Goal: Task Accomplishment & Management: Manage account settings

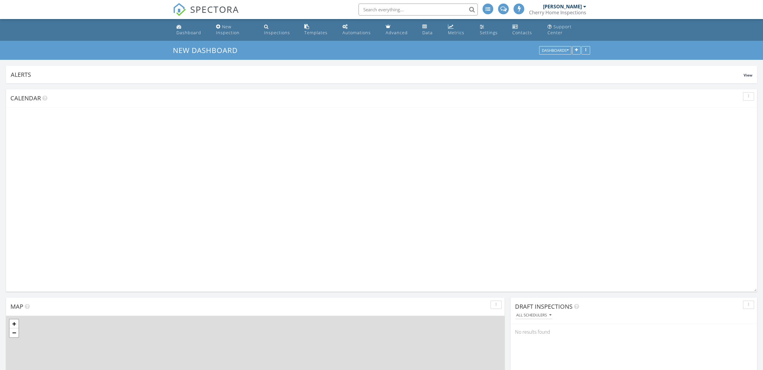
scroll to position [128, 246]
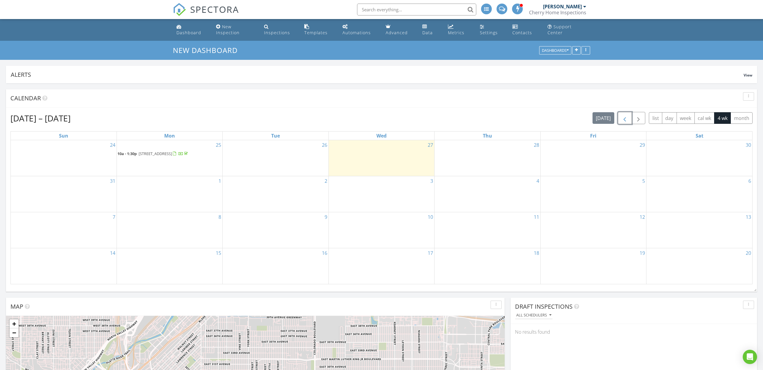
click at [622, 121] on span "button" at bounding box center [624, 118] width 7 height 7
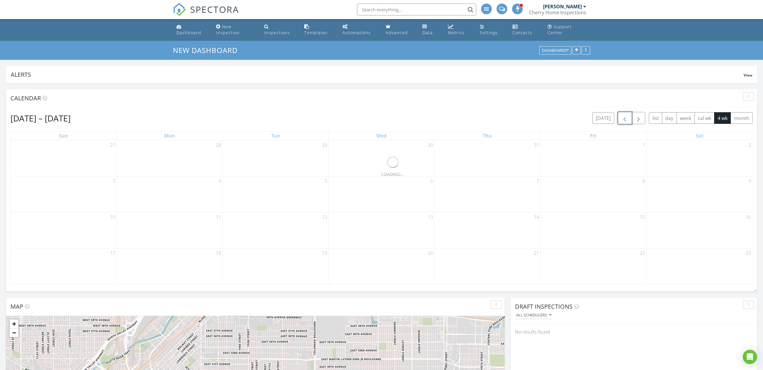
click at [622, 121] on span "button" at bounding box center [624, 118] width 7 height 7
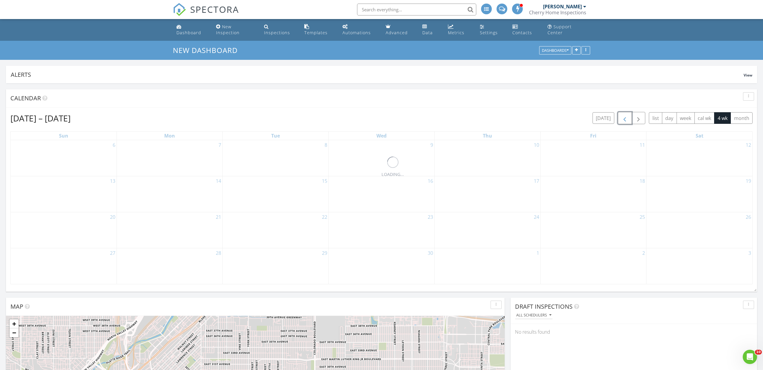
click at [622, 121] on span "button" at bounding box center [624, 118] width 7 height 7
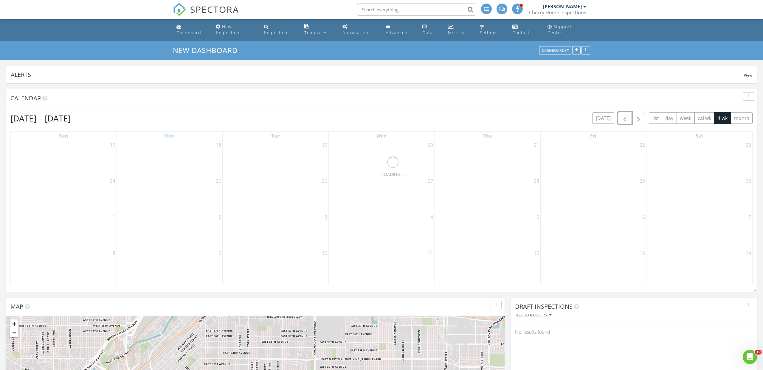
click at [622, 121] on span "button" at bounding box center [624, 118] width 7 height 7
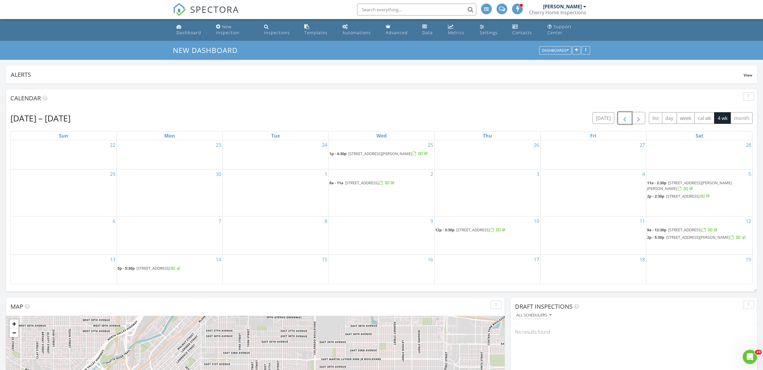
click at [622, 121] on span "button" at bounding box center [624, 118] width 7 height 7
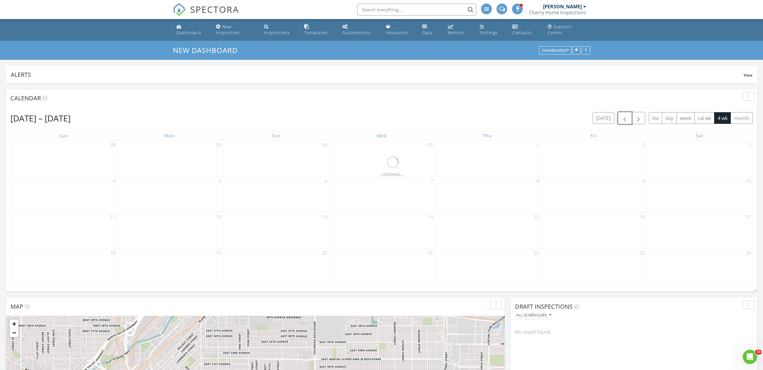
click at [622, 121] on span "button" at bounding box center [624, 118] width 7 height 7
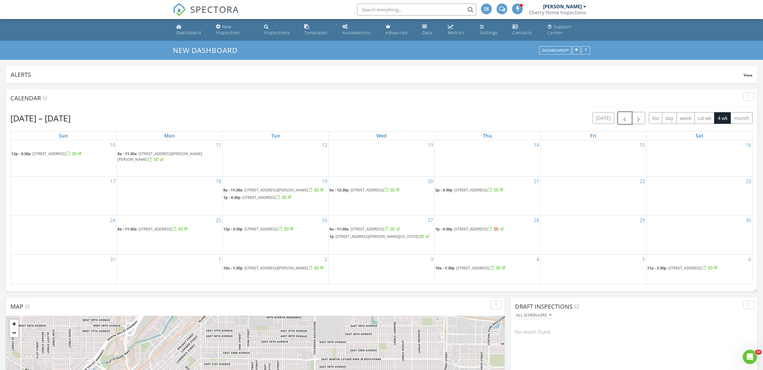
click at [622, 121] on span "button" at bounding box center [624, 118] width 7 height 7
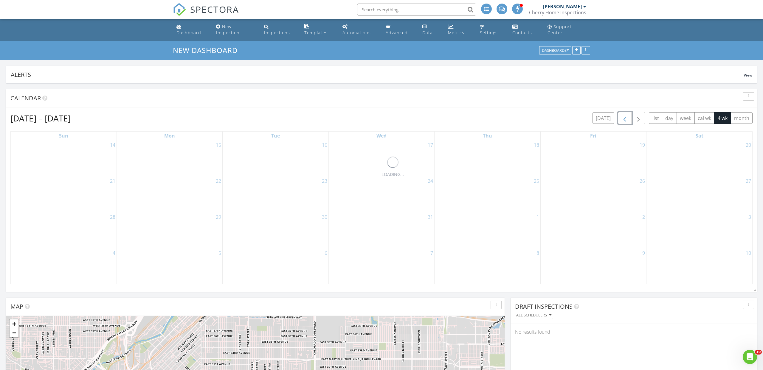
click at [622, 121] on span "button" at bounding box center [624, 118] width 7 height 7
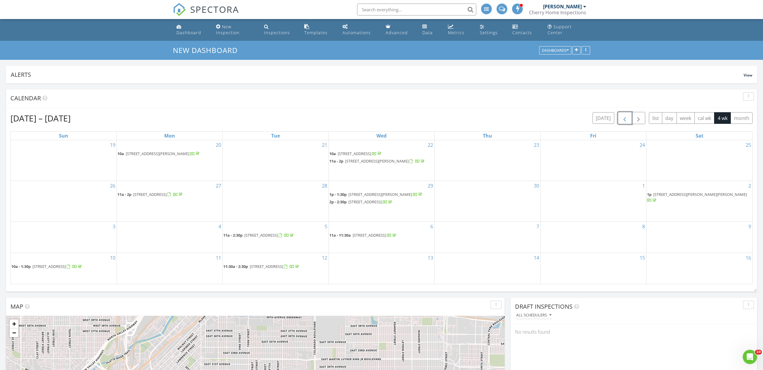
click at [622, 121] on span "button" at bounding box center [624, 118] width 7 height 7
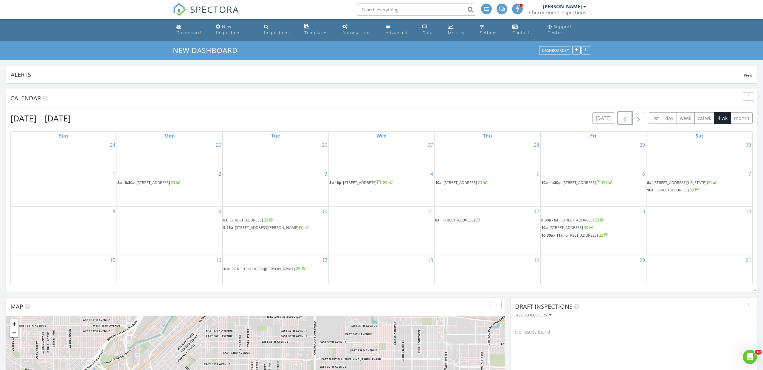
click at [680, 183] on span "[STREET_ADDRESS][US_STATE]" at bounding box center [679, 182] width 53 height 5
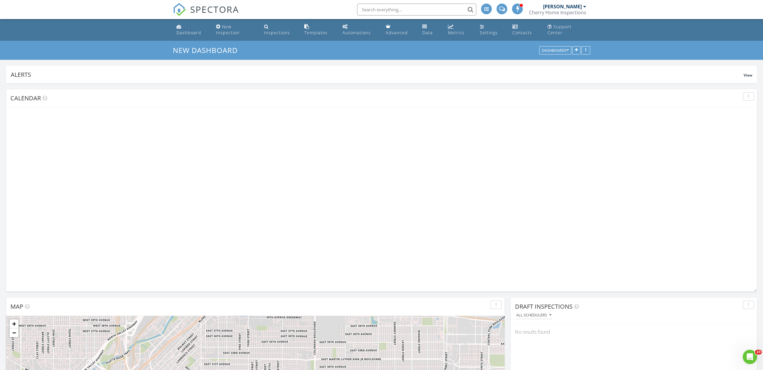
scroll to position [128, 246]
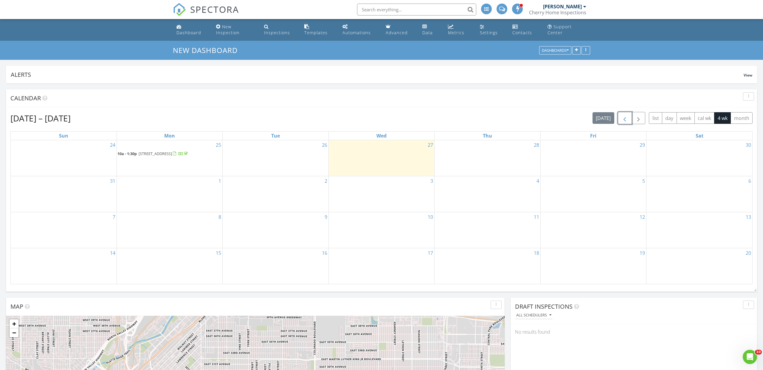
click at [628, 120] on button "button" at bounding box center [625, 118] width 14 height 12
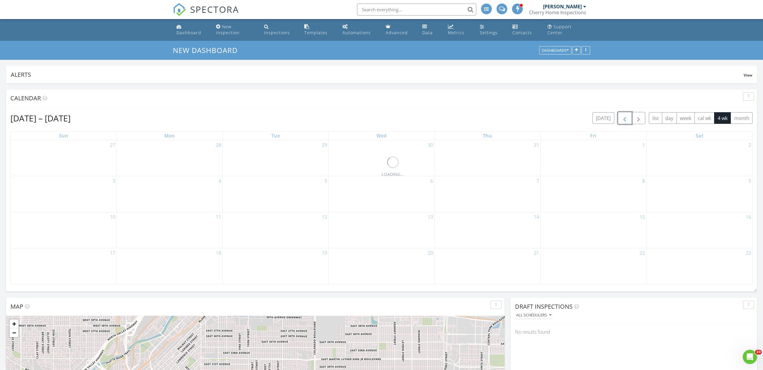
click at [628, 120] on button "button" at bounding box center [625, 118] width 14 height 12
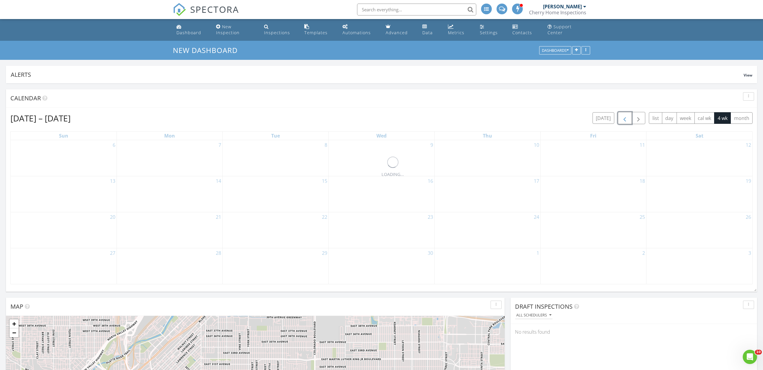
click at [628, 120] on button "button" at bounding box center [625, 118] width 14 height 12
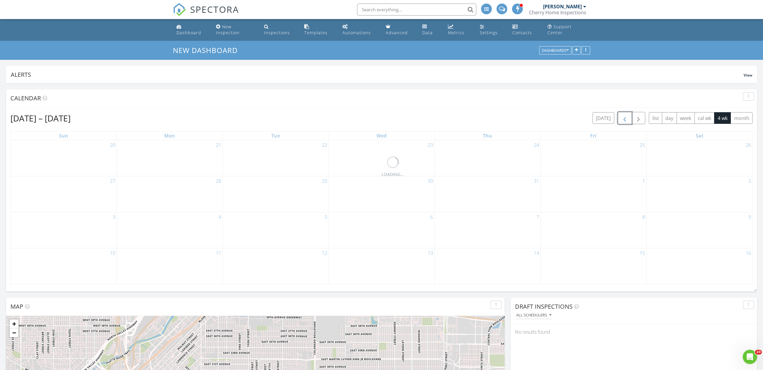
click at [628, 120] on button "button" at bounding box center [625, 118] width 14 height 12
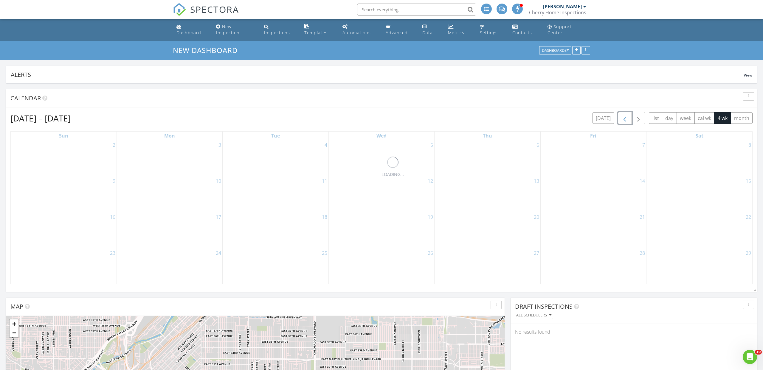
click at [628, 120] on button "button" at bounding box center [625, 118] width 14 height 12
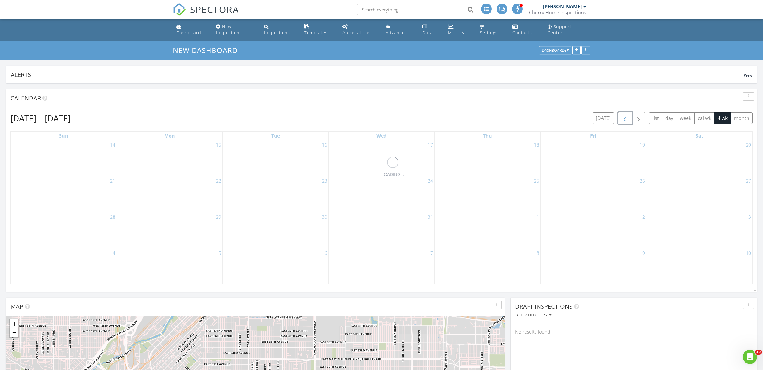
click at [628, 120] on button "button" at bounding box center [625, 118] width 14 height 12
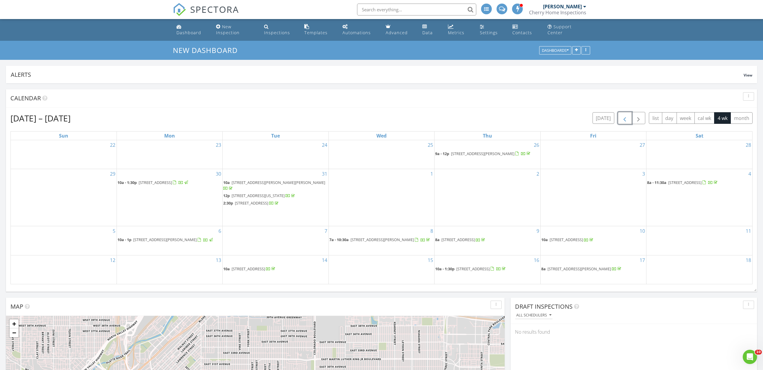
click at [628, 120] on button "button" at bounding box center [625, 118] width 14 height 12
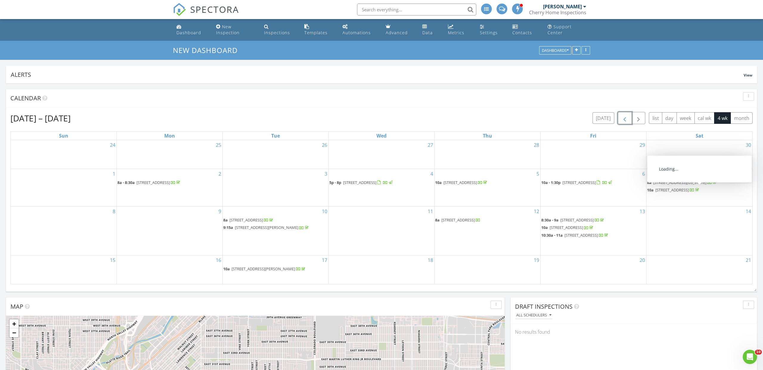
click at [675, 190] on span "[STREET_ADDRESS]" at bounding box center [671, 189] width 33 height 5
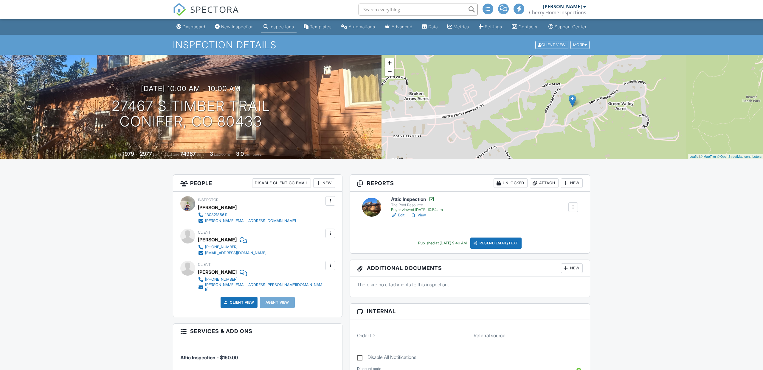
click at [221, 10] on span "SPECTORA" at bounding box center [214, 9] width 49 height 13
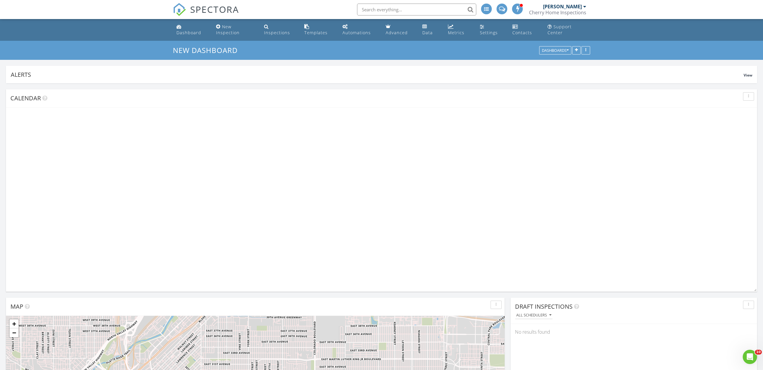
scroll to position [128, 246]
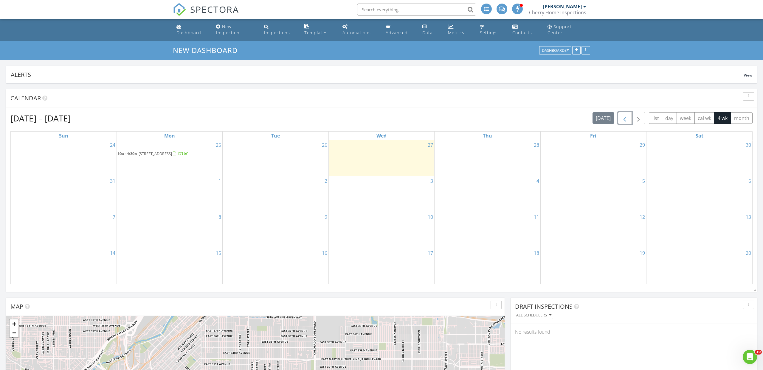
click at [622, 117] on span "button" at bounding box center [624, 118] width 7 height 7
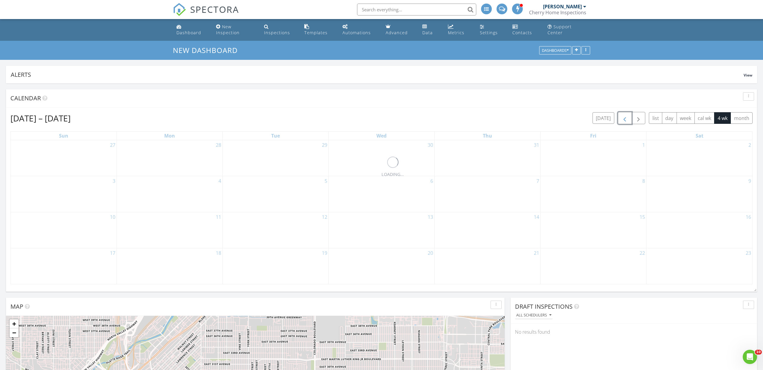
click at [622, 117] on span "button" at bounding box center [624, 118] width 7 height 7
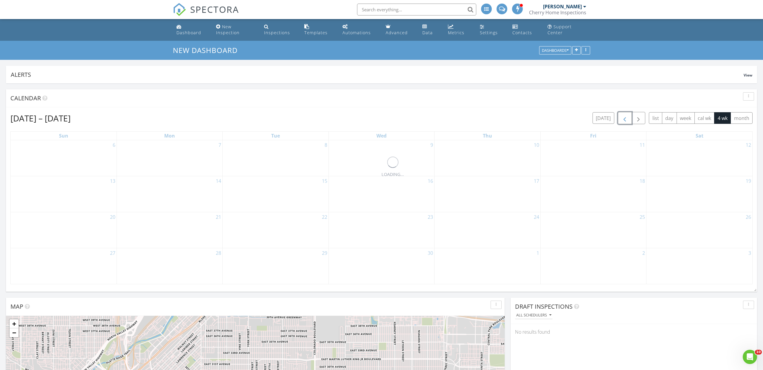
click at [622, 117] on span "button" at bounding box center [624, 118] width 7 height 7
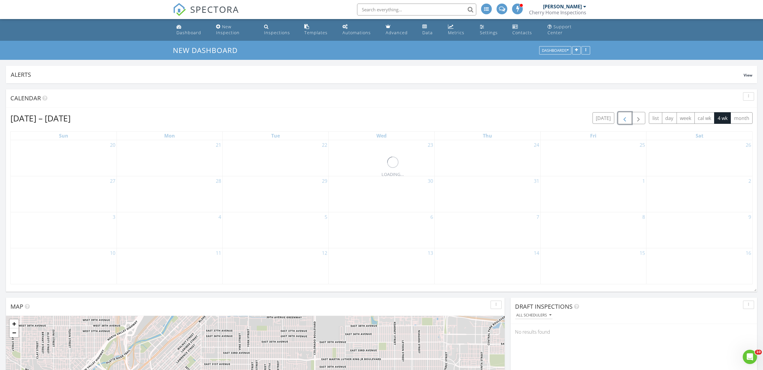
click at [622, 117] on span "button" at bounding box center [624, 118] width 7 height 7
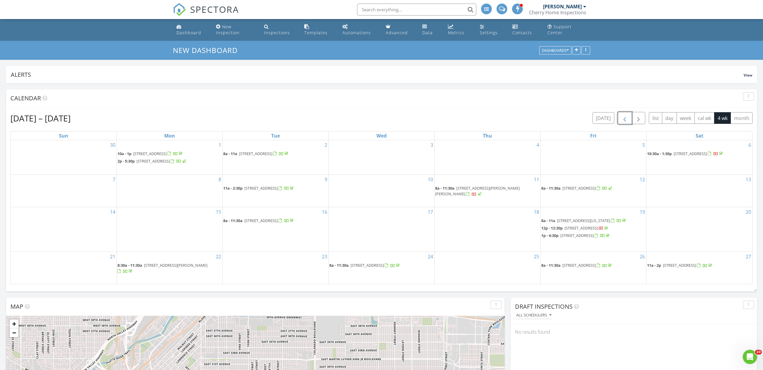
click at [622, 117] on span "button" at bounding box center [624, 118] width 7 height 7
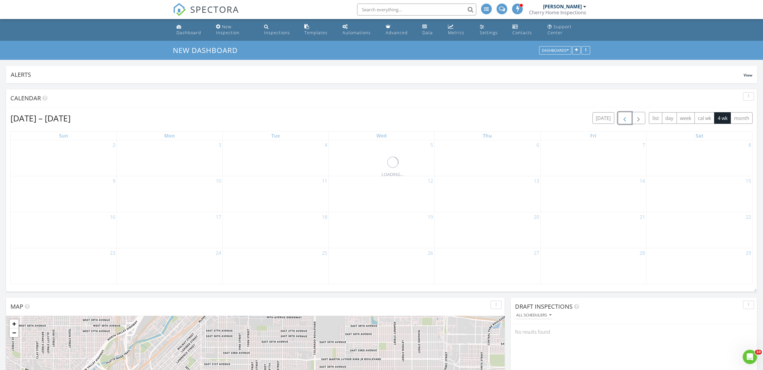
click at [622, 117] on span "button" at bounding box center [624, 118] width 7 height 7
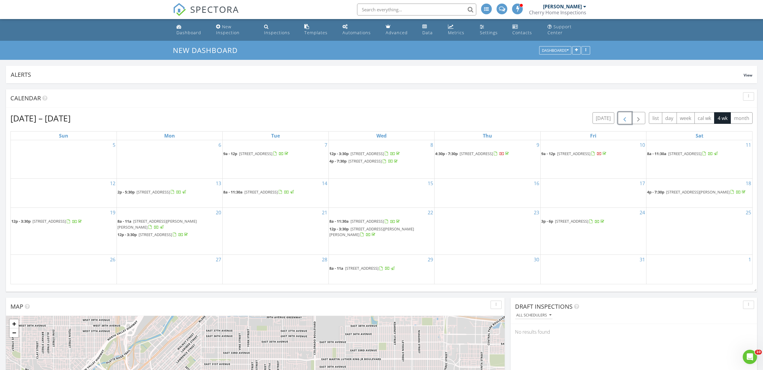
click at [622, 117] on span "button" at bounding box center [624, 118] width 7 height 7
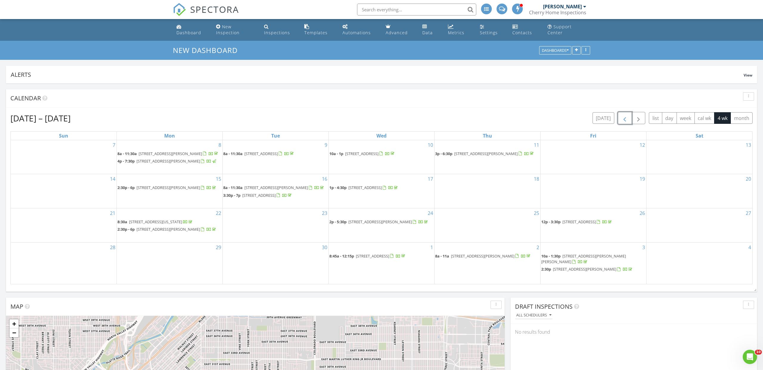
click at [622, 117] on span "button" at bounding box center [624, 118] width 7 height 7
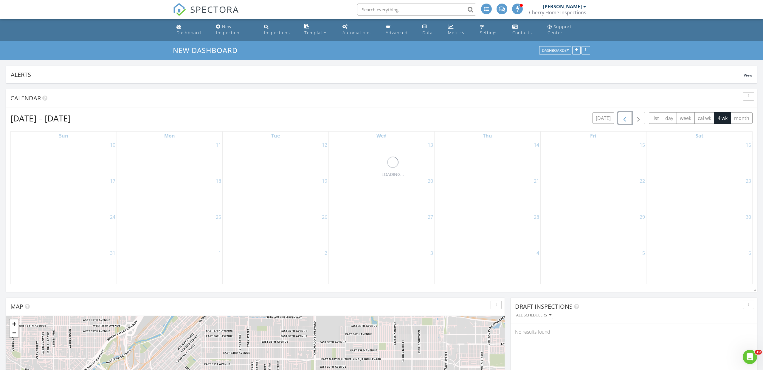
click at [622, 117] on span "button" at bounding box center [624, 118] width 7 height 7
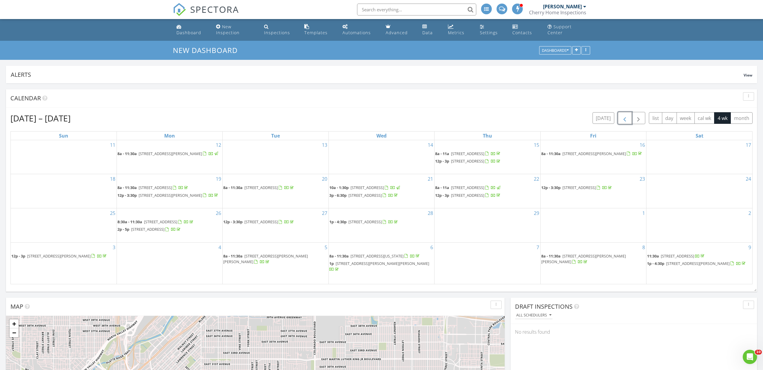
click at [622, 117] on span "button" at bounding box center [624, 118] width 7 height 7
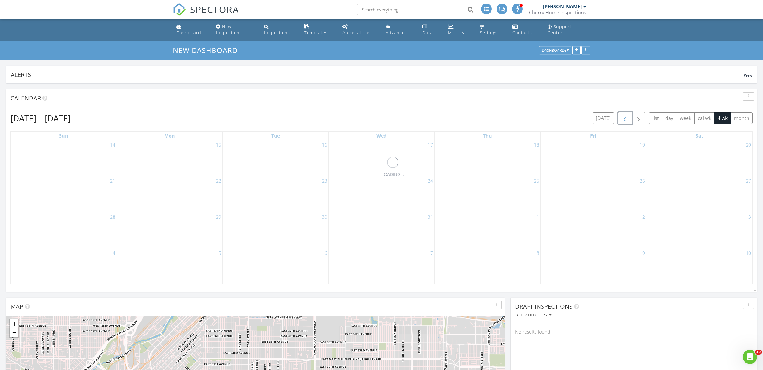
click at [622, 117] on span "button" at bounding box center [624, 118] width 7 height 7
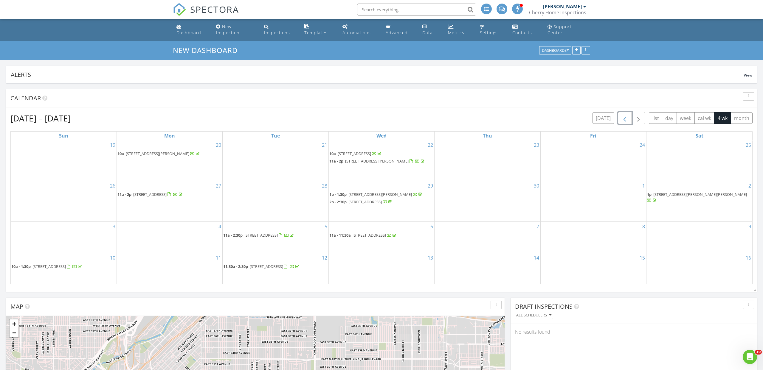
click at [622, 117] on span "button" at bounding box center [624, 118] width 7 height 7
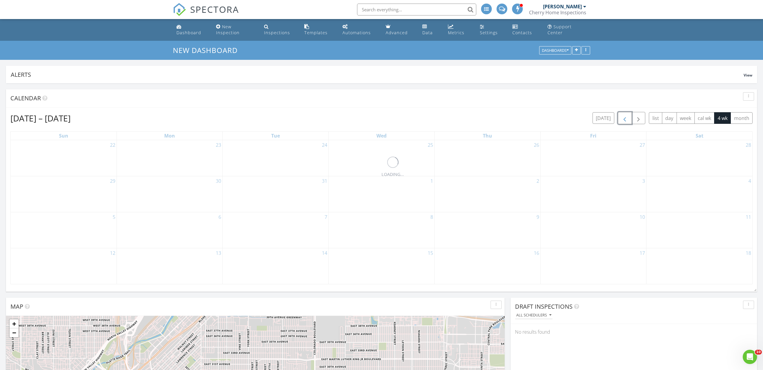
click at [622, 117] on span "button" at bounding box center [624, 118] width 7 height 7
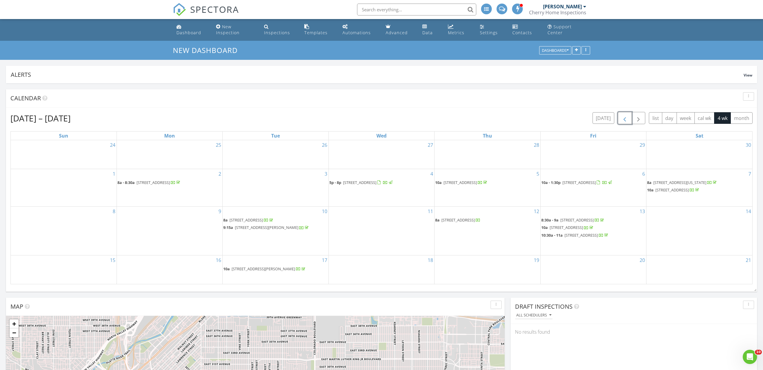
click at [263, 221] on span "[STREET_ADDRESS]" at bounding box center [245, 220] width 33 height 5
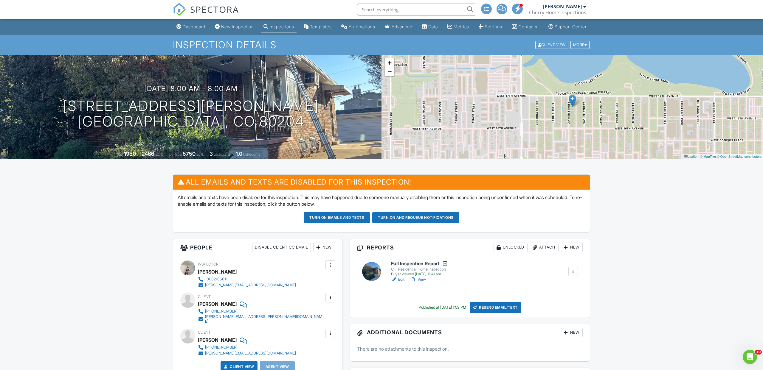
click at [216, 9] on span "SPECTORA" at bounding box center [214, 9] width 49 height 13
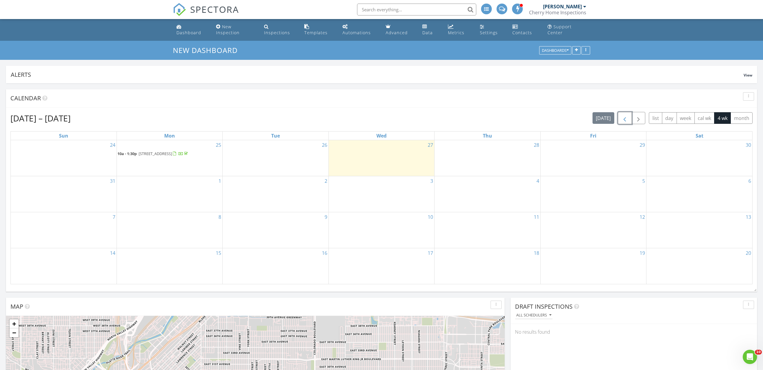
click at [626, 119] on span "button" at bounding box center [624, 118] width 7 height 7
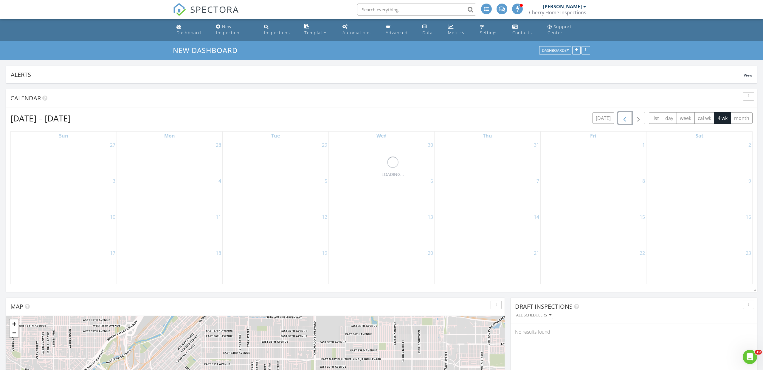
click at [626, 119] on span "button" at bounding box center [624, 118] width 7 height 7
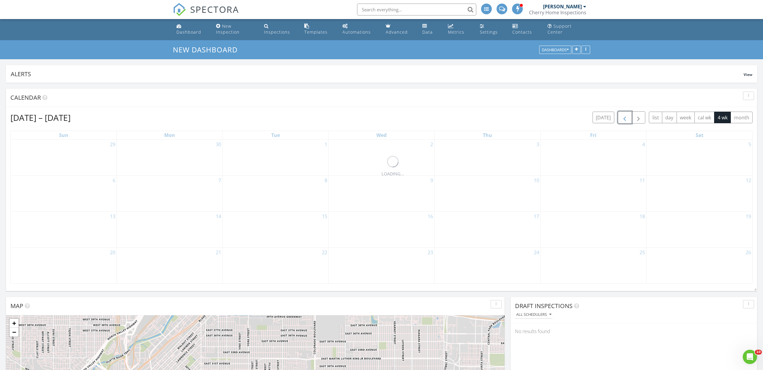
click at [626, 119] on span "button" at bounding box center [624, 117] width 7 height 7
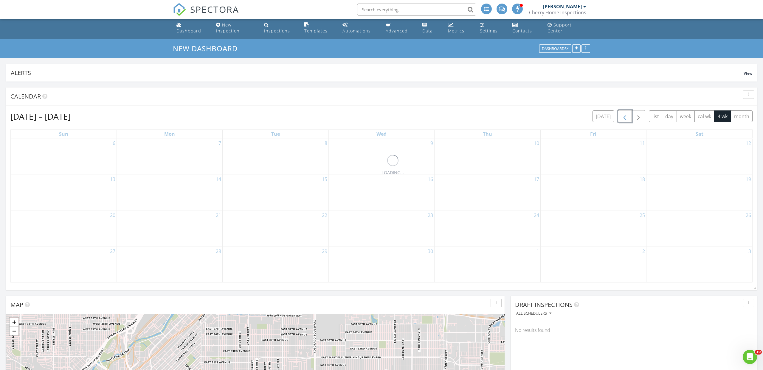
click at [626, 119] on span "button" at bounding box center [624, 116] width 7 height 7
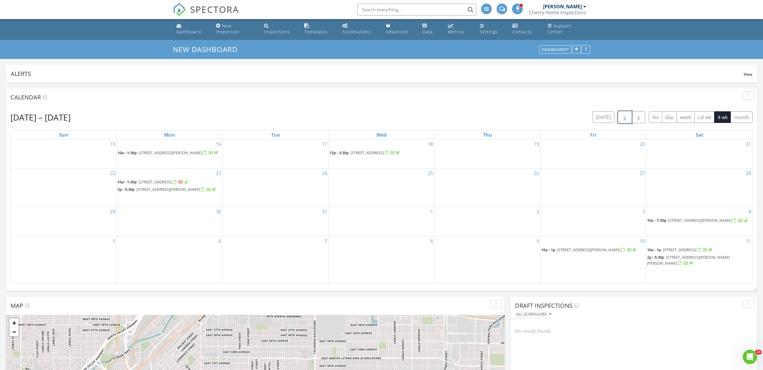
click at [626, 119] on span "button" at bounding box center [624, 117] width 7 height 7
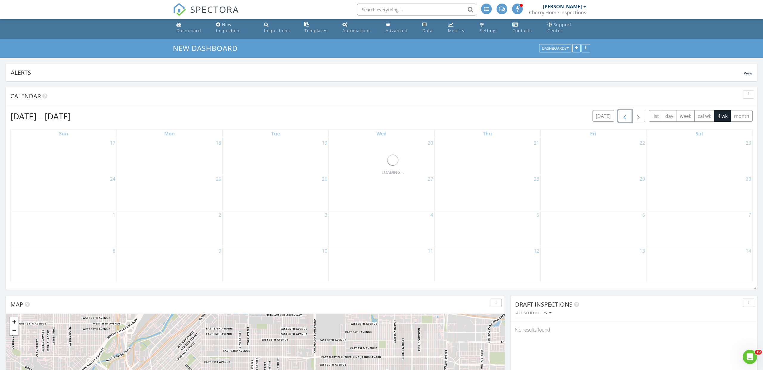
click at [626, 119] on span "button" at bounding box center [624, 116] width 7 height 7
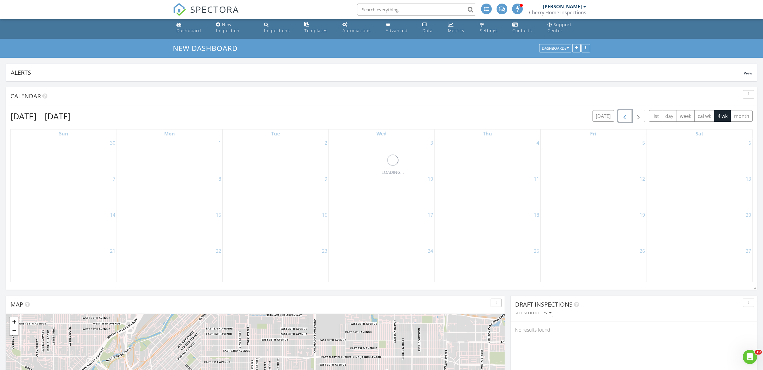
click at [626, 119] on span "button" at bounding box center [624, 116] width 7 height 7
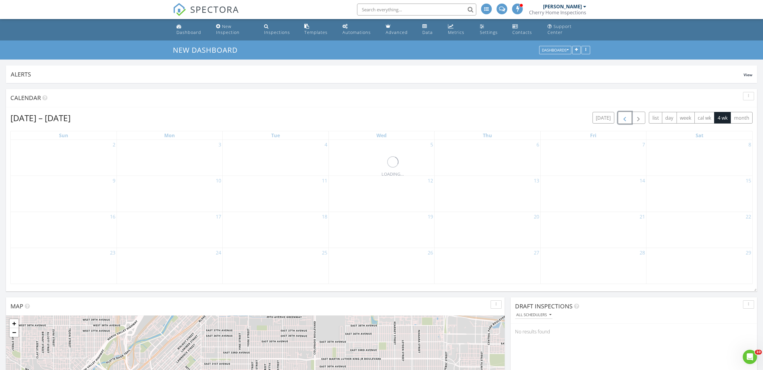
scroll to position [0, 0]
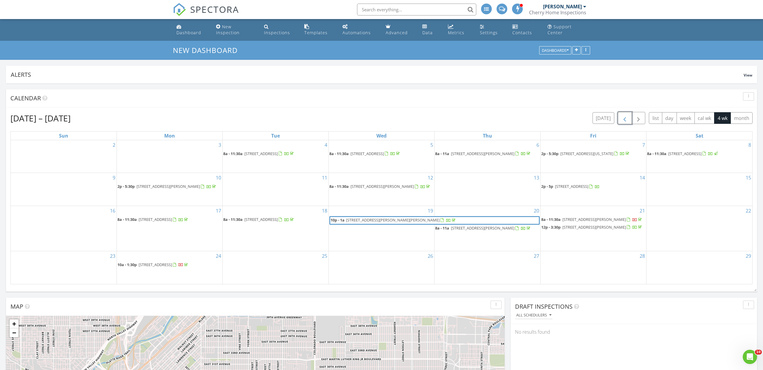
click at [626, 119] on span "button" at bounding box center [624, 118] width 7 height 7
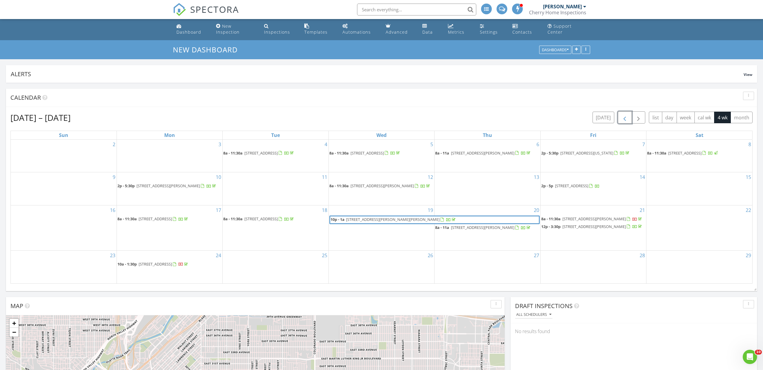
click at [626, 119] on span "button" at bounding box center [624, 117] width 7 height 7
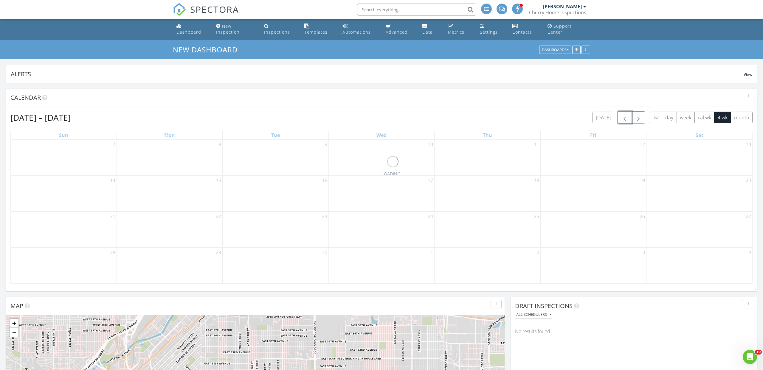
click at [626, 119] on span "button" at bounding box center [624, 117] width 7 height 7
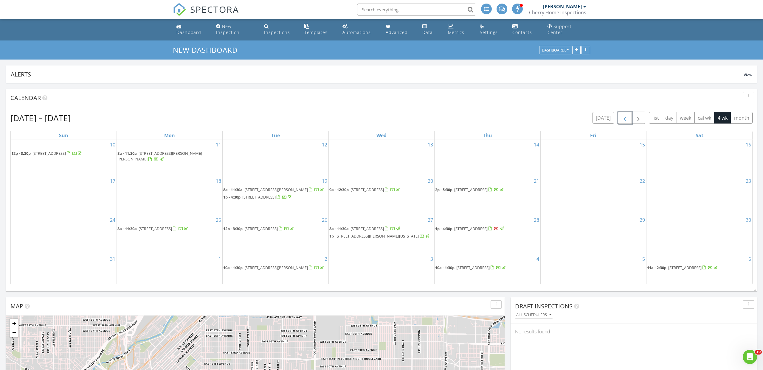
click at [626, 119] on span "button" at bounding box center [624, 117] width 7 height 7
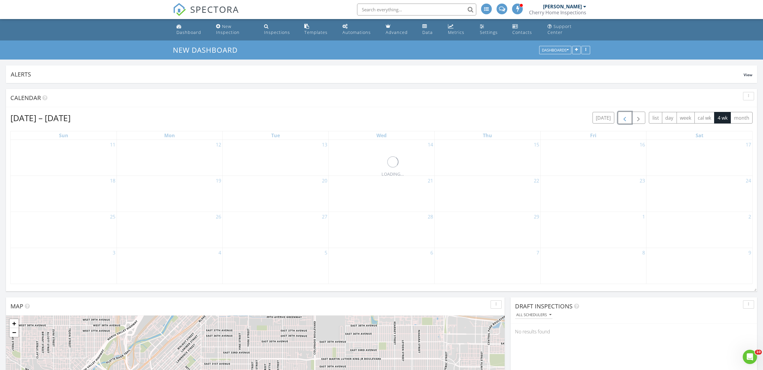
click at [626, 119] on span "button" at bounding box center [624, 117] width 7 height 7
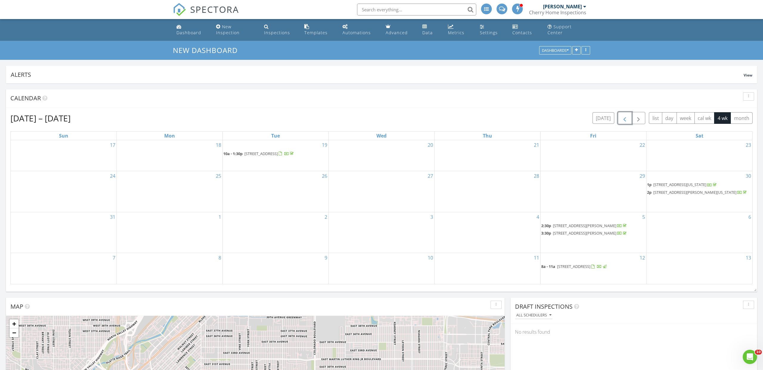
click at [626, 119] on span "button" at bounding box center [624, 118] width 7 height 7
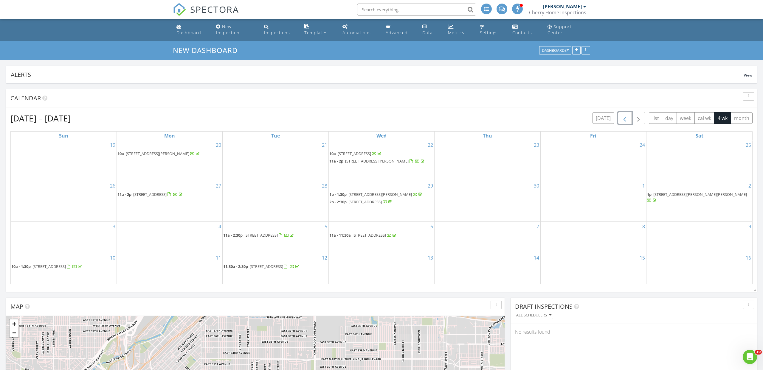
click at [626, 119] on span "button" at bounding box center [624, 118] width 7 height 7
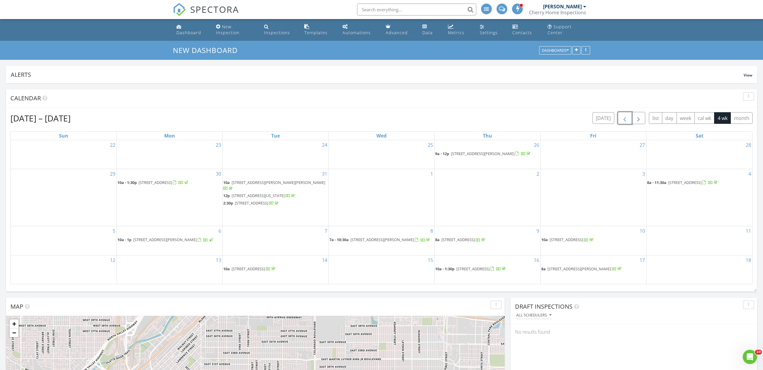
click at [626, 118] on span "button" at bounding box center [624, 118] width 7 height 7
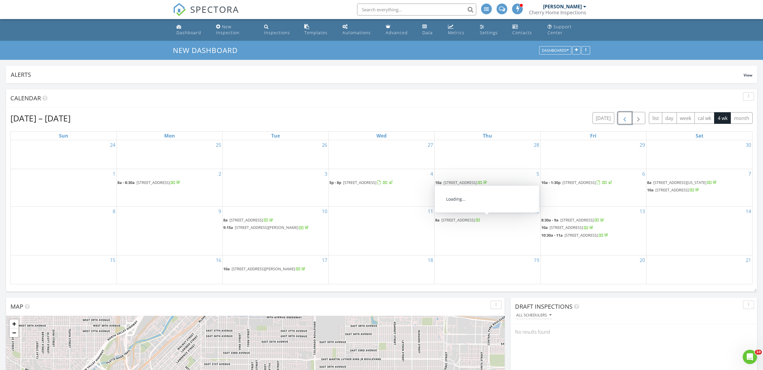
click at [475, 222] on span "17776 E 54th Ave, Denver 80249" at bounding box center [457, 220] width 33 height 5
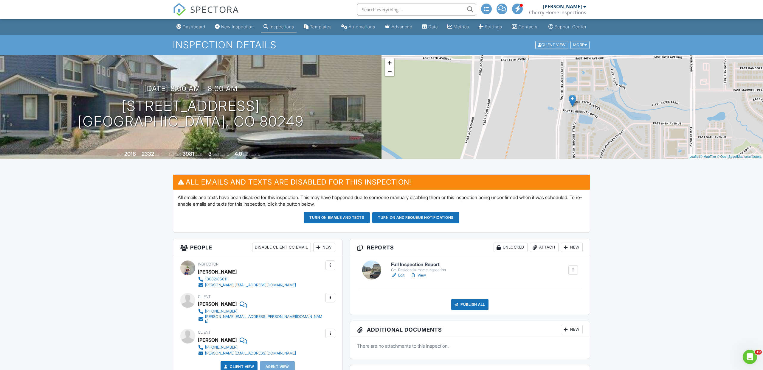
click at [221, 7] on span "SPECTORA" at bounding box center [214, 9] width 49 height 13
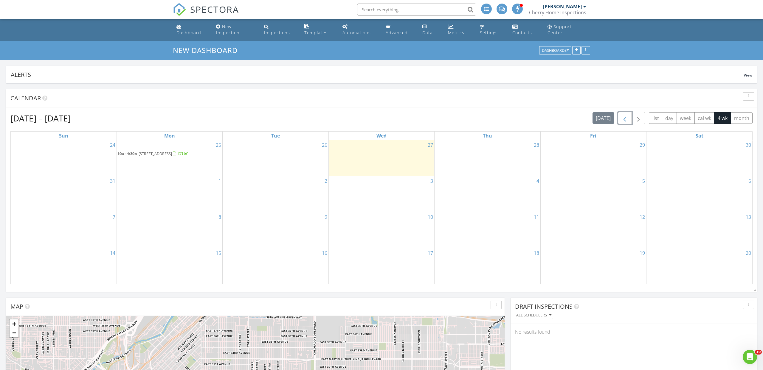
click at [628, 119] on span "button" at bounding box center [624, 118] width 7 height 7
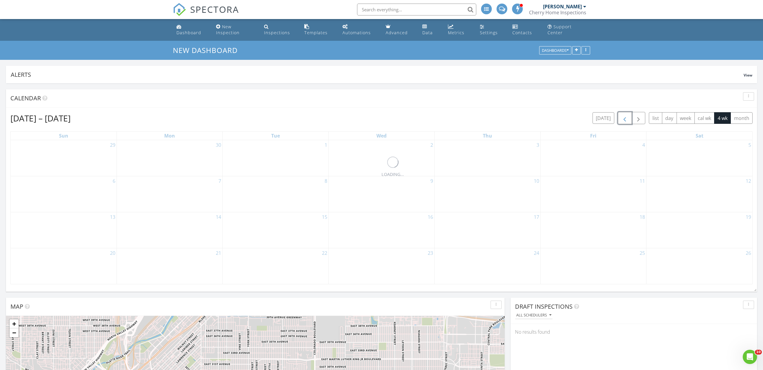
click at [628, 119] on span "button" at bounding box center [624, 118] width 7 height 7
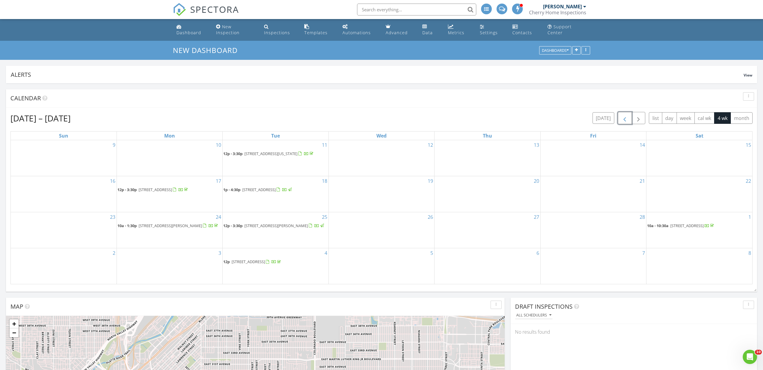
click at [628, 119] on span "button" at bounding box center [624, 118] width 7 height 7
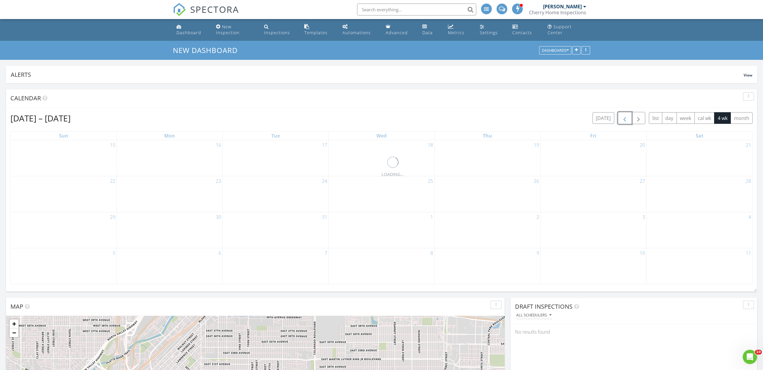
click at [628, 119] on span "button" at bounding box center [624, 118] width 7 height 7
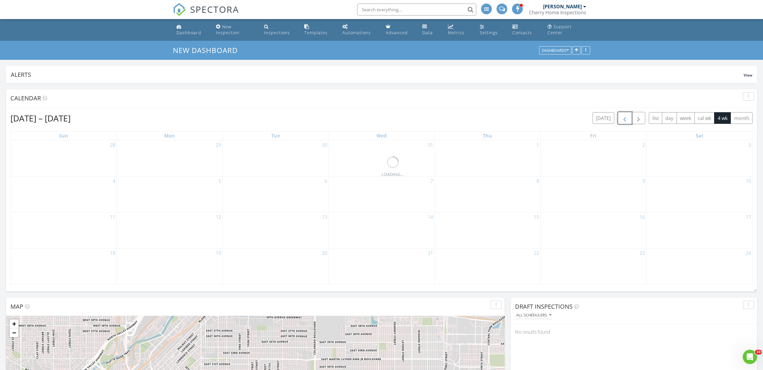
click at [628, 119] on span "button" at bounding box center [624, 118] width 7 height 7
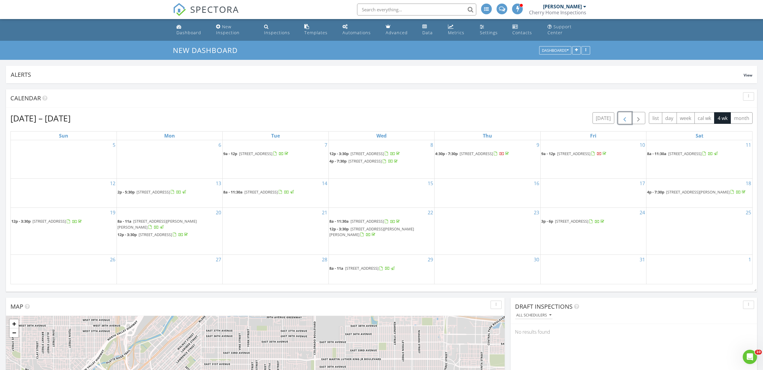
click at [628, 119] on span "button" at bounding box center [624, 118] width 7 height 7
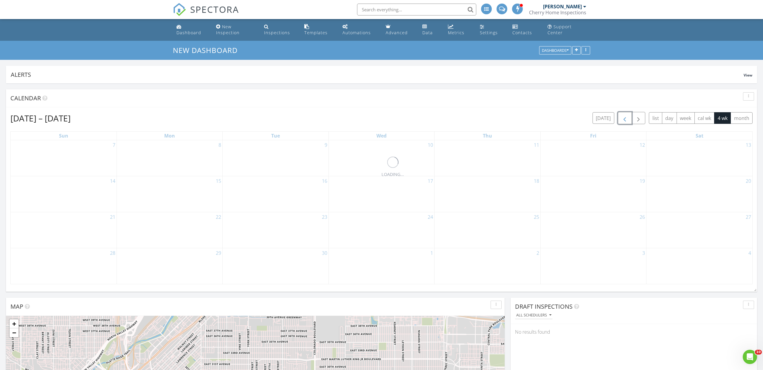
click at [628, 119] on span "button" at bounding box center [624, 118] width 7 height 7
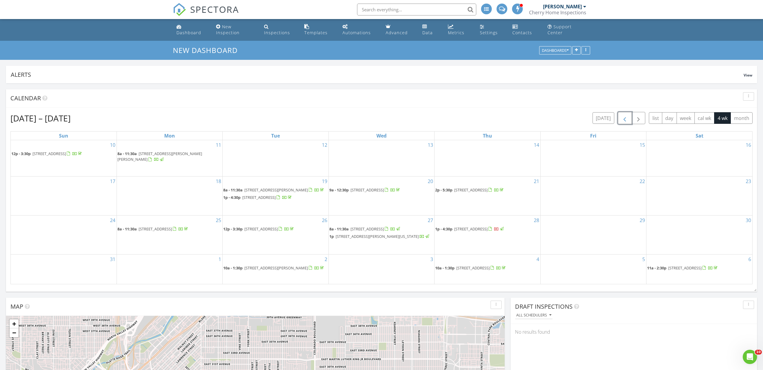
click at [628, 119] on span "button" at bounding box center [624, 118] width 7 height 7
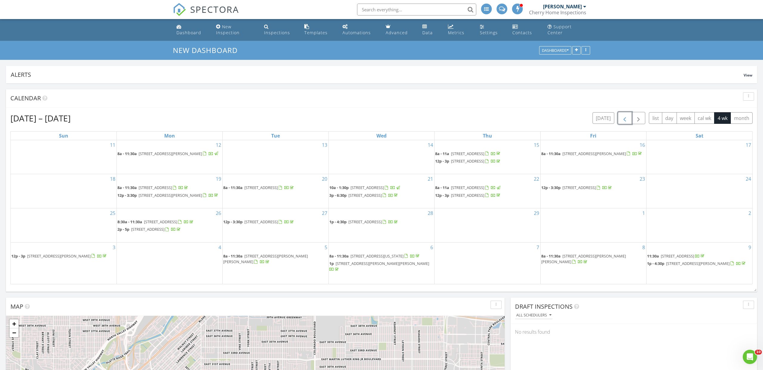
click at [628, 119] on span "button" at bounding box center [624, 118] width 7 height 7
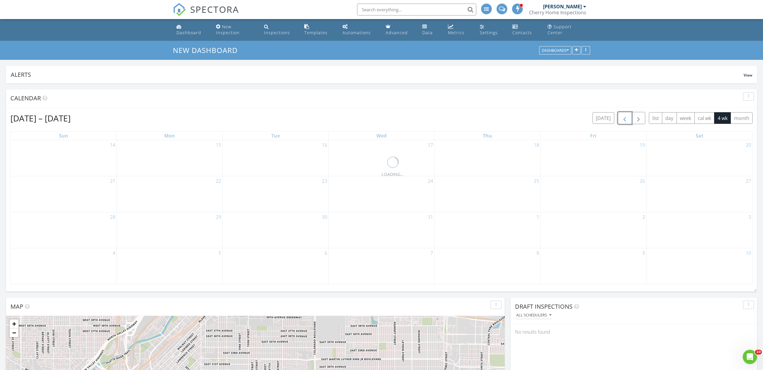
click at [628, 119] on span "button" at bounding box center [624, 118] width 7 height 7
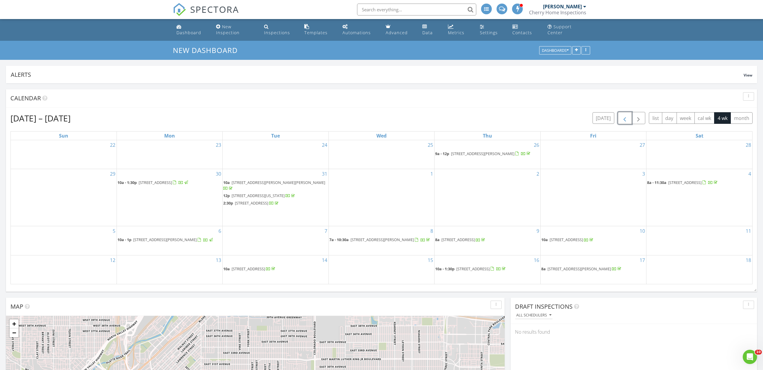
click at [628, 119] on span "button" at bounding box center [624, 118] width 7 height 7
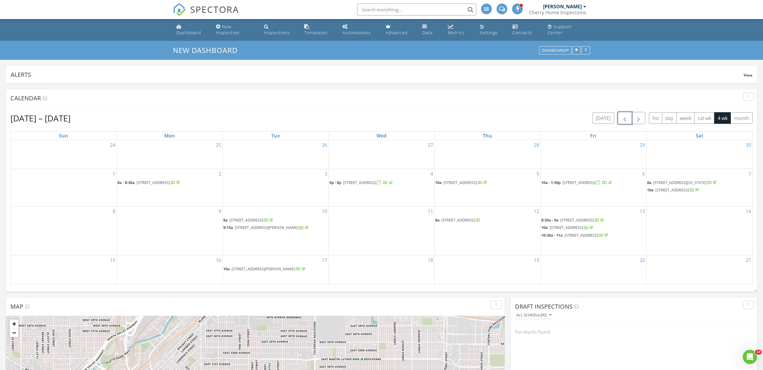
click at [594, 220] on span "17776 E 54th Ave, Denver 80249" at bounding box center [576, 220] width 33 height 5
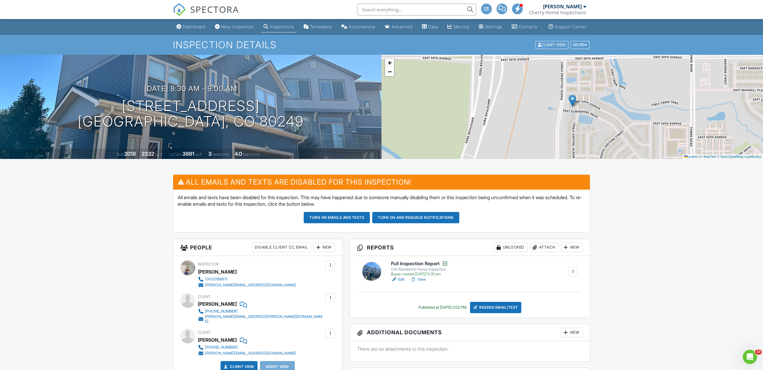
click at [212, 12] on span "SPECTORA" at bounding box center [214, 9] width 49 height 13
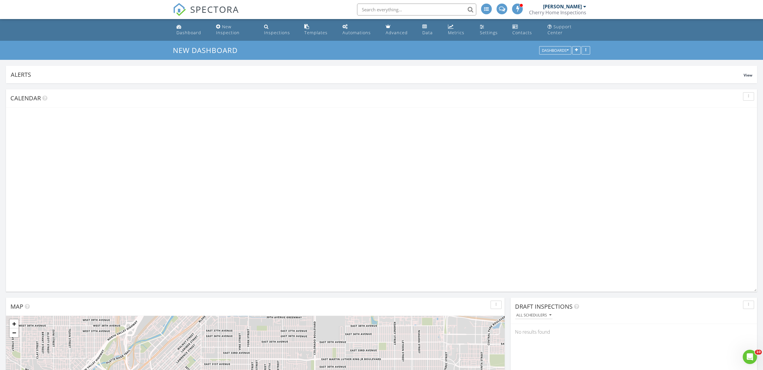
scroll to position [128, 246]
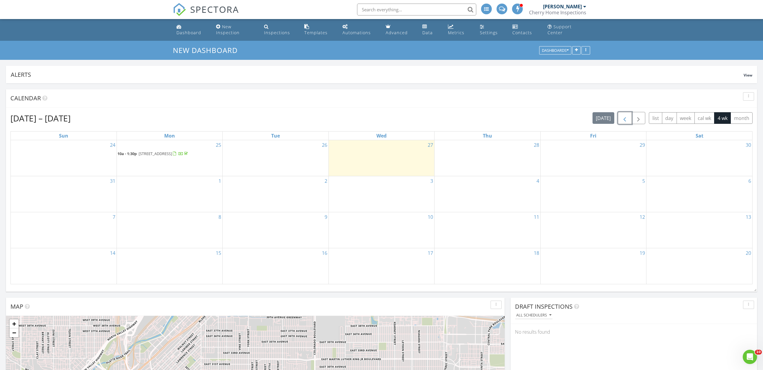
click at [625, 119] on span "button" at bounding box center [624, 118] width 7 height 7
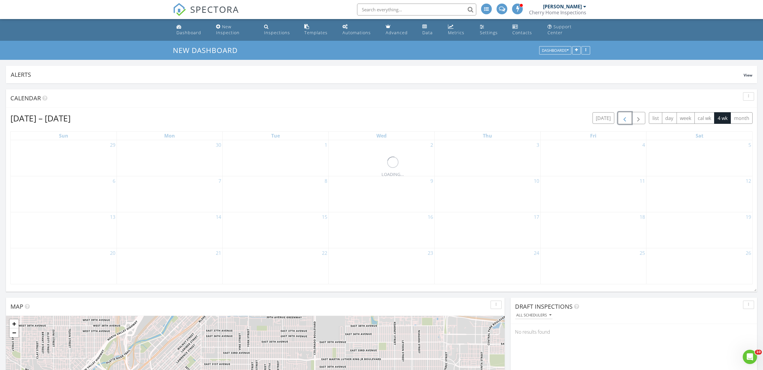
click at [625, 119] on span "button" at bounding box center [624, 118] width 7 height 7
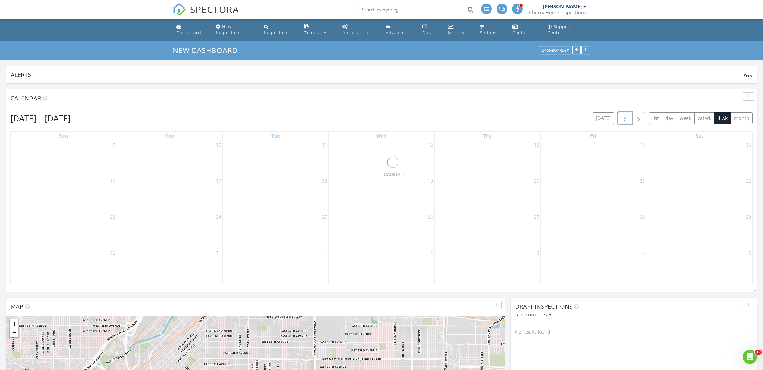
click at [625, 119] on span "button" at bounding box center [624, 118] width 7 height 7
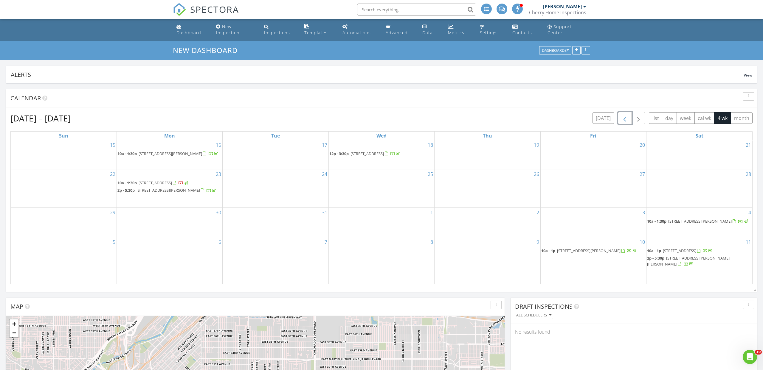
click at [625, 119] on span "button" at bounding box center [624, 118] width 7 height 7
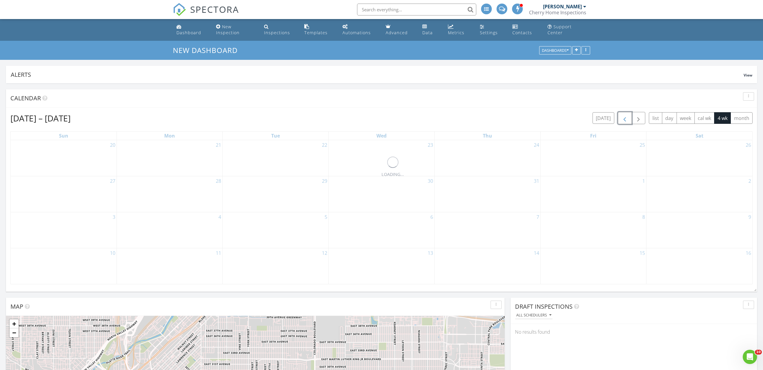
click at [625, 119] on span "button" at bounding box center [624, 118] width 7 height 7
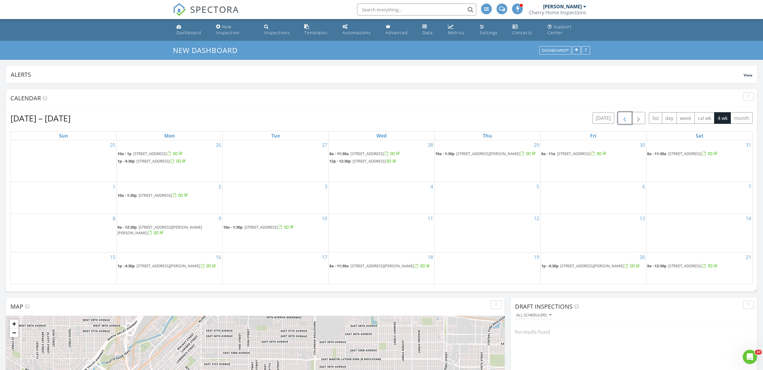
click at [625, 119] on span "button" at bounding box center [624, 118] width 7 height 7
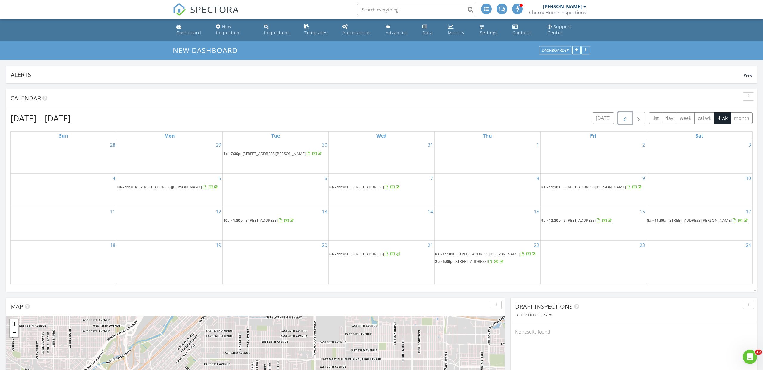
click at [625, 119] on span "button" at bounding box center [624, 118] width 7 height 7
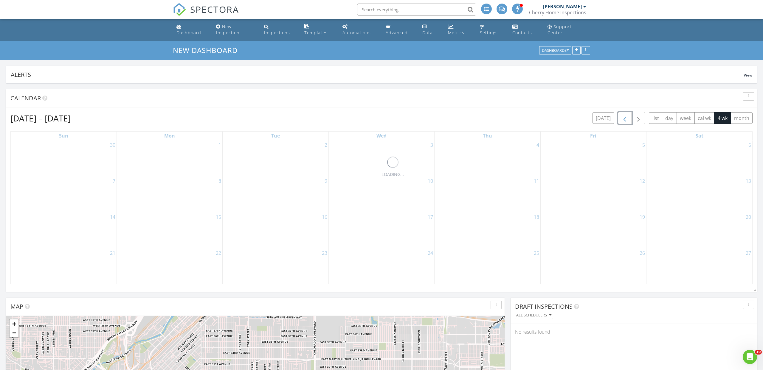
click at [625, 119] on span "button" at bounding box center [624, 118] width 7 height 7
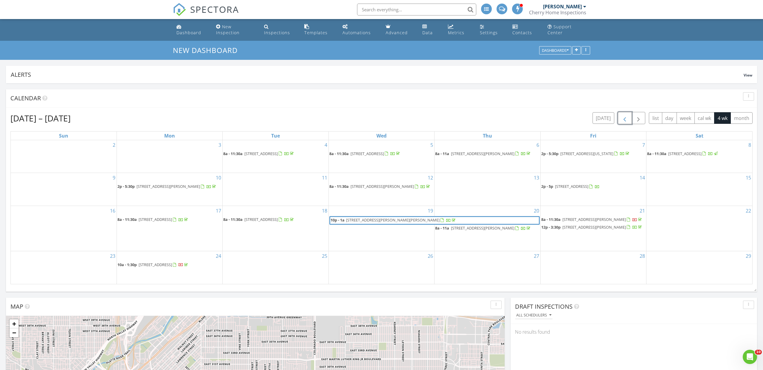
click at [625, 119] on span "button" at bounding box center [624, 118] width 7 height 7
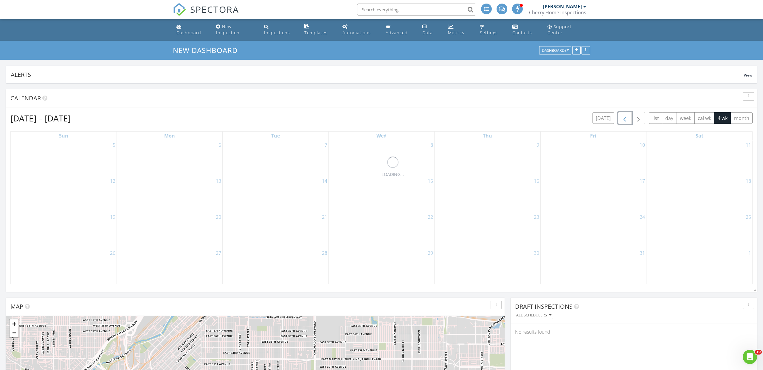
click at [625, 119] on span "button" at bounding box center [624, 118] width 7 height 7
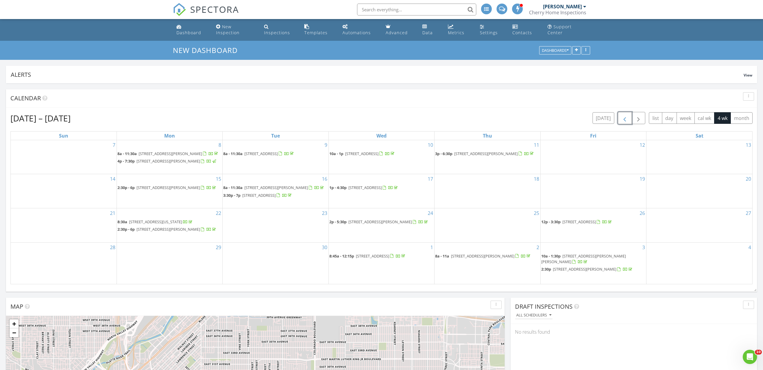
click at [625, 119] on span "button" at bounding box center [624, 118] width 7 height 7
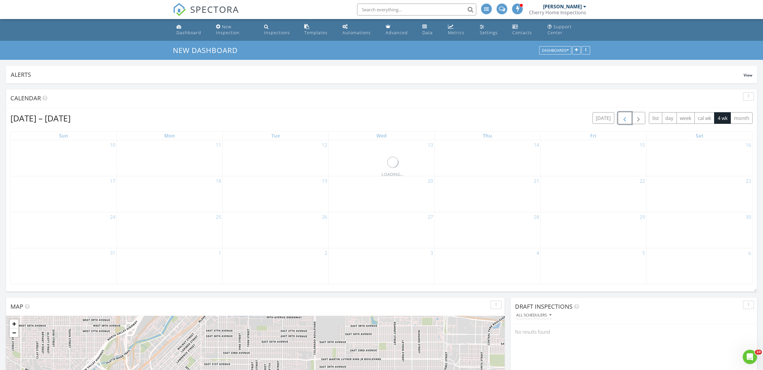
click at [625, 119] on span "button" at bounding box center [624, 118] width 7 height 7
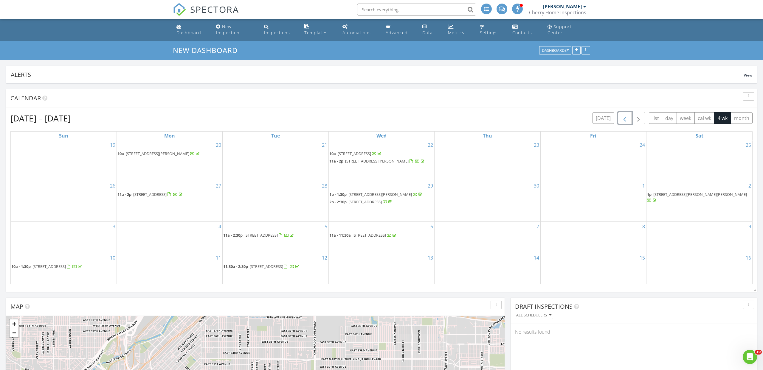
click at [625, 119] on span "button" at bounding box center [624, 118] width 7 height 7
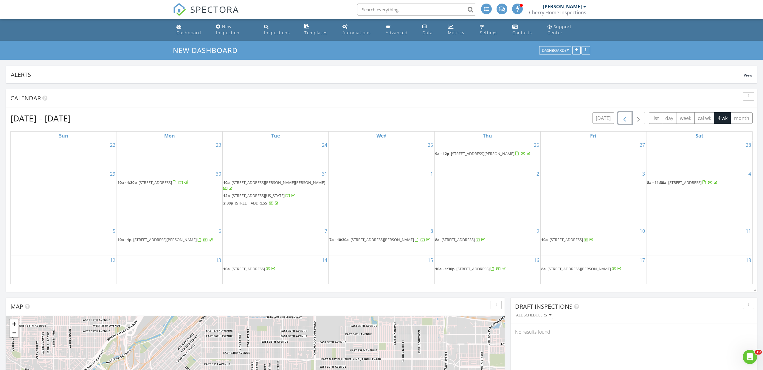
click at [625, 119] on span "button" at bounding box center [624, 118] width 7 height 7
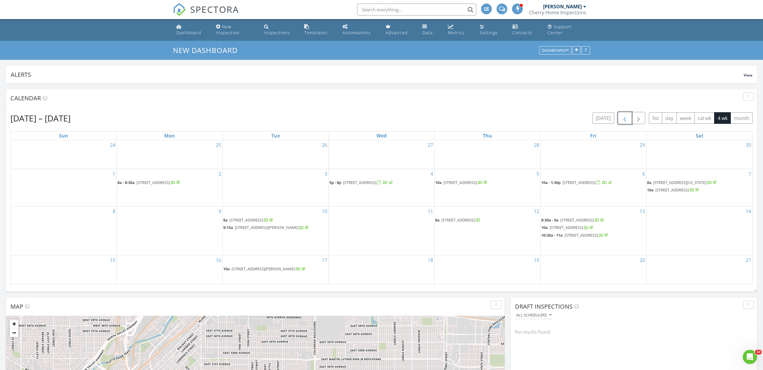
click at [587, 238] on span "[STREET_ADDRESS]" at bounding box center [580, 235] width 33 height 5
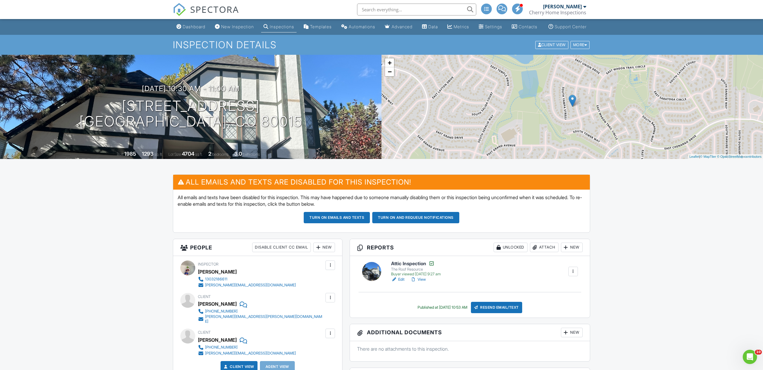
click at [215, 11] on span "SPECTORA" at bounding box center [214, 9] width 49 height 13
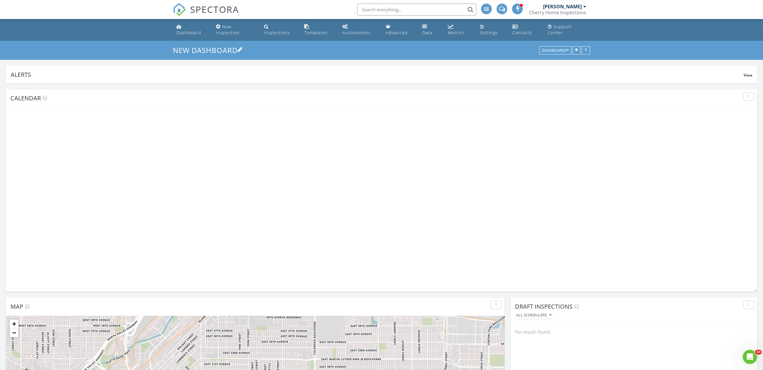
scroll to position [128, 246]
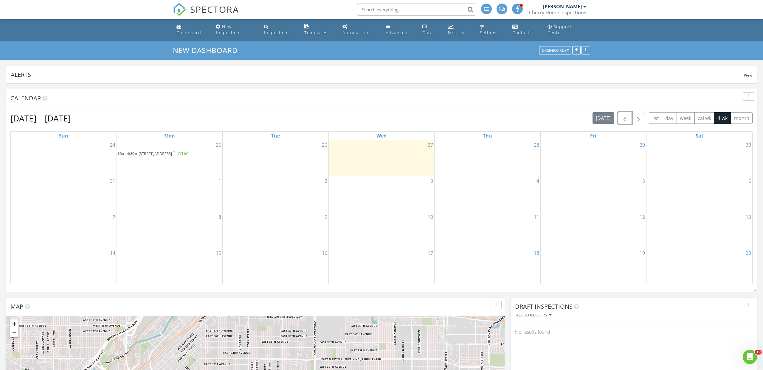
click at [628, 118] on button "button" at bounding box center [625, 118] width 14 height 12
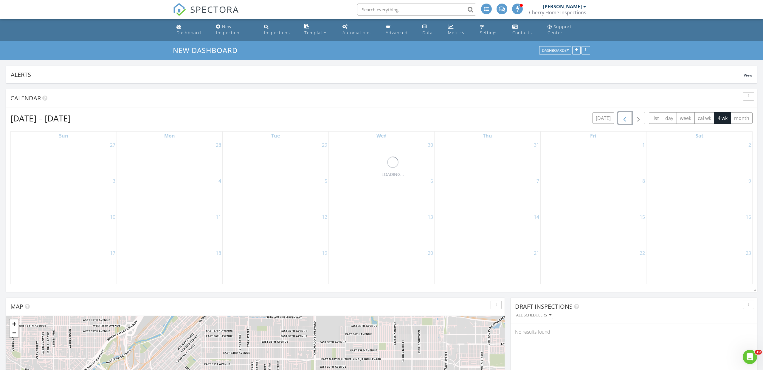
click at [628, 118] on button "button" at bounding box center [625, 118] width 14 height 12
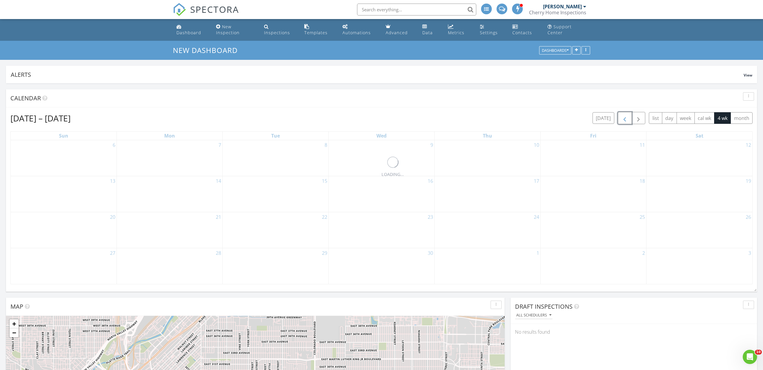
click at [628, 118] on button "button" at bounding box center [625, 118] width 14 height 12
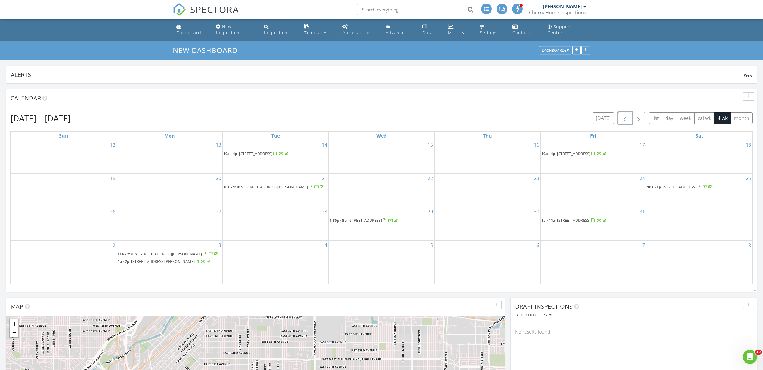
click at [628, 118] on button "button" at bounding box center [625, 118] width 14 height 12
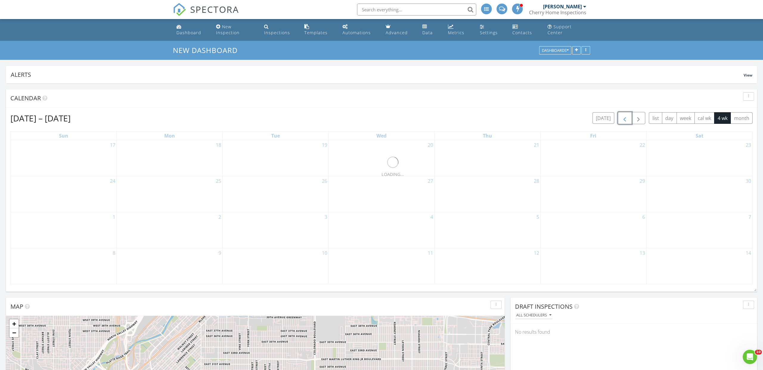
click at [628, 118] on button "button" at bounding box center [625, 118] width 14 height 12
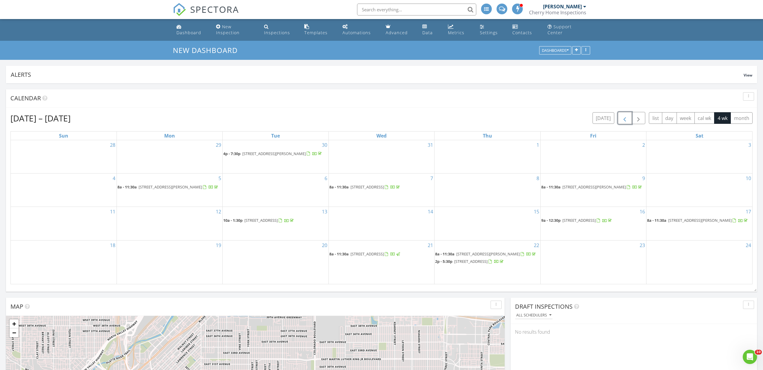
click at [628, 118] on button "button" at bounding box center [625, 118] width 14 height 12
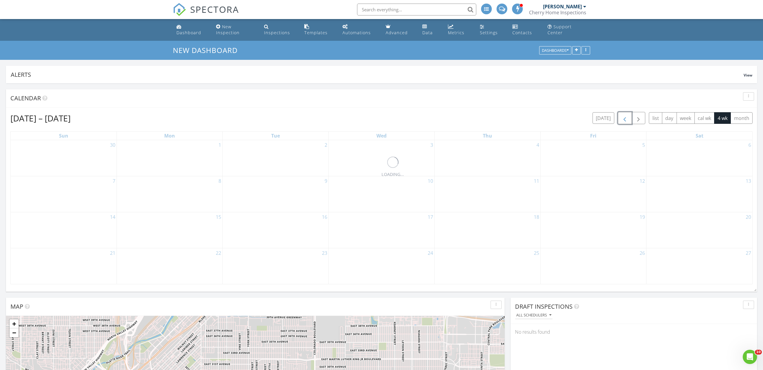
click at [628, 118] on button "button" at bounding box center [625, 118] width 14 height 12
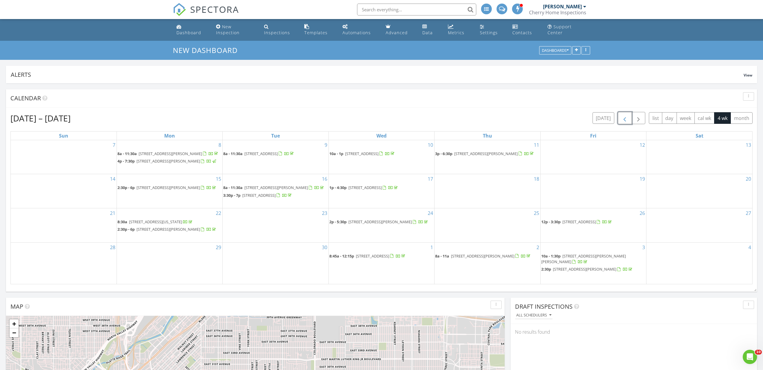
click at [628, 118] on button "button" at bounding box center [625, 118] width 14 height 12
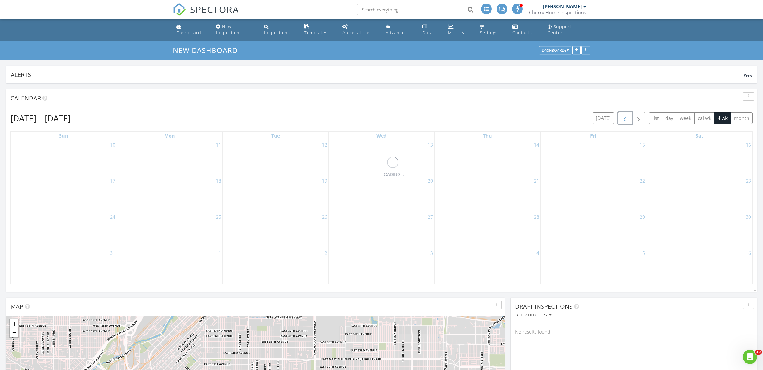
click at [628, 118] on button "button" at bounding box center [625, 118] width 14 height 12
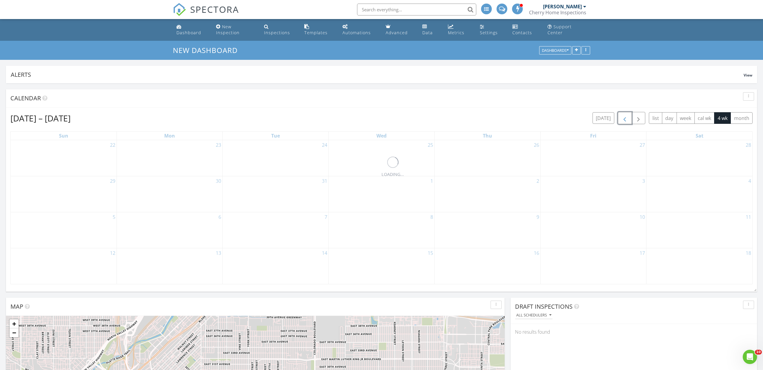
click at [628, 118] on button "button" at bounding box center [625, 118] width 14 height 12
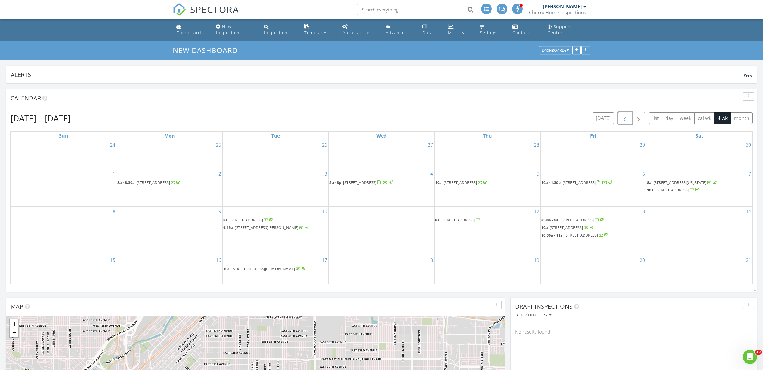
click at [250, 270] on span "17552 E Wesley Pl, Aurora 80013" at bounding box center [263, 268] width 63 height 5
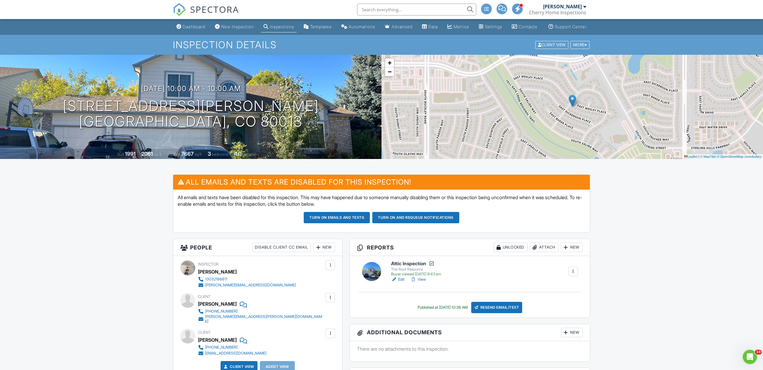
click at [225, 10] on span "SPECTORA" at bounding box center [214, 9] width 49 height 13
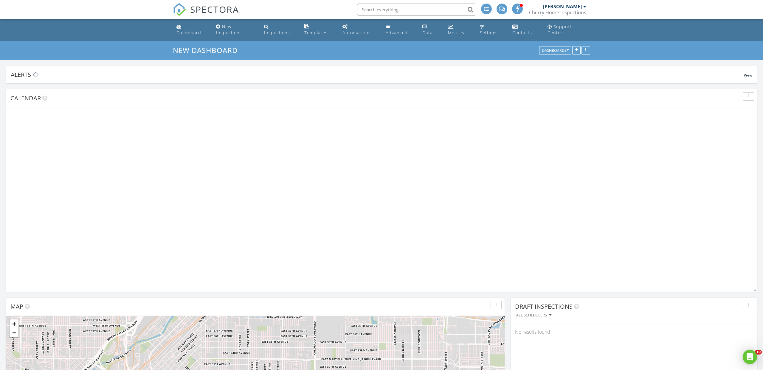
scroll to position [128, 246]
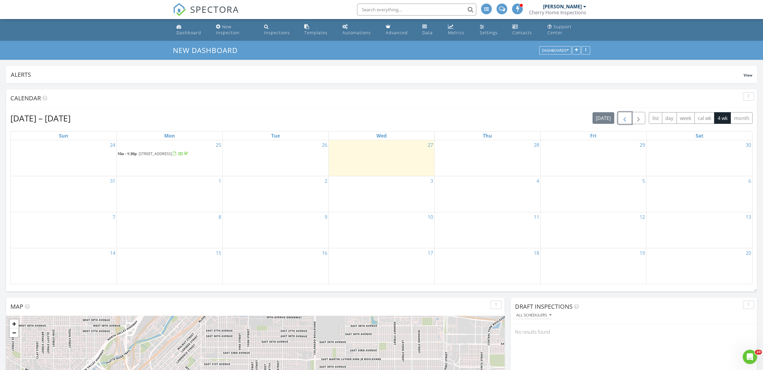
click at [629, 118] on button "button" at bounding box center [625, 118] width 14 height 12
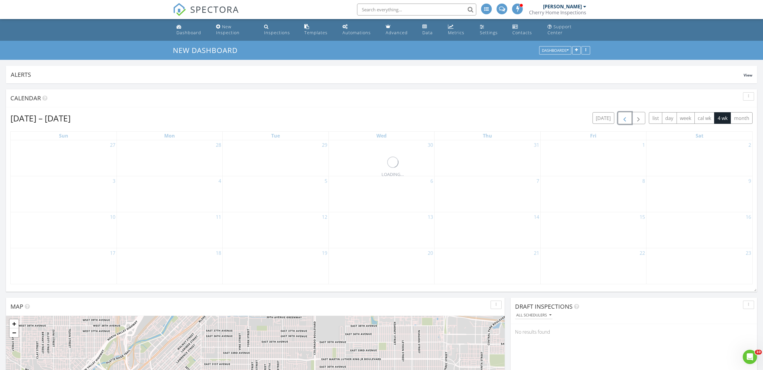
click at [629, 118] on button "button" at bounding box center [625, 118] width 14 height 12
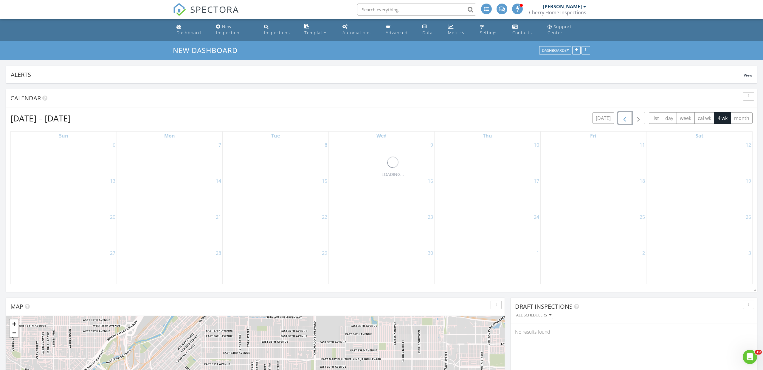
click at [629, 118] on button "button" at bounding box center [625, 118] width 14 height 12
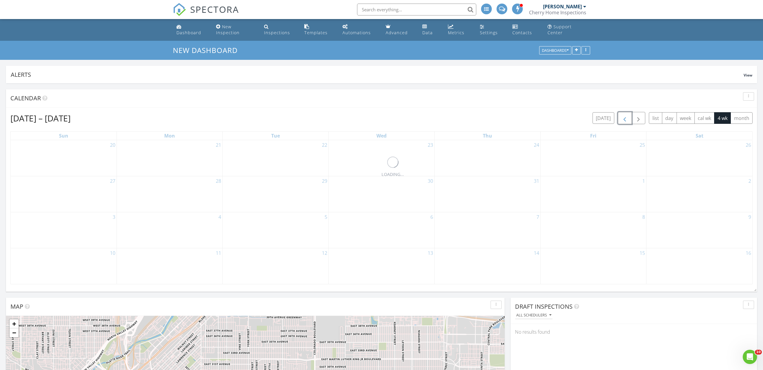
click at [629, 118] on button "button" at bounding box center [625, 118] width 14 height 12
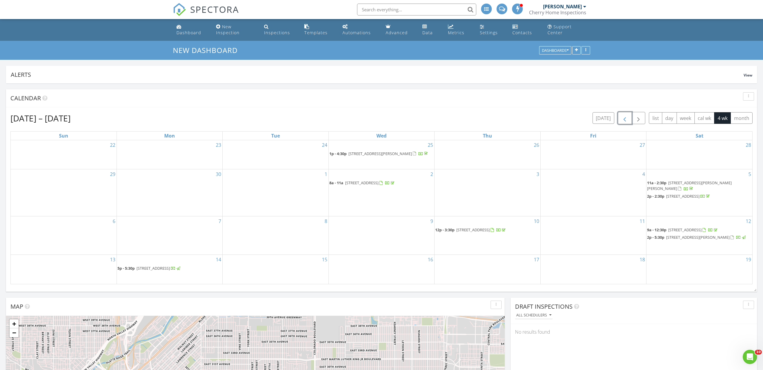
click at [629, 118] on button "button" at bounding box center [625, 118] width 14 height 12
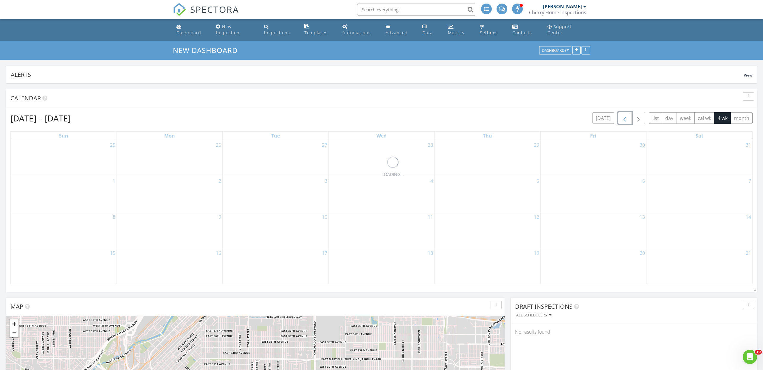
click at [629, 118] on button "button" at bounding box center [625, 118] width 14 height 12
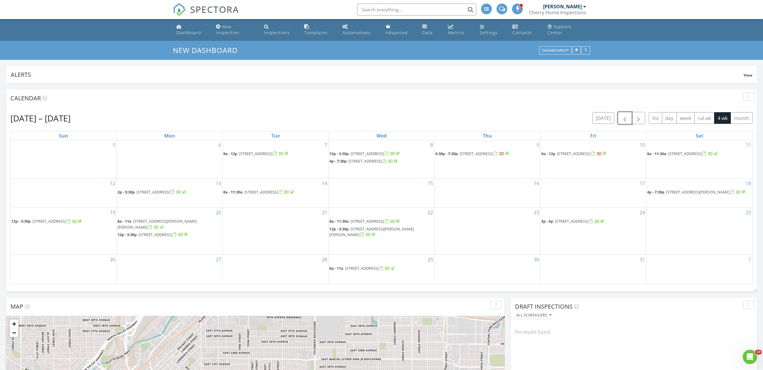
click at [629, 118] on button "button" at bounding box center [625, 118] width 14 height 12
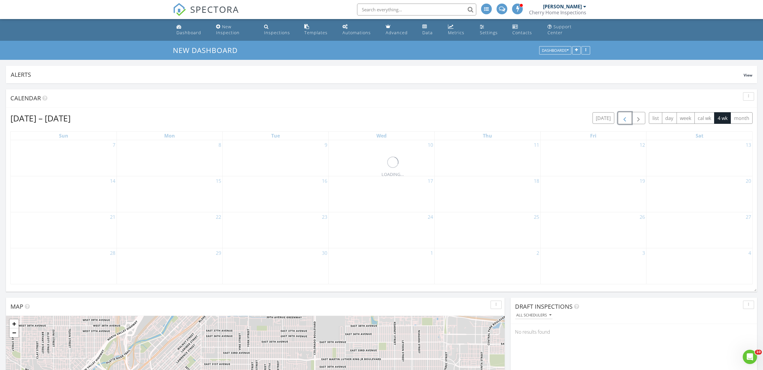
click at [629, 118] on button "button" at bounding box center [625, 118] width 14 height 12
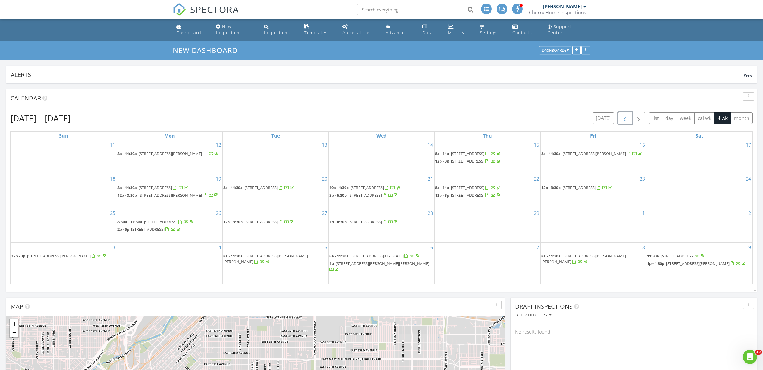
click at [629, 118] on button "button" at bounding box center [625, 118] width 14 height 12
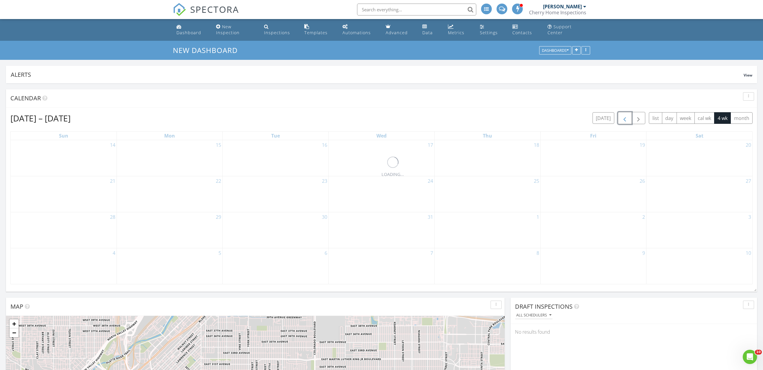
click at [629, 118] on button "button" at bounding box center [625, 118] width 14 height 12
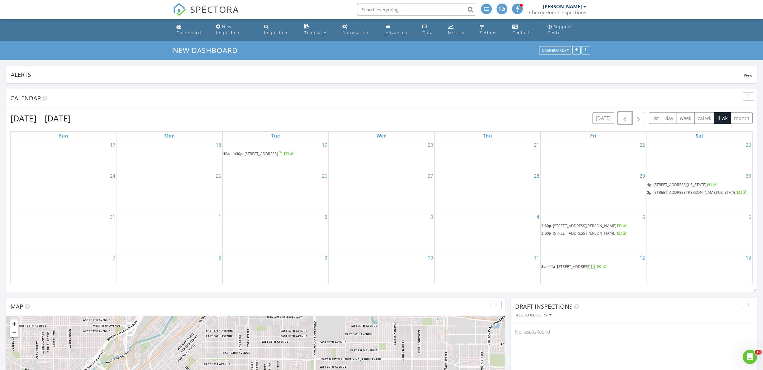
click at [629, 118] on button "button" at bounding box center [625, 118] width 14 height 12
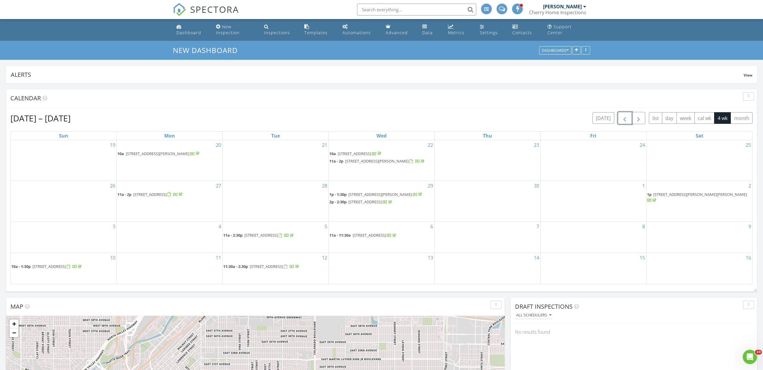
click at [629, 118] on button "button" at bounding box center [625, 118] width 14 height 12
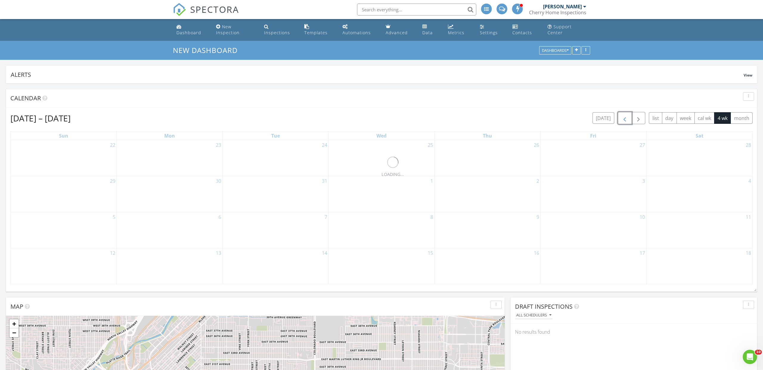
click at [629, 118] on button "button" at bounding box center [625, 118] width 14 height 12
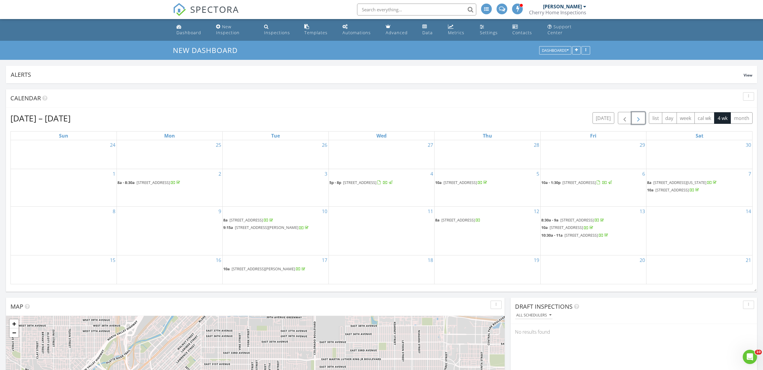
click at [641, 118] on span "button" at bounding box center [638, 118] width 7 height 7
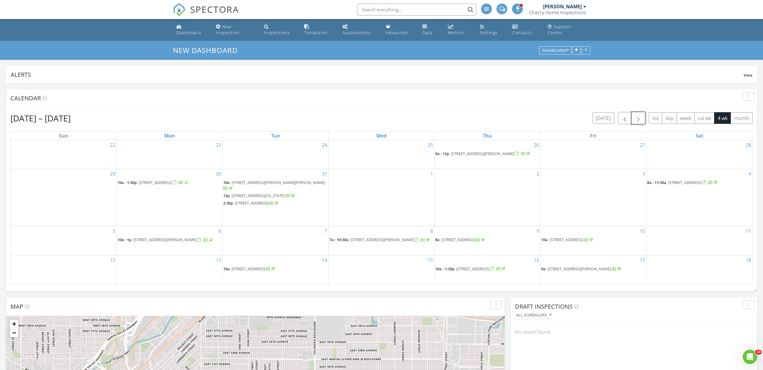
click at [473, 155] on span "3275 Kendall St, Wheat Ridge 80033" at bounding box center [482, 153] width 63 height 5
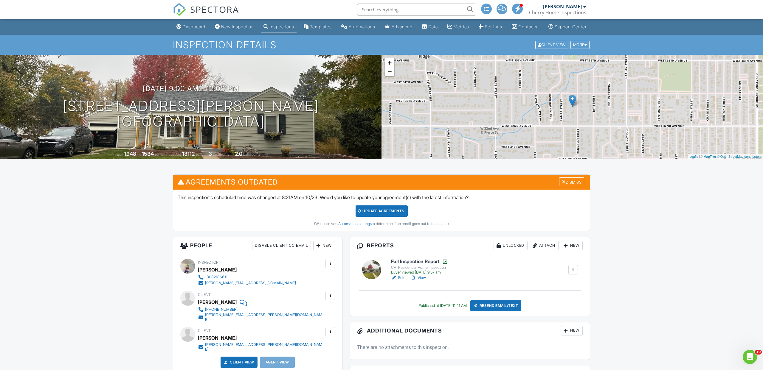
click at [216, 11] on span "SPECTORA" at bounding box center [214, 9] width 49 height 13
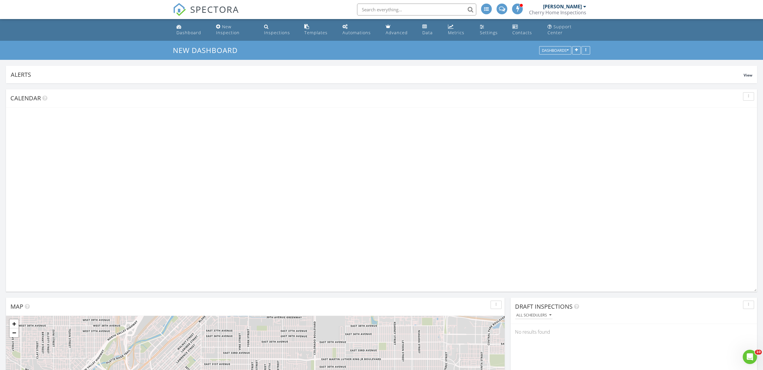
scroll to position [128, 246]
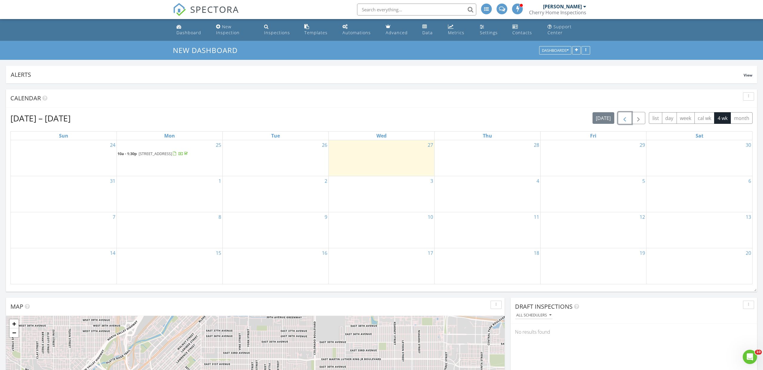
click at [626, 121] on span "button" at bounding box center [624, 118] width 7 height 7
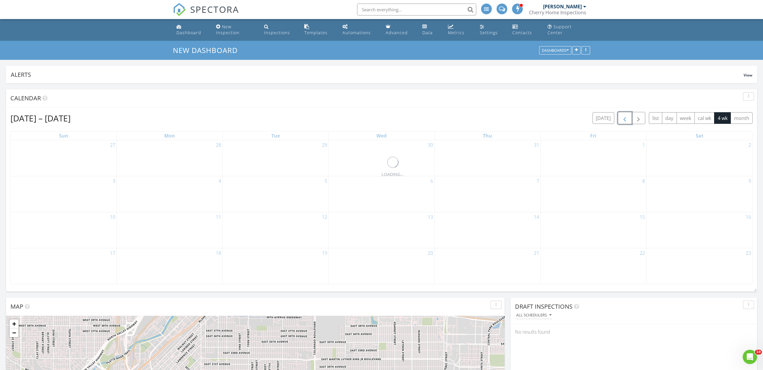
click at [626, 121] on span "button" at bounding box center [624, 118] width 7 height 7
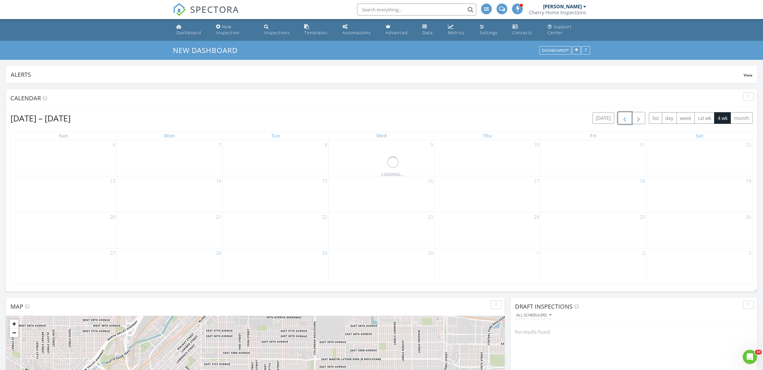
click at [626, 121] on span "button" at bounding box center [624, 118] width 7 height 7
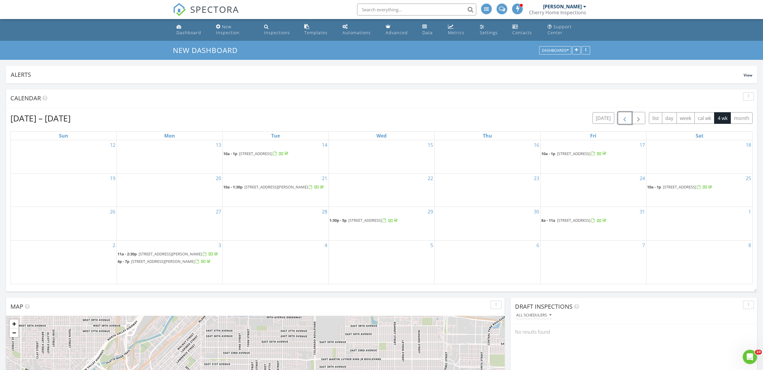
click at [626, 121] on span "button" at bounding box center [624, 118] width 7 height 7
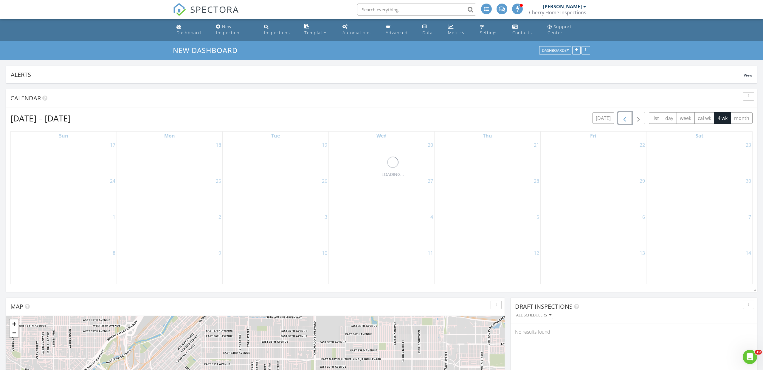
click at [626, 121] on span "button" at bounding box center [624, 118] width 7 height 7
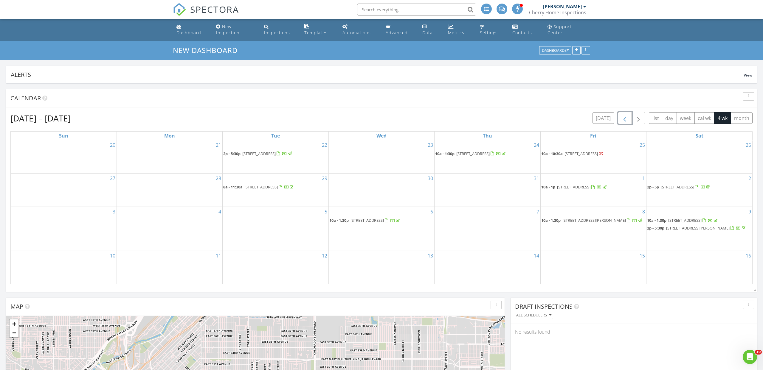
click at [626, 121] on span "button" at bounding box center [624, 118] width 7 height 7
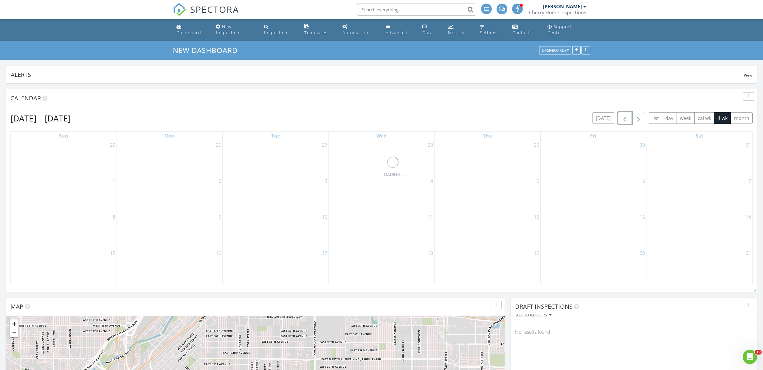
click at [626, 121] on span "button" at bounding box center [624, 118] width 7 height 7
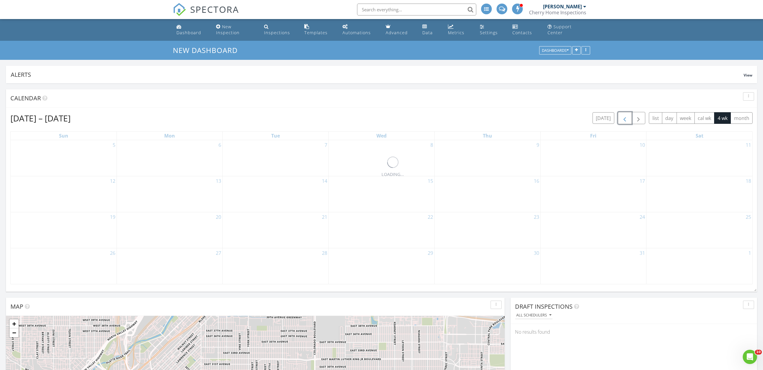
click at [626, 121] on span "button" at bounding box center [624, 118] width 7 height 7
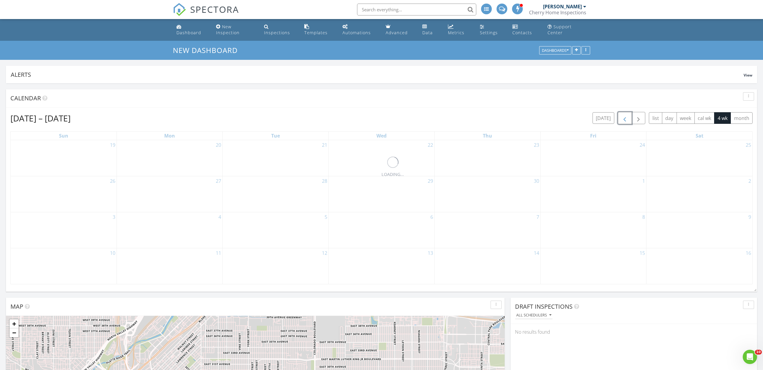
click at [626, 121] on span "button" at bounding box center [624, 118] width 7 height 7
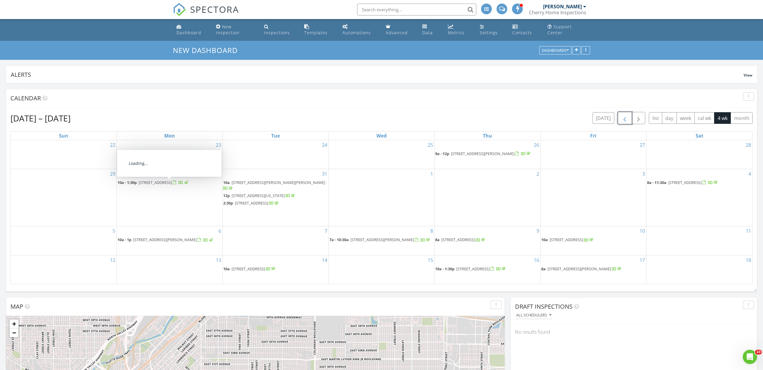
click at [160, 185] on span "280 Elm St, Denver 80220" at bounding box center [155, 182] width 33 height 5
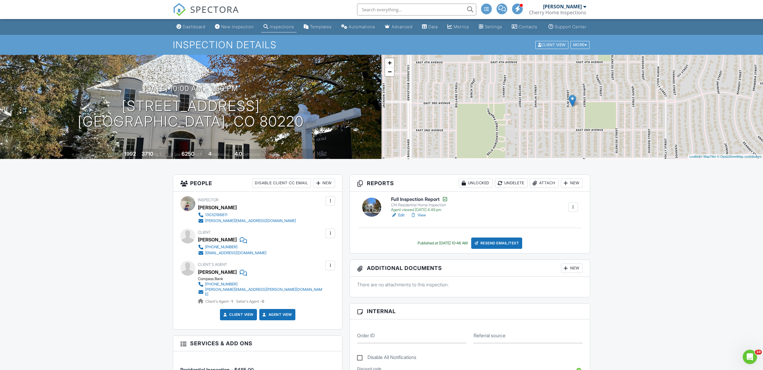
click at [218, 7] on span "SPECTORA" at bounding box center [214, 9] width 49 height 13
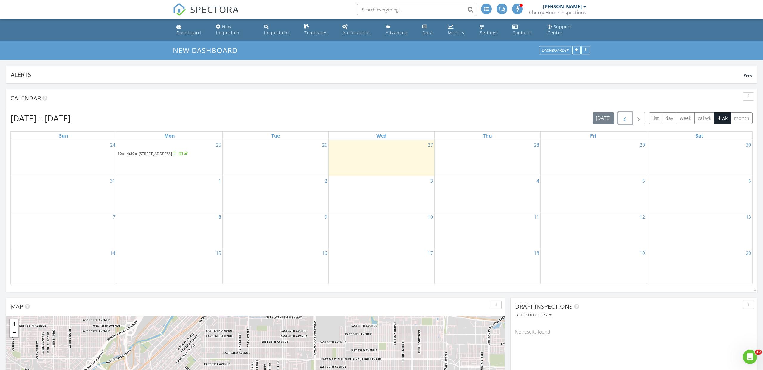
click at [625, 121] on span "button" at bounding box center [624, 118] width 7 height 7
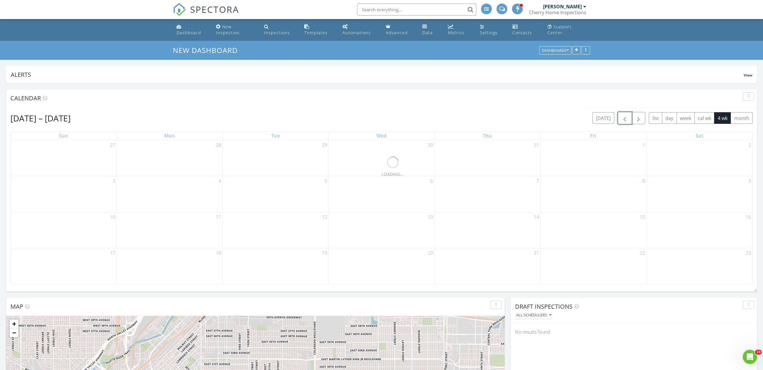
click at [625, 121] on span "button" at bounding box center [624, 118] width 7 height 7
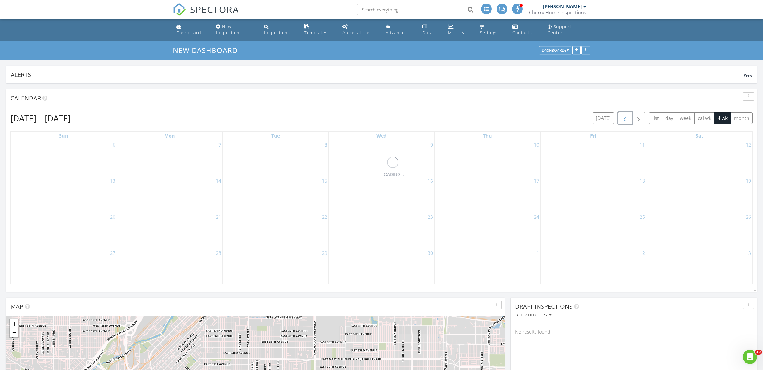
click at [625, 121] on span "button" at bounding box center [624, 118] width 7 height 7
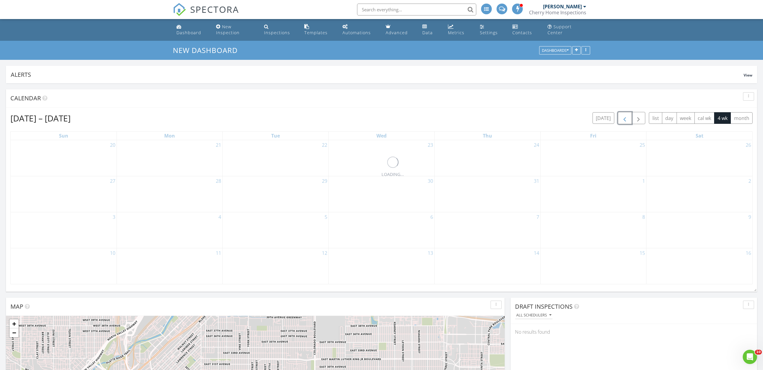
click at [625, 121] on span "button" at bounding box center [624, 118] width 7 height 7
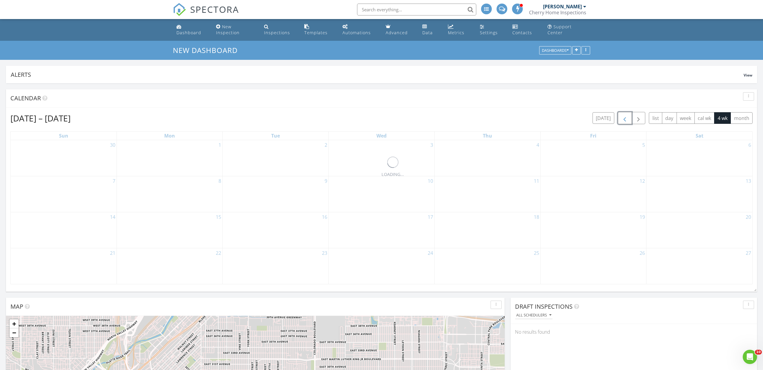
click at [625, 121] on span "button" at bounding box center [624, 118] width 7 height 7
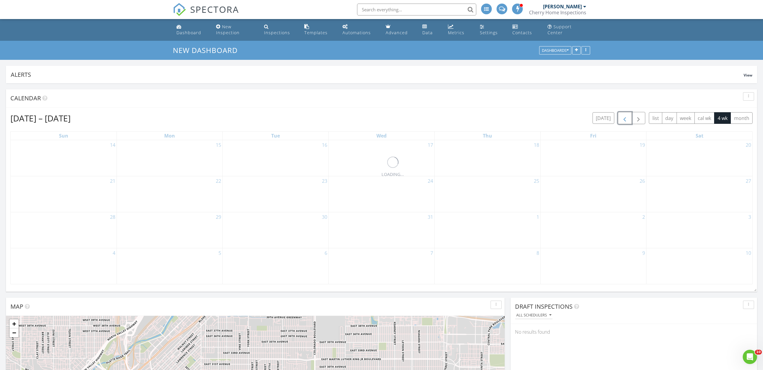
click at [625, 121] on span "button" at bounding box center [624, 118] width 7 height 7
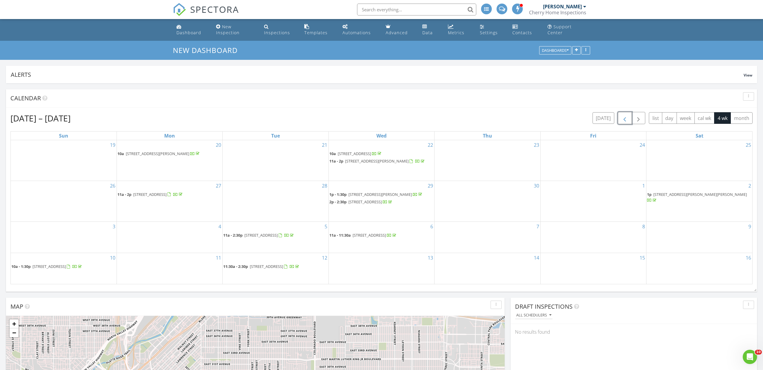
click at [625, 121] on span "button" at bounding box center [624, 118] width 7 height 7
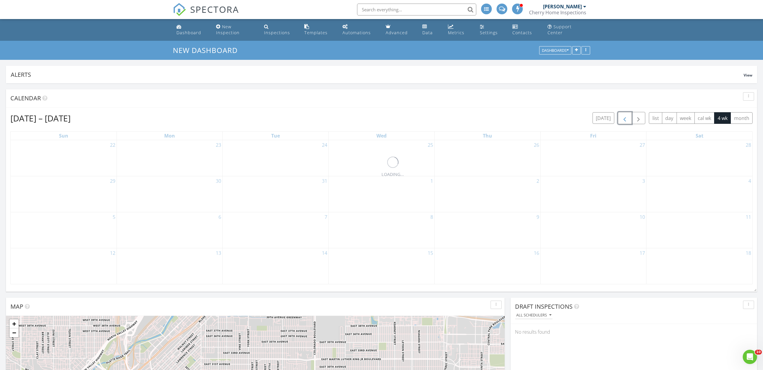
click at [625, 121] on span "button" at bounding box center [624, 118] width 7 height 7
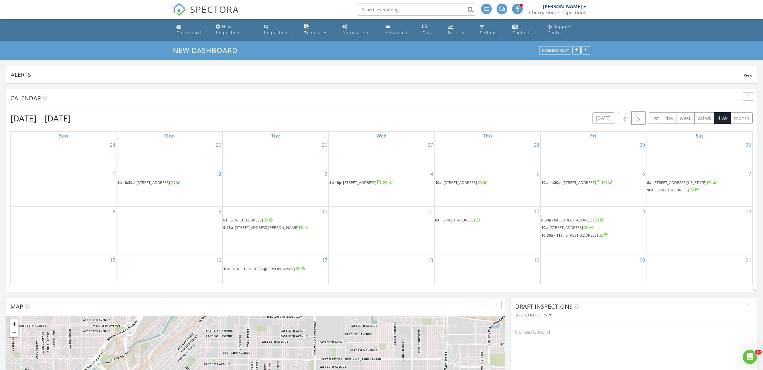
click at [642, 117] on button "button" at bounding box center [638, 118] width 14 height 12
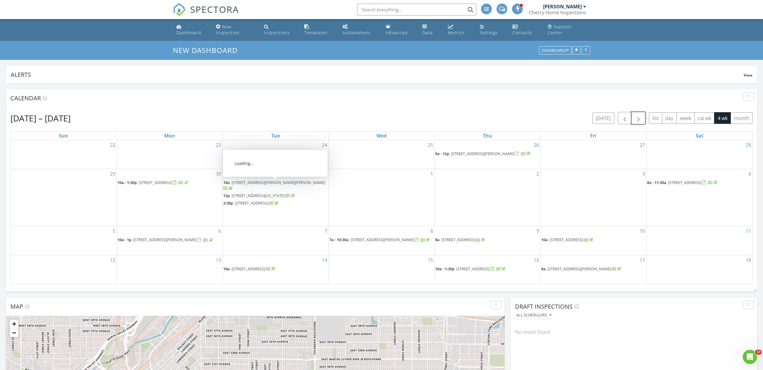
click at [276, 185] on span "7255 S Cody St, Littleton 80128" at bounding box center [279, 182] width 94 height 5
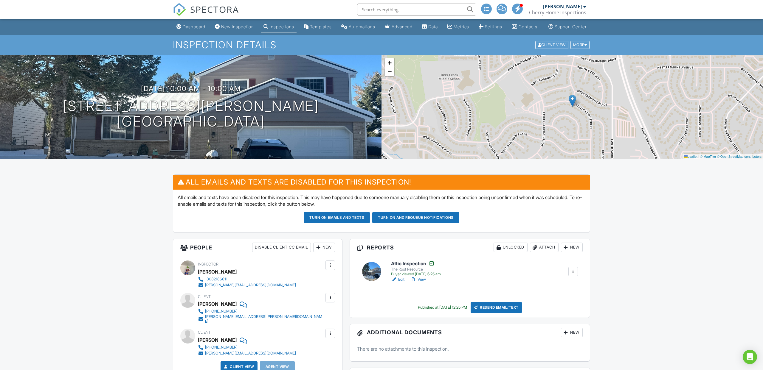
click at [217, 8] on span "SPECTORA" at bounding box center [214, 9] width 49 height 13
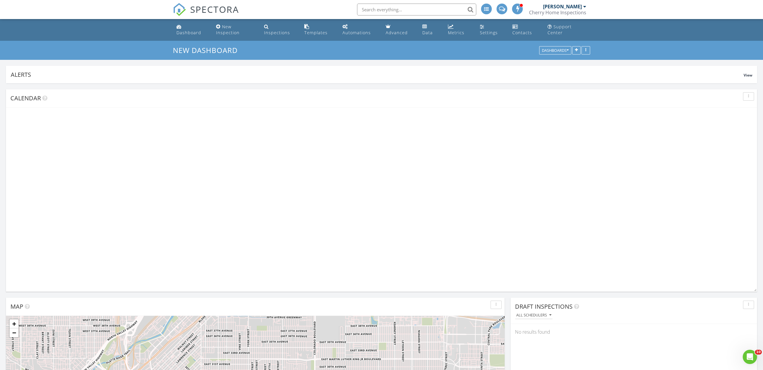
scroll to position [128, 246]
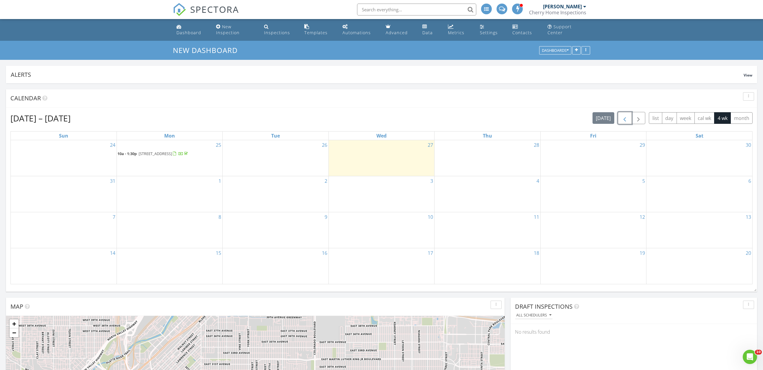
click at [622, 119] on span "button" at bounding box center [624, 118] width 7 height 7
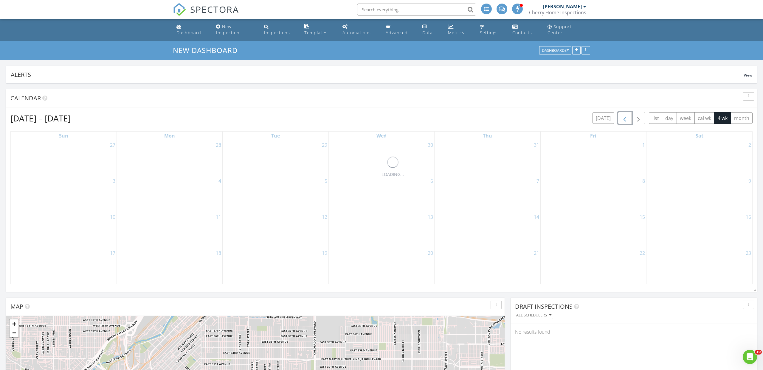
click at [622, 119] on span "button" at bounding box center [624, 118] width 7 height 7
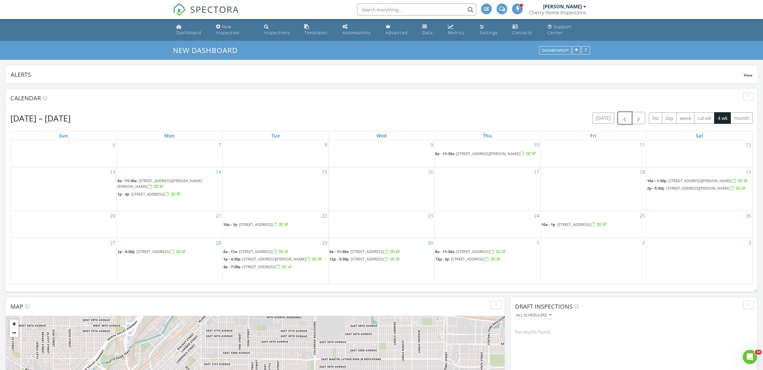
click at [622, 119] on span "button" at bounding box center [624, 118] width 7 height 7
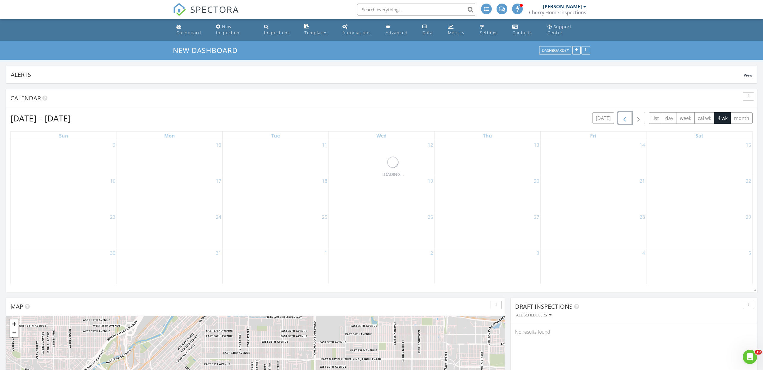
click at [622, 119] on span "button" at bounding box center [624, 118] width 7 height 7
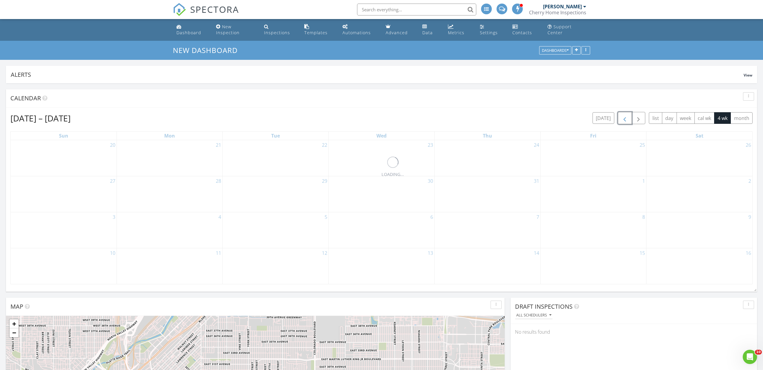
click at [622, 119] on span "button" at bounding box center [624, 118] width 7 height 7
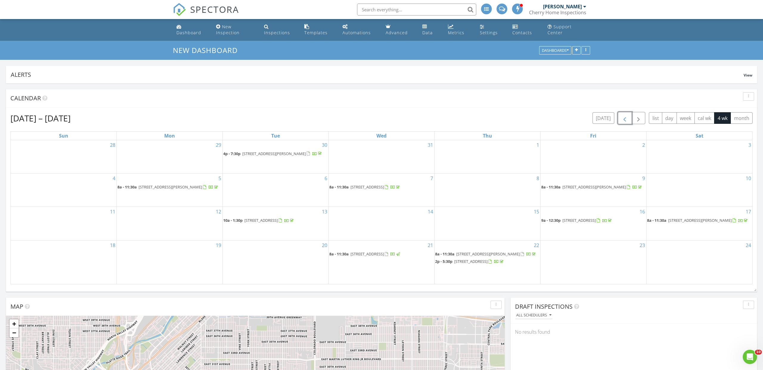
click at [622, 119] on span "button" at bounding box center [624, 118] width 7 height 7
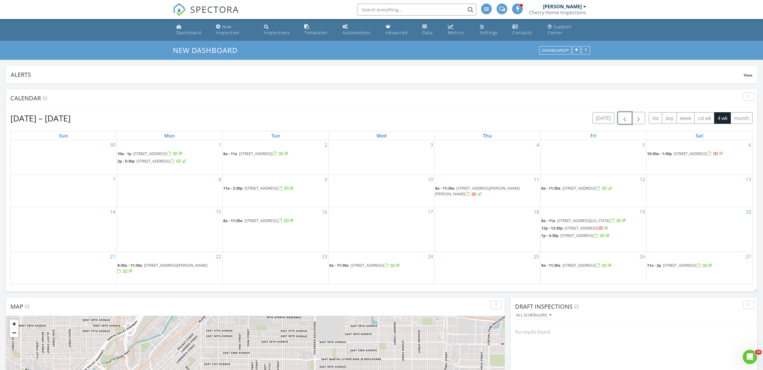
click at [622, 119] on span "button" at bounding box center [624, 118] width 7 height 7
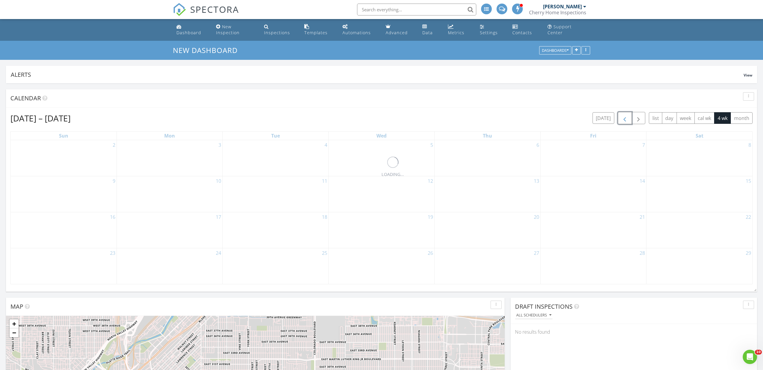
click at [622, 119] on span "button" at bounding box center [624, 118] width 7 height 7
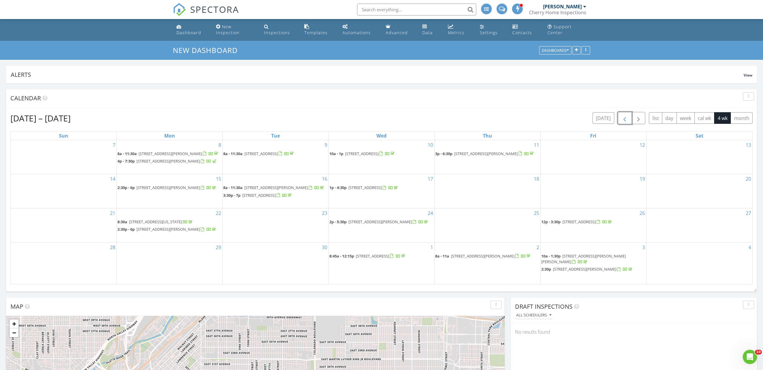
click at [622, 119] on span "button" at bounding box center [624, 118] width 7 height 7
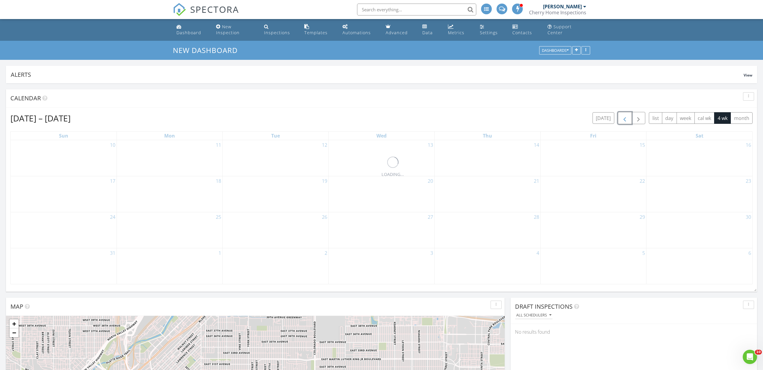
click at [622, 119] on span "button" at bounding box center [624, 118] width 7 height 7
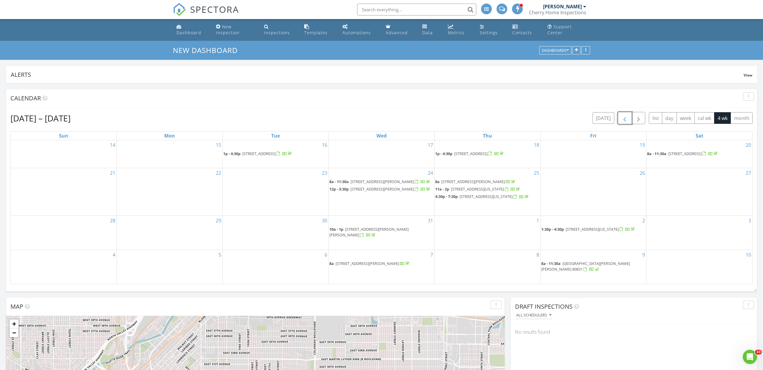
click at [622, 119] on span "button" at bounding box center [624, 118] width 7 height 7
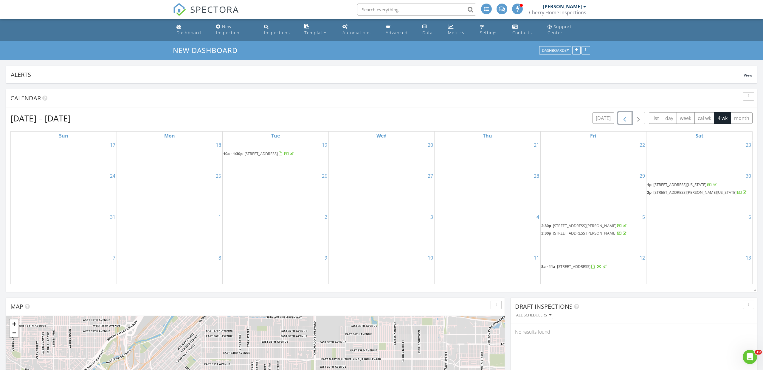
click at [622, 119] on span "button" at bounding box center [624, 118] width 7 height 7
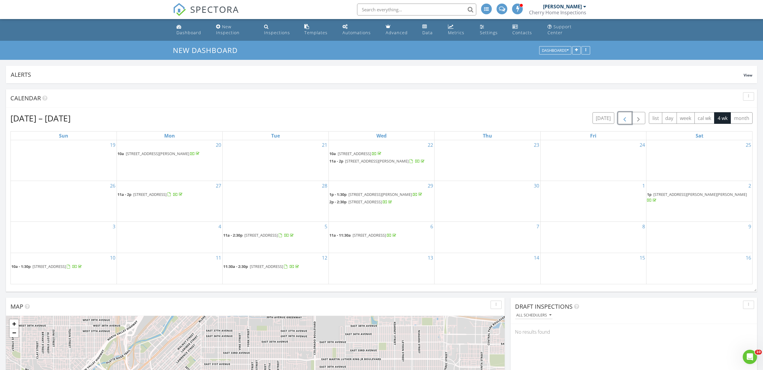
click at [622, 119] on span "button" at bounding box center [624, 118] width 7 height 7
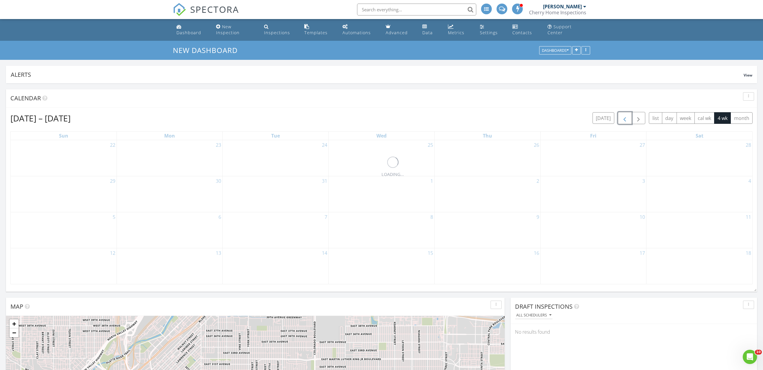
click at [622, 119] on span "button" at bounding box center [624, 118] width 7 height 7
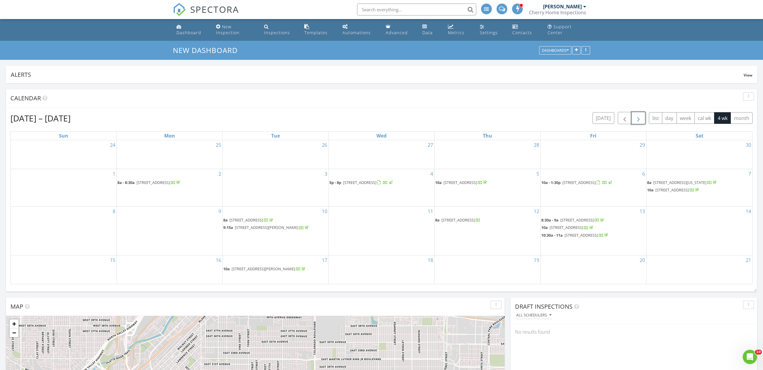
click at [638, 117] on span "button" at bounding box center [638, 118] width 7 height 7
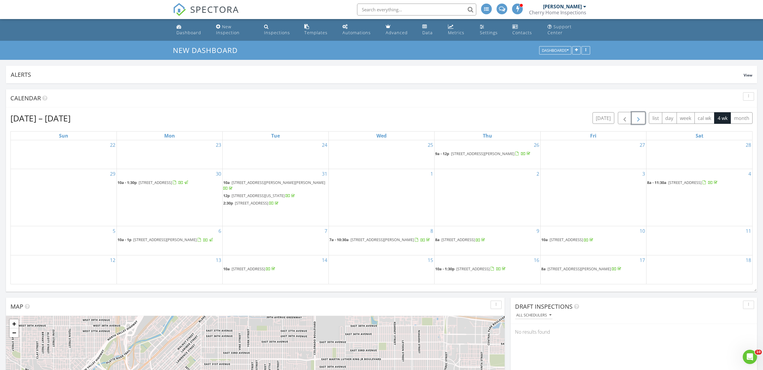
click at [268, 201] on span "1840 Market St 1103, Denver 80202" at bounding box center [251, 203] width 33 height 5
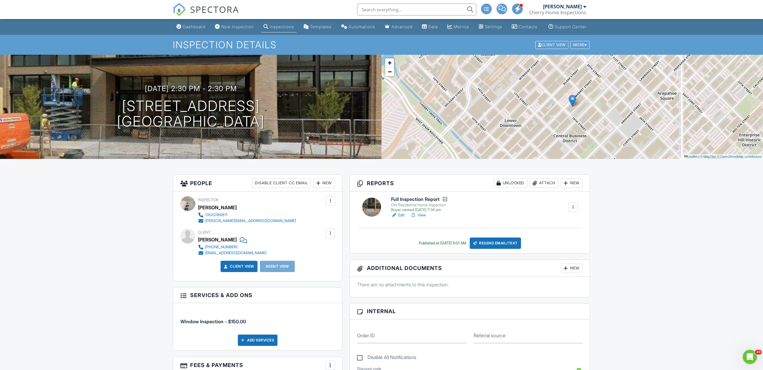
click at [218, 12] on span "SPECTORA" at bounding box center [214, 9] width 49 height 13
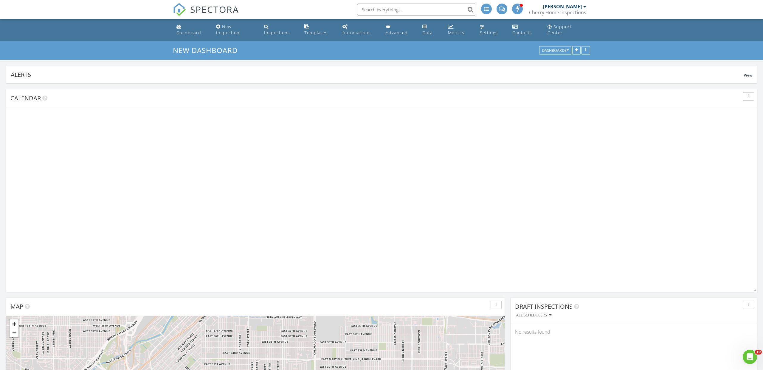
scroll to position [483, 763]
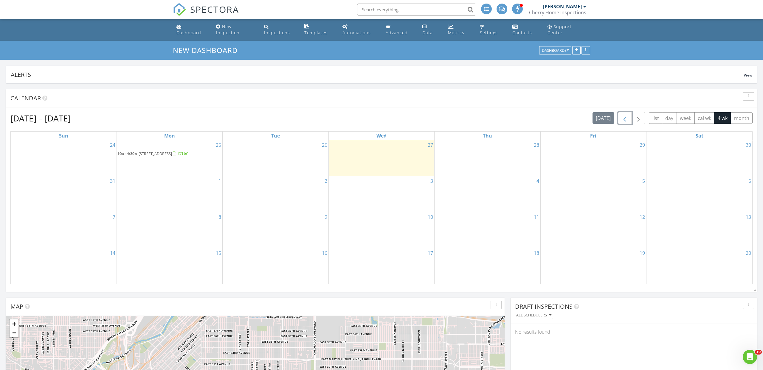
click at [624, 117] on span "button" at bounding box center [624, 118] width 7 height 7
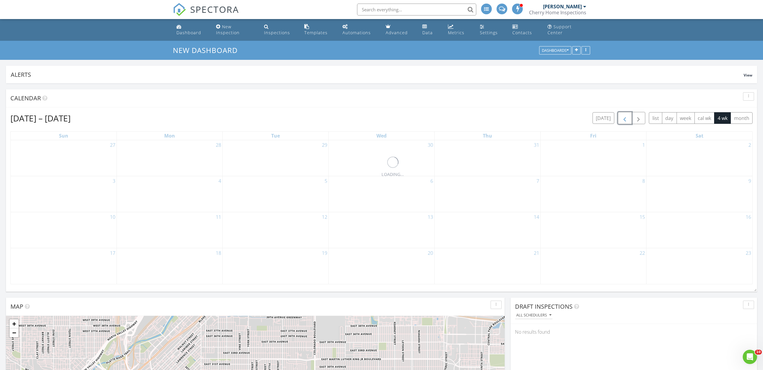
click at [624, 117] on span "button" at bounding box center [624, 118] width 7 height 7
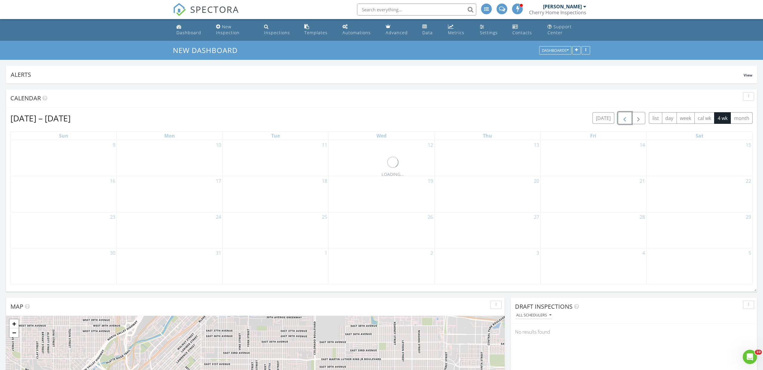
click at [624, 117] on span "button" at bounding box center [624, 118] width 7 height 7
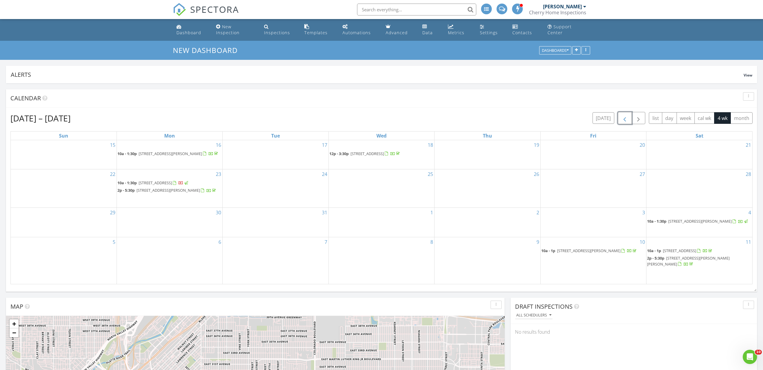
click at [624, 117] on span "button" at bounding box center [624, 118] width 7 height 7
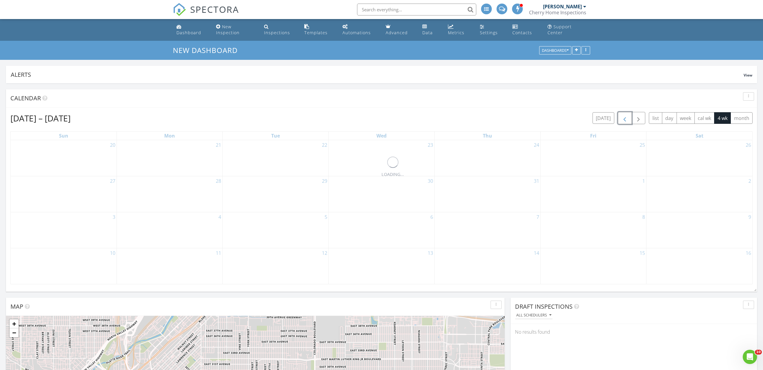
click at [624, 117] on span "button" at bounding box center [624, 118] width 7 height 7
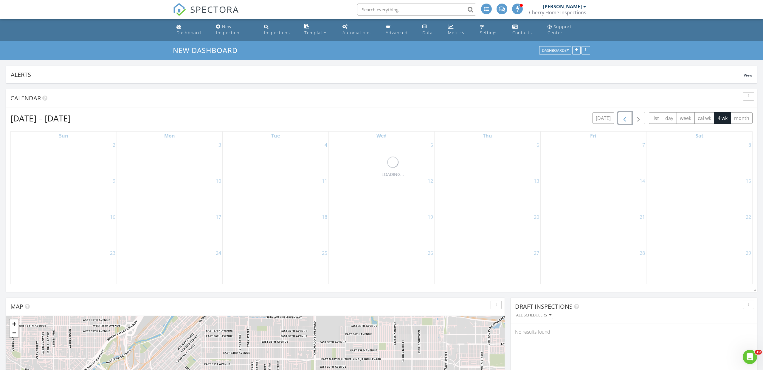
click at [624, 117] on span "button" at bounding box center [624, 118] width 7 height 7
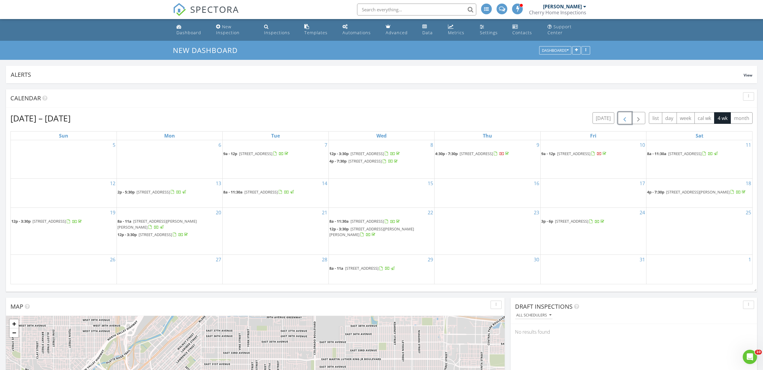
click at [624, 117] on span "button" at bounding box center [624, 118] width 7 height 7
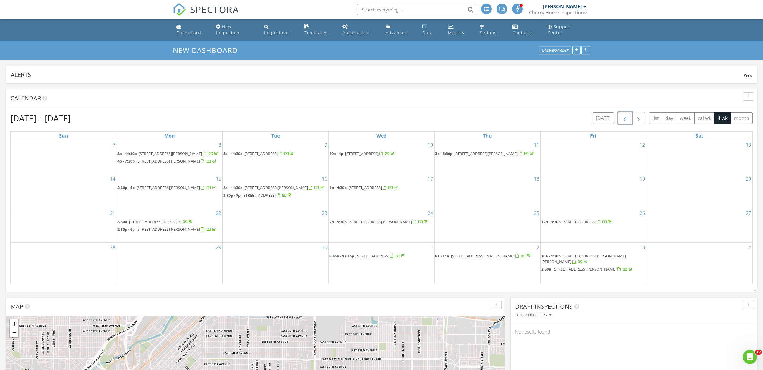
click at [624, 117] on span "button" at bounding box center [624, 118] width 7 height 7
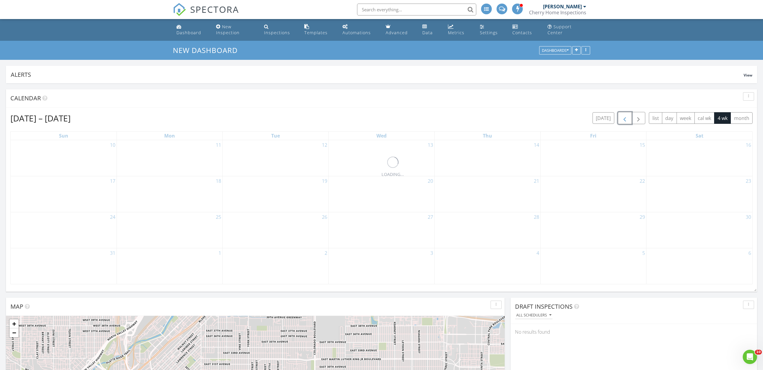
click at [624, 117] on span "button" at bounding box center [624, 118] width 7 height 7
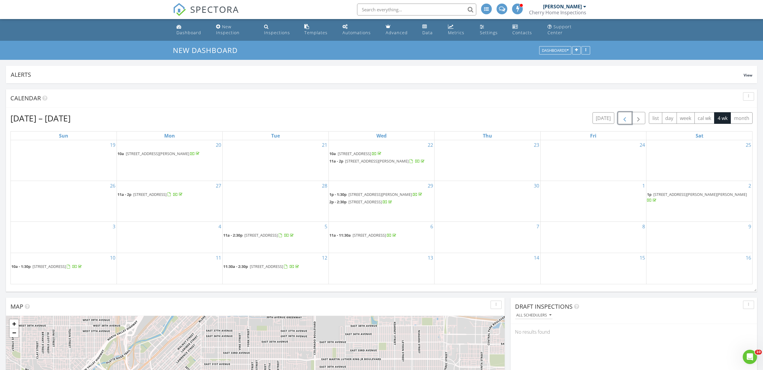
click at [624, 117] on span "button" at bounding box center [624, 118] width 7 height 7
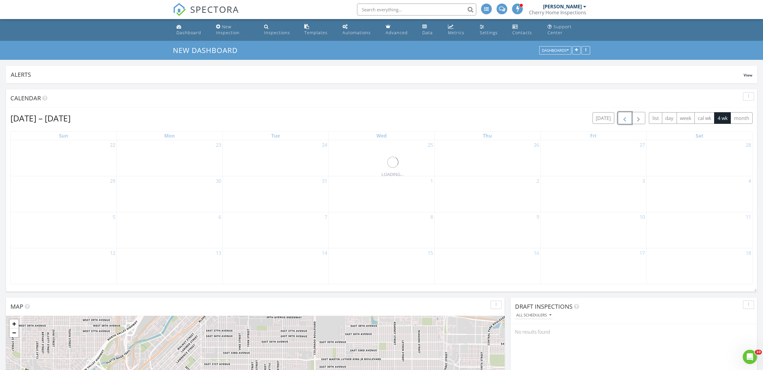
click at [624, 117] on span "button" at bounding box center [624, 118] width 7 height 7
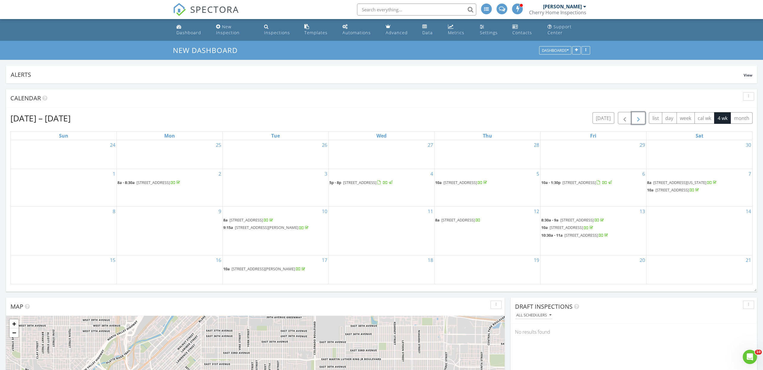
click at [640, 120] on span "button" at bounding box center [638, 118] width 7 height 7
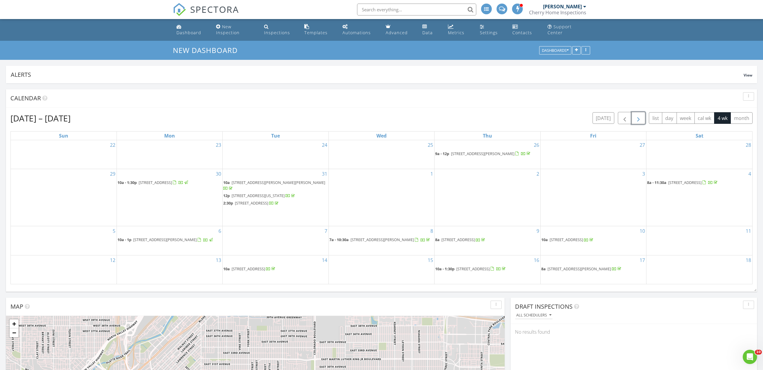
click at [690, 185] on span "[STREET_ADDRESS]" at bounding box center [684, 182] width 33 height 5
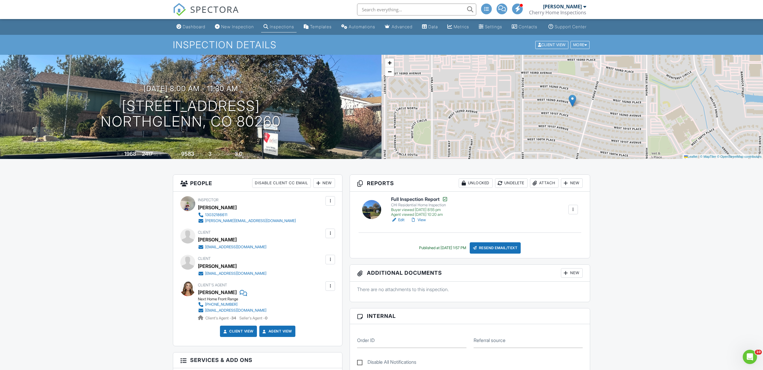
click at [223, 10] on span "SPECTORA" at bounding box center [214, 9] width 49 height 13
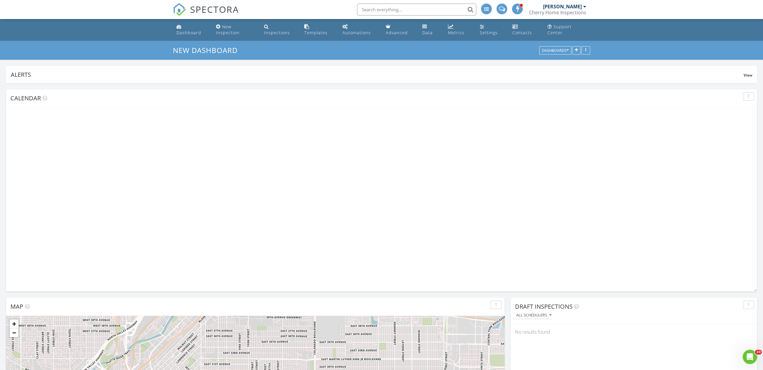
scroll to position [128, 246]
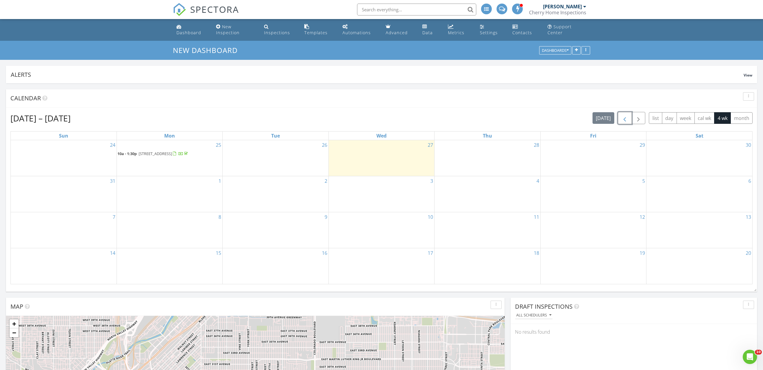
click at [625, 118] on span "button" at bounding box center [624, 118] width 7 height 7
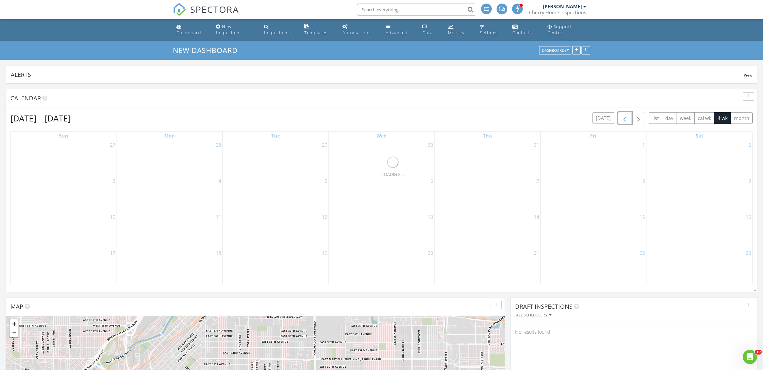
click at [625, 118] on span "button" at bounding box center [624, 118] width 7 height 7
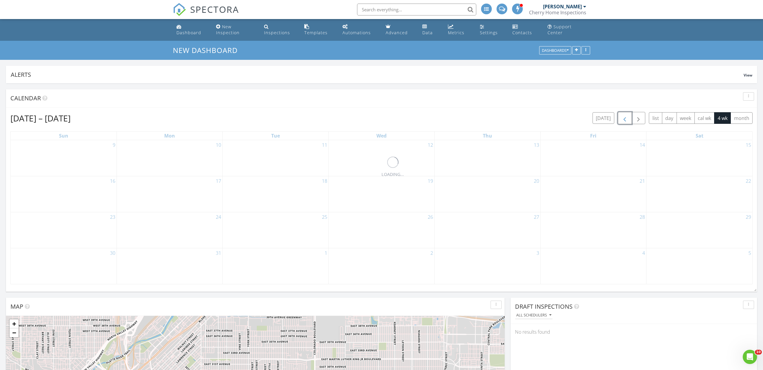
click at [625, 118] on span "button" at bounding box center [624, 118] width 7 height 7
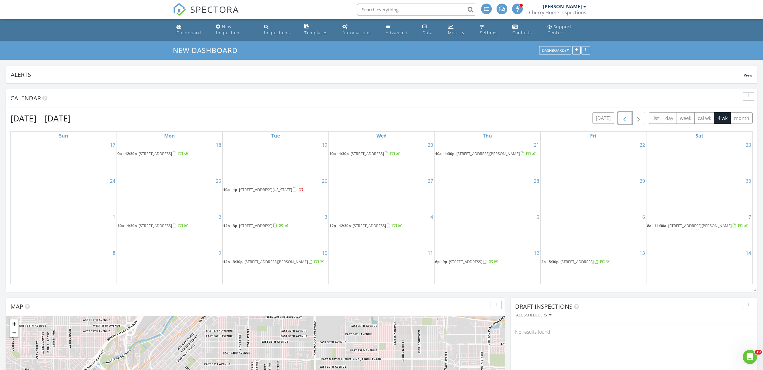
click at [625, 118] on span "button" at bounding box center [624, 118] width 7 height 7
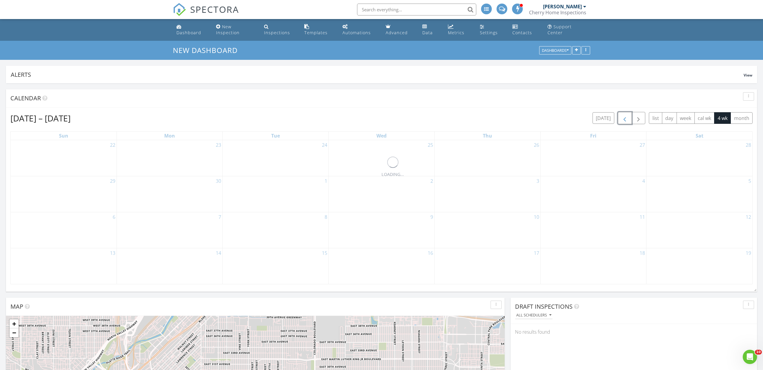
click at [625, 118] on span "button" at bounding box center [624, 118] width 7 height 7
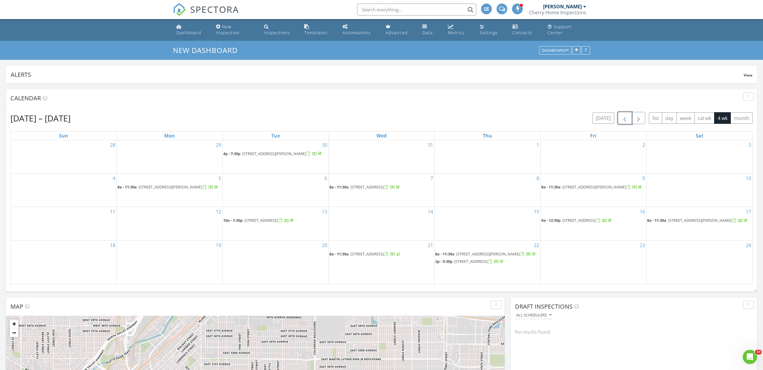
click at [625, 118] on span "button" at bounding box center [624, 118] width 7 height 7
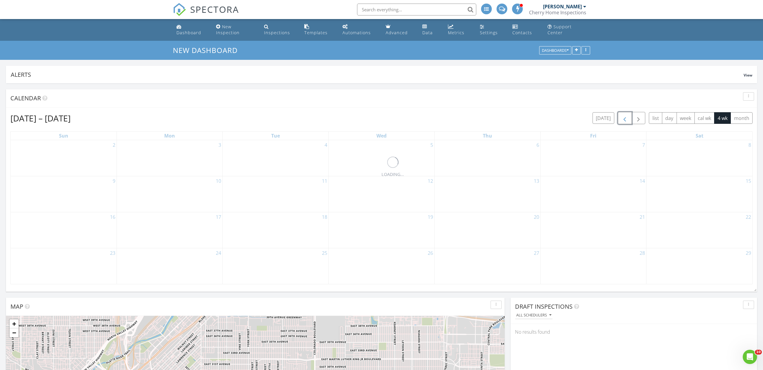
click at [625, 118] on span "button" at bounding box center [624, 118] width 7 height 7
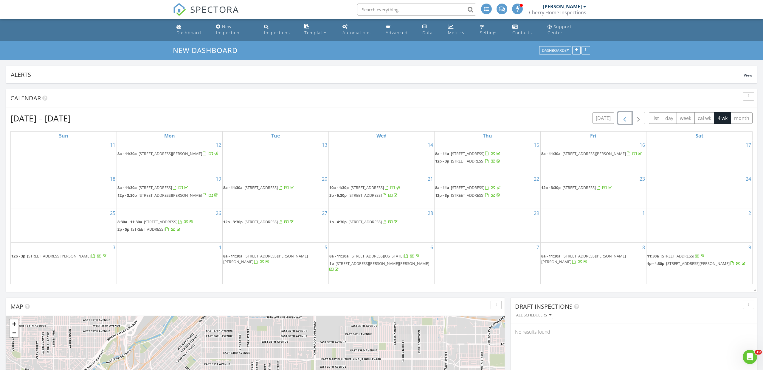
click at [625, 118] on span "button" at bounding box center [624, 118] width 7 height 7
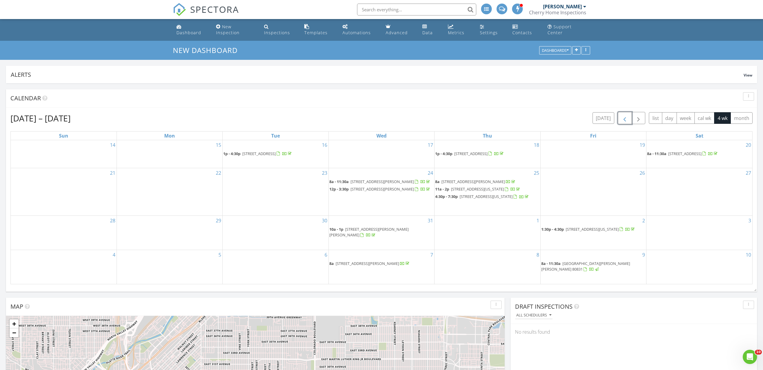
click at [625, 118] on span "button" at bounding box center [624, 118] width 7 height 7
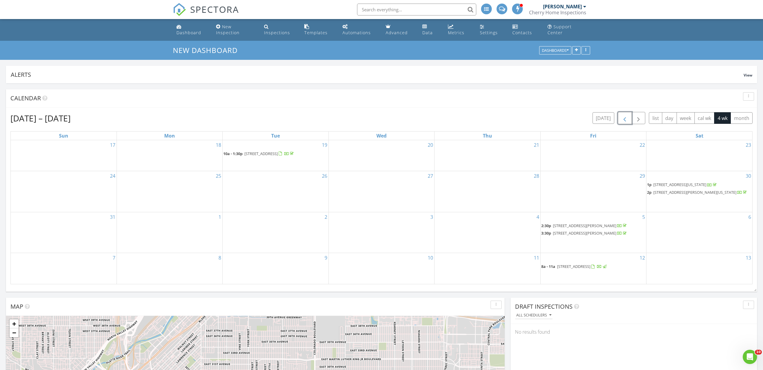
click at [625, 118] on span "button" at bounding box center [624, 118] width 7 height 7
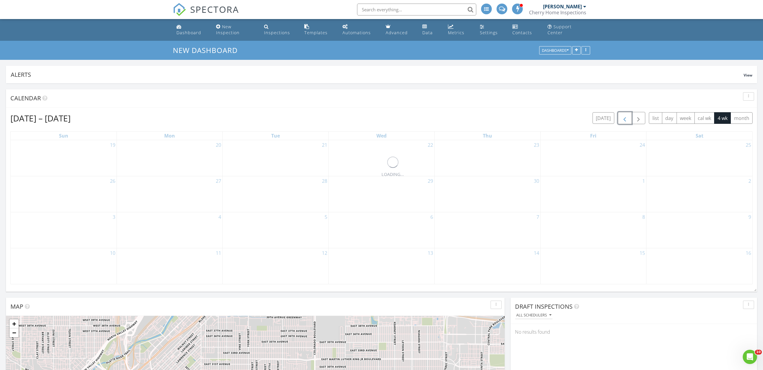
click at [625, 118] on span "button" at bounding box center [624, 118] width 7 height 7
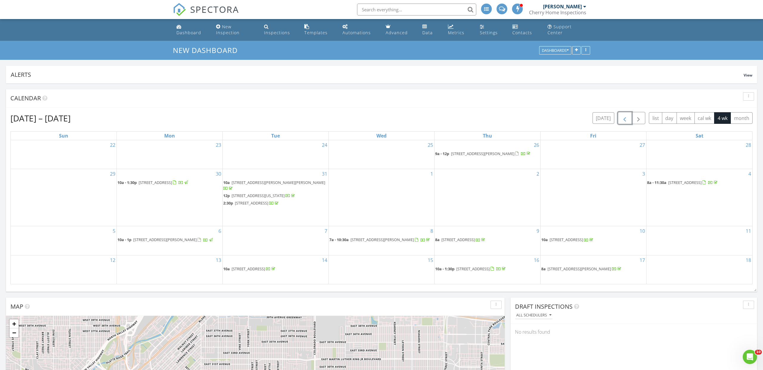
click at [175, 237] on span "[STREET_ADDRESS][PERSON_NAME]" at bounding box center [164, 239] width 63 height 5
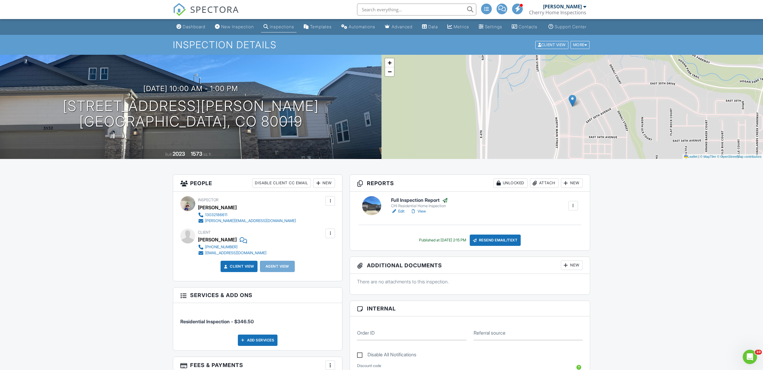
click at [218, 12] on span "SPECTORA" at bounding box center [214, 9] width 49 height 13
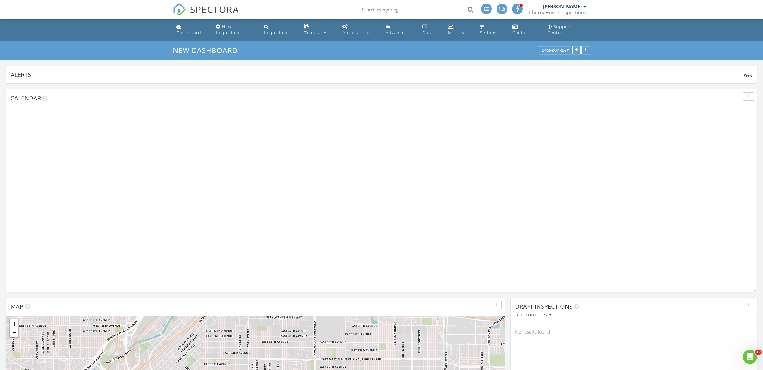
scroll to position [128, 246]
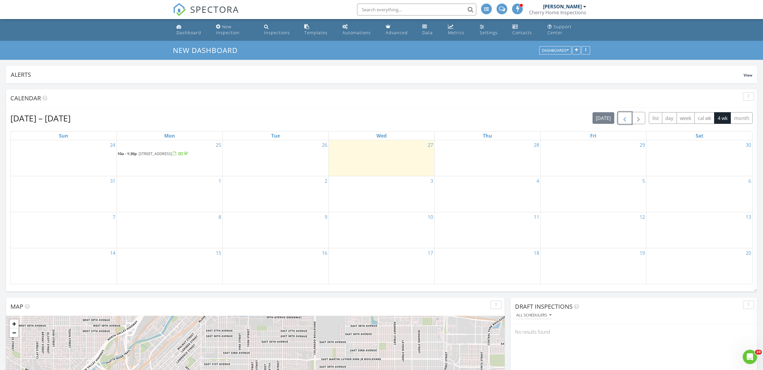
click at [623, 117] on span "button" at bounding box center [624, 118] width 7 height 7
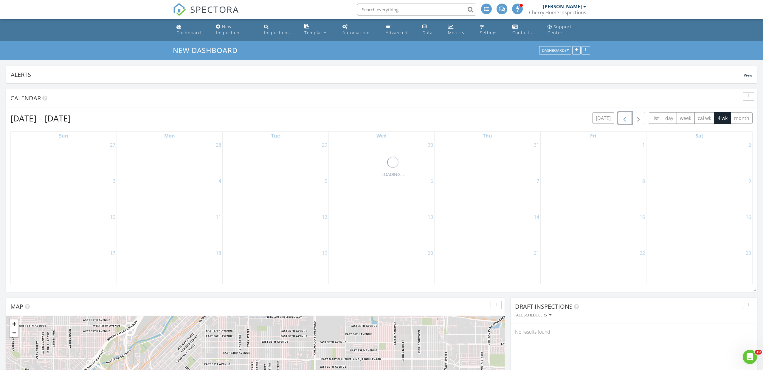
click at [623, 117] on span "button" at bounding box center [624, 118] width 7 height 7
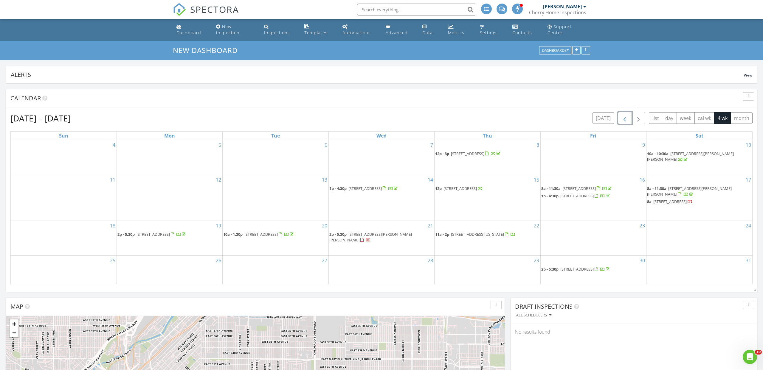
click at [623, 117] on span "button" at bounding box center [624, 118] width 7 height 7
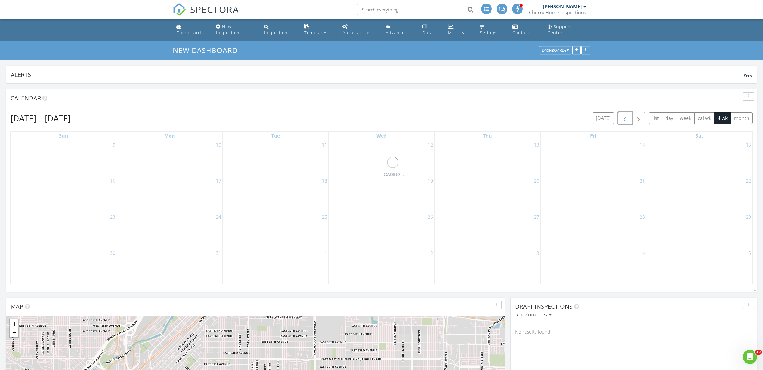
click at [623, 117] on span "button" at bounding box center [624, 118] width 7 height 7
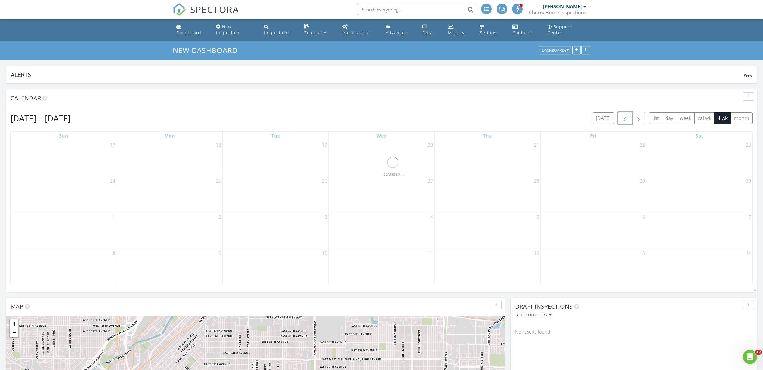
click at [623, 117] on span "button" at bounding box center [624, 118] width 7 height 7
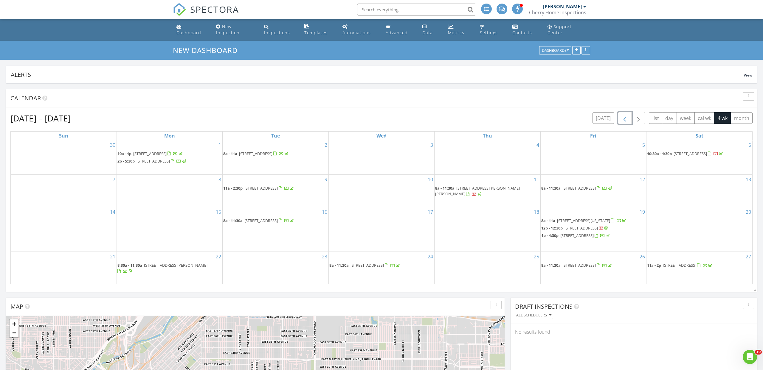
click at [623, 117] on span "button" at bounding box center [624, 118] width 7 height 7
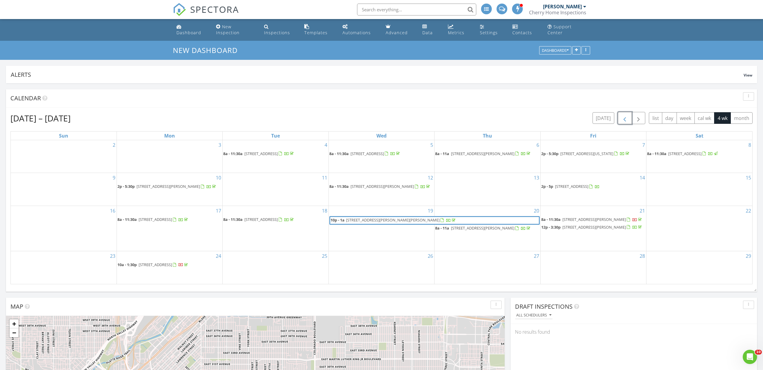
click at [623, 117] on span "button" at bounding box center [624, 118] width 7 height 7
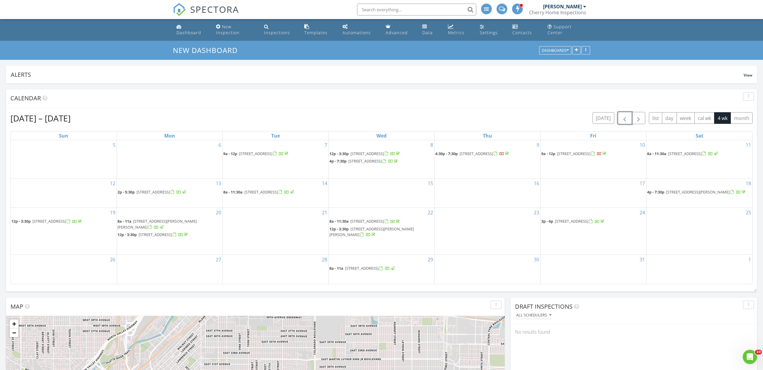
click at [623, 117] on span "button" at bounding box center [624, 118] width 7 height 7
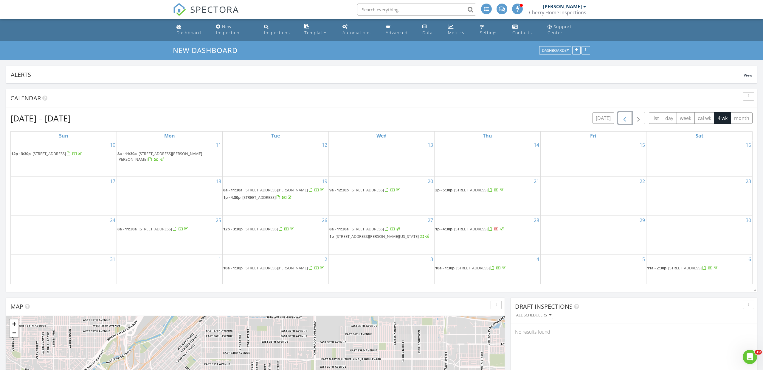
click at [623, 117] on span "button" at bounding box center [624, 118] width 7 height 7
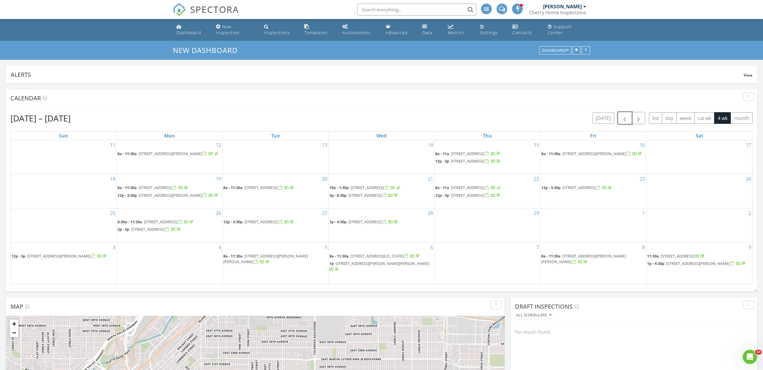
click at [623, 117] on span "button" at bounding box center [624, 118] width 7 height 7
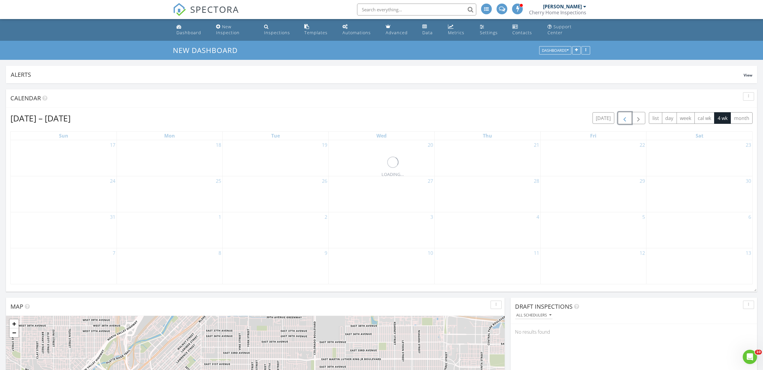
click at [623, 117] on span "button" at bounding box center [624, 118] width 7 height 7
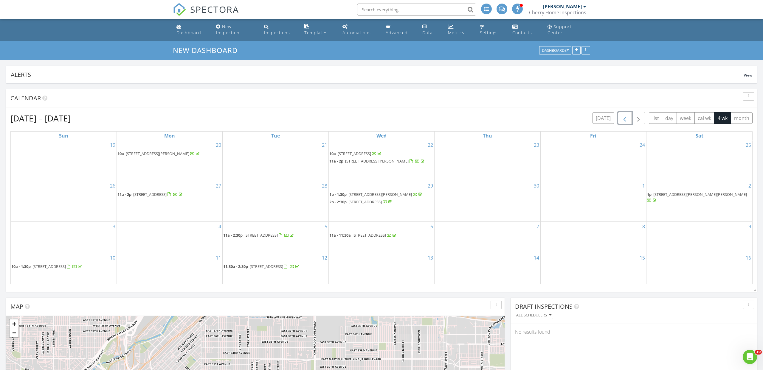
click at [623, 117] on span "button" at bounding box center [624, 118] width 7 height 7
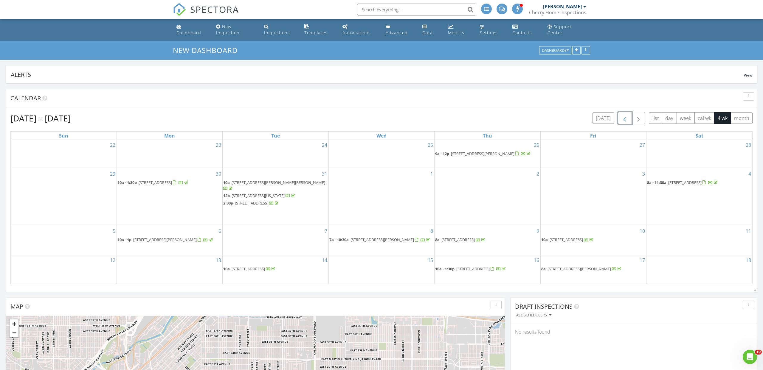
click at [623, 117] on span "button" at bounding box center [624, 118] width 7 height 7
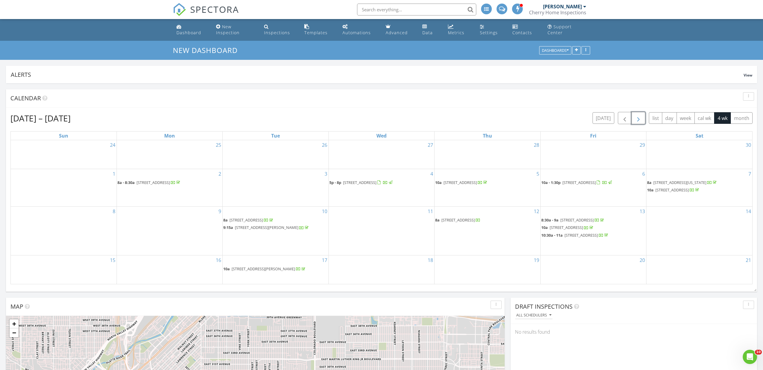
click at [640, 118] on span "button" at bounding box center [638, 118] width 7 height 7
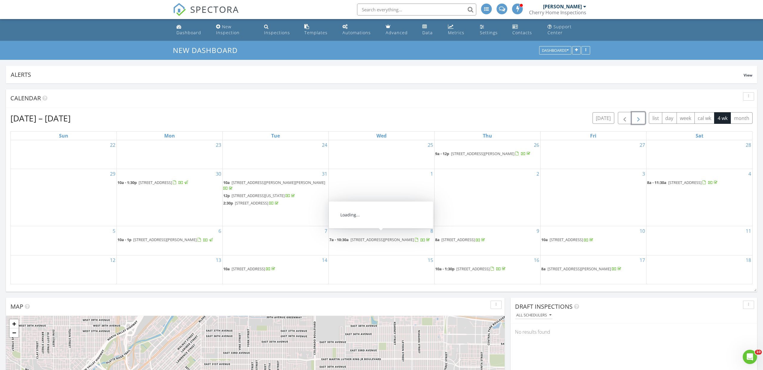
click at [366, 237] on span "11526 Colony Loop, Parker 80138" at bounding box center [381, 239] width 63 height 5
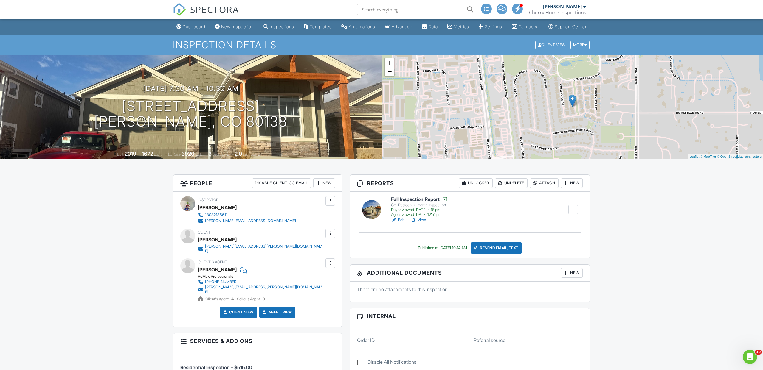
click at [229, 11] on span "SPECTORA" at bounding box center [214, 9] width 49 height 13
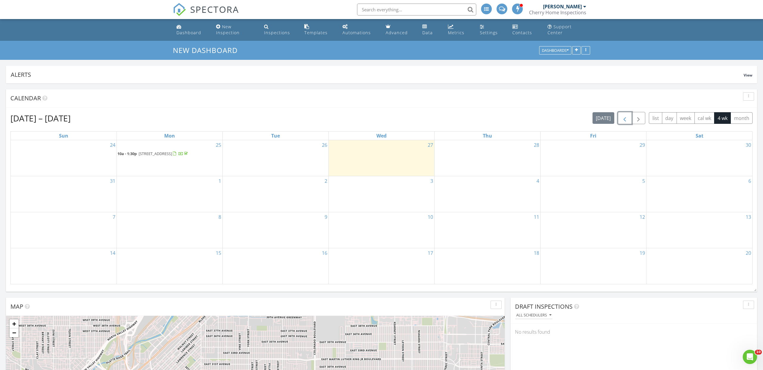
click at [623, 119] on span "button" at bounding box center [624, 118] width 7 height 7
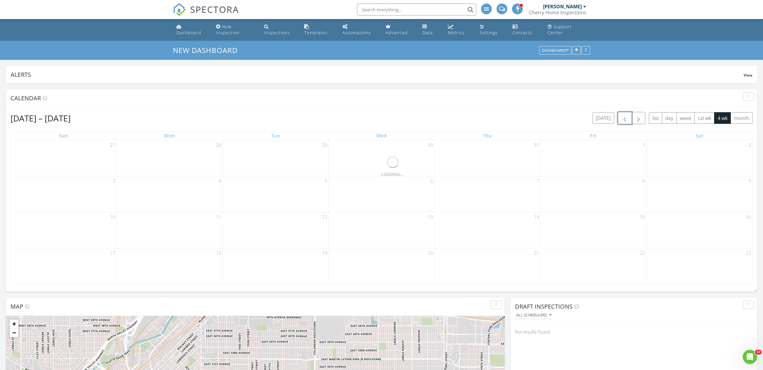
click at [623, 119] on span "button" at bounding box center [624, 118] width 7 height 7
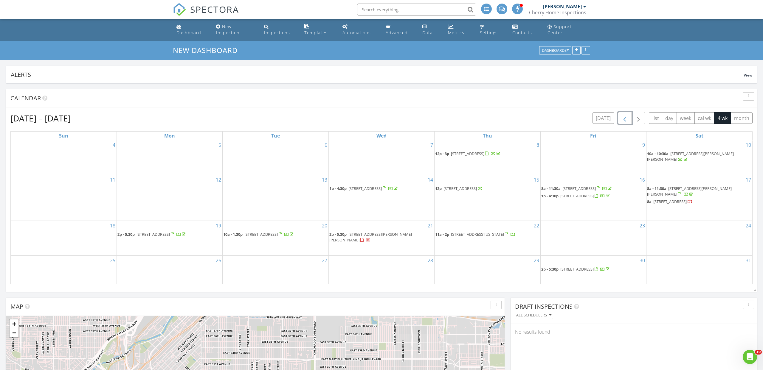
click at [623, 119] on span "button" at bounding box center [624, 118] width 7 height 7
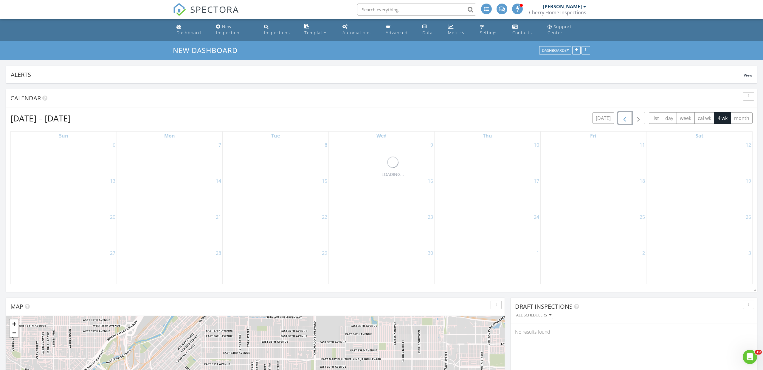
click at [623, 119] on span "button" at bounding box center [624, 118] width 7 height 7
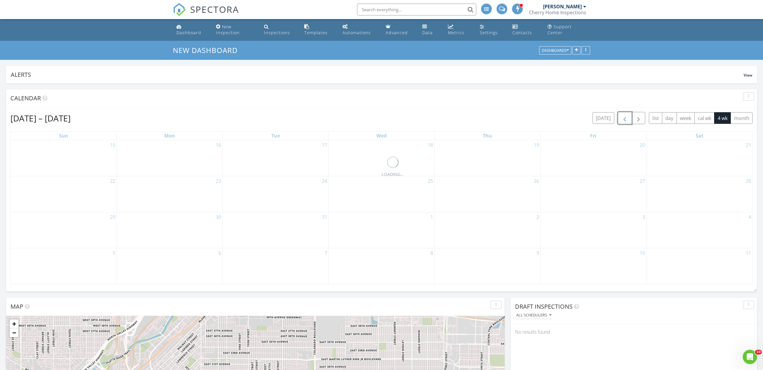
click at [623, 119] on span "button" at bounding box center [624, 118] width 7 height 7
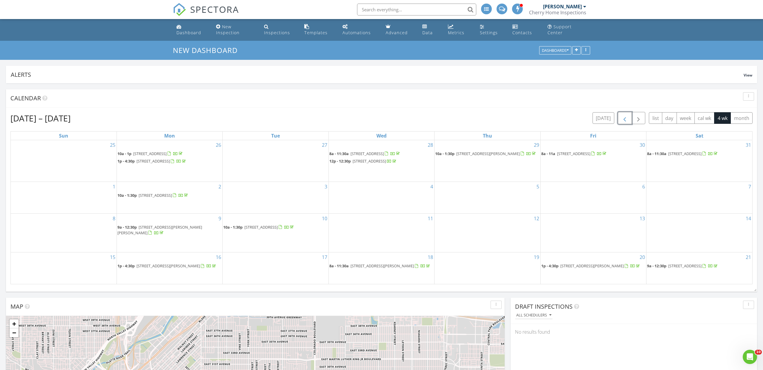
click at [623, 119] on span "button" at bounding box center [624, 118] width 7 height 7
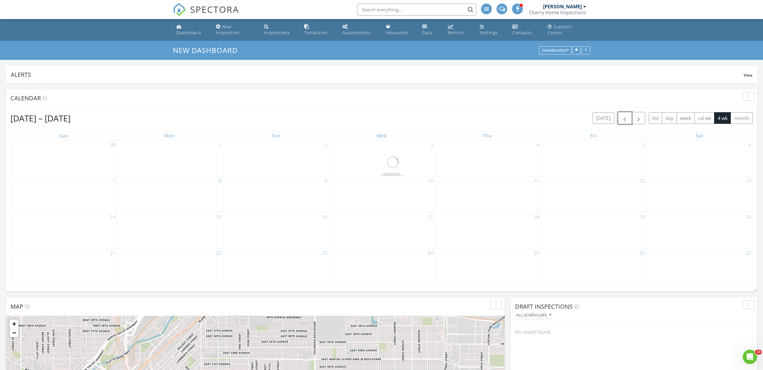
click at [623, 119] on span "button" at bounding box center [624, 118] width 7 height 7
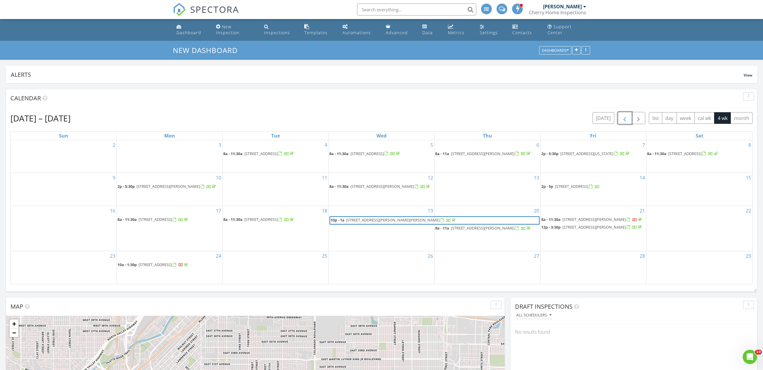
click at [623, 119] on span "button" at bounding box center [624, 118] width 7 height 7
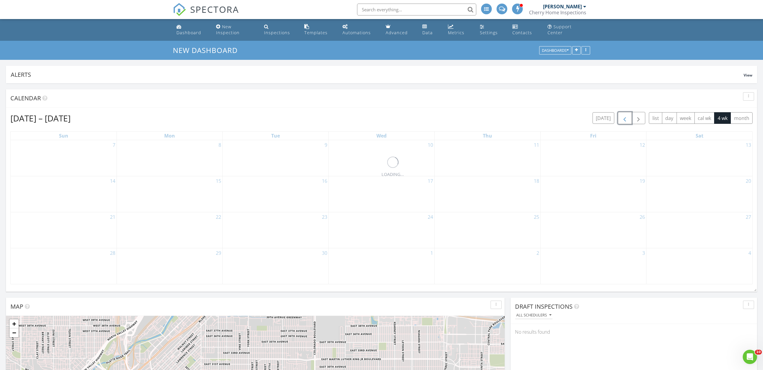
click at [623, 119] on span "button" at bounding box center [624, 118] width 7 height 7
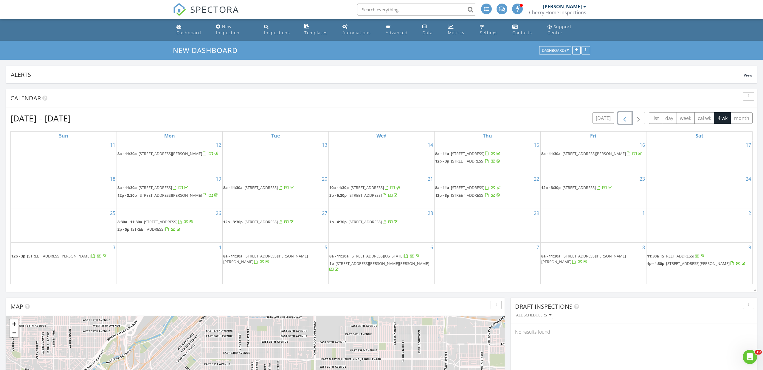
click at [623, 119] on span "button" at bounding box center [624, 118] width 7 height 7
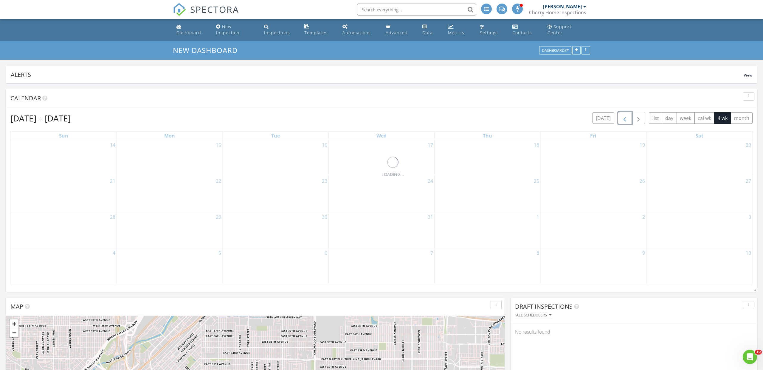
click at [623, 119] on span "button" at bounding box center [624, 118] width 7 height 7
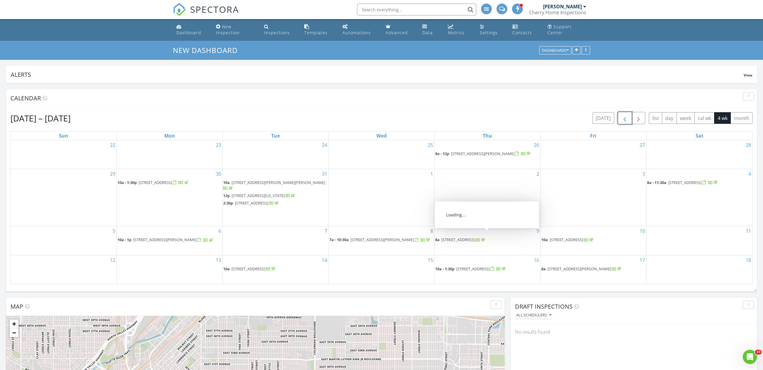
click at [459, 237] on span "[STREET_ADDRESS]" at bounding box center [457, 239] width 33 height 5
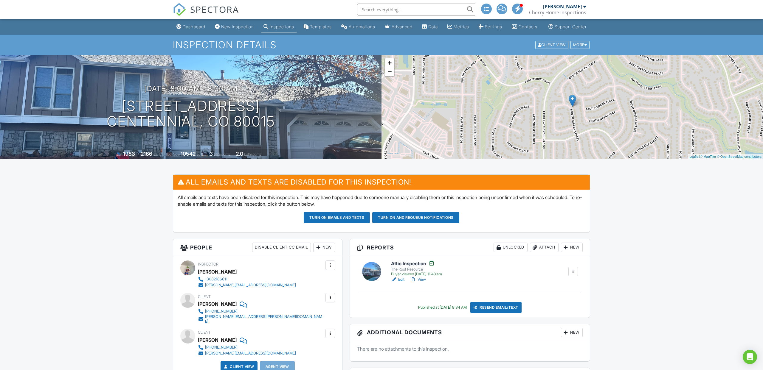
click at [216, 11] on span "SPECTORA" at bounding box center [214, 9] width 49 height 13
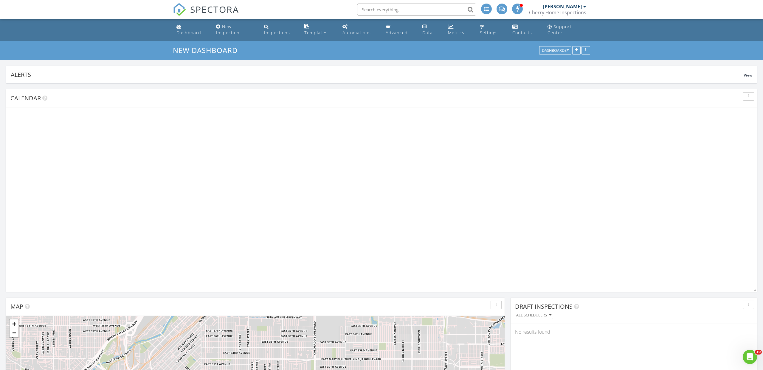
scroll to position [128, 246]
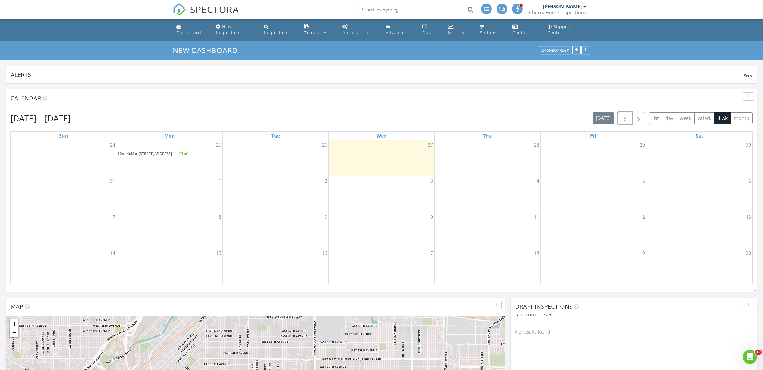
click at [624, 119] on span "button" at bounding box center [624, 118] width 7 height 7
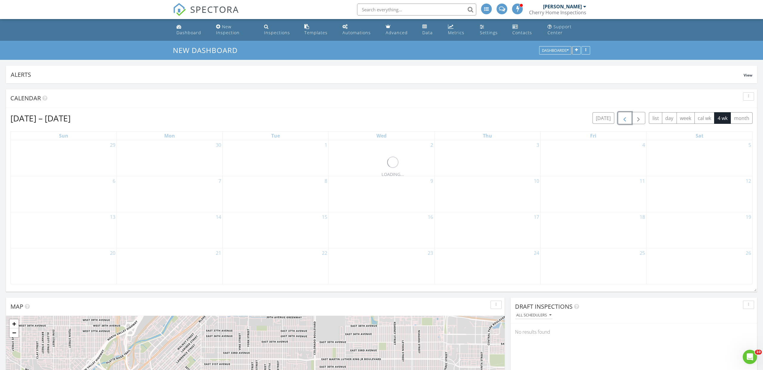
click at [624, 119] on span "button" at bounding box center [624, 118] width 7 height 7
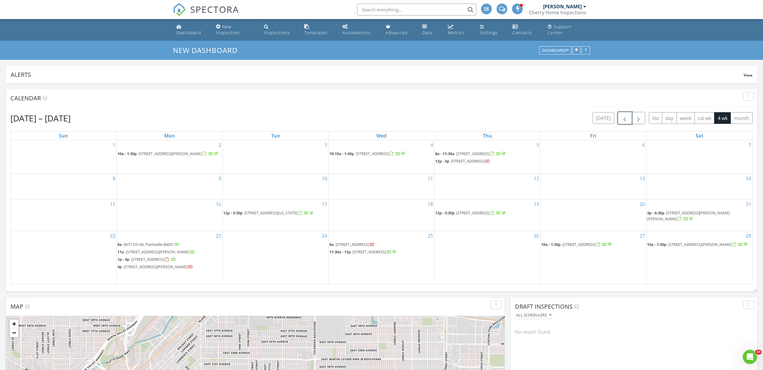
click at [624, 119] on span "button" at bounding box center [624, 118] width 7 height 7
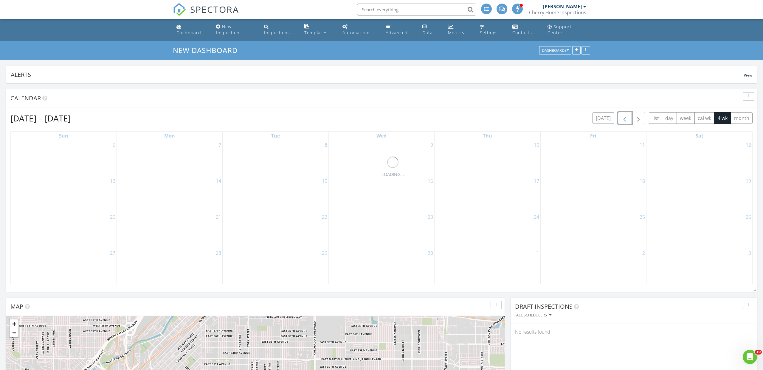
click at [624, 119] on span "button" at bounding box center [624, 118] width 7 height 7
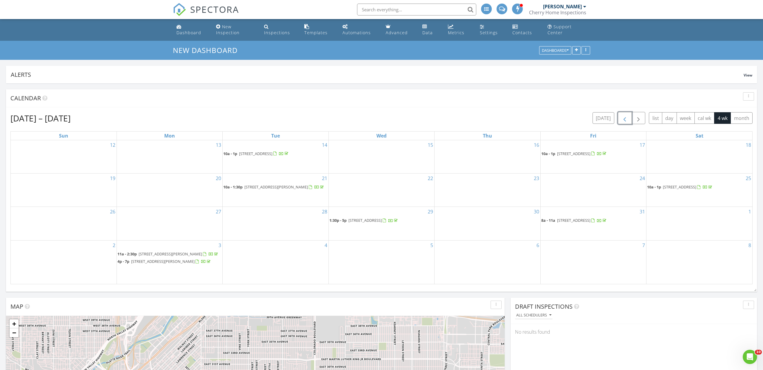
click at [624, 119] on span "button" at bounding box center [624, 118] width 7 height 7
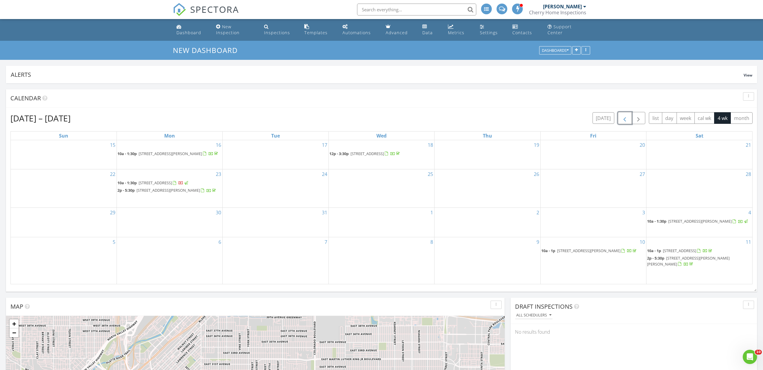
click at [624, 119] on span "button" at bounding box center [624, 118] width 7 height 7
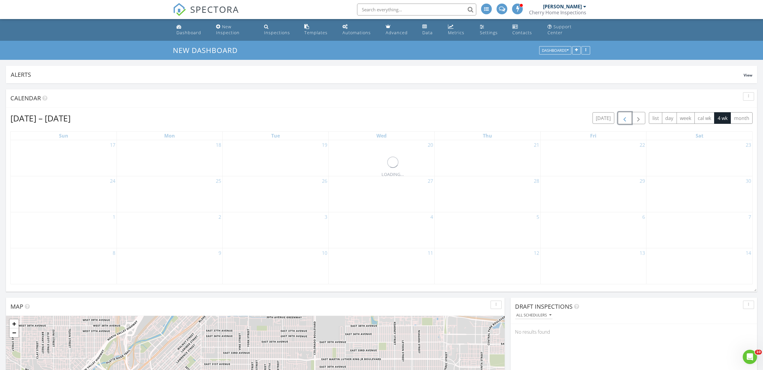
click at [624, 119] on span "button" at bounding box center [624, 118] width 7 height 7
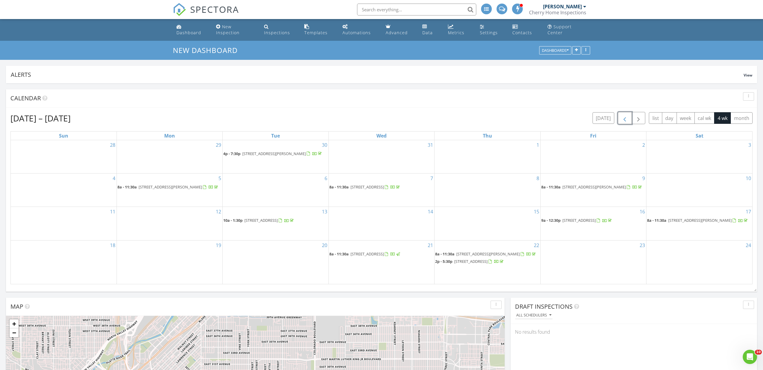
click at [624, 119] on span "button" at bounding box center [624, 118] width 7 height 7
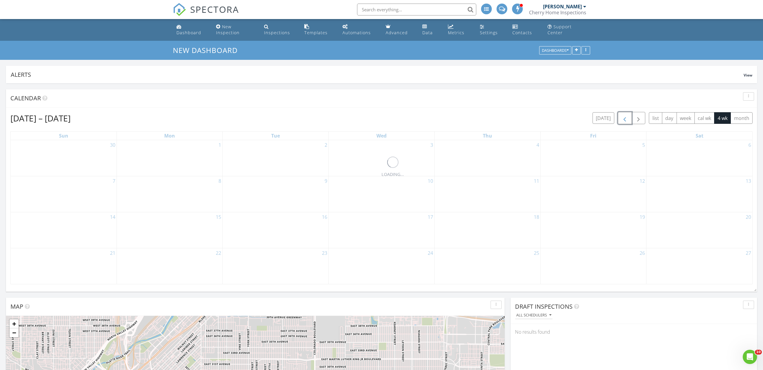
click at [624, 119] on span "button" at bounding box center [624, 118] width 7 height 7
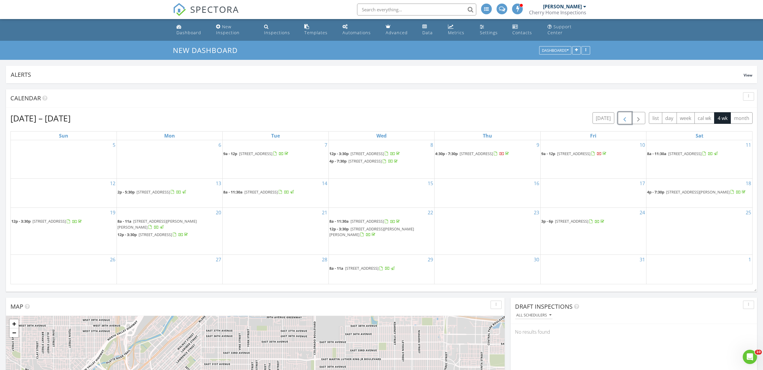
click at [624, 119] on span "button" at bounding box center [624, 118] width 7 height 7
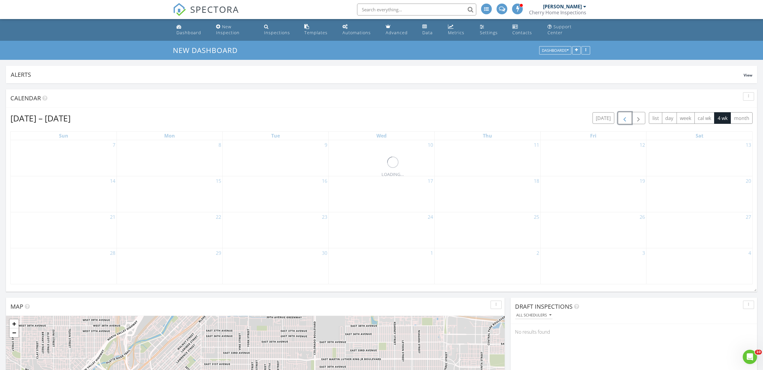
click at [624, 119] on span "button" at bounding box center [624, 118] width 7 height 7
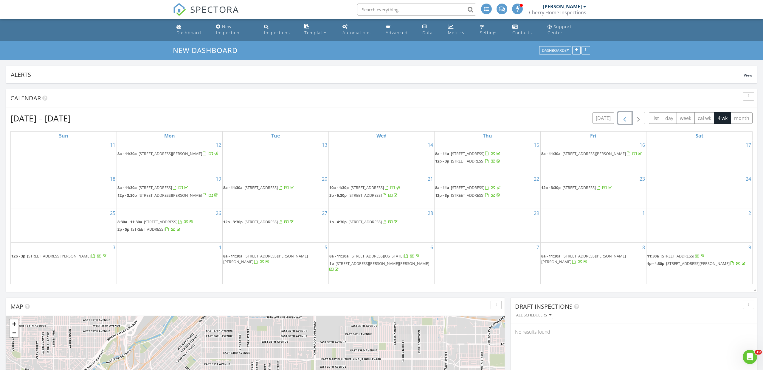
click at [624, 119] on span "button" at bounding box center [624, 118] width 7 height 7
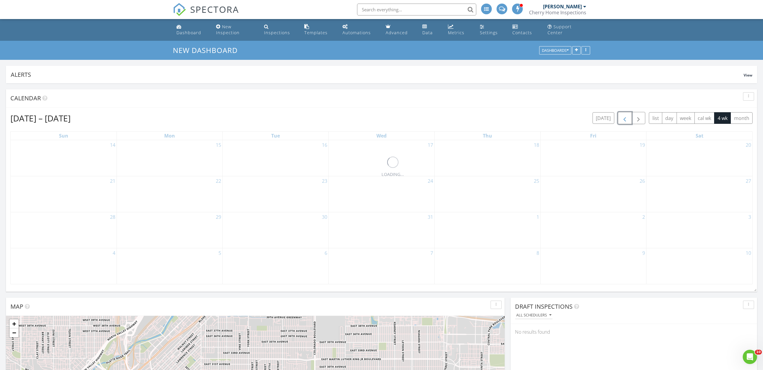
click at [624, 119] on span "button" at bounding box center [624, 118] width 7 height 7
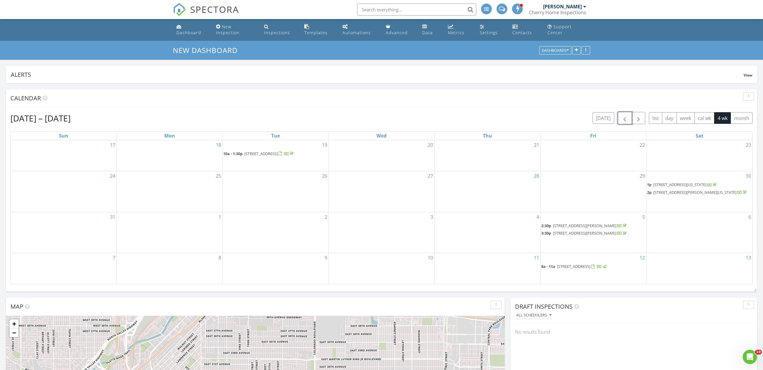
click at [624, 119] on span "button" at bounding box center [624, 118] width 7 height 7
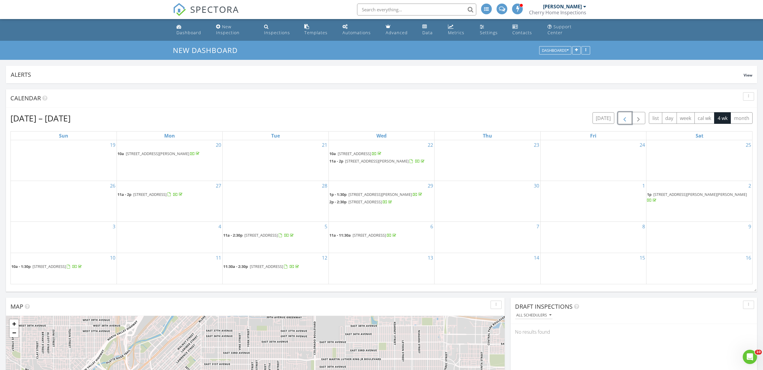
click at [624, 119] on span "button" at bounding box center [624, 118] width 7 height 7
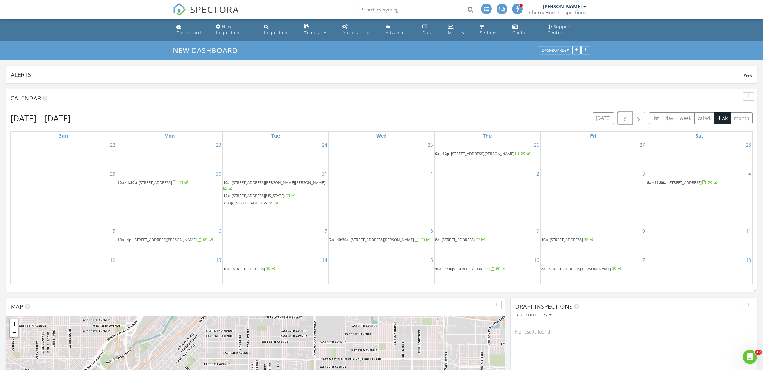
click at [574, 237] on span "7827 S Field St, Littleton 80128" at bounding box center [565, 239] width 33 height 5
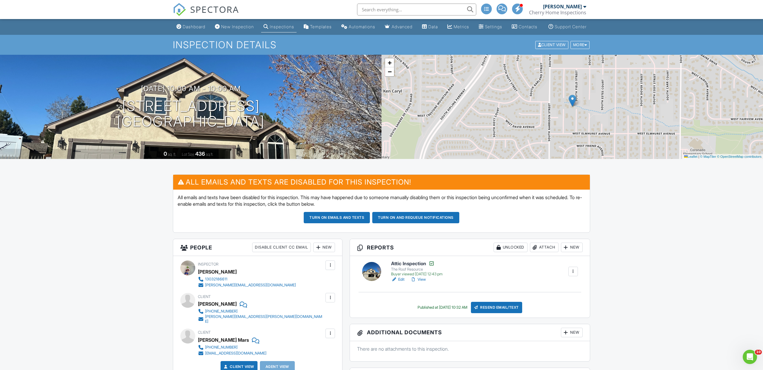
click at [209, 8] on span "SPECTORA" at bounding box center [214, 9] width 49 height 13
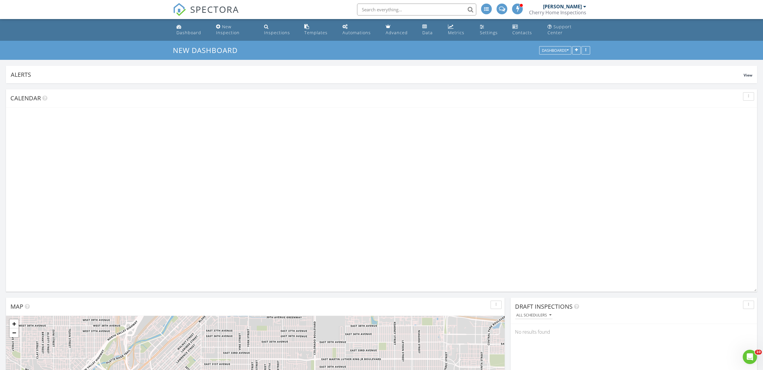
scroll to position [128, 246]
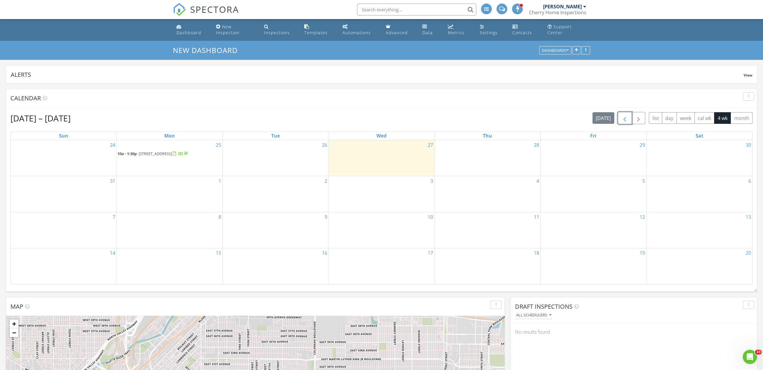
click at [626, 120] on span "button" at bounding box center [624, 118] width 7 height 7
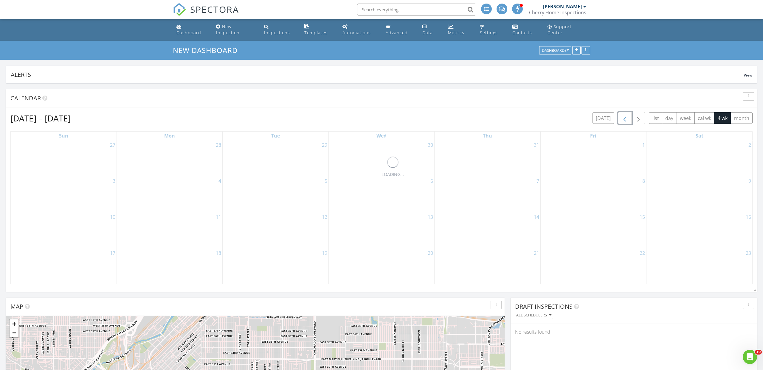
click at [626, 120] on span "button" at bounding box center [624, 118] width 7 height 7
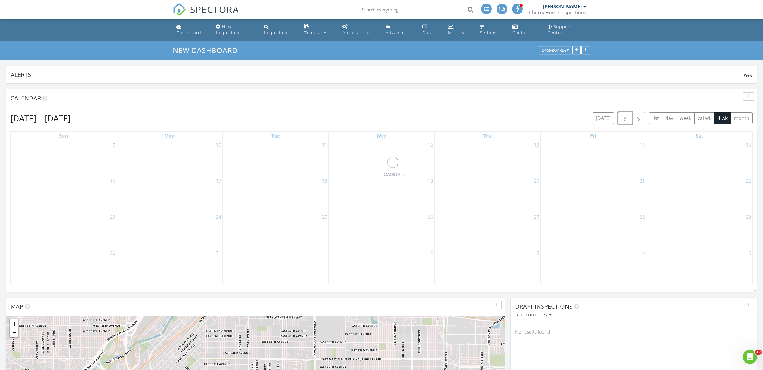
click at [626, 120] on span "button" at bounding box center [624, 118] width 7 height 7
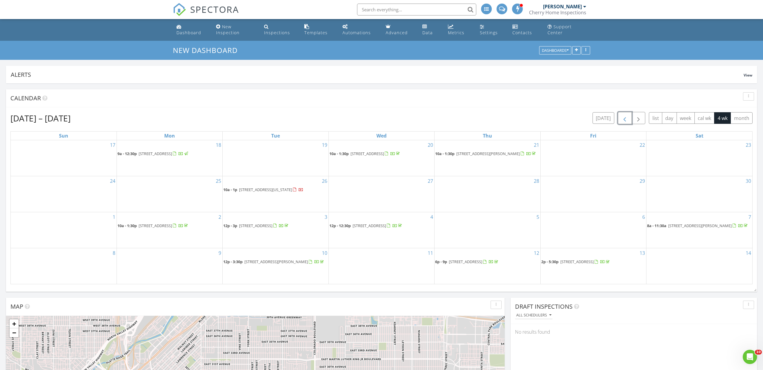
click at [626, 120] on span "button" at bounding box center [624, 118] width 7 height 7
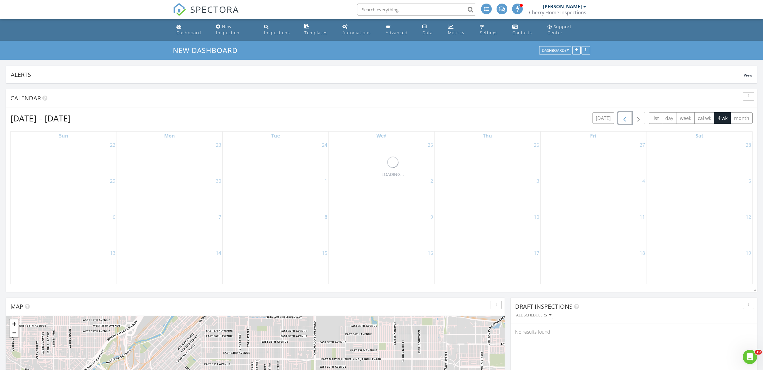
click at [626, 120] on span "button" at bounding box center [624, 118] width 7 height 7
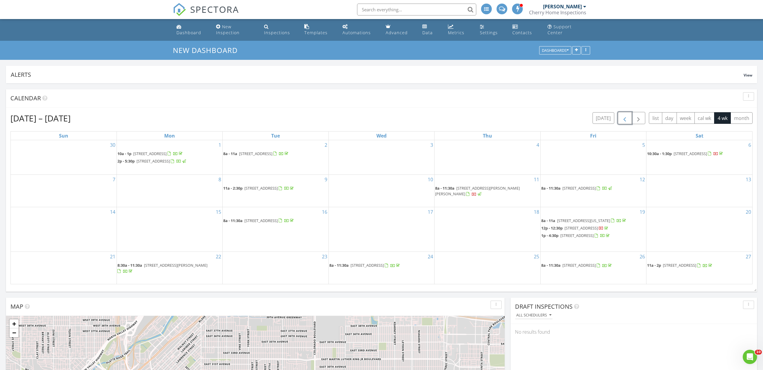
click at [626, 120] on span "button" at bounding box center [624, 118] width 7 height 7
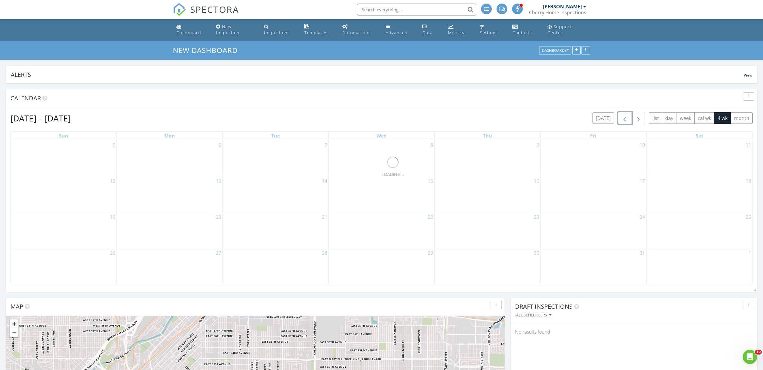
click at [626, 120] on span "button" at bounding box center [624, 118] width 7 height 7
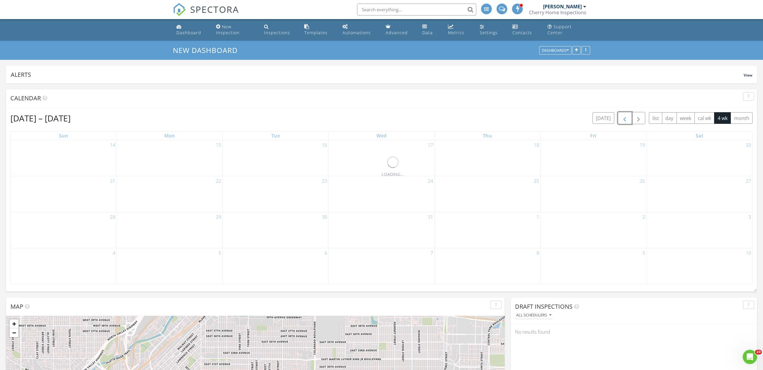
click at [626, 120] on span "button" at bounding box center [624, 118] width 7 height 7
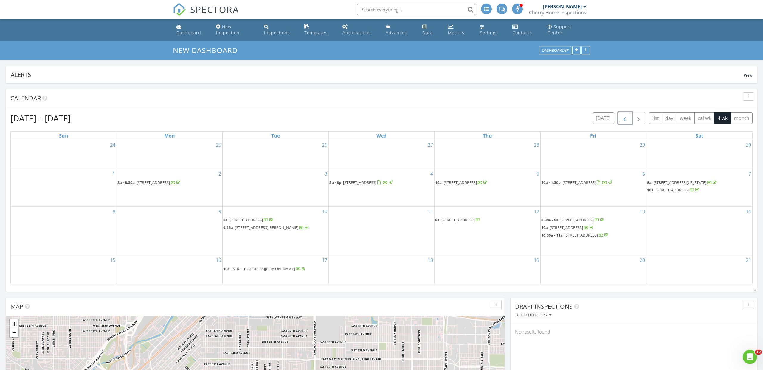
click at [626, 120] on span "button" at bounding box center [624, 118] width 7 height 7
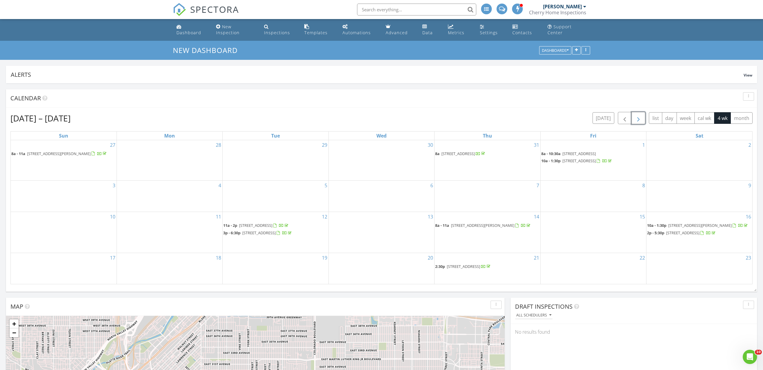
click at [639, 119] on span "button" at bounding box center [638, 118] width 7 height 7
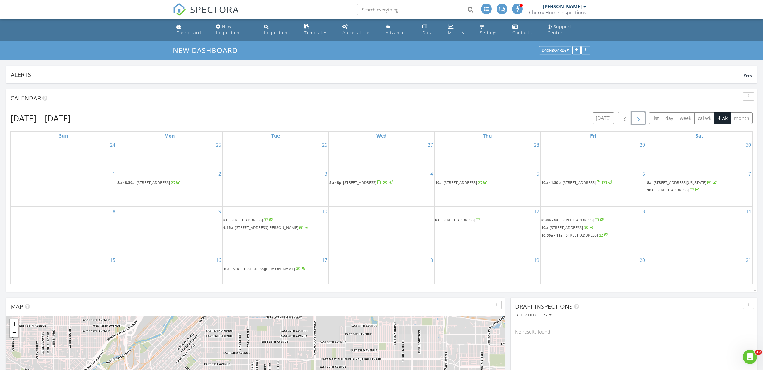
click at [639, 119] on span "button" at bounding box center [638, 118] width 7 height 7
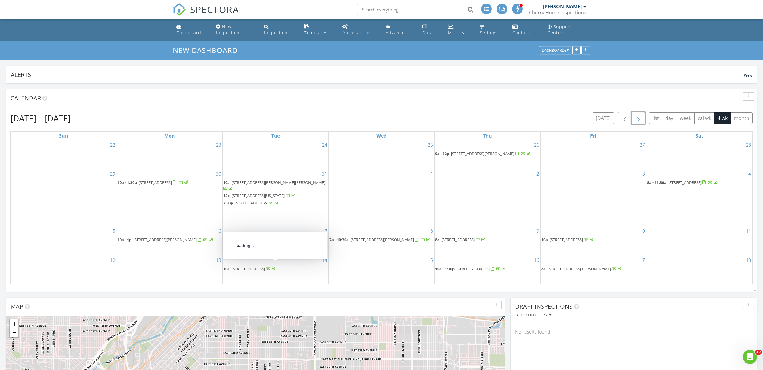
click at [255, 266] on span "4567 Grove St, Denver 80211" at bounding box center [248, 268] width 33 height 5
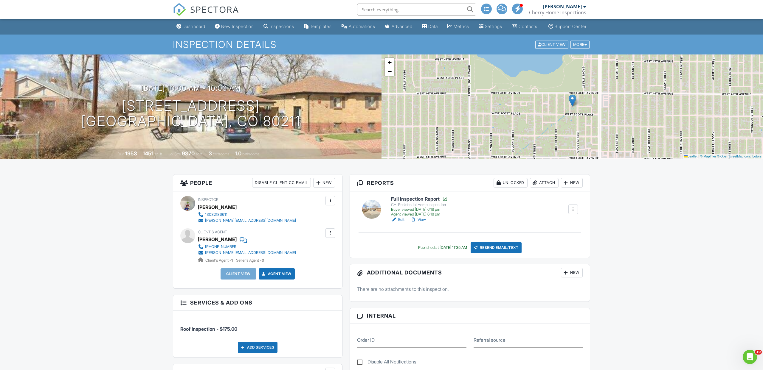
scroll to position [2, 0]
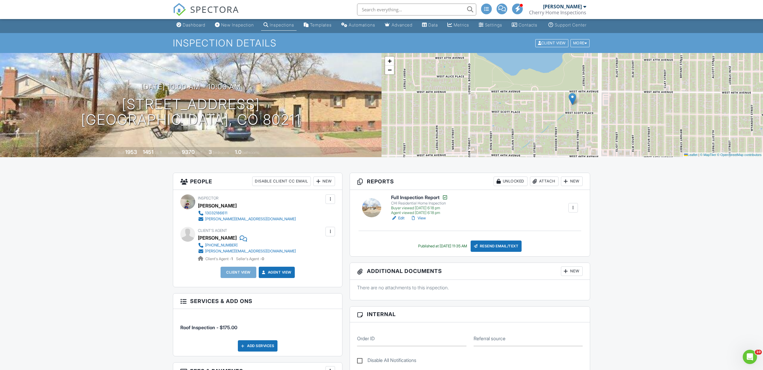
click at [212, 10] on span "SPECTORA" at bounding box center [214, 9] width 49 height 13
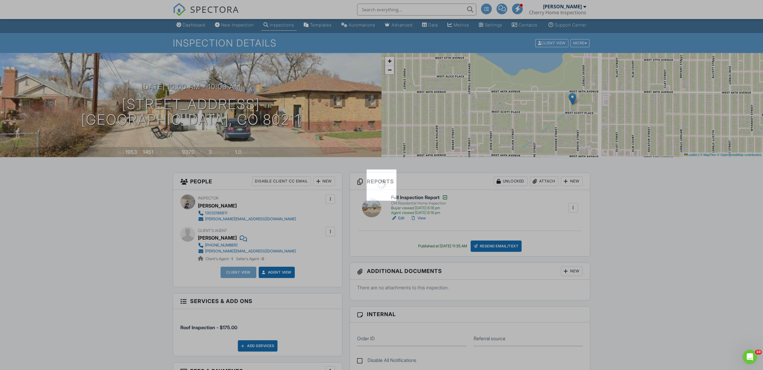
scroll to position [0, 0]
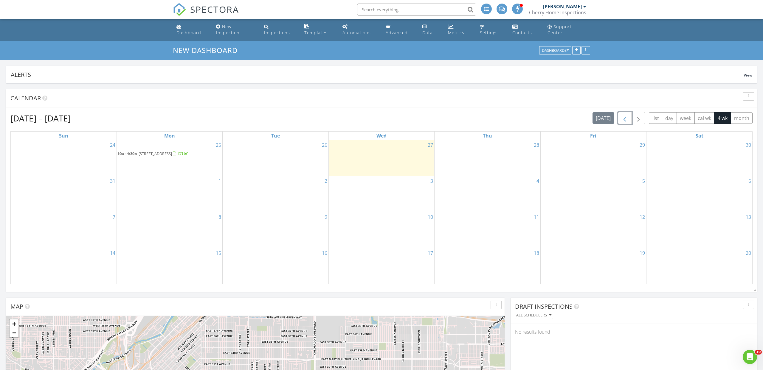
click at [629, 119] on button "button" at bounding box center [625, 118] width 14 height 12
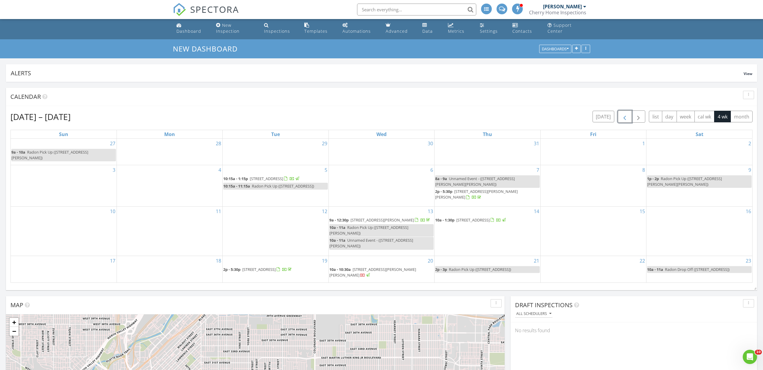
scroll to position [1, 0]
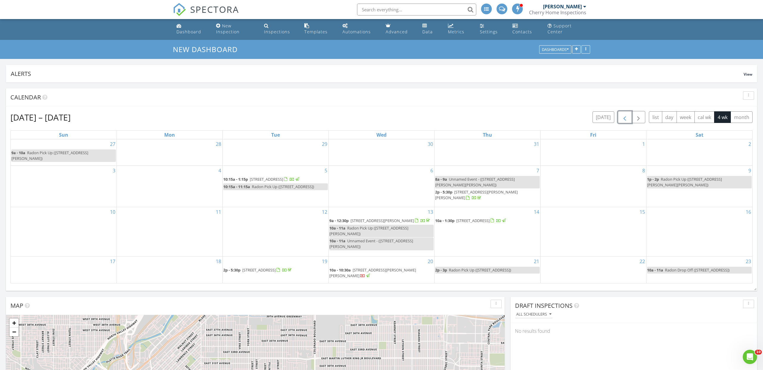
click at [626, 118] on span "button" at bounding box center [624, 117] width 7 height 7
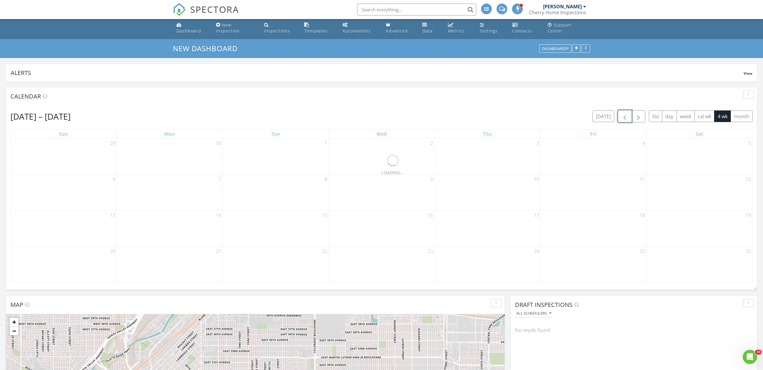
click at [626, 118] on span "button" at bounding box center [624, 116] width 7 height 7
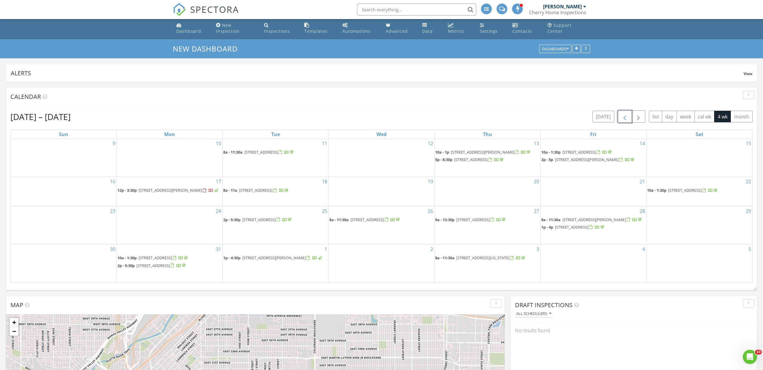
click at [626, 118] on span "button" at bounding box center [624, 116] width 7 height 7
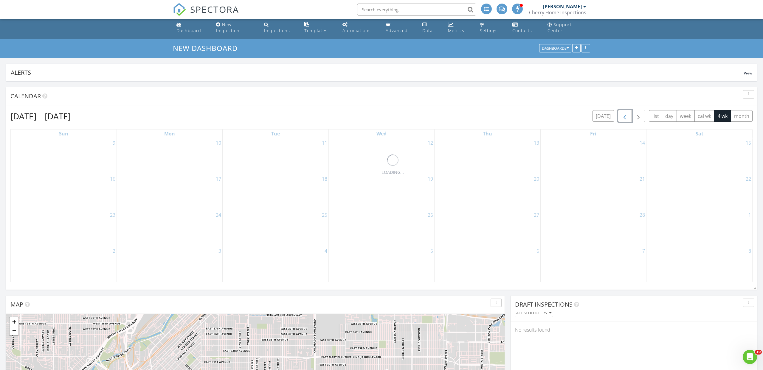
click at [626, 118] on span "button" at bounding box center [624, 116] width 7 height 7
click at [626, 118] on span "button" at bounding box center [624, 115] width 7 height 7
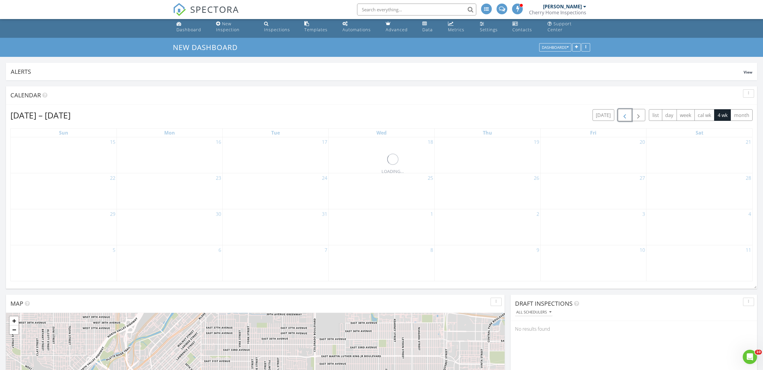
click at [626, 118] on span "button" at bounding box center [624, 115] width 7 height 7
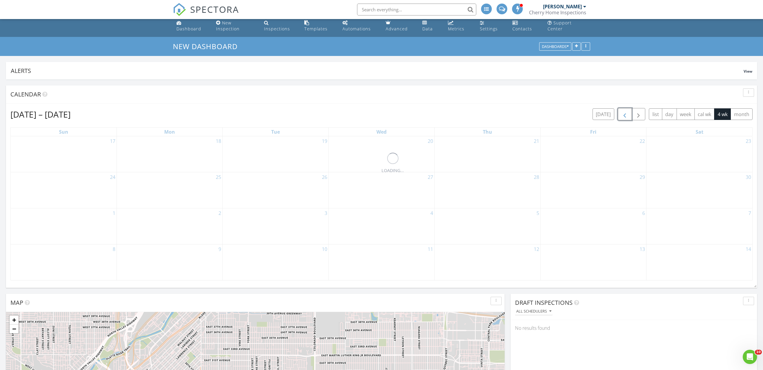
click at [626, 118] on span "button" at bounding box center [624, 114] width 7 height 7
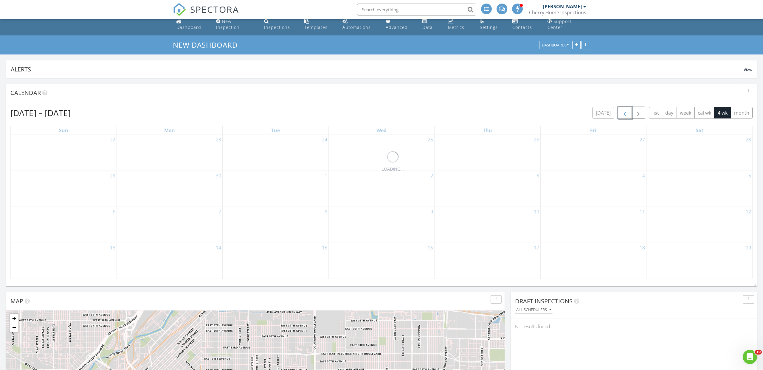
click at [626, 118] on button "button" at bounding box center [625, 113] width 14 height 12
click at [626, 118] on div "Aug 25 – Sep 21, 2024 today list day week cal wk 4 wk month Sun Mon Tue Wed Thu…" at bounding box center [381, 192] width 742 height 173
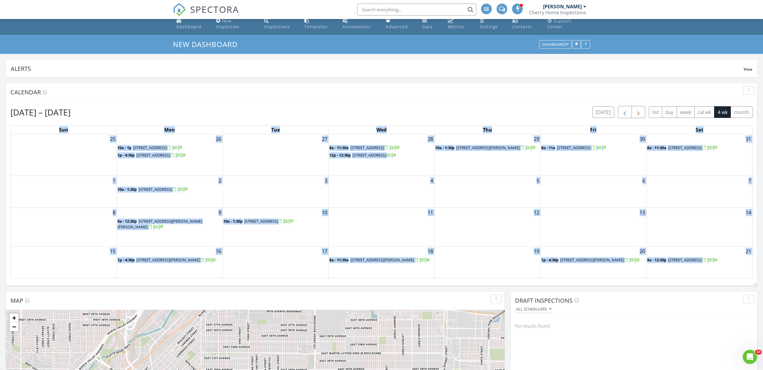
click at [626, 118] on div "Aug 25 – Sep 21, 2024 today list day week cal wk 4 wk month Sun Mon Tue Wed Thu…" at bounding box center [381, 192] width 742 height 173
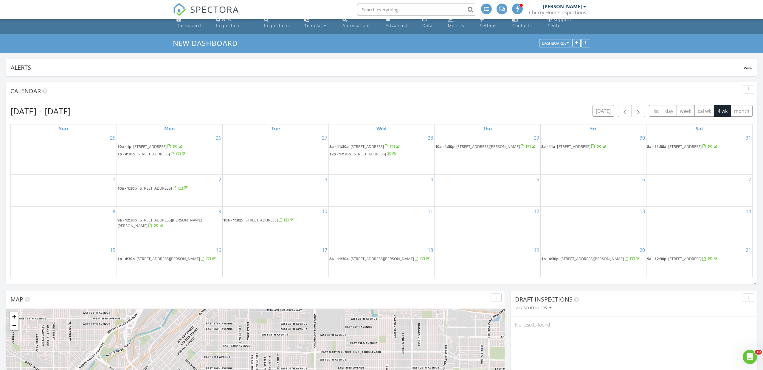
click at [624, 96] on div "Calendar" at bounding box center [376, 91] width 733 height 9
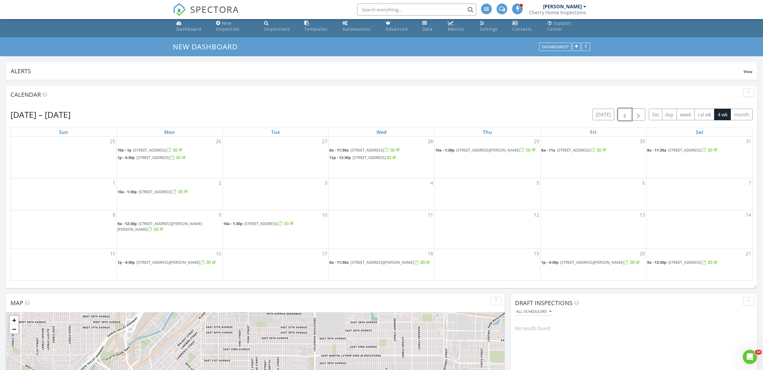
click at [622, 112] on span "button" at bounding box center [624, 114] width 7 height 7
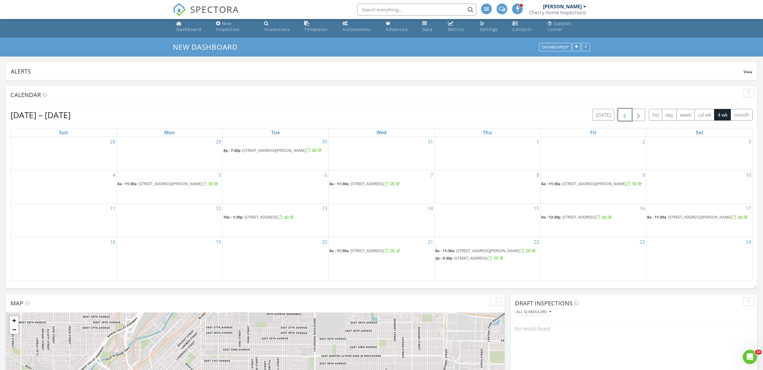
scroll to position [4, 0]
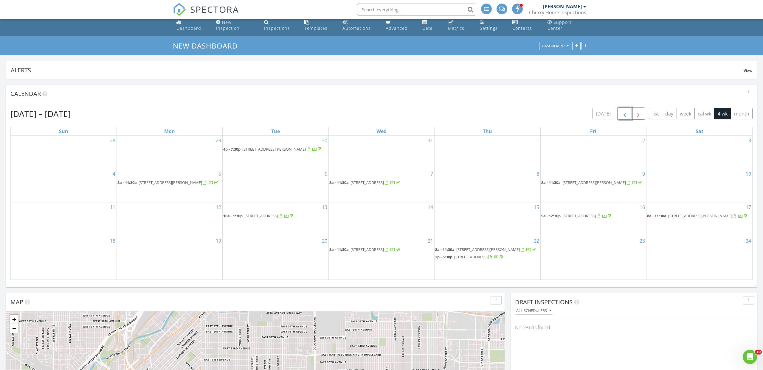
click at [626, 116] on span "button" at bounding box center [624, 113] width 7 height 7
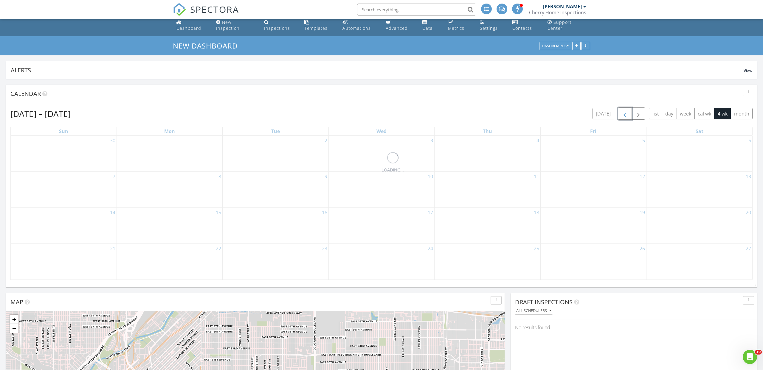
click at [626, 116] on span "button" at bounding box center [624, 113] width 7 height 7
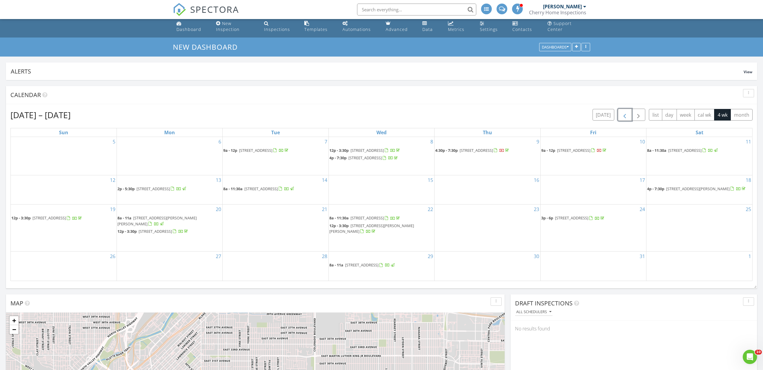
click at [626, 116] on span "button" at bounding box center [624, 114] width 7 height 7
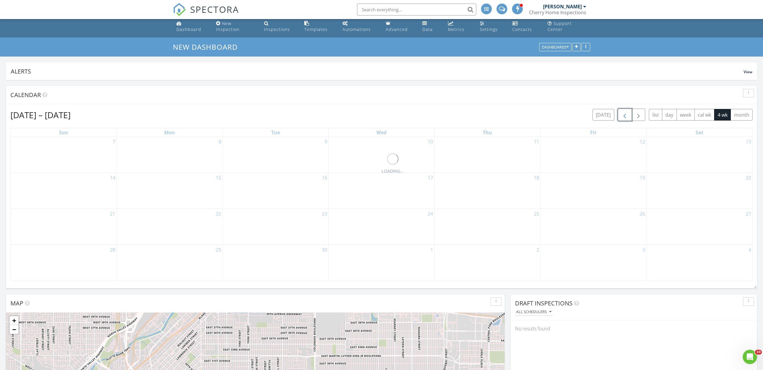
click at [626, 116] on span "button" at bounding box center [624, 114] width 7 height 7
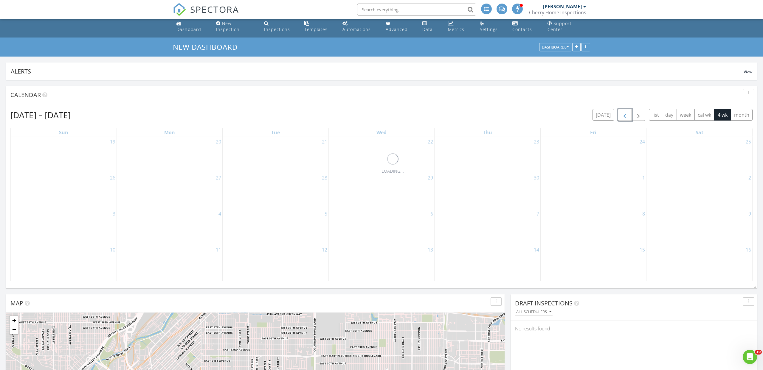
click at [626, 116] on span "button" at bounding box center [624, 114] width 7 height 7
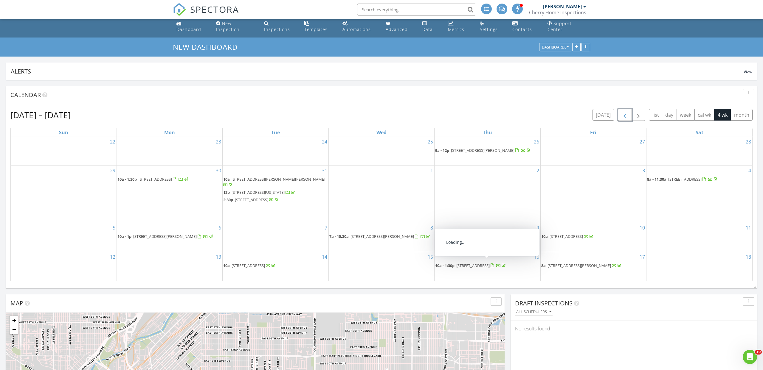
click at [483, 265] on span "22840 E Briarwood Pl, Aurora 80016" at bounding box center [472, 265] width 33 height 5
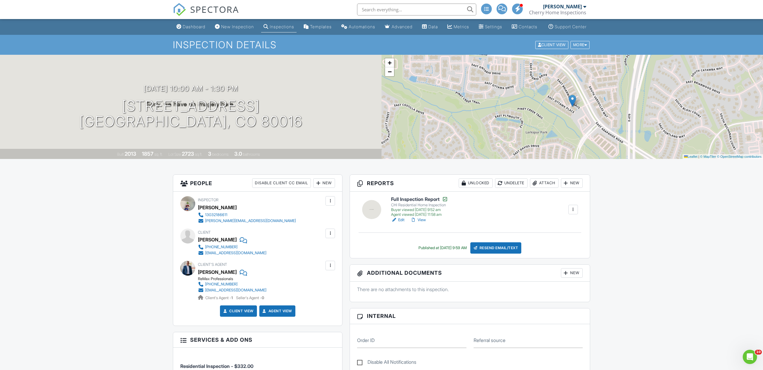
click at [219, 12] on span "SPECTORA" at bounding box center [214, 9] width 49 height 13
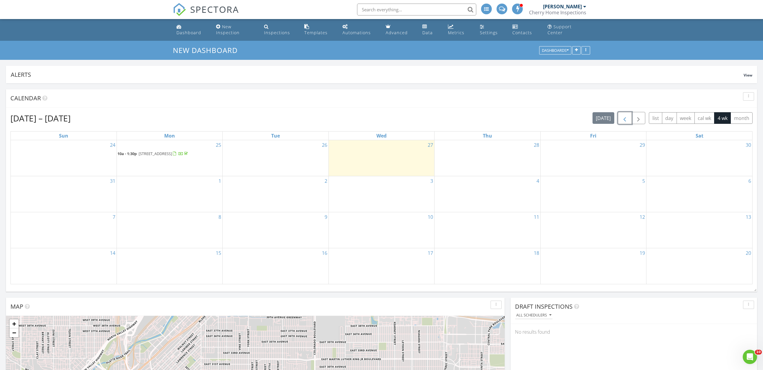
click at [628, 119] on button "button" at bounding box center [625, 118] width 14 height 12
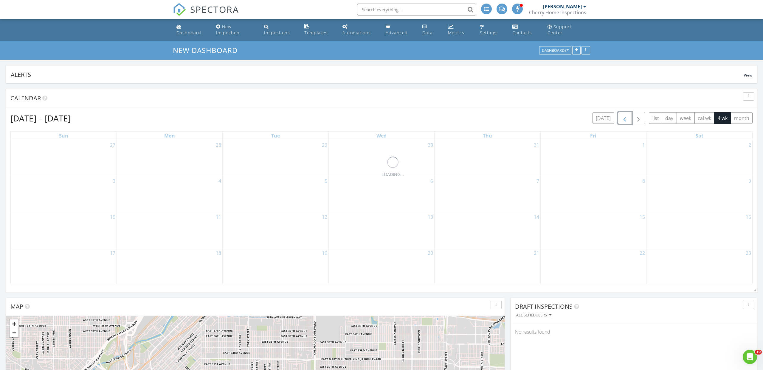
click at [628, 119] on button "button" at bounding box center [625, 118] width 14 height 12
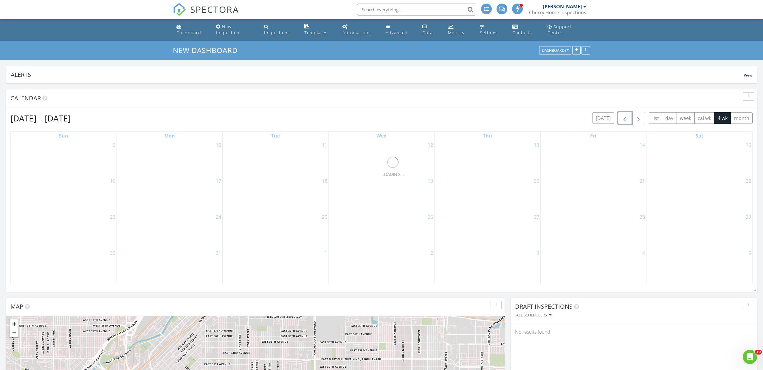
click at [628, 119] on button "button" at bounding box center [625, 118] width 14 height 12
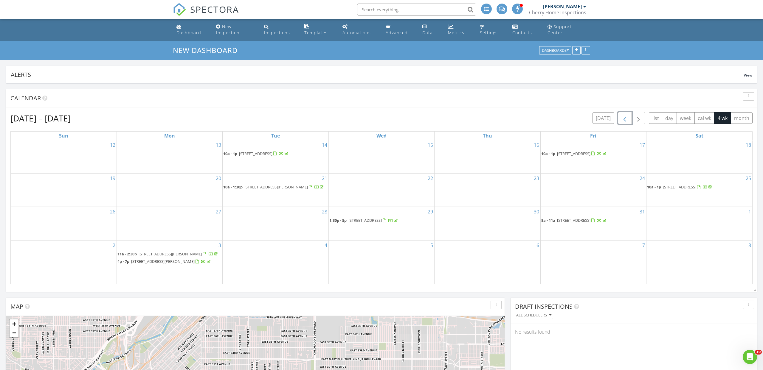
click at [628, 119] on button "button" at bounding box center [625, 118] width 14 height 12
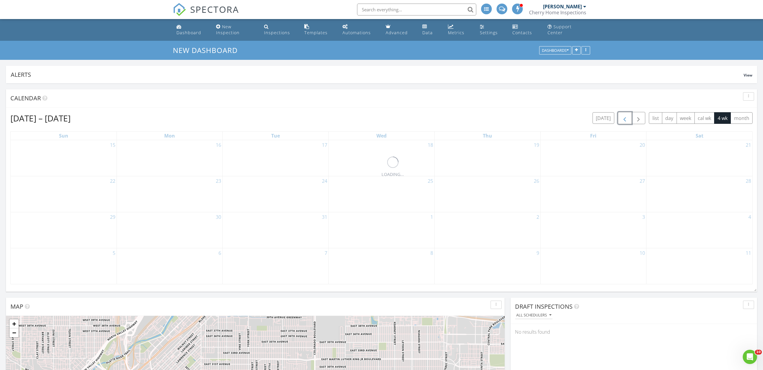
click at [628, 119] on button "button" at bounding box center [625, 118] width 14 height 12
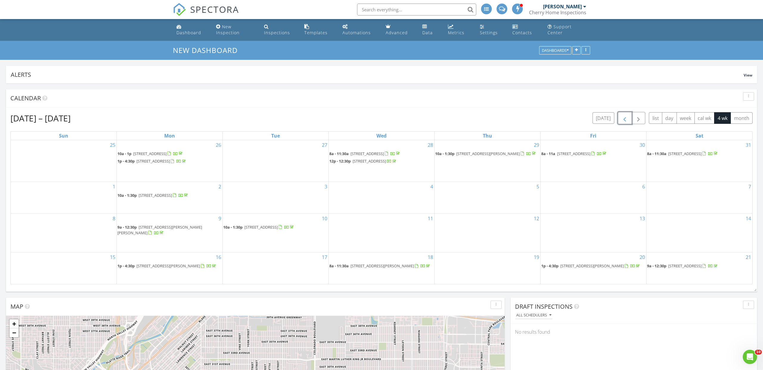
click at [628, 119] on button "button" at bounding box center [625, 118] width 14 height 12
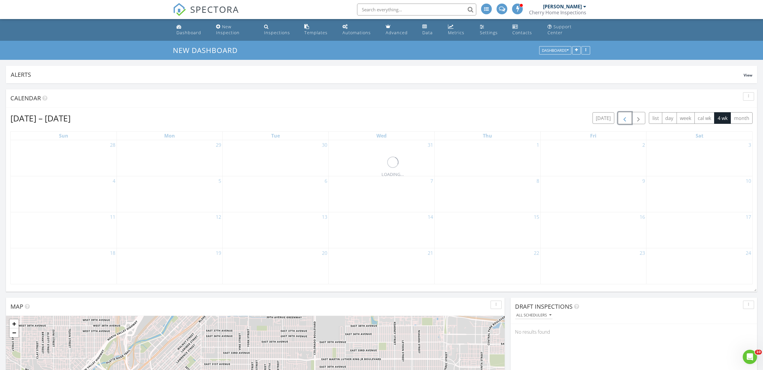
click at [628, 119] on button "button" at bounding box center [625, 118] width 14 height 12
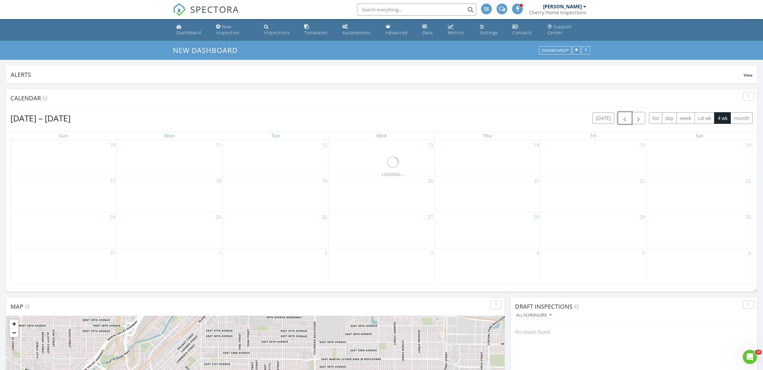
click at [628, 119] on button "button" at bounding box center [625, 118] width 14 height 12
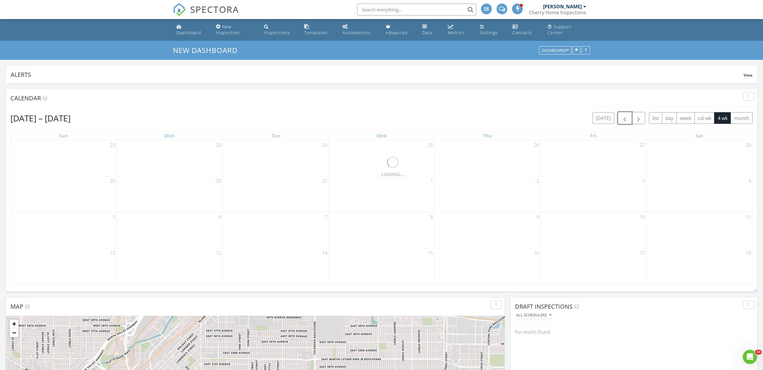
click at [628, 119] on button "button" at bounding box center [625, 118] width 14 height 12
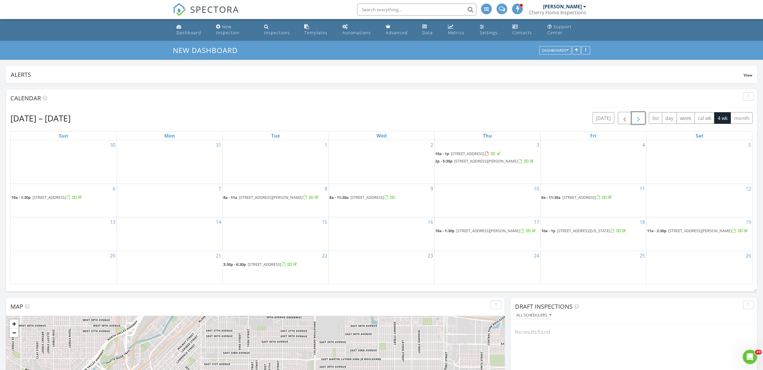
click at [641, 117] on span "button" at bounding box center [638, 118] width 7 height 7
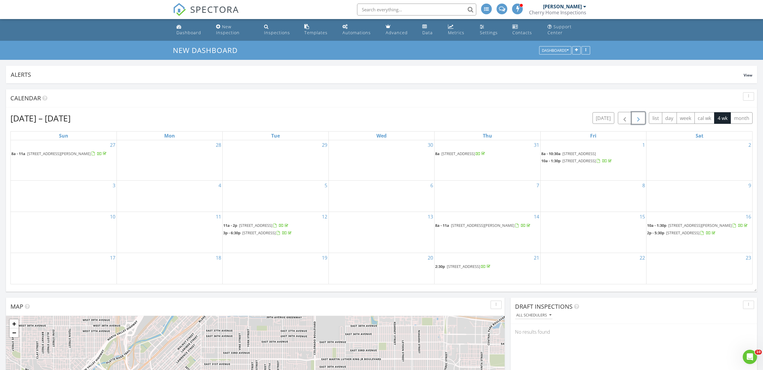
click at [641, 117] on span "button" at bounding box center [638, 118] width 7 height 7
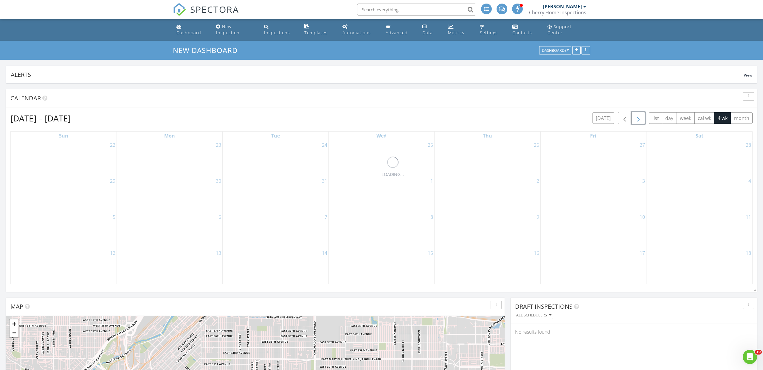
click at [641, 117] on span "button" at bounding box center [638, 118] width 7 height 7
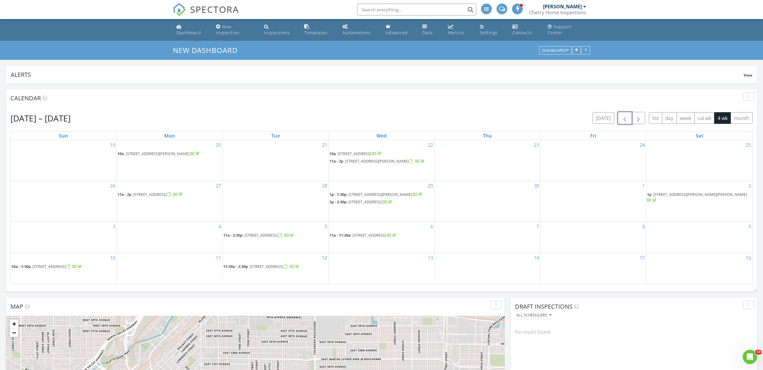
click at [621, 117] on span "button" at bounding box center [624, 118] width 7 height 7
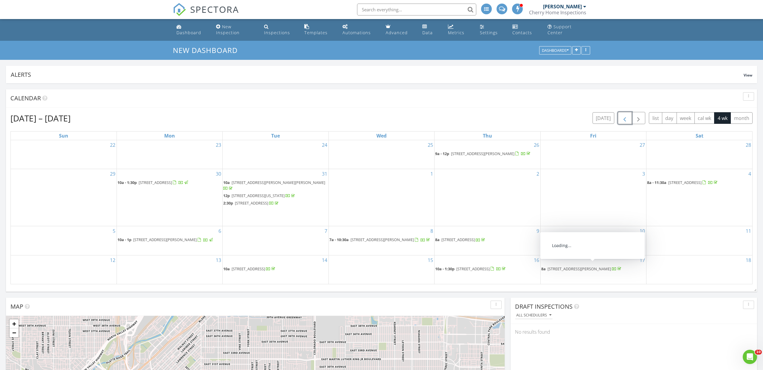
click at [572, 267] on span "17044 Foxton Dr, Parker 80134" at bounding box center [578, 268] width 63 height 5
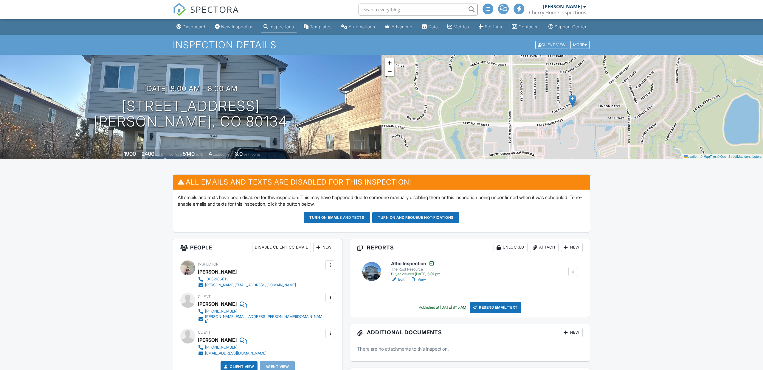
click at [215, 9] on span "SPECTORA" at bounding box center [214, 9] width 49 height 13
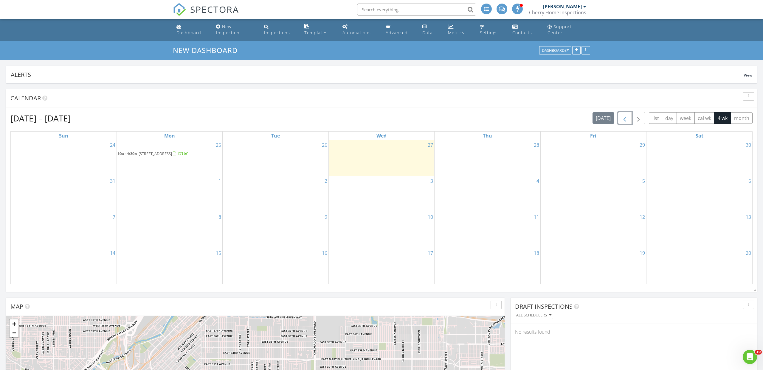
click at [625, 117] on span "button" at bounding box center [624, 118] width 7 height 7
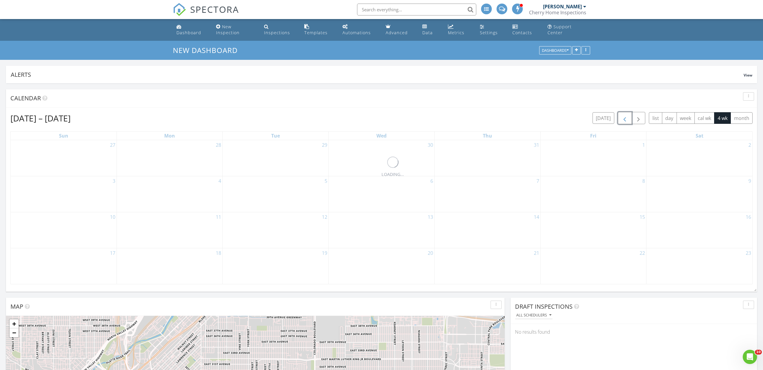
click at [625, 117] on span "button" at bounding box center [624, 118] width 7 height 7
click at [625, 118] on span "button" at bounding box center [624, 118] width 7 height 7
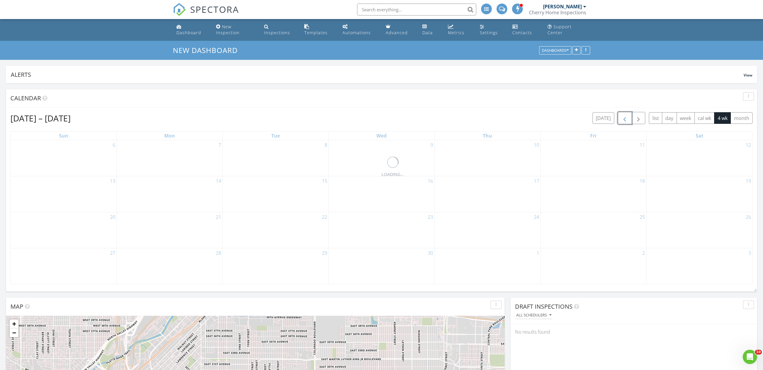
click at [625, 118] on span "button" at bounding box center [624, 118] width 7 height 7
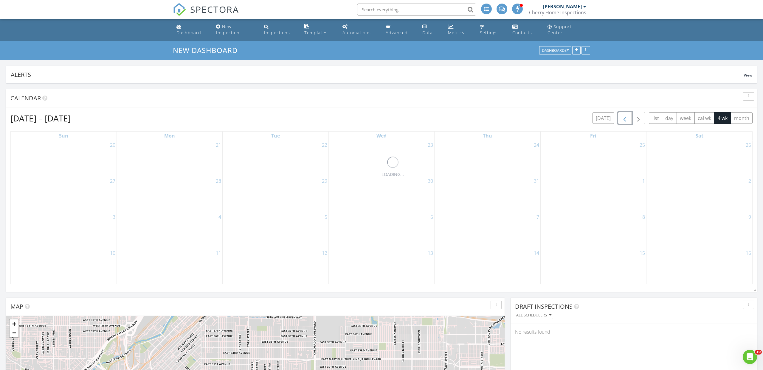
click at [625, 118] on span "button" at bounding box center [624, 118] width 7 height 7
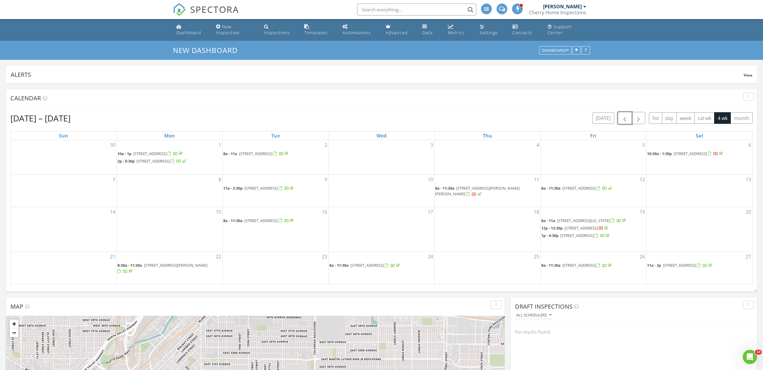
click at [625, 118] on span "button" at bounding box center [624, 118] width 7 height 7
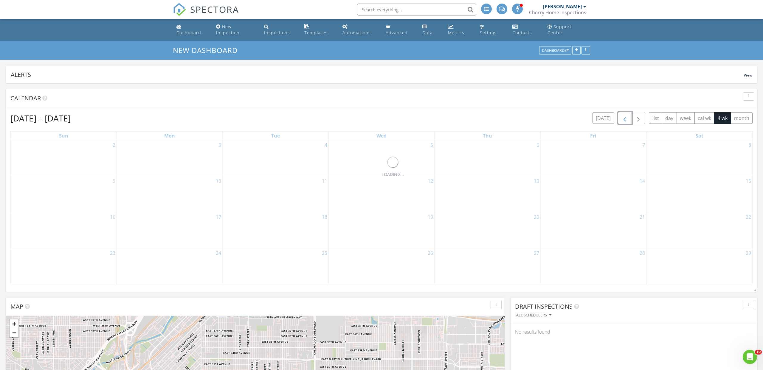
click at [625, 118] on span "button" at bounding box center [624, 118] width 7 height 7
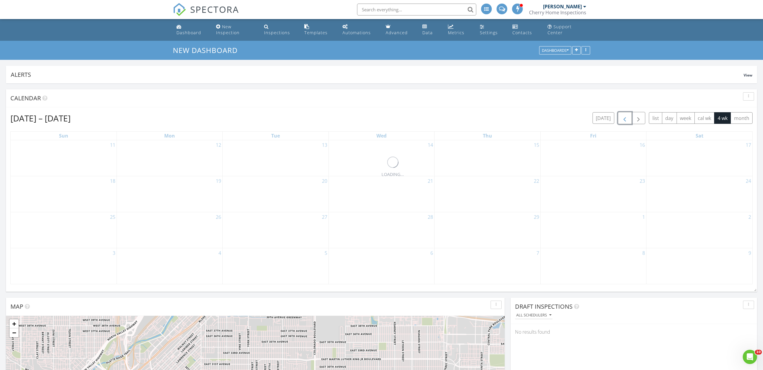
click at [625, 118] on span "button" at bounding box center [624, 118] width 7 height 7
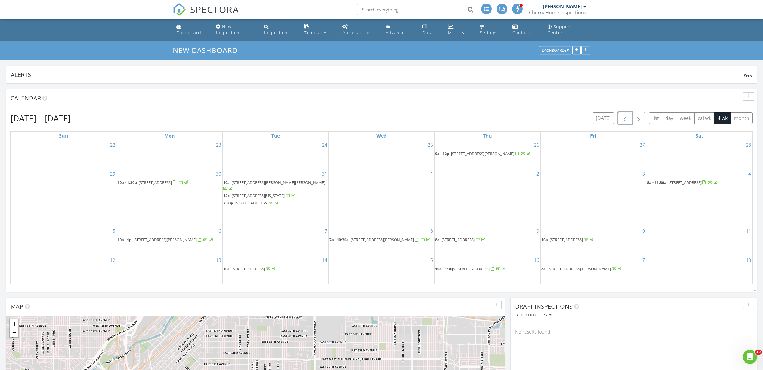
click at [625, 118] on span "button" at bounding box center [624, 118] width 7 height 7
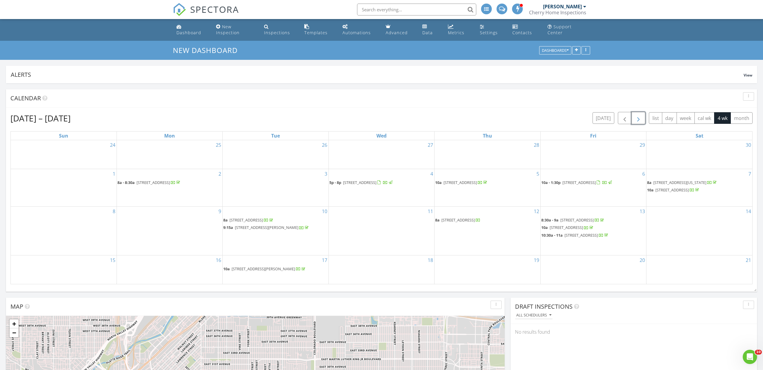
click at [639, 122] on span "button" at bounding box center [638, 118] width 7 height 7
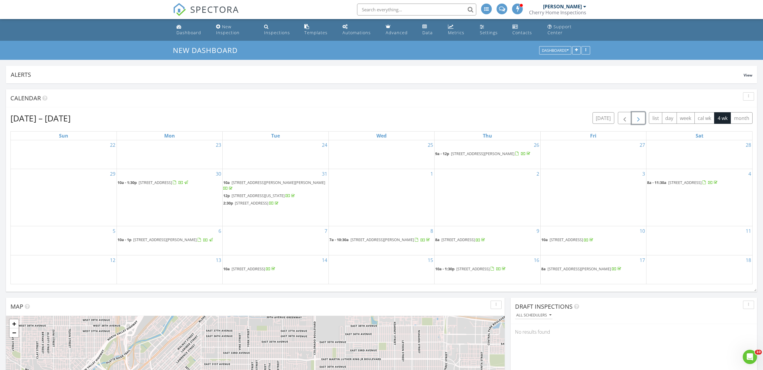
click at [639, 122] on span "button" at bounding box center [638, 118] width 7 height 7
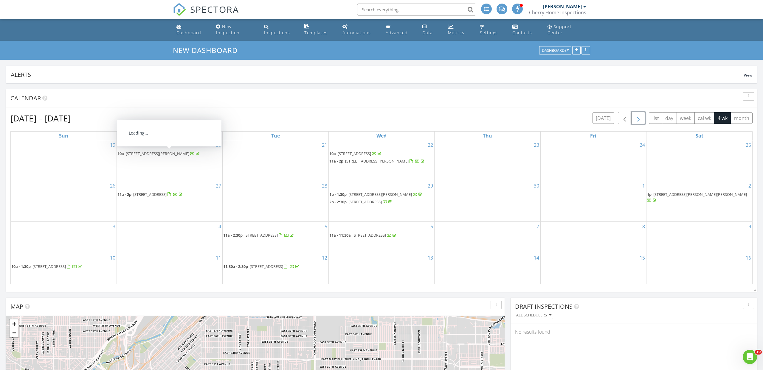
click at [148, 153] on span "1855 S Adams St, Denver 80210" at bounding box center [157, 153] width 63 height 5
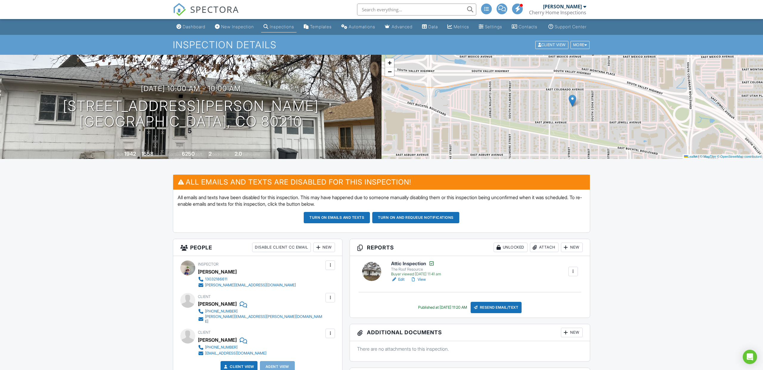
click at [210, 9] on span "SPECTORA" at bounding box center [214, 9] width 49 height 13
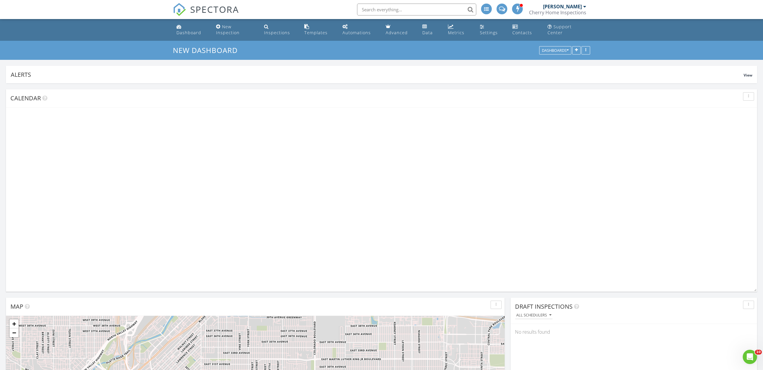
scroll to position [128, 246]
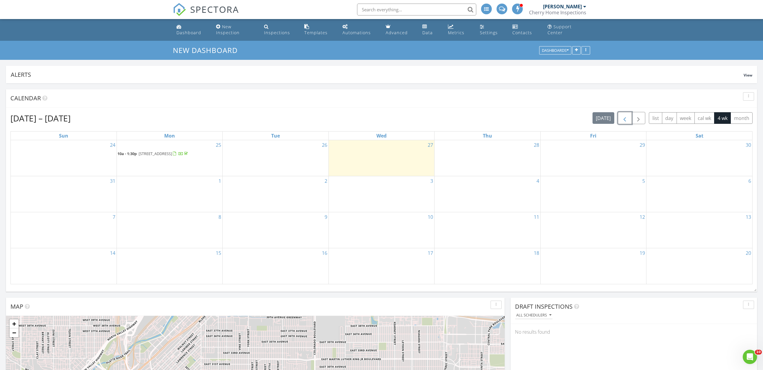
click at [625, 120] on span "button" at bounding box center [624, 118] width 7 height 7
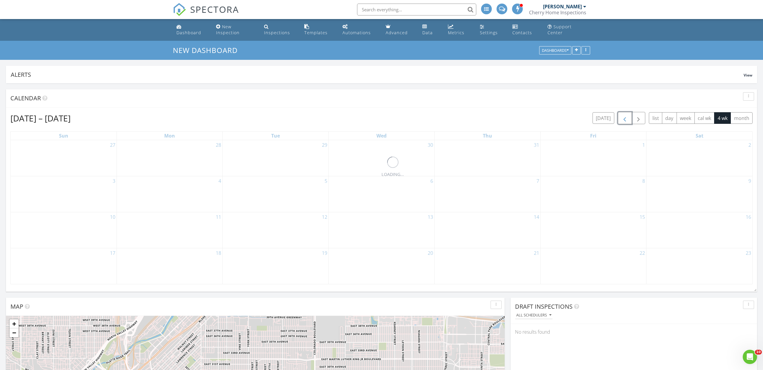
click at [625, 120] on span "button" at bounding box center [624, 118] width 7 height 7
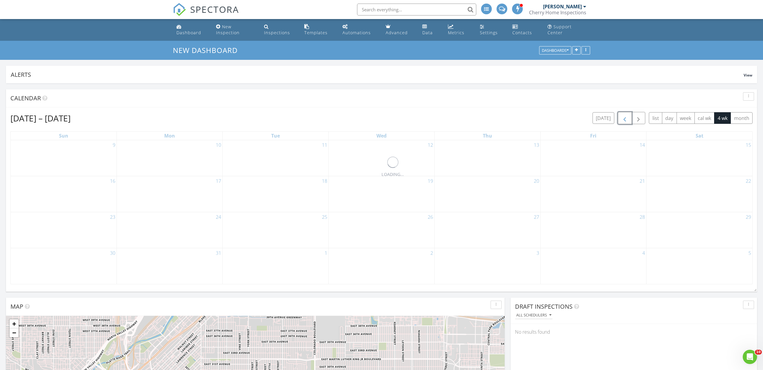
click at [625, 120] on span "button" at bounding box center [624, 118] width 7 height 7
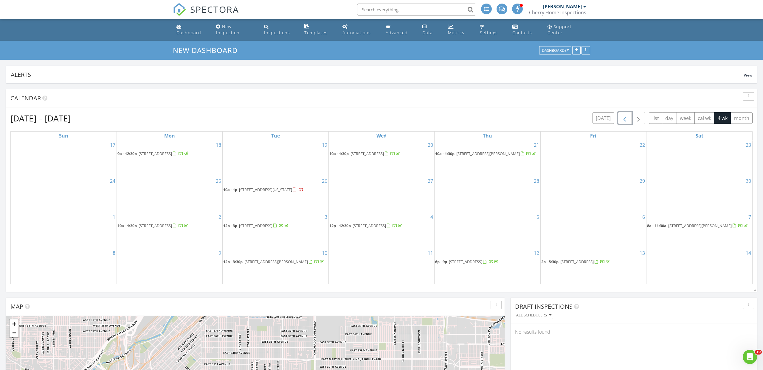
click at [625, 120] on span "button" at bounding box center [624, 118] width 7 height 7
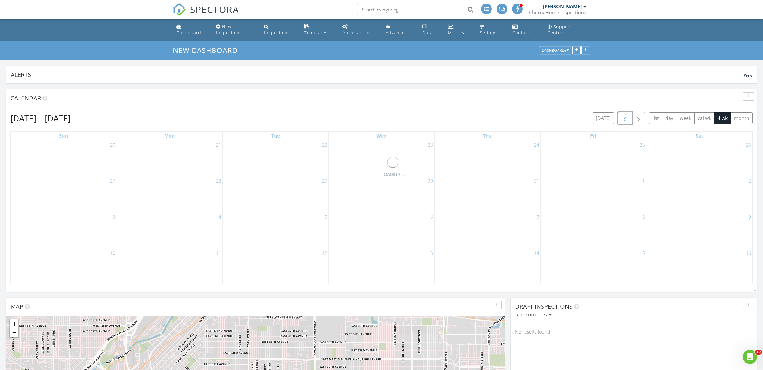
click at [625, 120] on span "button" at bounding box center [624, 118] width 7 height 7
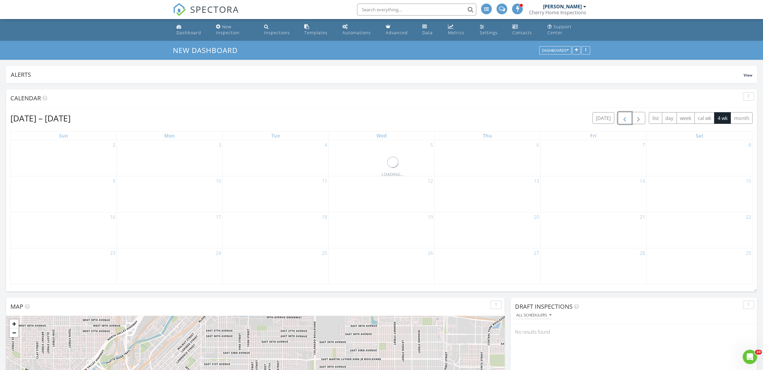
click at [625, 120] on span "button" at bounding box center [624, 118] width 7 height 7
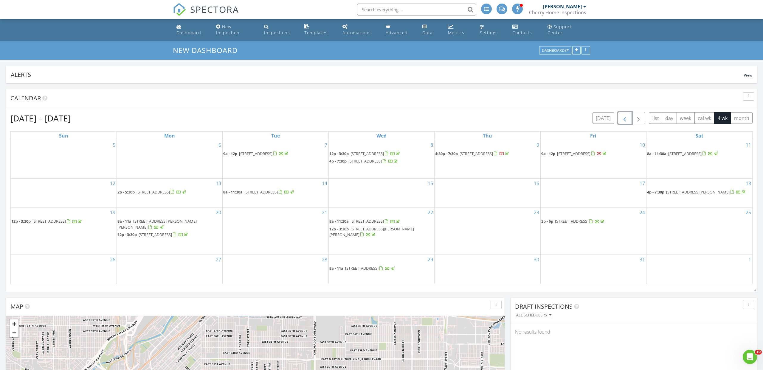
click at [625, 120] on span "button" at bounding box center [624, 118] width 7 height 7
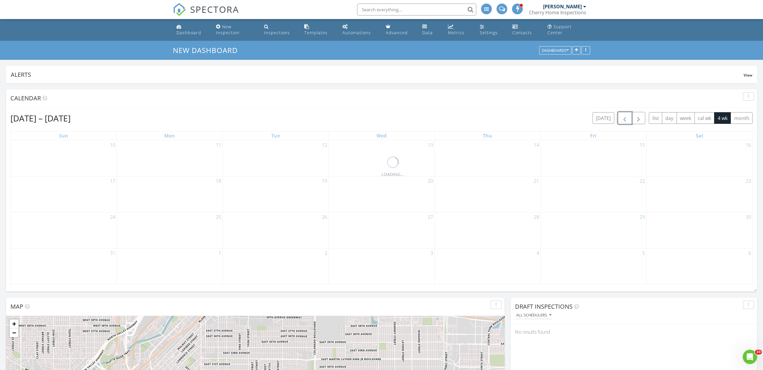
click at [625, 120] on span "button" at bounding box center [624, 118] width 7 height 7
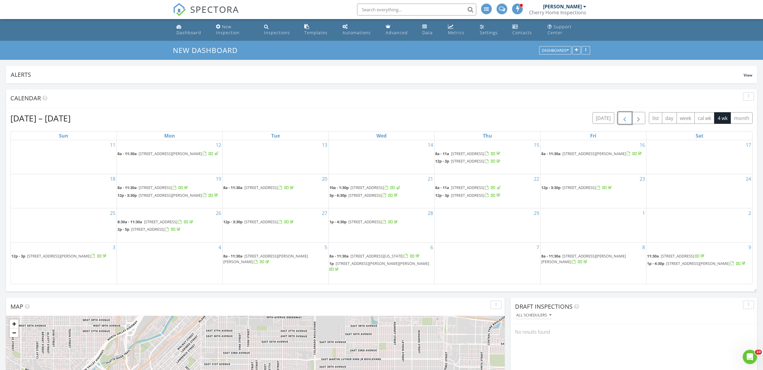
click at [625, 120] on span "button" at bounding box center [624, 118] width 7 height 7
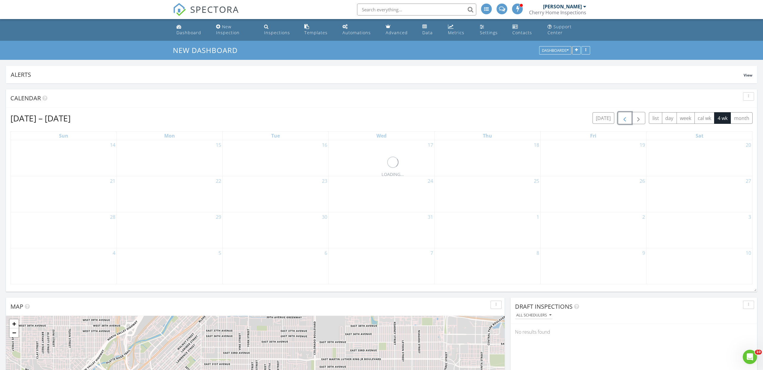
click at [625, 120] on span "button" at bounding box center [624, 118] width 7 height 7
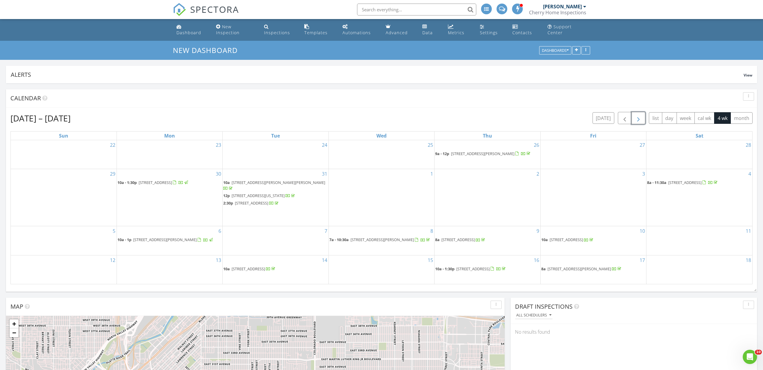
click at [639, 119] on span "button" at bounding box center [638, 118] width 7 height 7
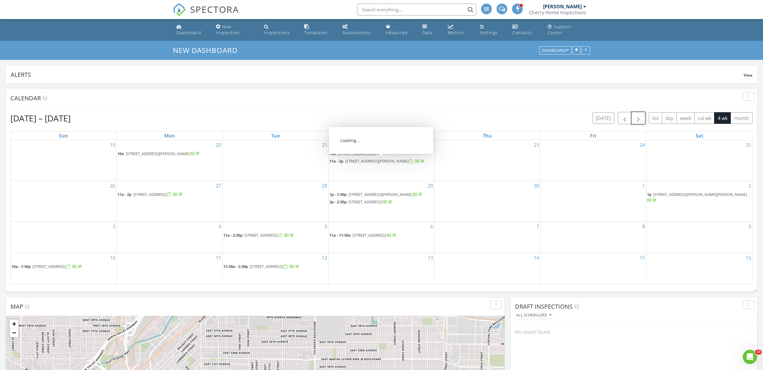
click at [375, 162] on span "[STREET_ADDRESS][PERSON_NAME]" at bounding box center [376, 161] width 63 height 5
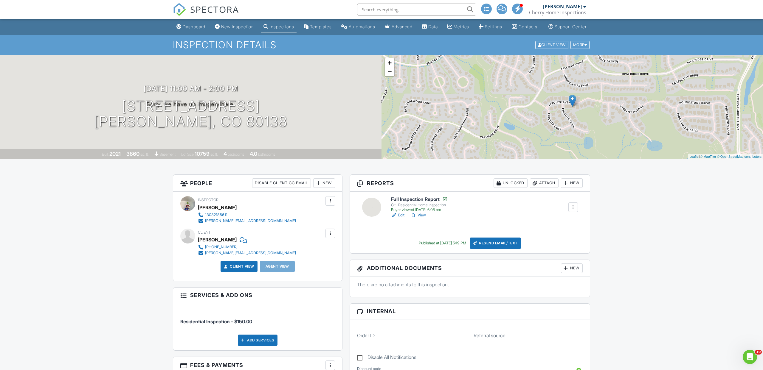
click at [226, 12] on span "SPECTORA" at bounding box center [214, 9] width 49 height 13
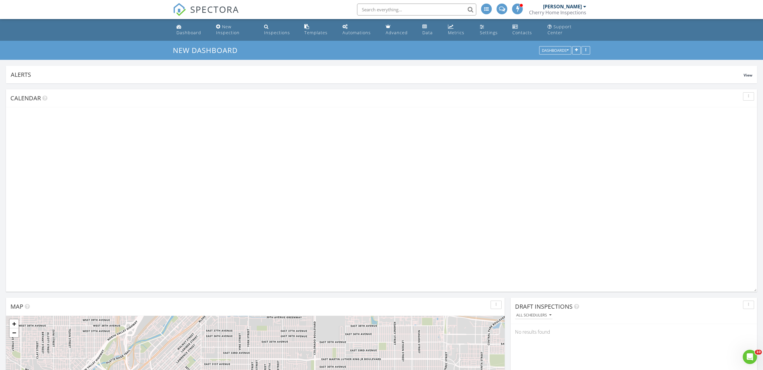
scroll to position [128, 246]
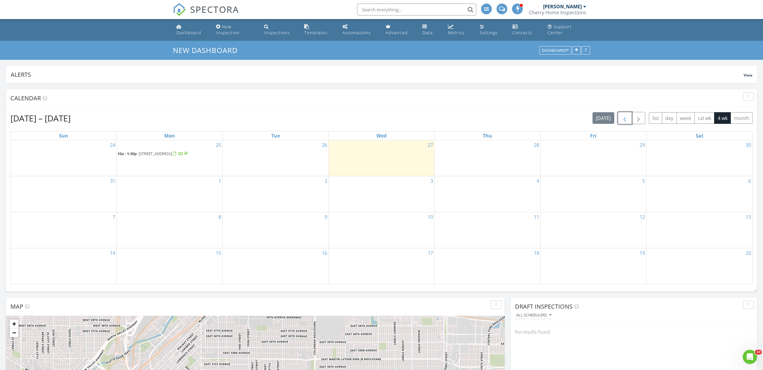
click at [625, 118] on span "button" at bounding box center [624, 118] width 7 height 7
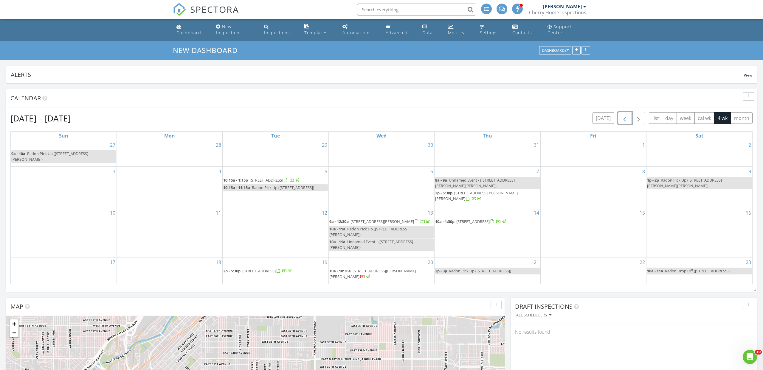
click at [625, 118] on span "button" at bounding box center [624, 118] width 7 height 7
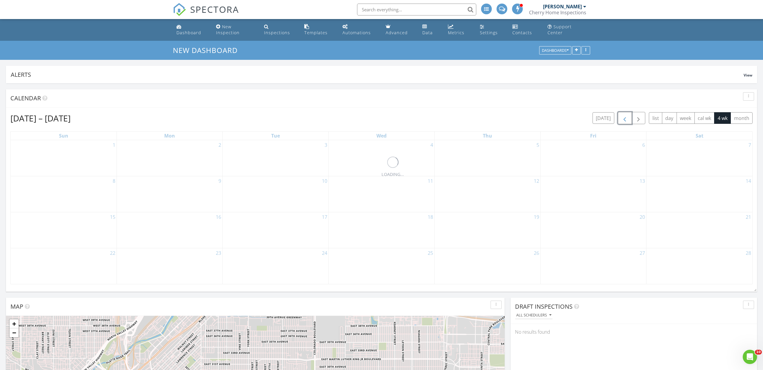
click at [625, 118] on span "button" at bounding box center [624, 118] width 7 height 7
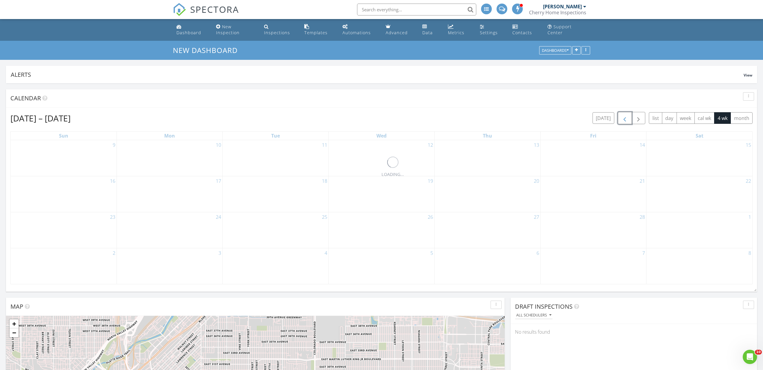
click at [625, 118] on span "button" at bounding box center [624, 118] width 7 height 7
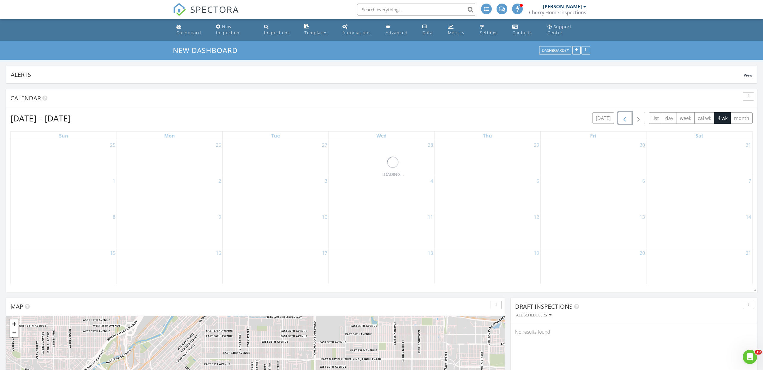
click at [625, 118] on span "button" at bounding box center [624, 118] width 7 height 7
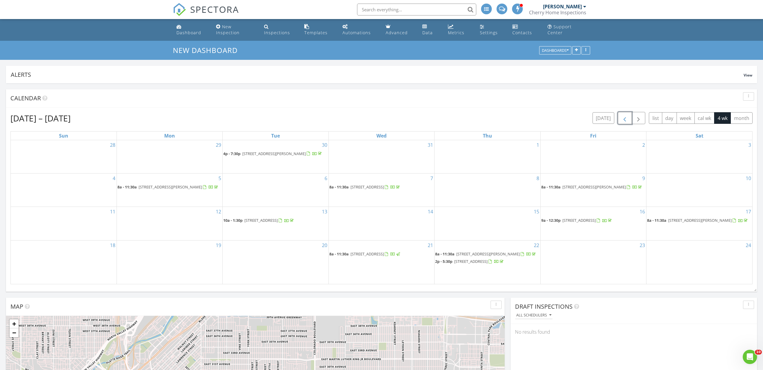
click at [625, 118] on span "button" at bounding box center [624, 118] width 7 height 7
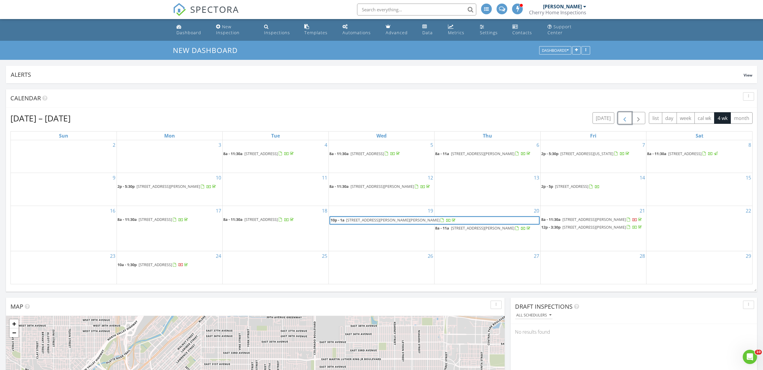
click at [625, 118] on span "button" at bounding box center [624, 118] width 7 height 7
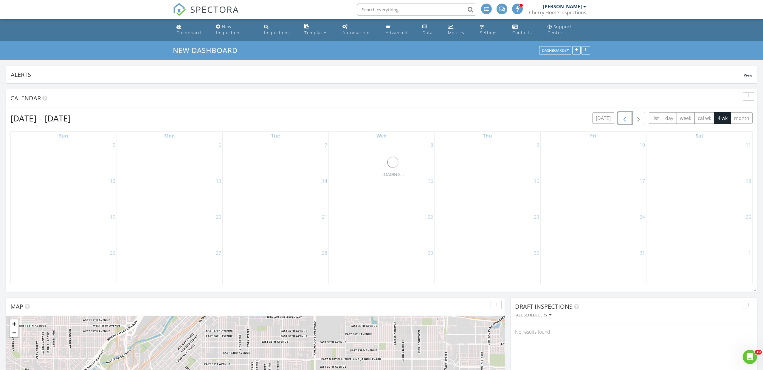
click at [625, 118] on span "button" at bounding box center [624, 118] width 7 height 7
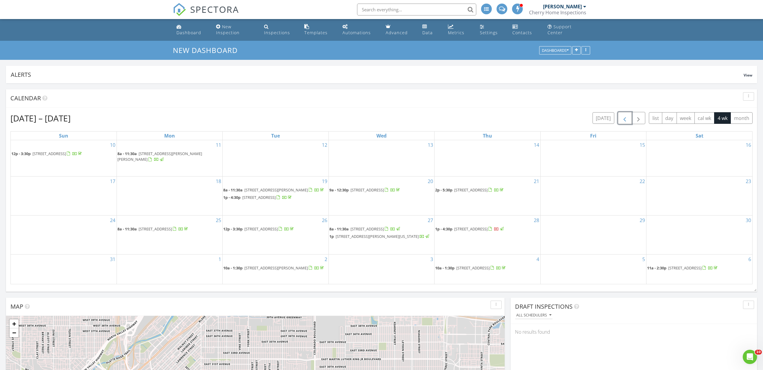
click at [625, 118] on span "button" at bounding box center [624, 118] width 7 height 7
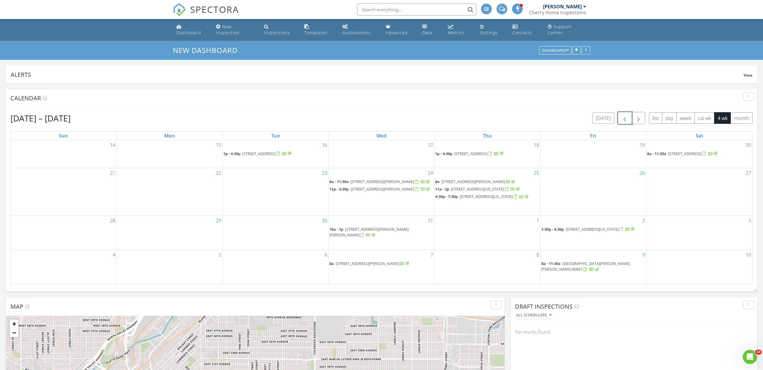
click at [625, 118] on span "button" at bounding box center [624, 118] width 7 height 7
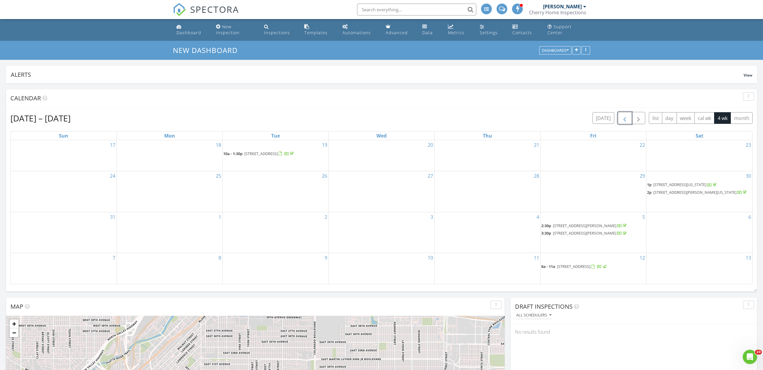
click at [625, 118] on span "button" at bounding box center [624, 118] width 7 height 7
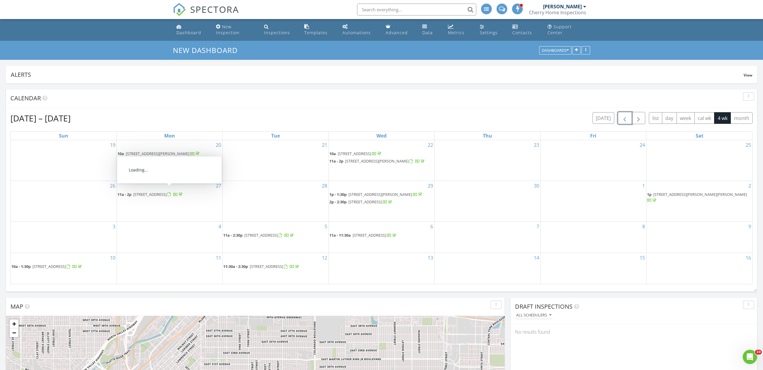
click at [165, 192] on span "[STREET_ADDRESS]" at bounding box center [149, 194] width 33 height 5
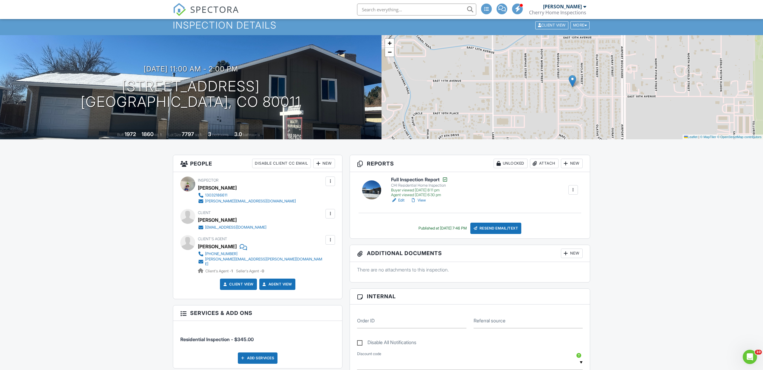
scroll to position [20, 0]
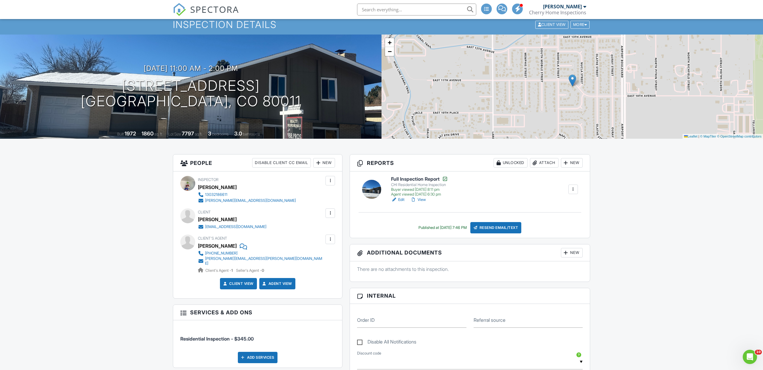
click at [212, 9] on span "SPECTORA" at bounding box center [214, 9] width 49 height 13
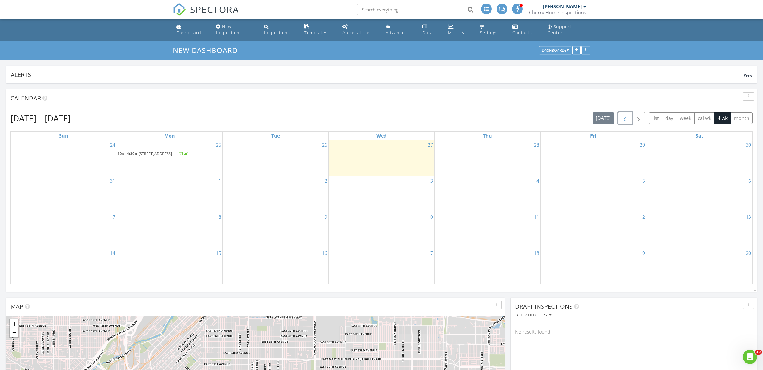
click at [624, 118] on span "button" at bounding box center [624, 118] width 7 height 7
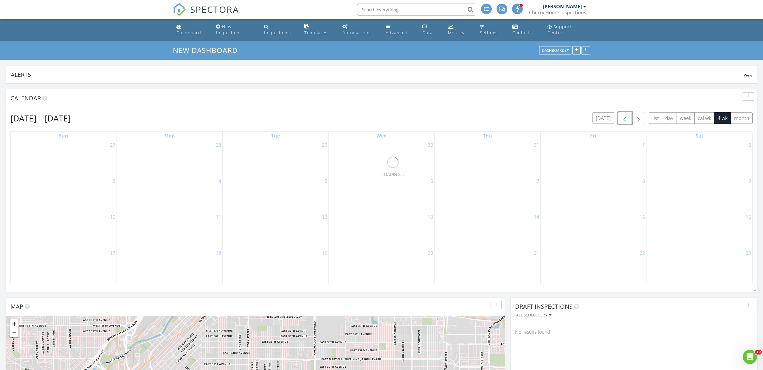
click at [624, 118] on span "button" at bounding box center [624, 118] width 7 height 7
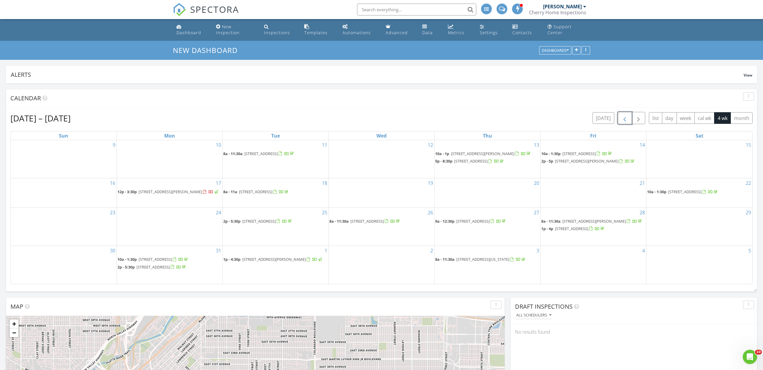
click at [624, 118] on span "button" at bounding box center [624, 118] width 7 height 7
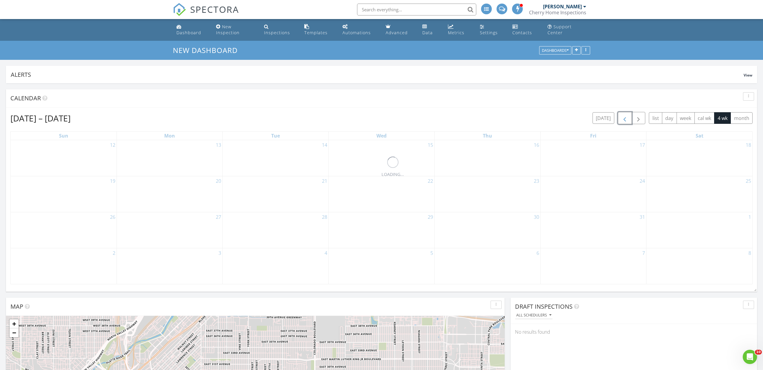
click at [624, 118] on span "button" at bounding box center [624, 118] width 7 height 7
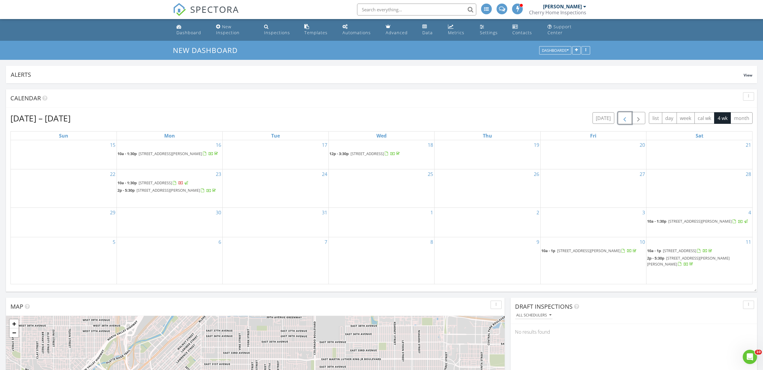
click at [624, 118] on span "button" at bounding box center [624, 118] width 7 height 7
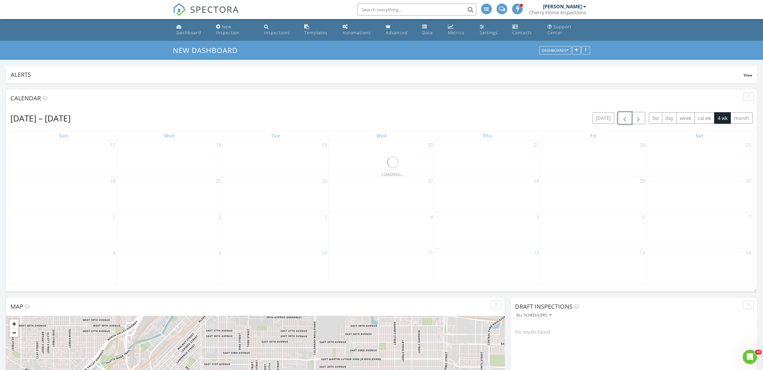
click at [624, 118] on span "button" at bounding box center [624, 118] width 7 height 7
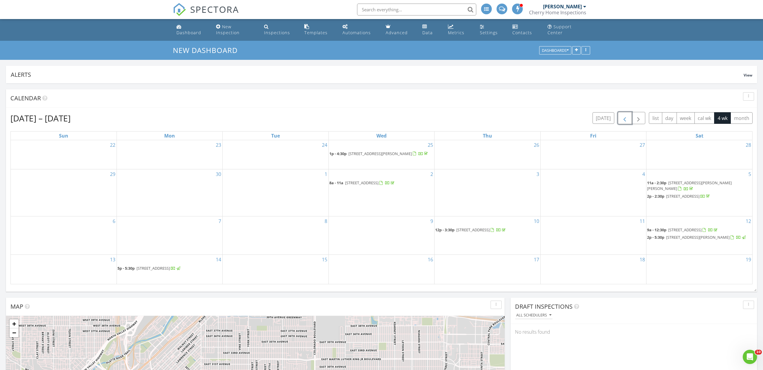
click at [624, 118] on span "button" at bounding box center [624, 118] width 7 height 7
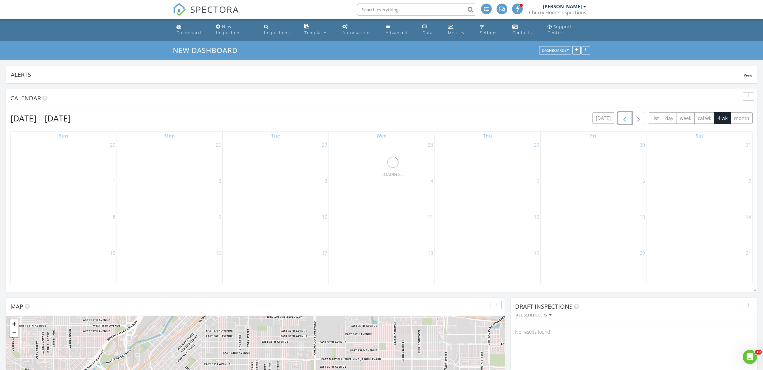
click at [624, 118] on span "button" at bounding box center [624, 118] width 7 height 7
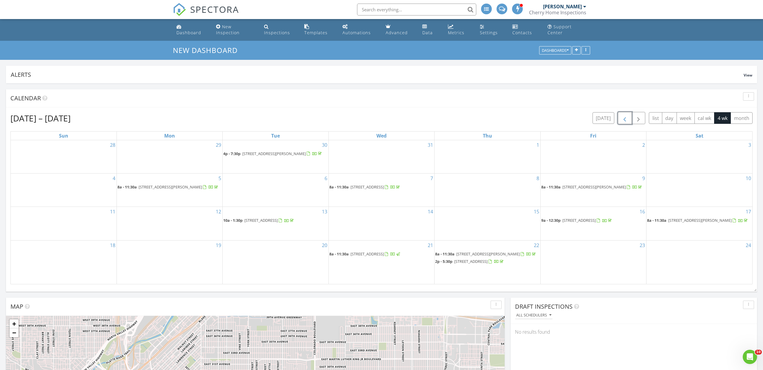
click at [624, 118] on span "button" at bounding box center [624, 118] width 7 height 7
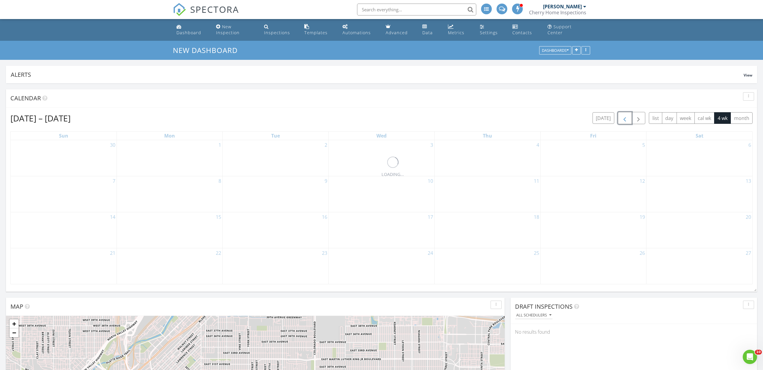
click at [624, 118] on span "button" at bounding box center [624, 118] width 7 height 7
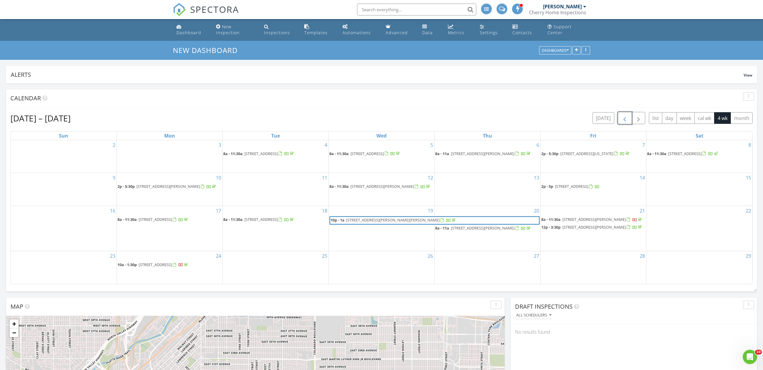
click at [624, 118] on span "button" at bounding box center [624, 118] width 7 height 7
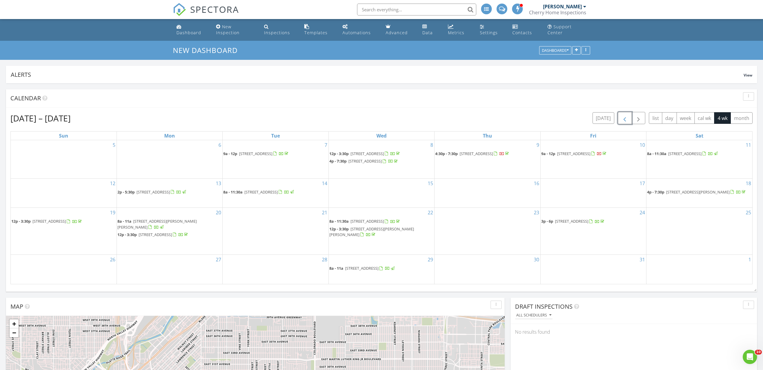
click at [624, 118] on span "button" at bounding box center [624, 118] width 7 height 7
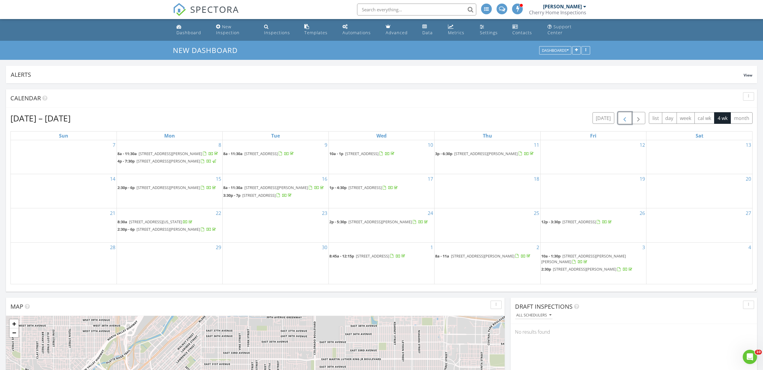
click at [624, 118] on span "button" at bounding box center [624, 118] width 7 height 7
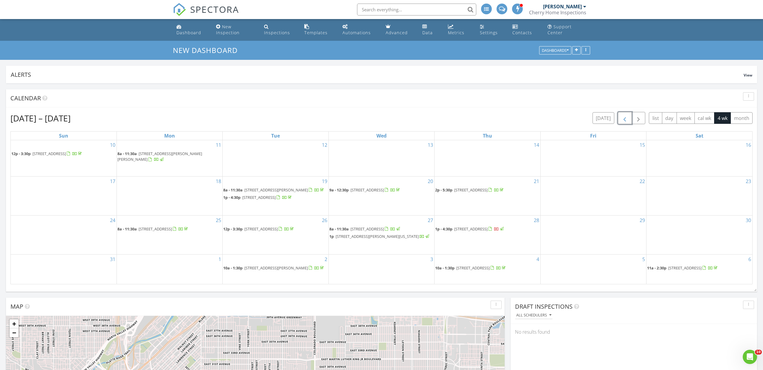
click at [624, 118] on span "button" at bounding box center [624, 118] width 7 height 7
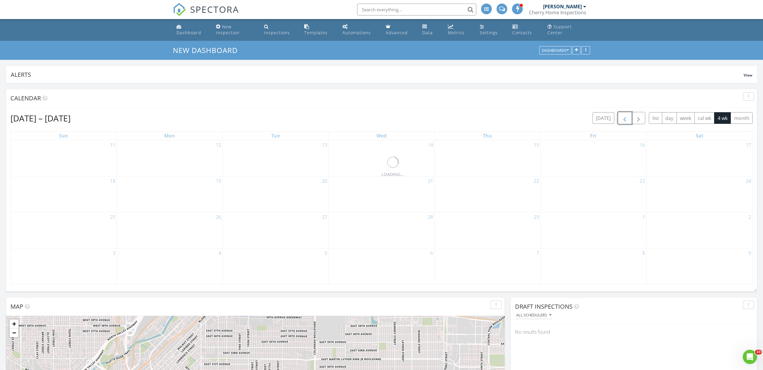
click at [624, 118] on span "button" at bounding box center [624, 118] width 7 height 7
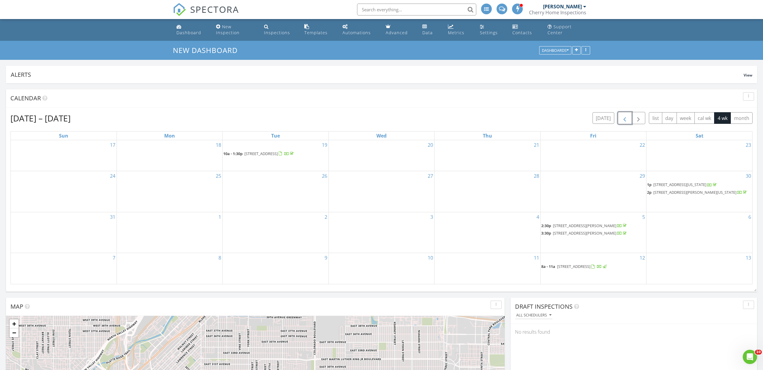
click at [624, 118] on span "button" at bounding box center [624, 118] width 7 height 7
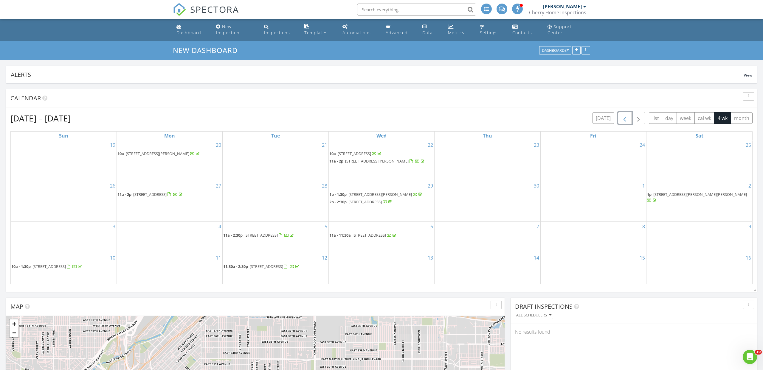
click at [624, 118] on span "button" at bounding box center [624, 118] width 7 height 7
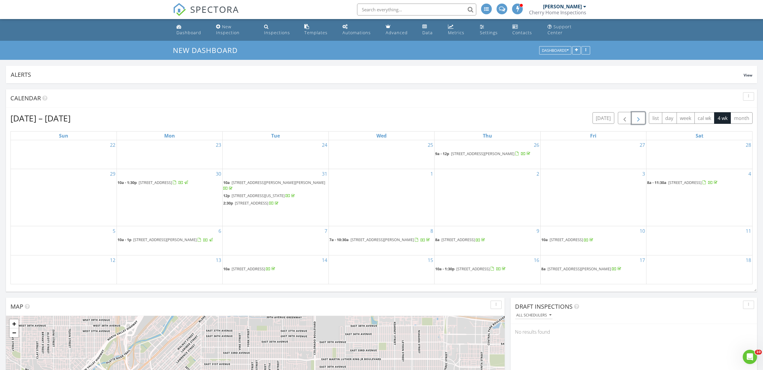
click at [636, 117] on span "button" at bounding box center [638, 118] width 7 height 7
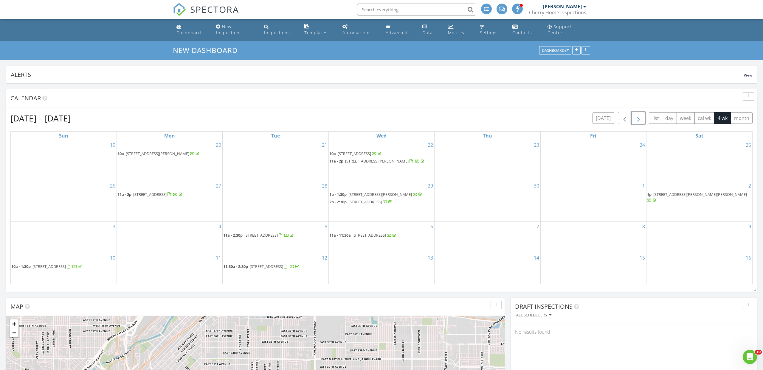
click at [362, 192] on span "15116 Helsinki Cir, Parker 80134" at bounding box center [379, 194] width 63 height 5
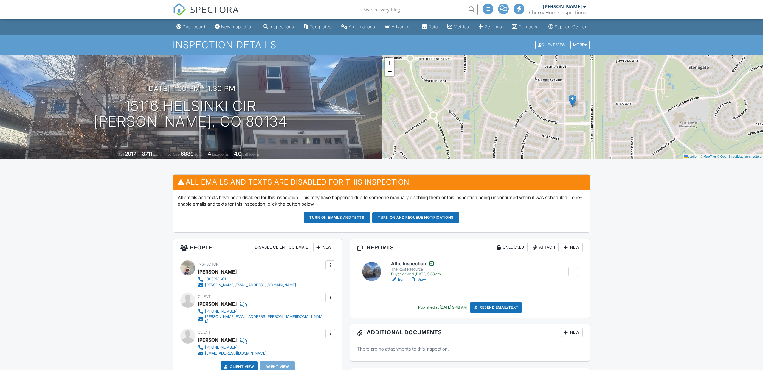
click at [220, 10] on span "SPECTORA" at bounding box center [214, 9] width 49 height 13
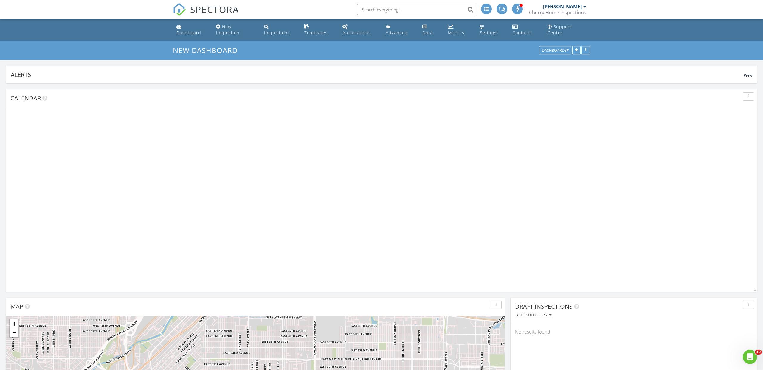
scroll to position [128, 246]
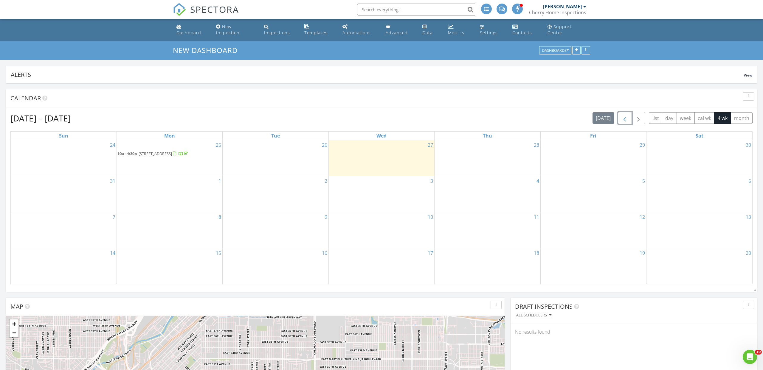
click at [624, 121] on span "button" at bounding box center [624, 118] width 7 height 7
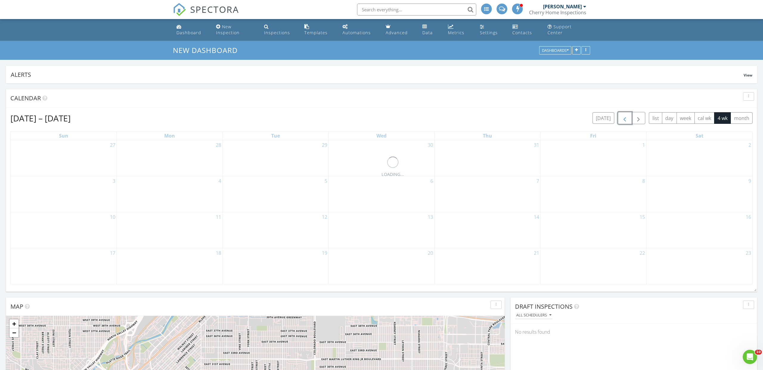
click at [624, 121] on span "button" at bounding box center [624, 118] width 7 height 7
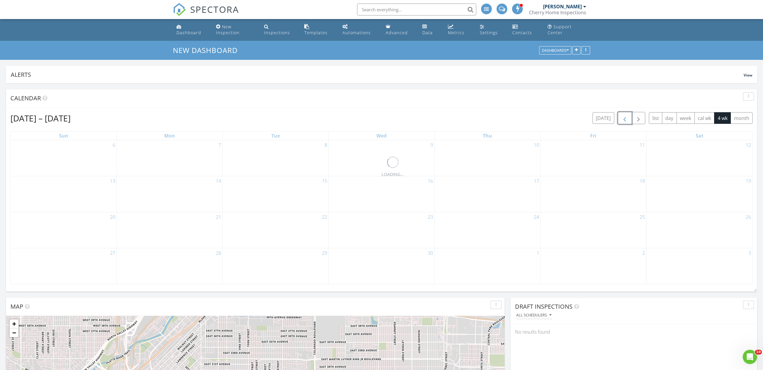
click at [624, 121] on span "button" at bounding box center [624, 118] width 7 height 7
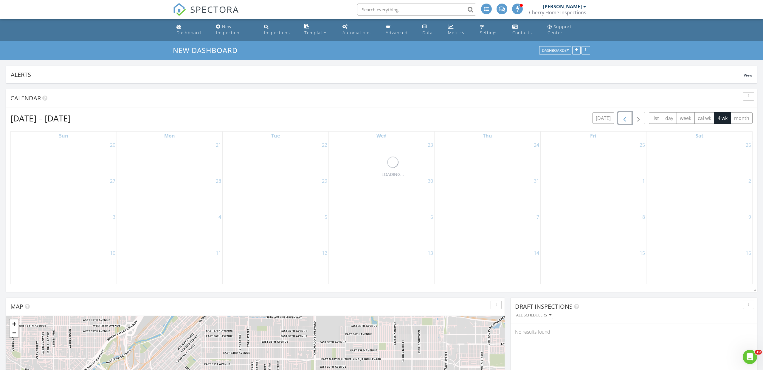
click at [624, 121] on span "button" at bounding box center [624, 118] width 7 height 7
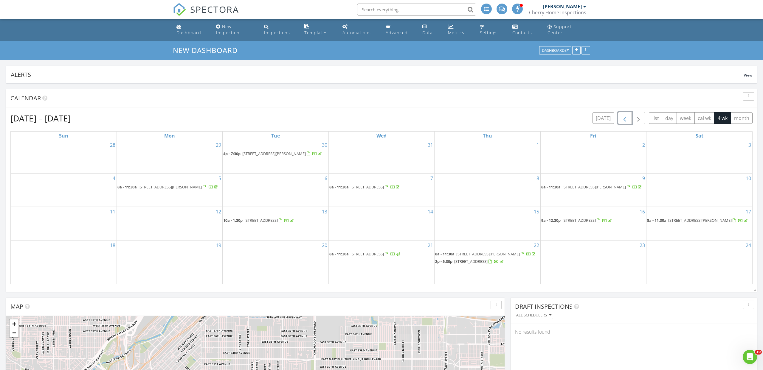
click at [624, 121] on span "button" at bounding box center [624, 118] width 7 height 7
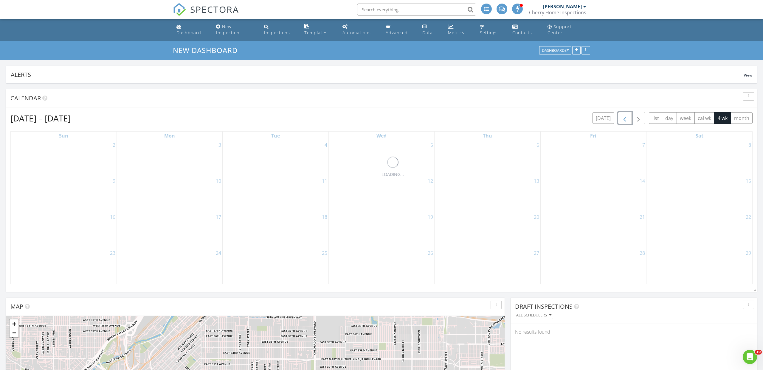
click at [624, 121] on span "button" at bounding box center [624, 118] width 7 height 7
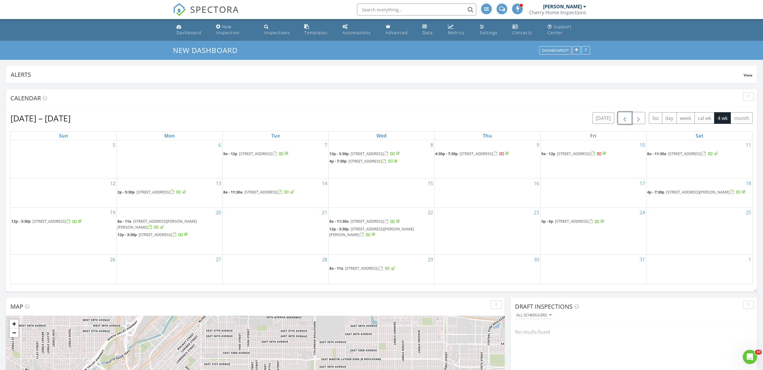
click at [624, 121] on span "button" at bounding box center [624, 118] width 7 height 7
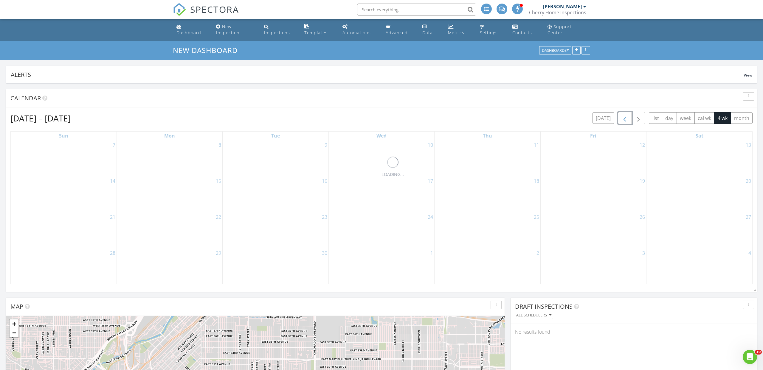
click at [624, 121] on span "button" at bounding box center [624, 118] width 7 height 7
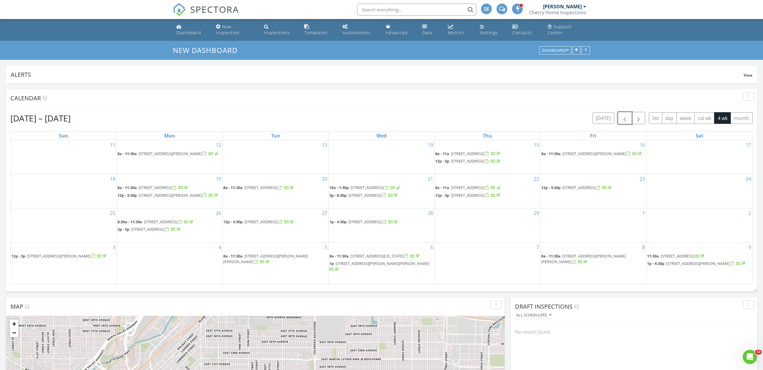
click at [624, 121] on span "button" at bounding box center [624, 118] width 7 height 7
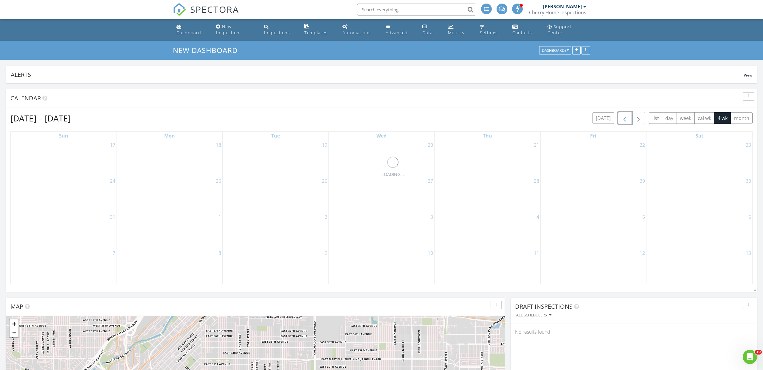
click at [624, 121] on span "button" at bounding box center [624, 118] width 7 height 7
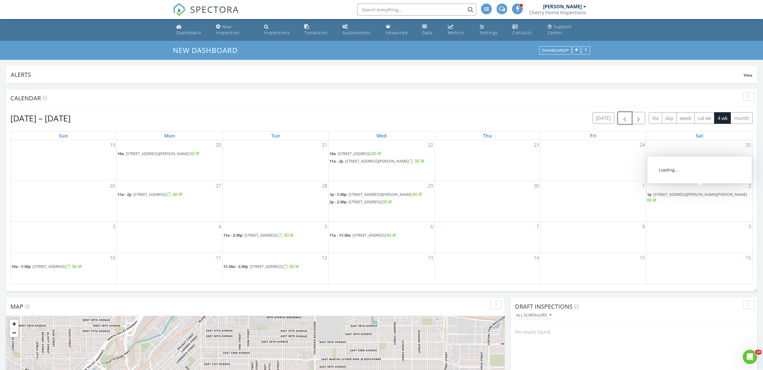
click at [676, 192] on span "581 E Nichols Dr, Littleton 80122" at bounding box center [700, 194] width 94 height 5
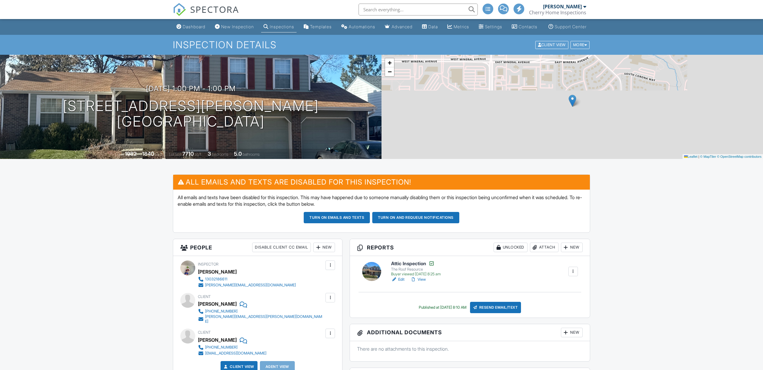
click at [220, 10] on span "SPECTORA" at bounding box center [214, 9] width 49 height 13
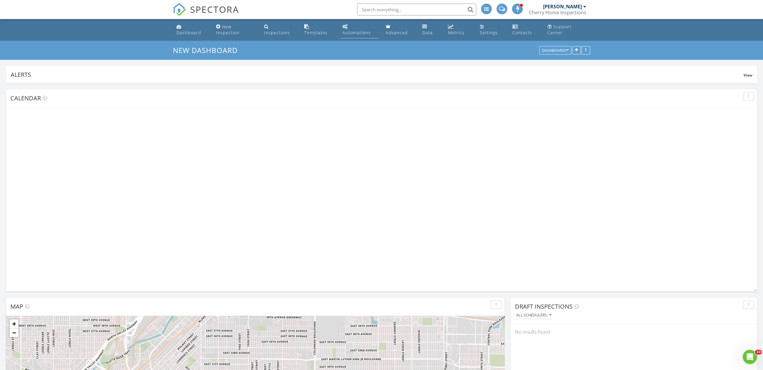
scroll to position [128, 246]
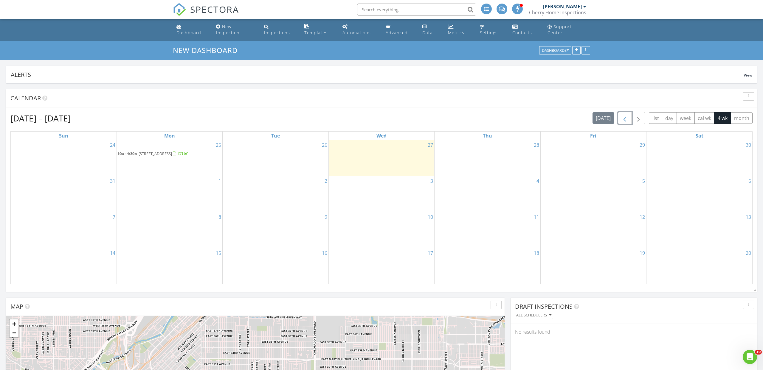
click at [625, 120] on span "button" at bounding box center [624, 118] width 7 height 7
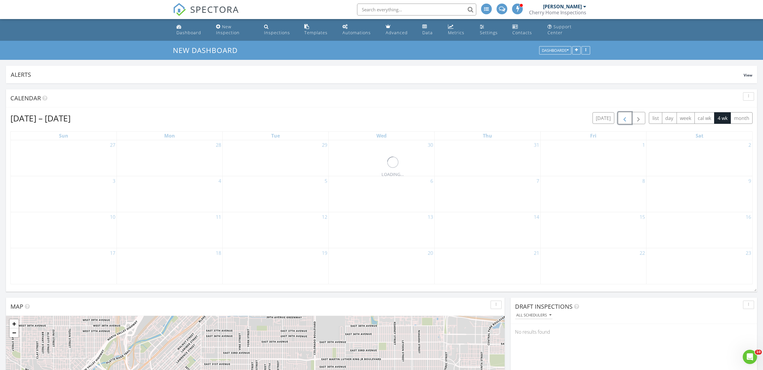
click at [625, 120] on span "button" at bounding box center [624, 118] width 7 height 7
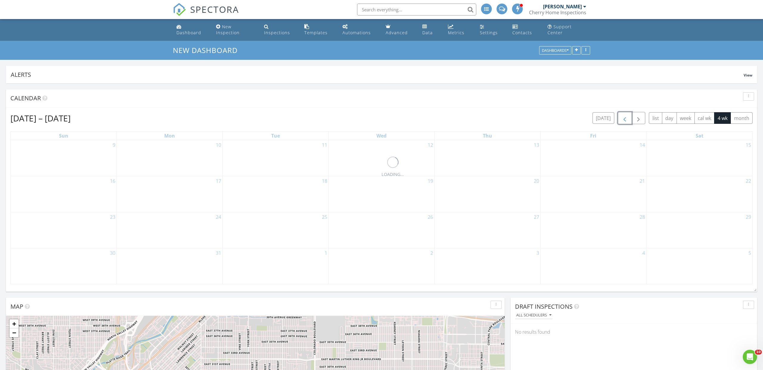
click at [625, 120] on span "button" at bounding box center [624, 118] width 7 height 7
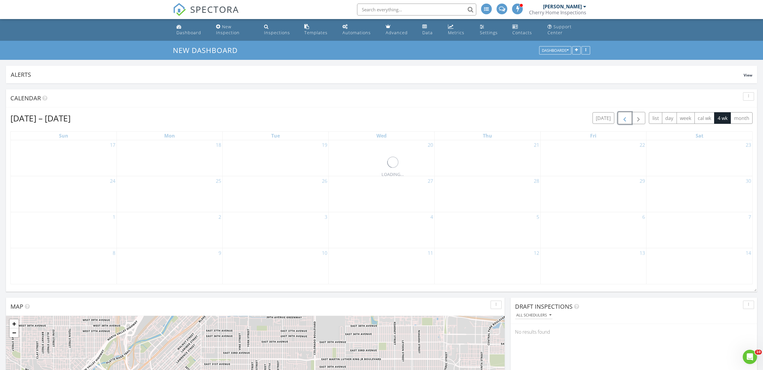
click at [625, 120] on span "button" at bounding box center [624, 118] width 7 height 7
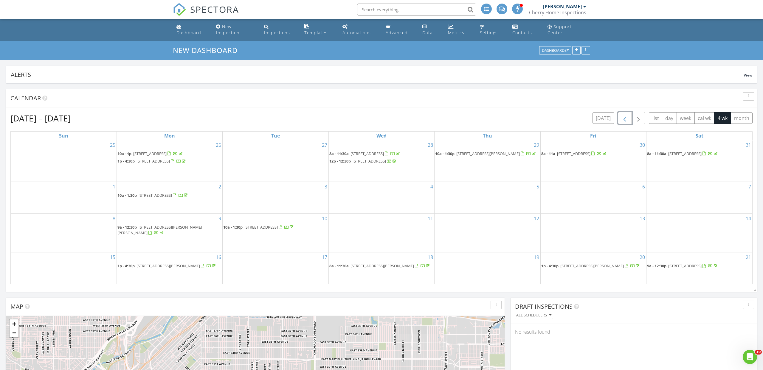
click at [625, 120] on span "button" at bounding box center [624, 118] width 7 height 7
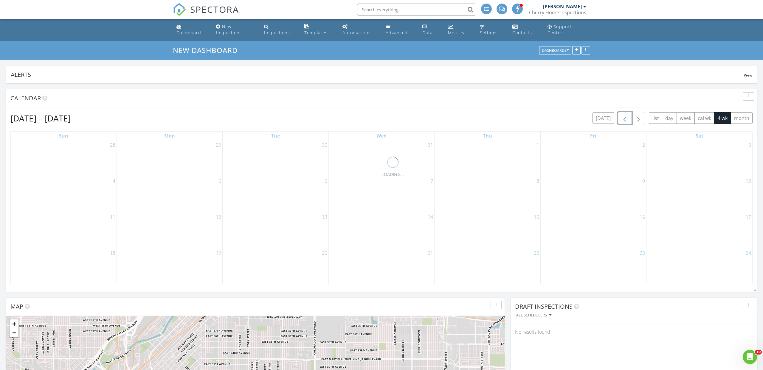
click at [625, 120] on span "button" at bounding box center [624, 118] width 7 height 7
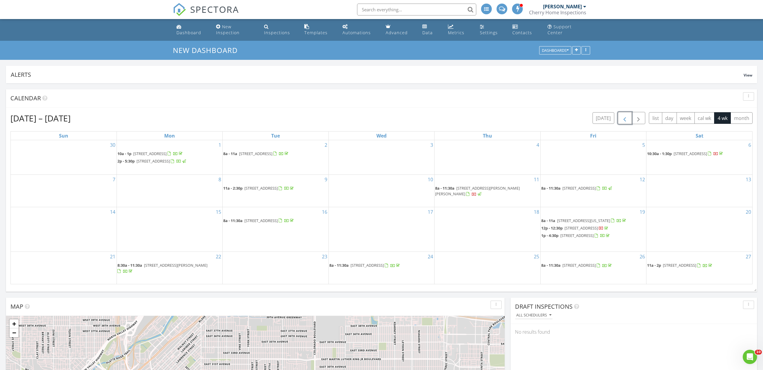
click at [625, 120] on span "button" at bounding box center [624, 118] width 7 height 7
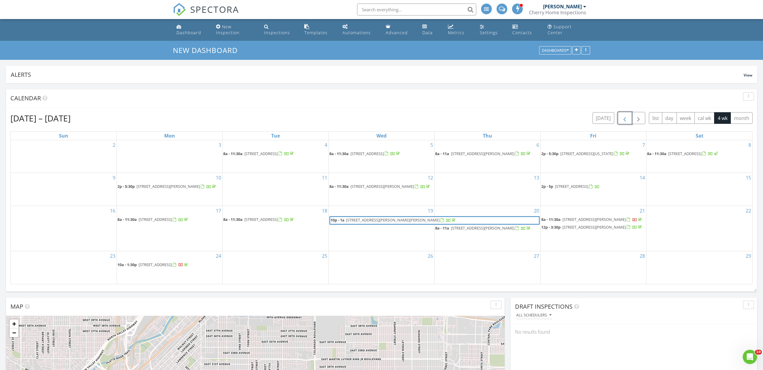
click at [625, 120] on span "button" at bounding box center [624, 118] width 7 height 7
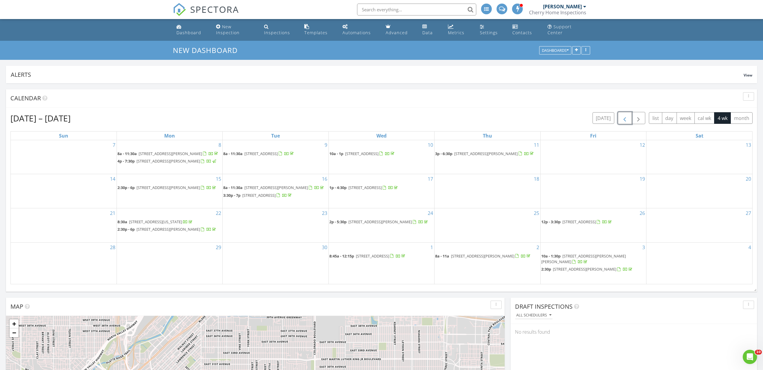
click at [625, 120] on span "button" at bounding box center [624, 118] width 7 height 7
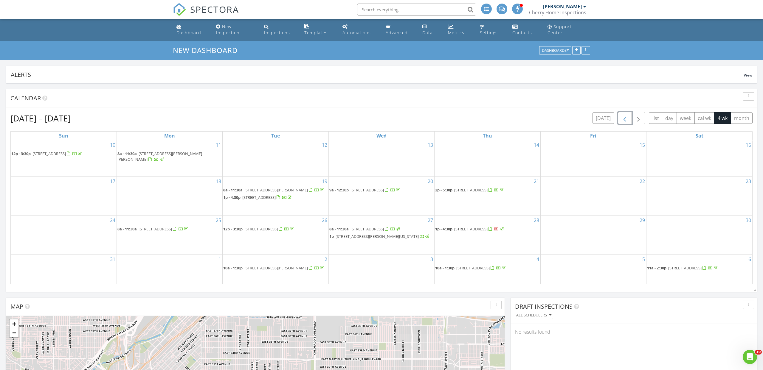
click at [625, 120] on span "button" at bounding box center [624, 118] width 7 height 7
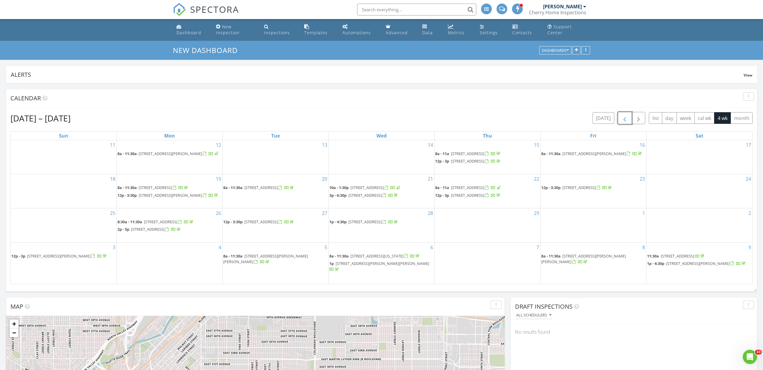
click at [625, 120] on span "button" at bounding box center [624, 118] width 7 height 7
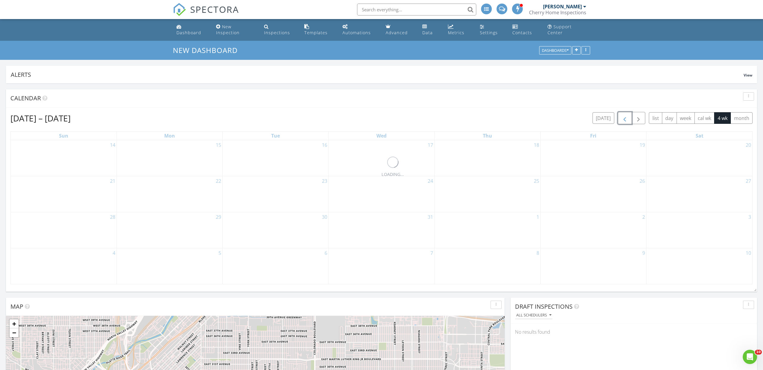
click at [625, 120] on span "button" at bounding box center [624, 118] width 7 height 7
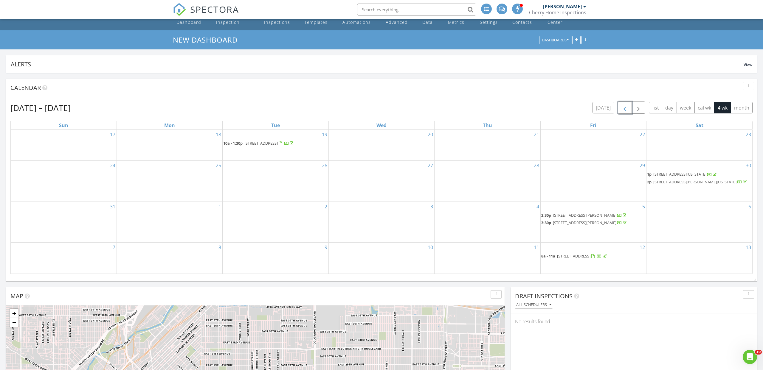
scroll to position [11, 0]
click at [626, 112] on div "Dec 17, 2023 – Jan 13, 2024 today list day week cal wk 4 wk month Sun Mon Tue W…" at bounding box center [381, 187] width 742 height 173
click at [208, 7] on span "SPECTORA" at bounding box center [214, 9] width 49 height 13
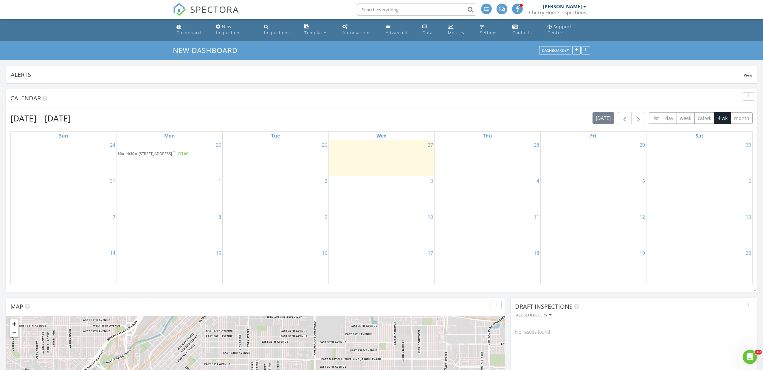
click at [376, 192] on div "3" at bounding box center [381, 194] width 105 height 36
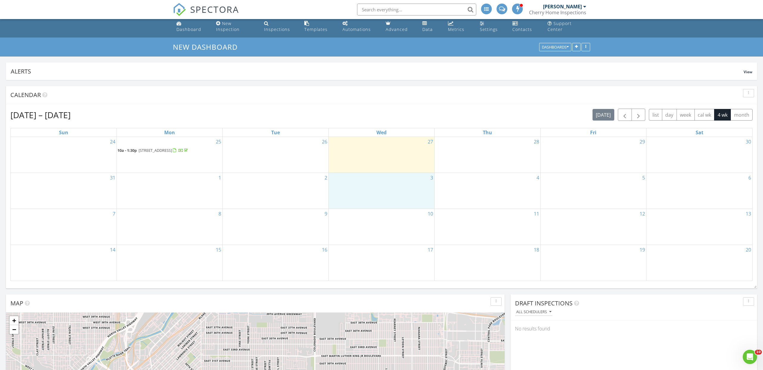
click at [214, 10] on span "SPECTORA" at bounding box center [214, 9] width 49 height 13
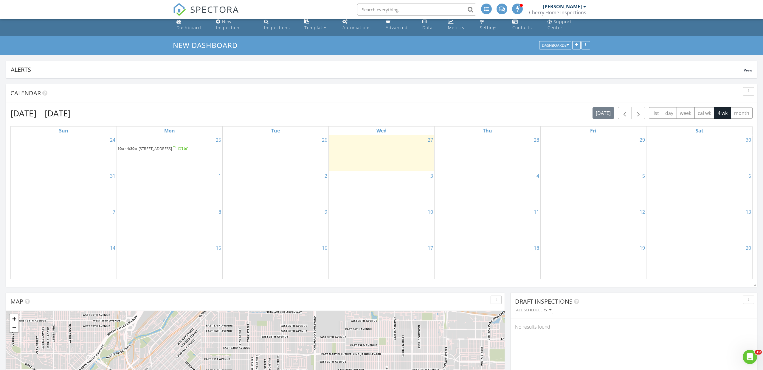
scroll to position [6, 0]
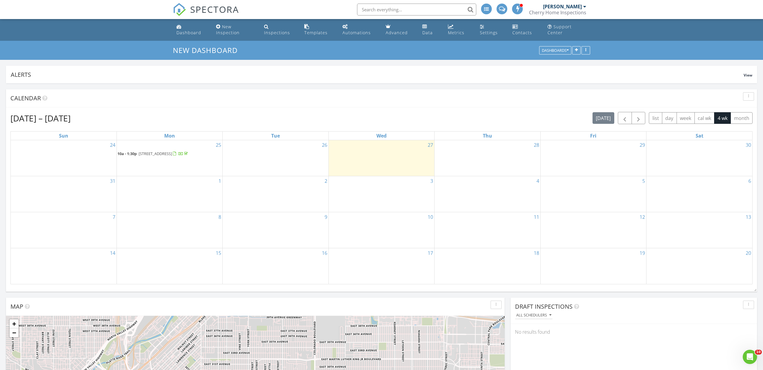
click at [214, 9] on span "SPECTORA" at bounding box center [214, 9] width 49 height 13
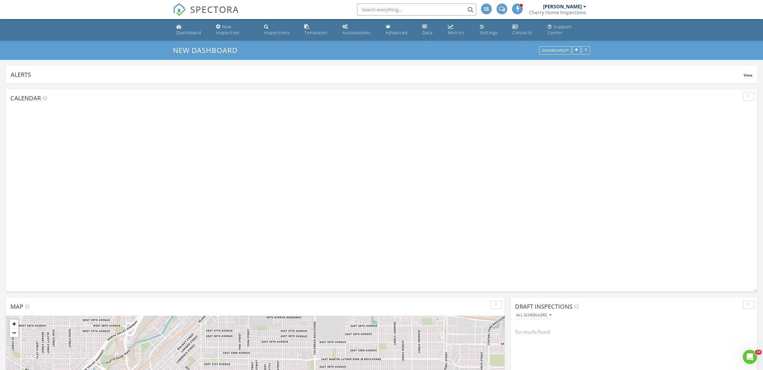
scroll to position [128, 246]
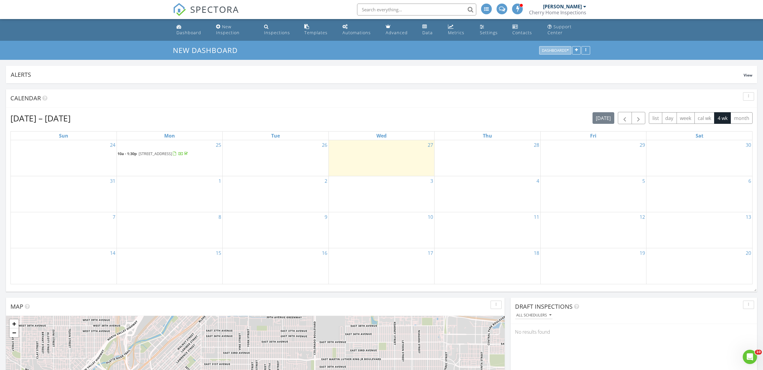
click at [551, 50] on div "Dashboards" at bounding box center [555, 51] width 27 height 4
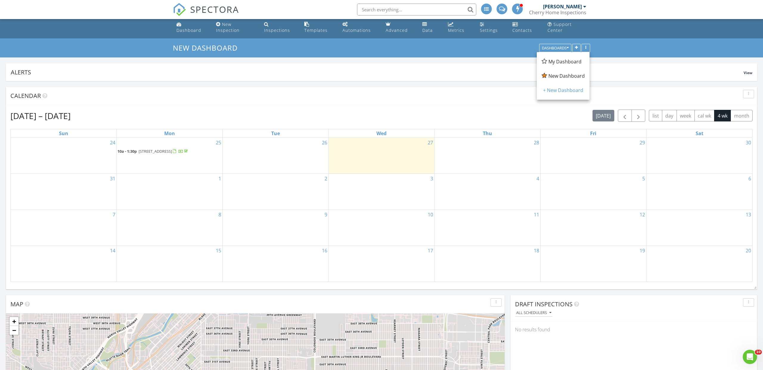
click at [560, 64] on span "My Dashboard" at bounding box center [564, 61] width 33 height 7
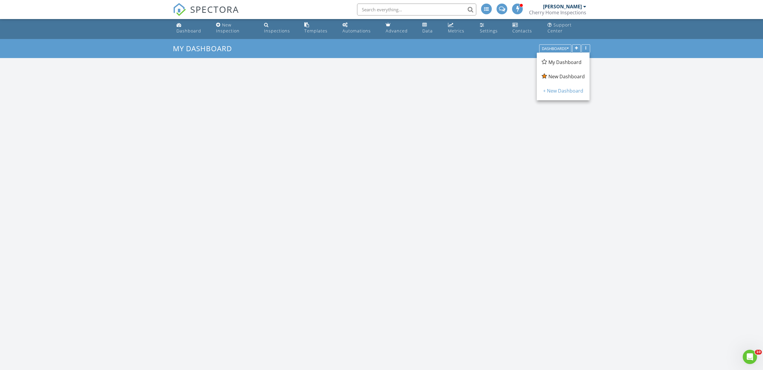
scroll to position [543, 763]
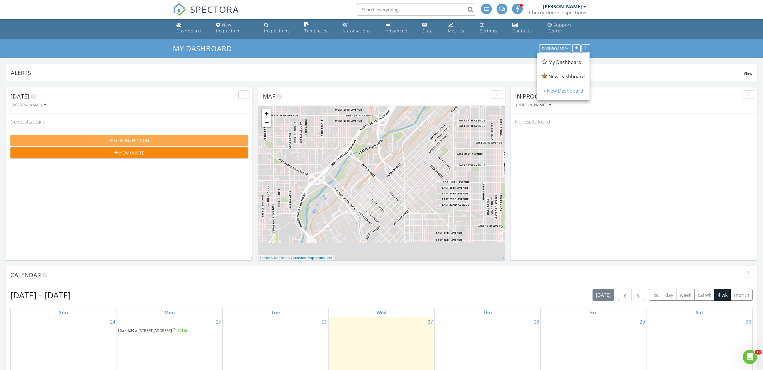
click at [124, 141] on span "New Inspection" at bounding box center [131, 140] width 35 height 6
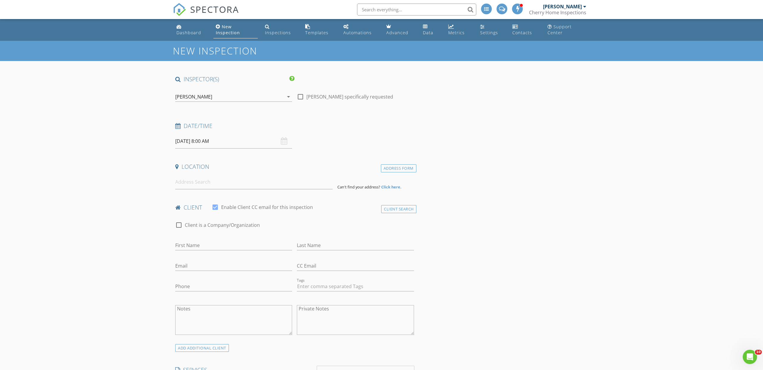
click at [185, 142] on input "08/28/2025 8:00 AM" at bounding box center [233, 141] width 117 height 15
select select "8"
type input "09/03/2025 8:00 AM"
type input "09"
type input "09/03/2025 9:00 AM"
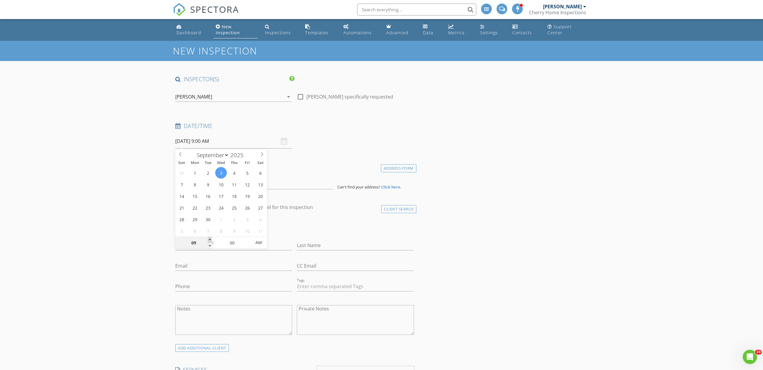
click at [208, 239] on span at bounding box center [210, 240] width 4 height 6
type input "10"
type input "09/03/2025 10:00 AM"
click at [208, 239] on span at bounding box center [210, 240] width 4 height 6
click at [287, 226] on div "check_box_outline_blank Client is a Company/Organization" at bounding box center [294, 227] width 239 height 15
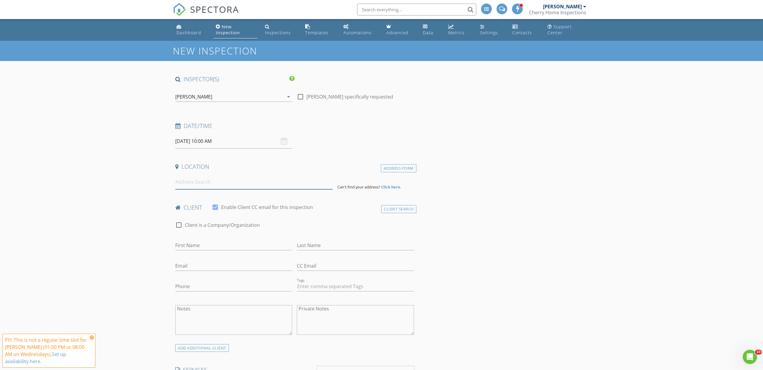
click at [199, 181] on input at bounding box center [253, 182] width 157 height 15
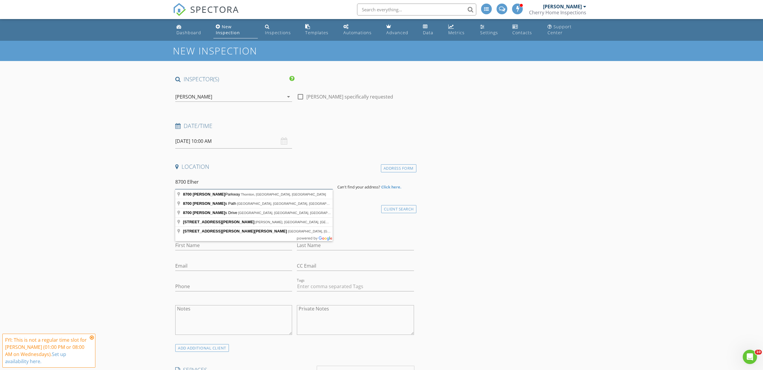
scroll to position [0, 0]
type input "8700 Ehler Parkway, Thornton, CO, USA"
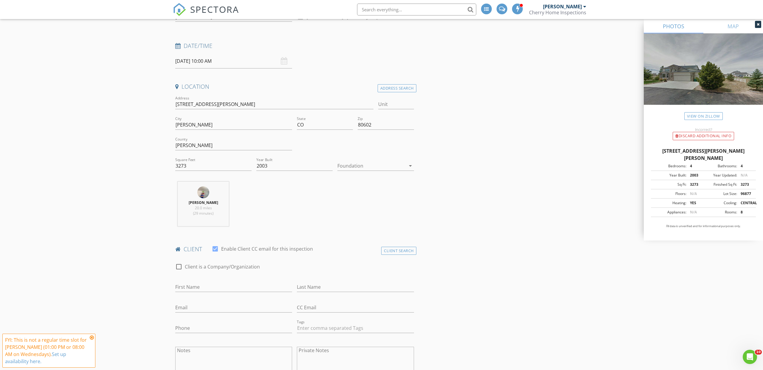
scroll to position [87, 0]
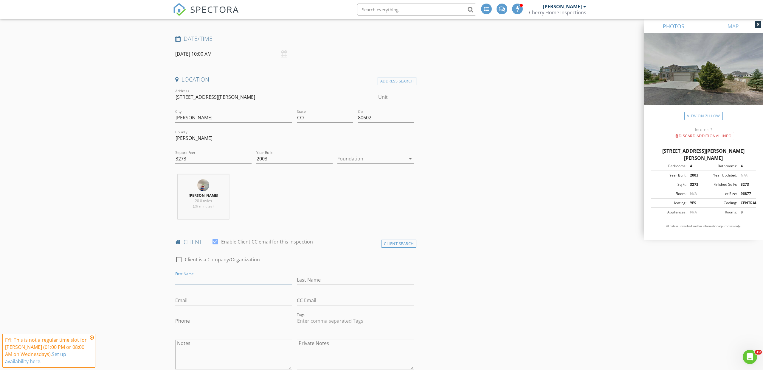
click at [189, 279] on input "First Name" at bounding box center [233, 280] width 117 height 10
type input "a"
type input "Annette"
type input "McCaslin"
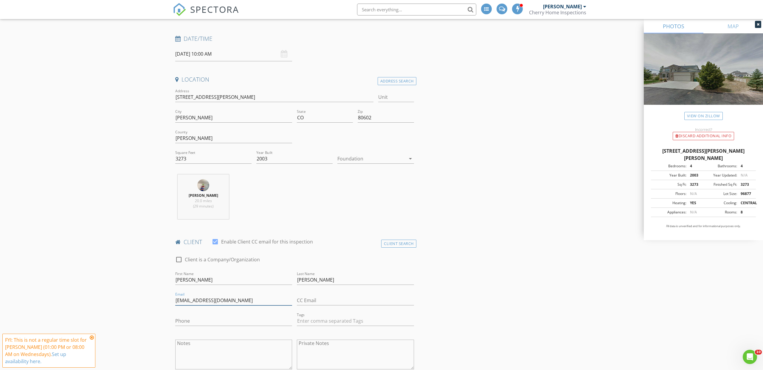
type input "mylovebm@gmail.com"
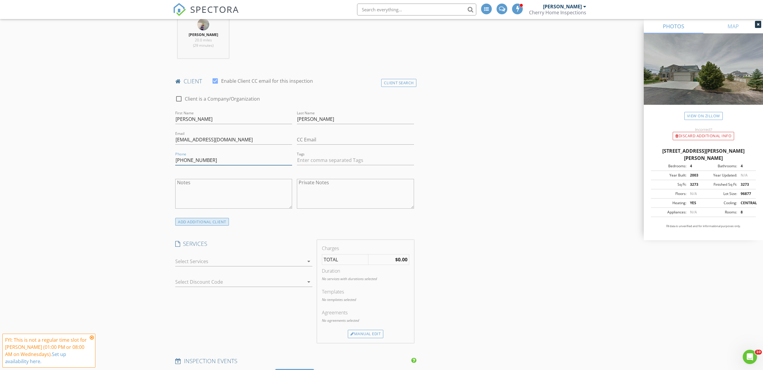
type input "720-331-3529"
click at [203, 222] on div "ADD ADDITIONAL client" at bounding box center [202, 222] width 54 height 8
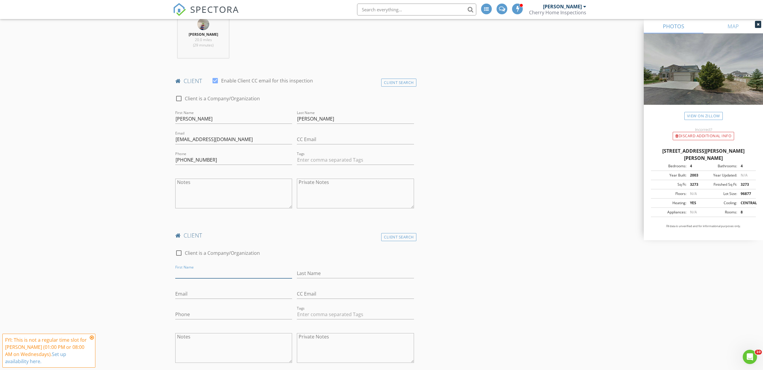
click at [190, 273] on input "First Name" at bounding box center [233, 274] width 117 height 10
type input "Bill"
type input "McCaslin"
type input "mainstcontractors@gmail.com"
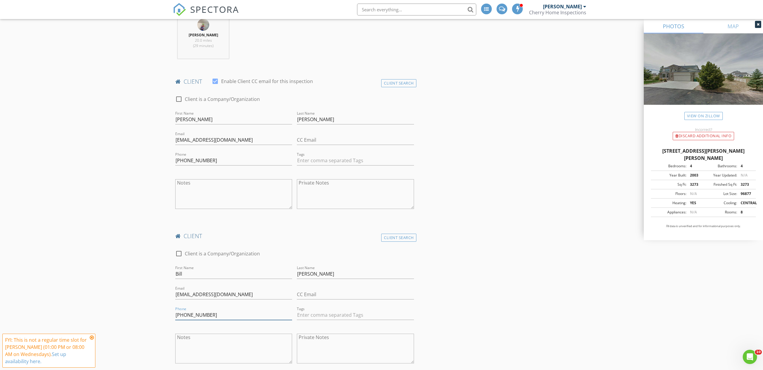
scroll to position [255, 0]
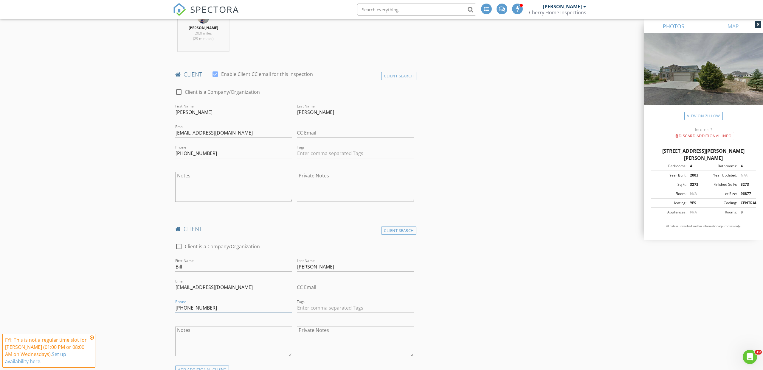
type input "720-498-4759"
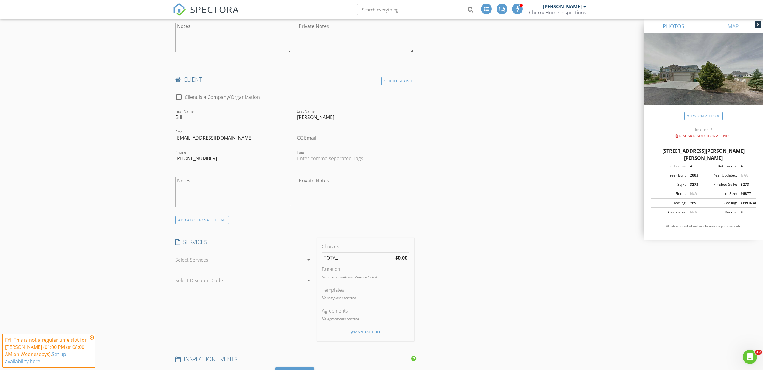
scroll to position [434, 0]
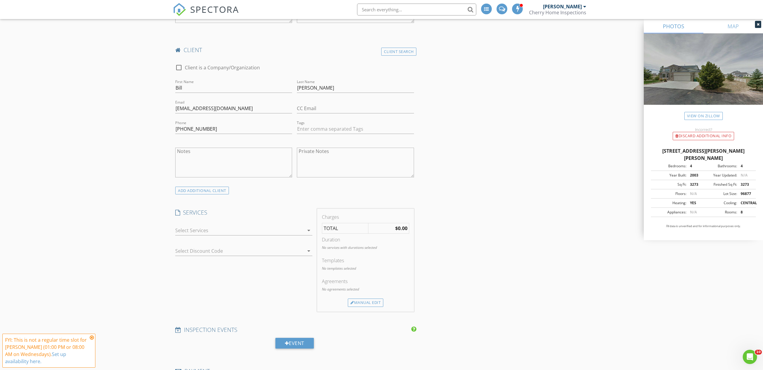
click at [269, 233] on div at bounding box center [239, 231] width 129 height 10
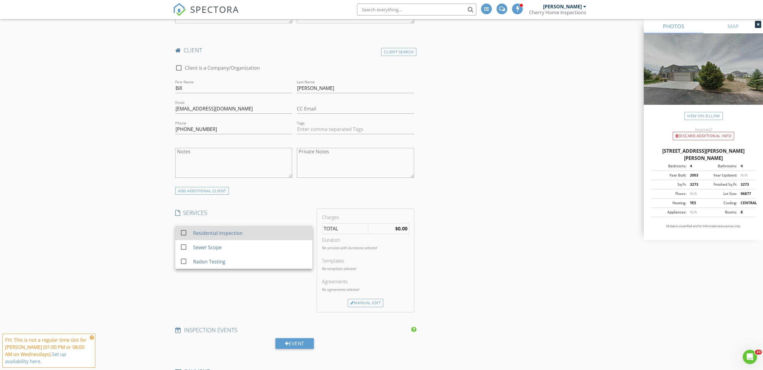
click at [263, 234] on div "Residential Inspection" at bounding box center [250, 233] width 114 height 12
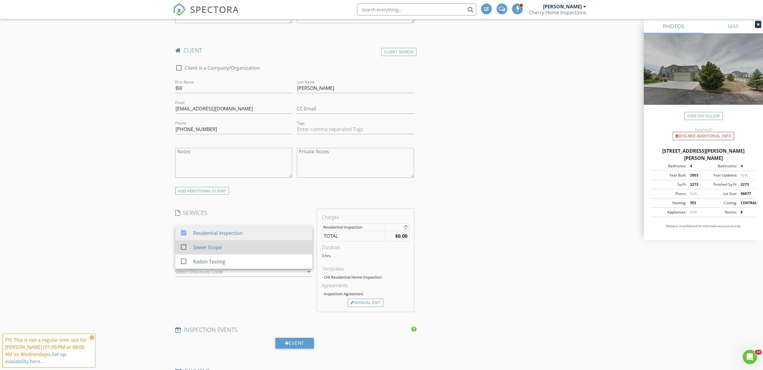
click at [227, 249] on div "Sewer Scope" at bounding box center [250, 248] width 114 height 12
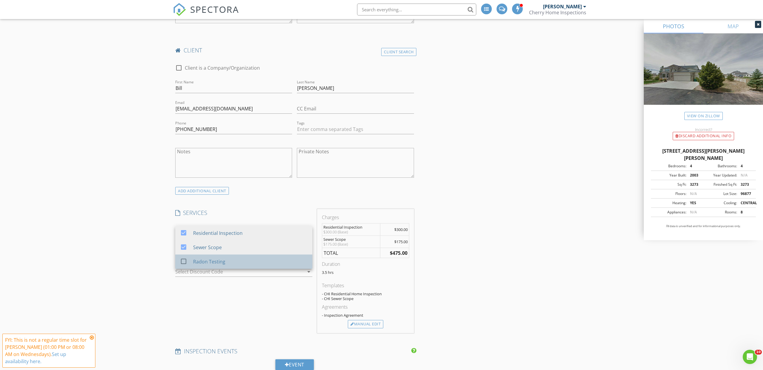
click at [227, 261] on div "Radon Testing" at bounding box center [250, 262] width 114 height 12
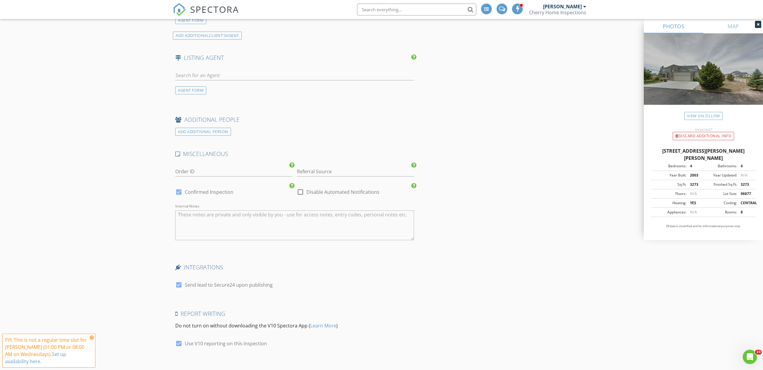
scroll to position [1047, 0]
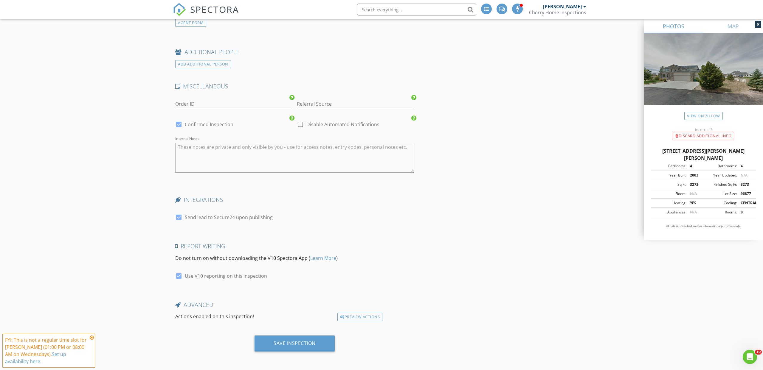
click at [180, 217] on div at bounding box center [179, 217] width 10 height 10
checkbox input "false"
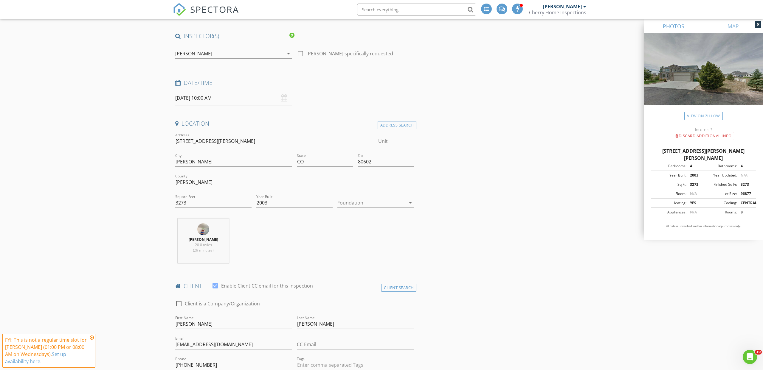
scroll to position [42, 0]
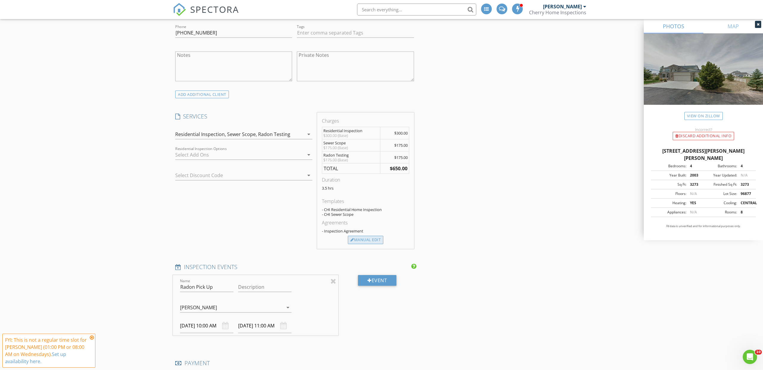
scroll to position [531, 0]
click at [376, 238] on div "Manual Edit" at bounding box center [365, 239] width 35 height 8
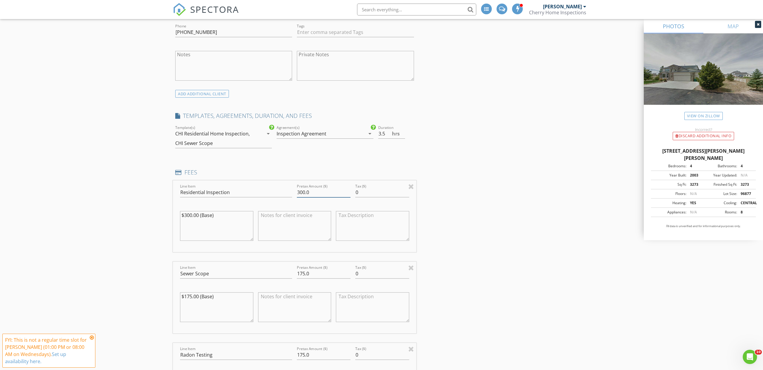
click at [322, 191] on input "300.0" at bounding box center [324, 193] width 54 height 10
type input "384.99"
click at [302, 275] on input "175.0" at bounding box center [324, 274] width 54 height 10
drag, startPoint x: 302, startPoint y: 274, endPoint x: 330, endPoint y: 285, distance: 30.4
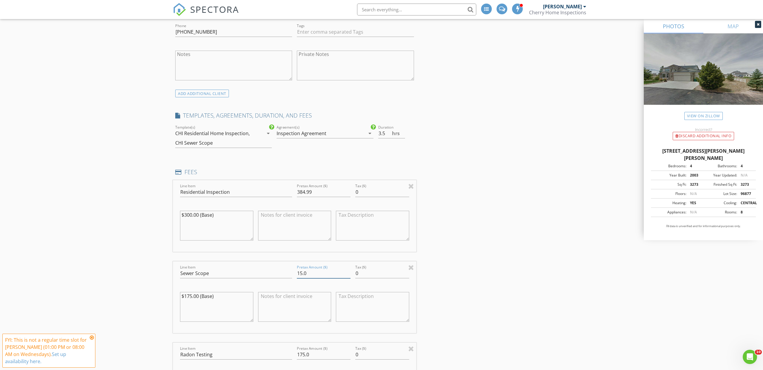
click at [302, 274] on input "15.0" at bounding box center [324, 274] width 54 height 10
type input "150.0"
click at [511, 151] on div "INSPECTOR(S) check_box Brian McGinn PRIMARY Brian McGinn arrow_drop_down check_…" at bounding box center [381, 310] width 417 height 1532
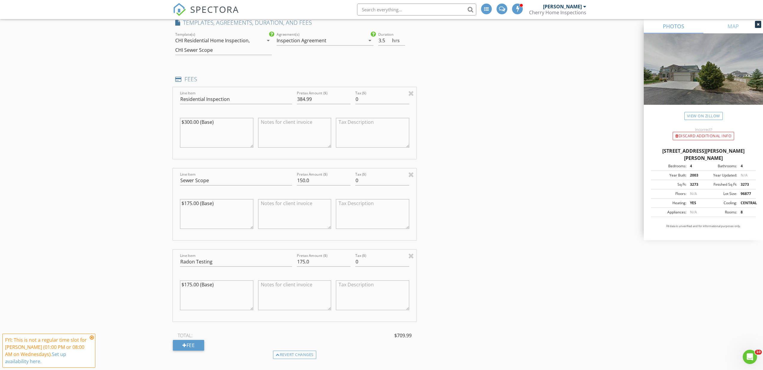
scroll to position [698, 0]
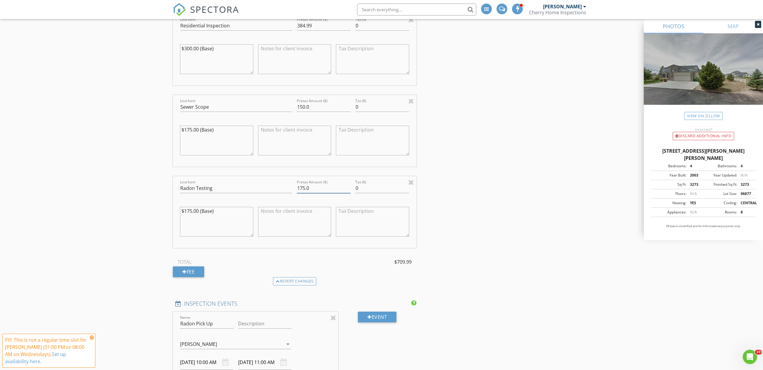
click at [330, 188] on input "175.0" at bounding box center [324, 189] width 54 height 10
type input "150.0"
click at [476, 143] on div "INSPECTOR(S) check_box Brian McGinn PRIMARY Brian McGinn arrow_drop_down check_…" at bounding box center [381, 143] width 417 height 1532
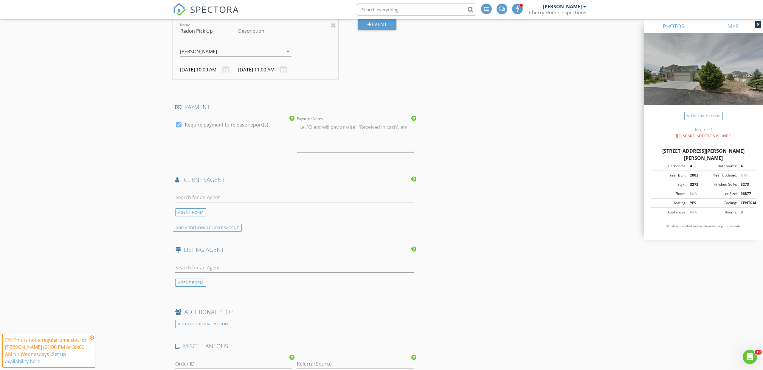
scroll to position [1032, 0]
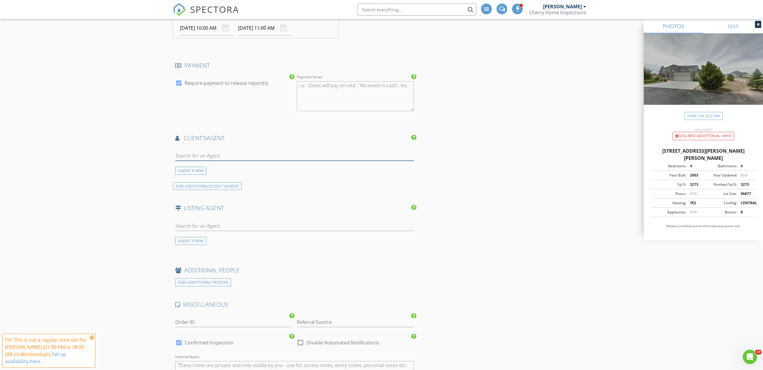
click at [295, 159] on input "text" at bounding box center [294, 156] width 239 height 10
type input "a"
type input "ayg"
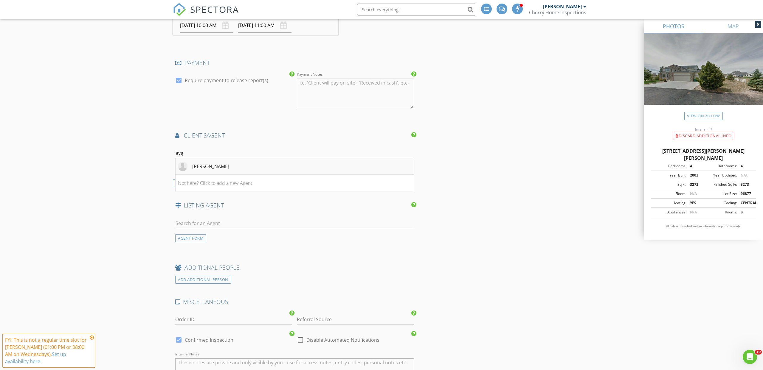
click at [227, 165] on div "Aygul Dyusembaeva" at bounding box center [210, 166] width 37 height 7
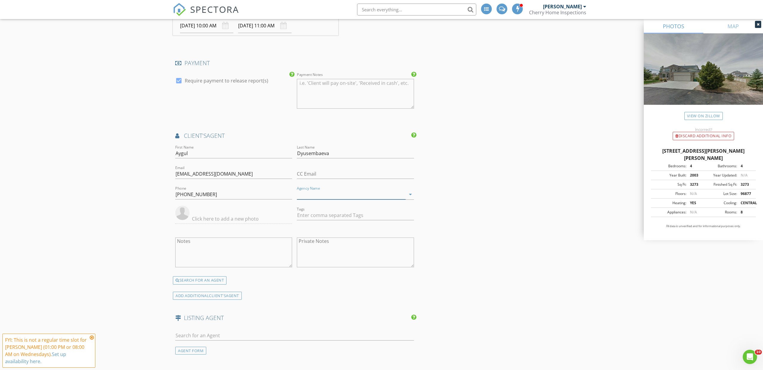
click at [400, 196] on input "Agency Name" at bounding box center [351, 195] width 108 height 10
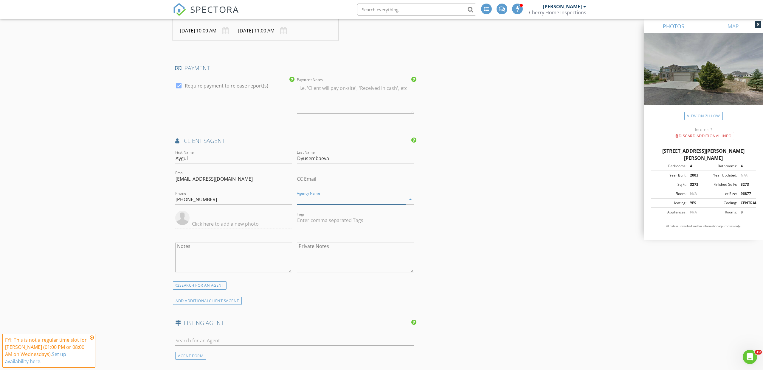
scroll to position [1028, 0]
type input "Coldwell Banker Realty"
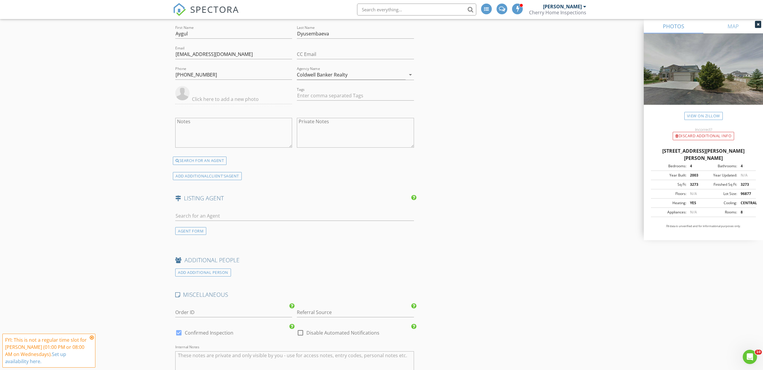
scroll to position [1363, 0]
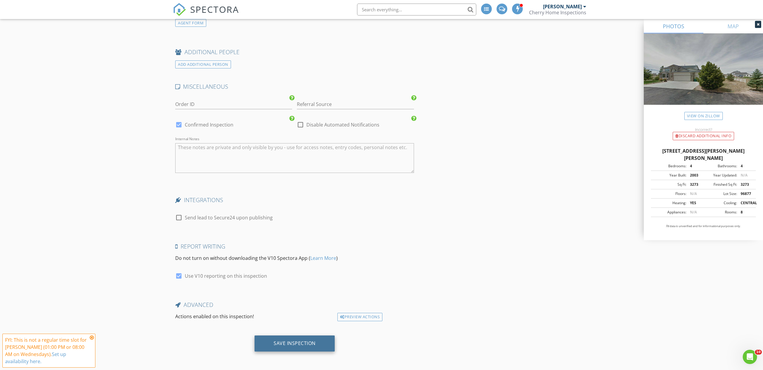
click at [296, 341] on div "Save Inspection" at bounding box center [295, 344] width 42 height 6
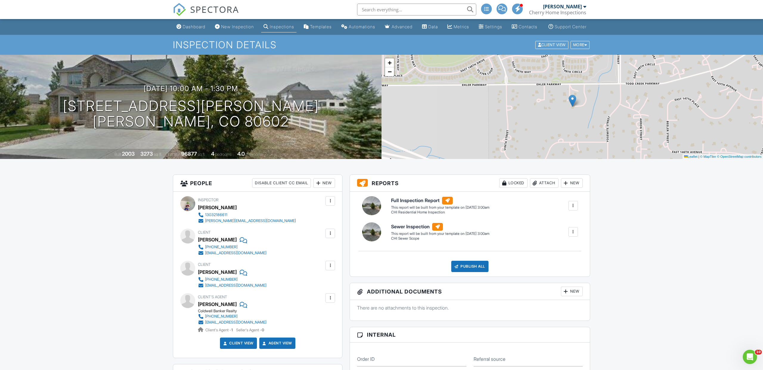
click at [213, 11] on span "SPECTORA" at bounding box center [214, 9] width 49 height 13
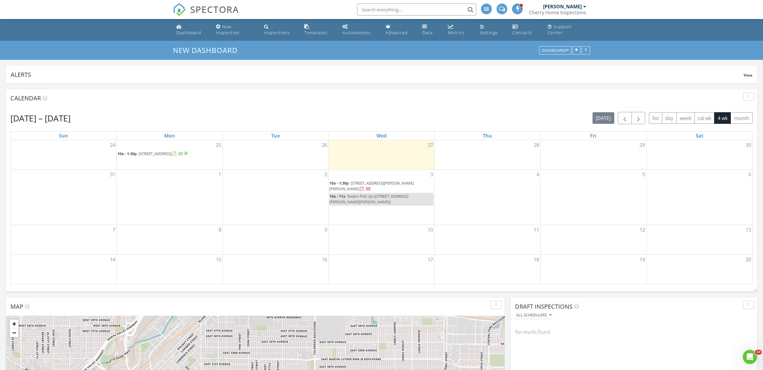
click at [226, 10] on span "SPECTORA" at bounding box center [214, 9] width 49 height 13
click at [626, 118] on span "button" at bounding box center [624, 117] width 7 height 7
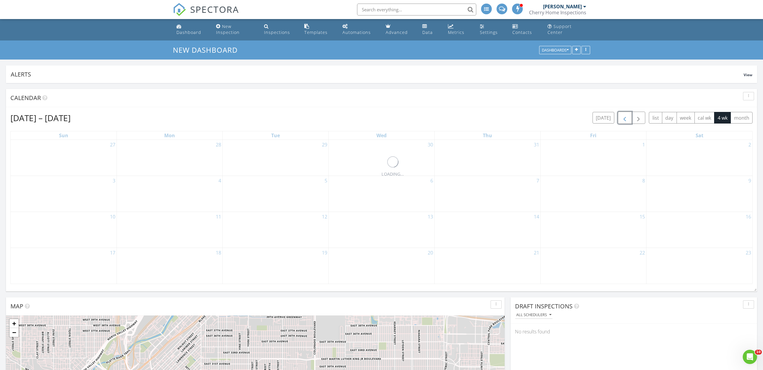
scroll to position [0, 0]
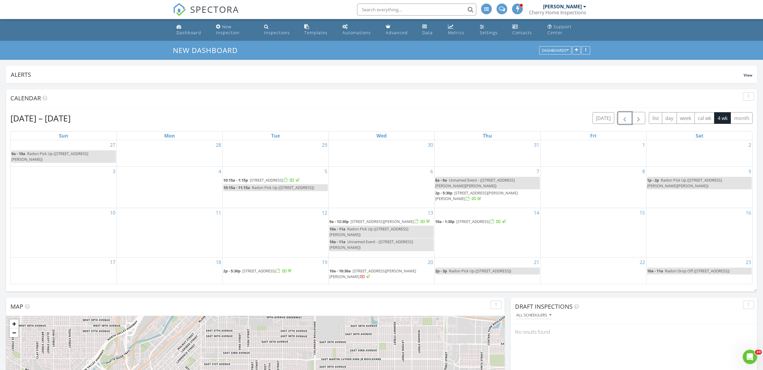
click at [626, 118] on span "button" at bounding box center [624, 118] width 7 height 7
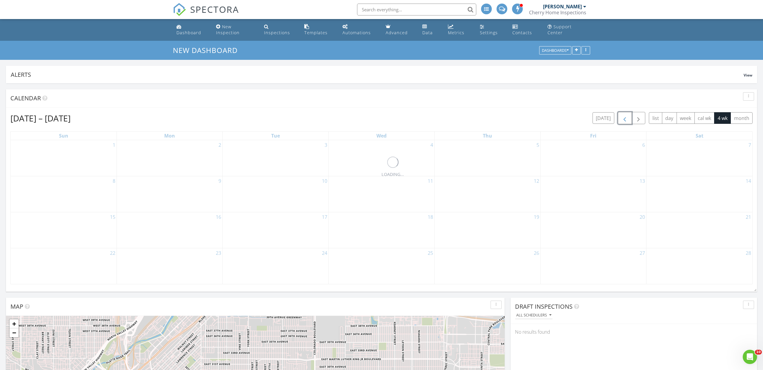
click at [626, 118] on span "button" at bounding box center [624, 118] width 7 height 7
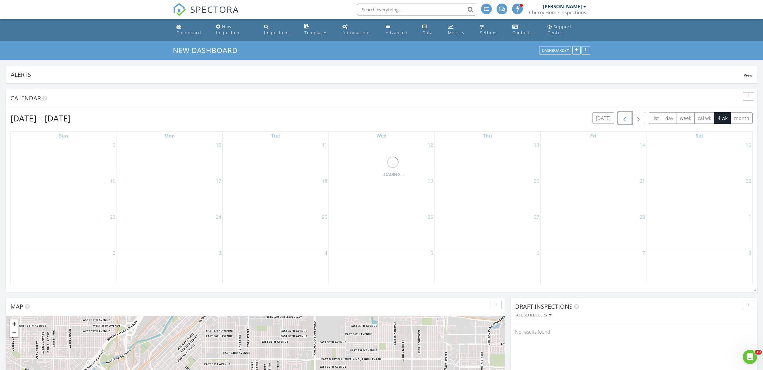
click at [626, 118] on span "button" at bounding box center [624, 118] width 7 height 7
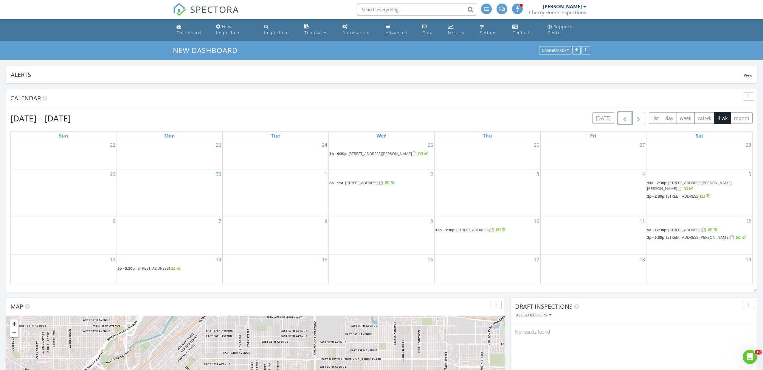
click at [626, 118] on span "button" at bounding box center [624, 118] width 7 height 7
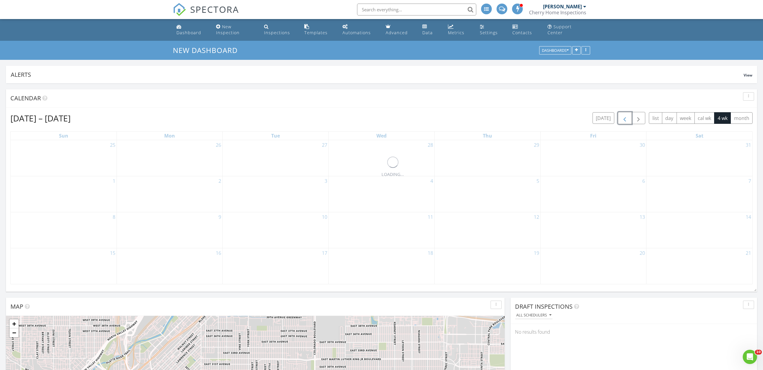
click at [626, 118] on span "button" at bounding box center [624, 118] width 7 height 7
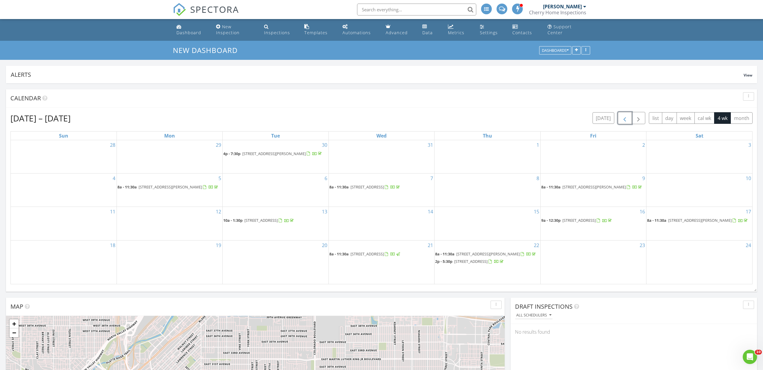
click at [626, 118] on span "button" at bounding box center [624, 118] width 7 height 7
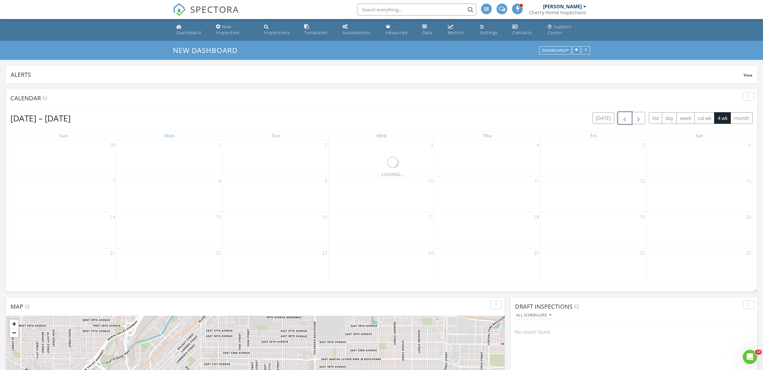
click at [626, 118] on span "button" at bounding box center [624, 118] width 7 height 7
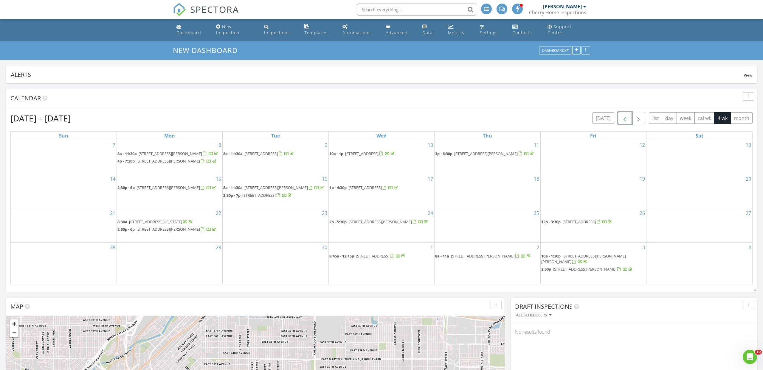
click at [626, 118] on span "button" at bounding box center [624, 118] width 7 height 7
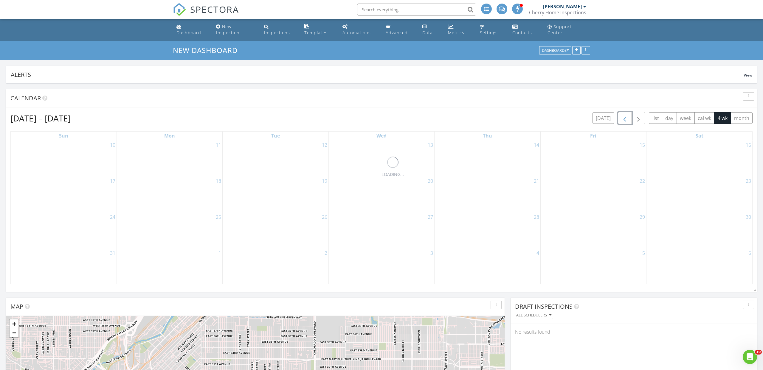
click at [626, 118] on span "button" at bounding box center [624, 118] width 7 height 7
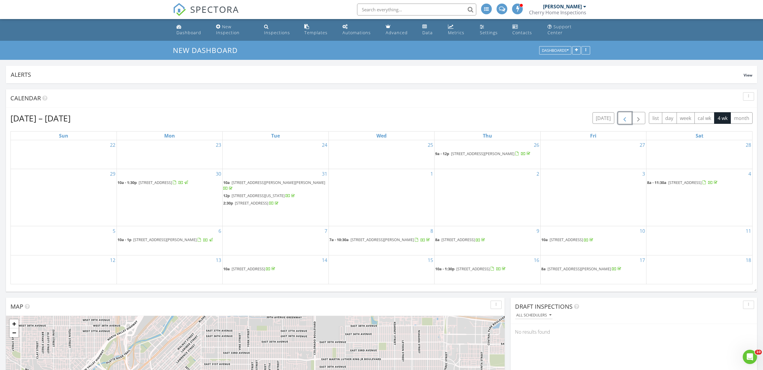
click at [626, 118] on span "button" at bounding box center [624, 118] width 7 height 7
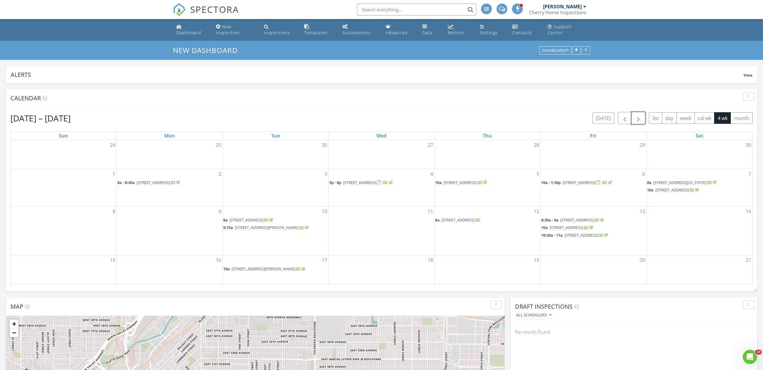
click at [640, 116] on span "button" at bounding box center [638, 118] width 7 height 7
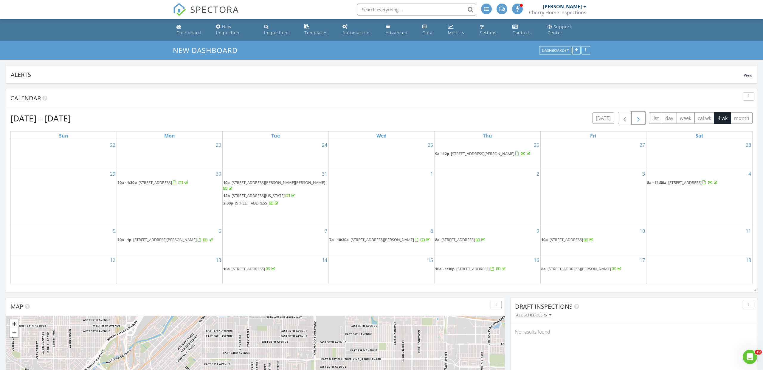
click at [640, 115] on span "button" at bounding box center [638, 118] width 7 height 7
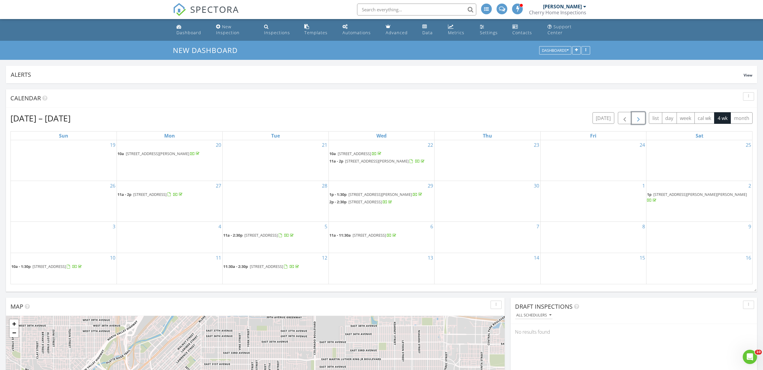
click at [382, 200] on span "[STREET_ADDRESS]" at bounding box center [364, 201] width 33 height 5
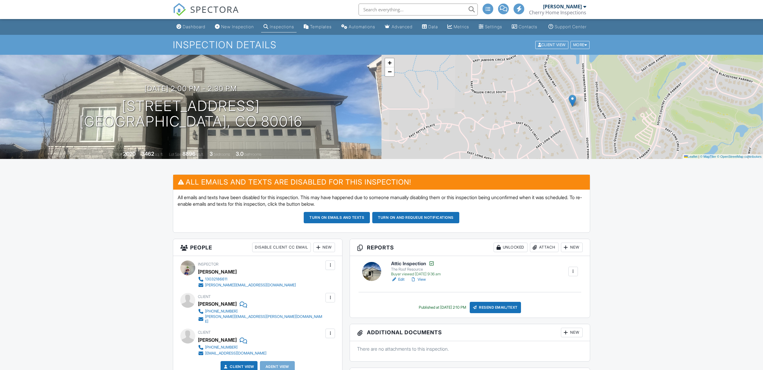
click at [209, 10] on span "SPECTORA" at bounding box center [214, 9] width 49 height 13
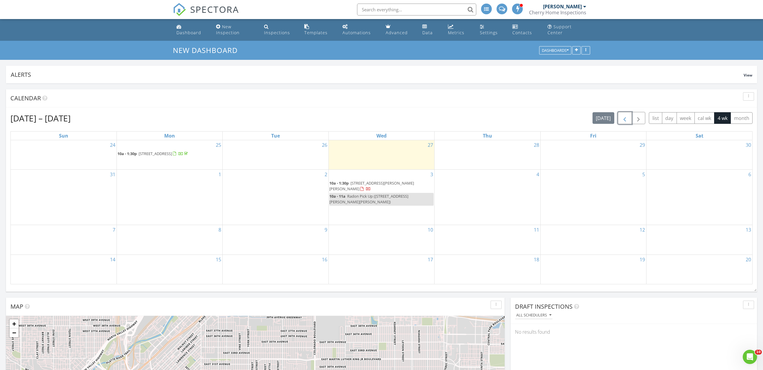
click at [628, 119] on span "button" at bounding box center [624, 118] width 7 height 7
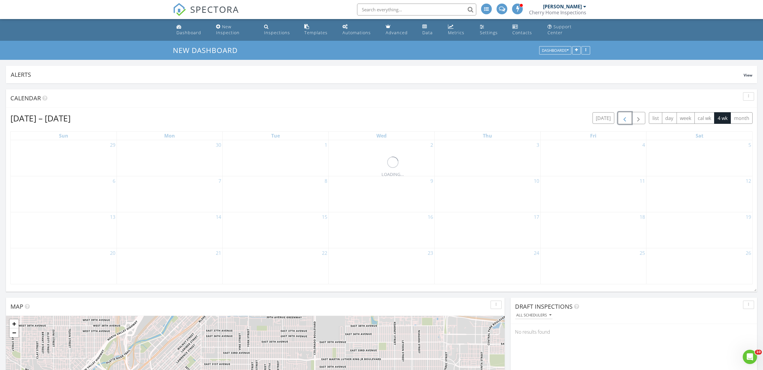
click at [628, 119] on span "button" at bounding box center [624, 118] width 7 height 7
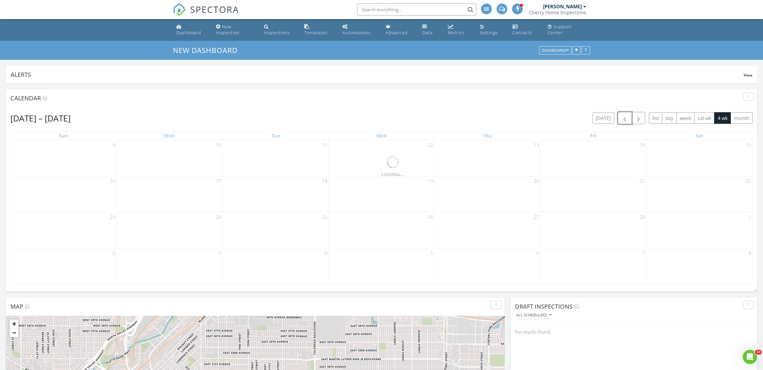
click at [628, 119] on span "button" at bounding box center [624, 118] width 7 height 7
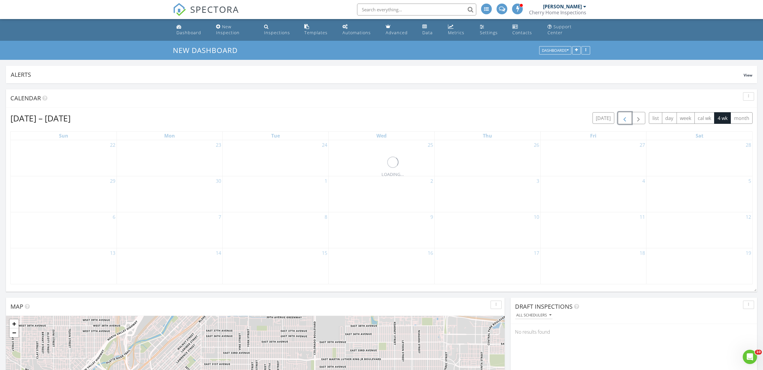
click at [628, 119] on span "button" at bounding box center [624, 118] width 7 height 7
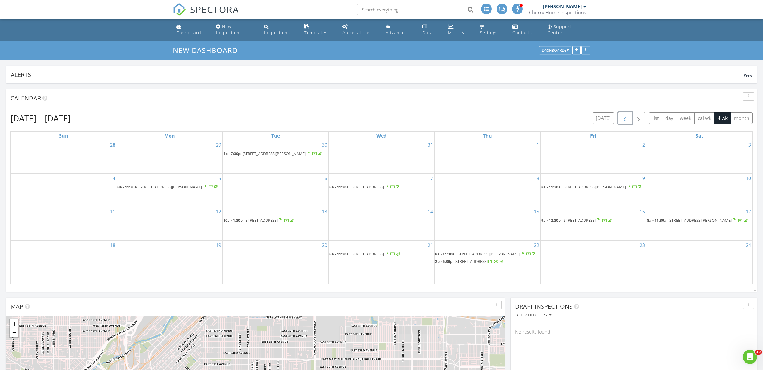
click at [628, 119] on span "button" at bounding box center [624, 118] width 7 height 7
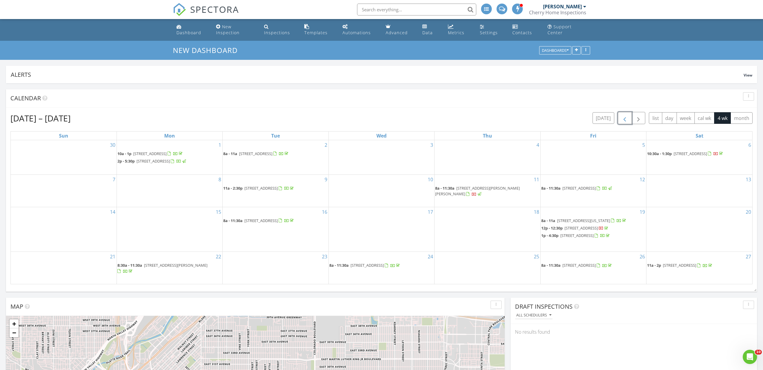
click at [628, 119] on span "button" at bounding box center [624, 118] width 7 height 7
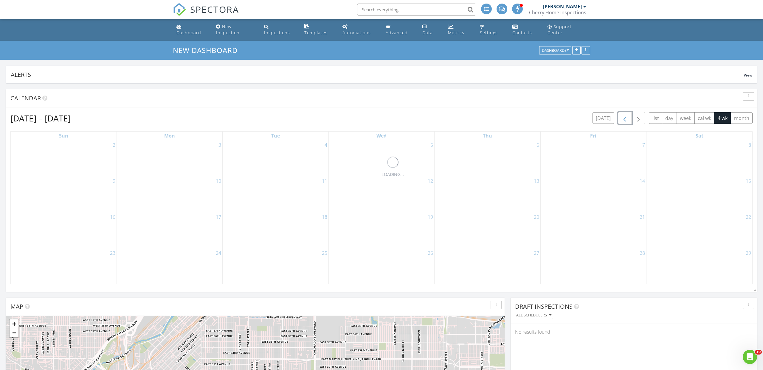
click at [628, 119] on span "button" at bounding box center [624, 118] width 7 height 7
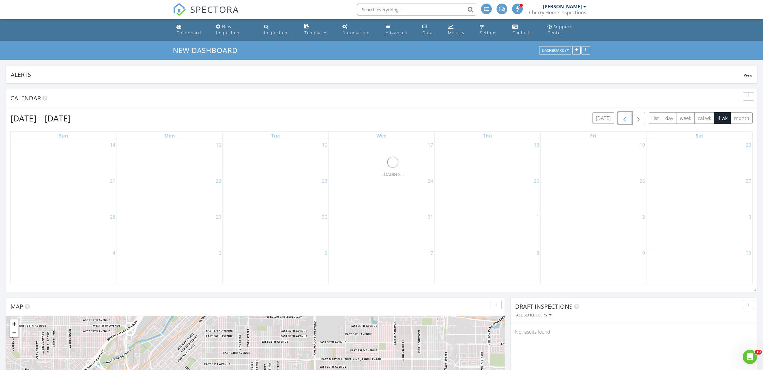
click at [628, 119] on span "button" at bounding box center [624, 118] width 7 height 7
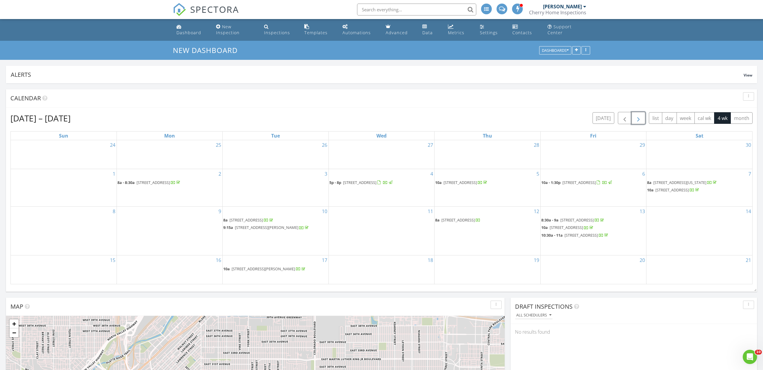
click at [639, 116] on span "button" at bounding box center [638, 118] width 7 height 7
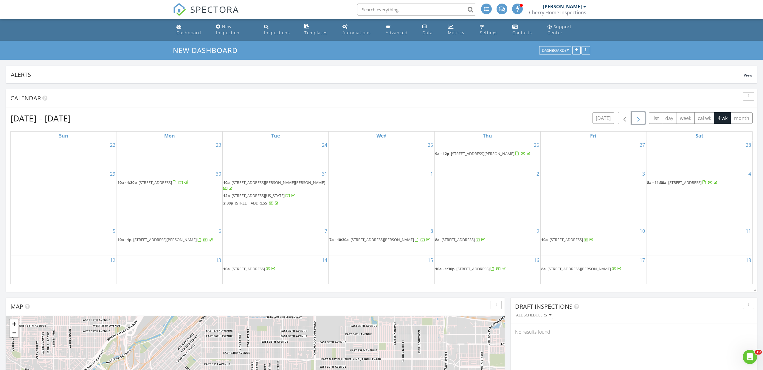
click at [639, 116] on span "button" at bounding box center [638, 118] width 7 height 7
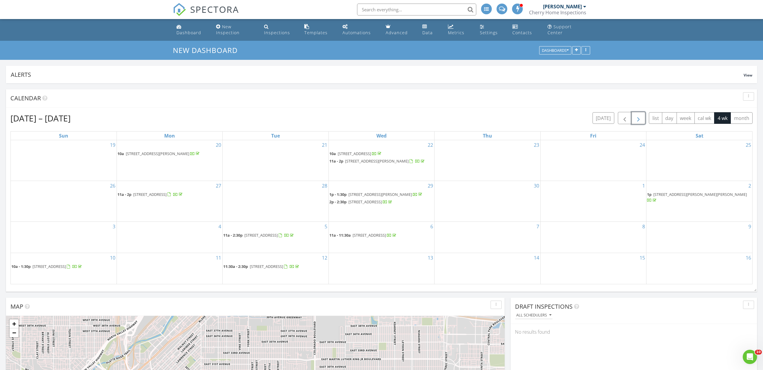
click at [264, 233] on span "[STREET_ADDRESS]" at bounding box center [260, 235] width 33 height 5
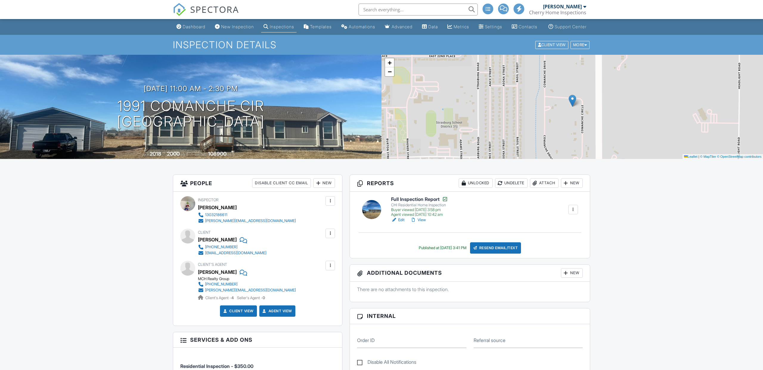
click at [229, 12] on span "SPECTORA" at bounding box center [214, 9] width 49 height 13
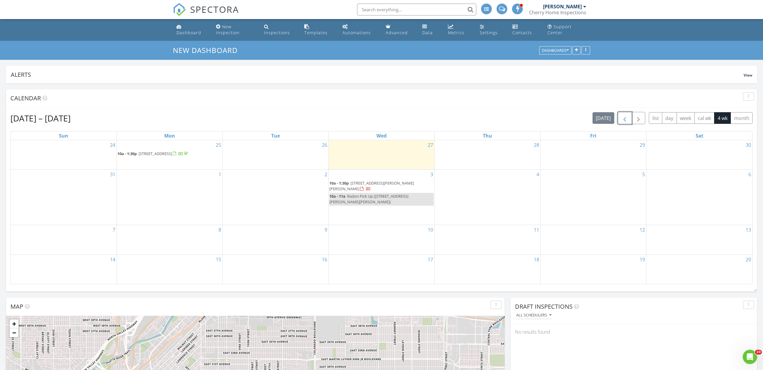
click at [625, 119] on span "button" at bounding box center [624, 118] width 7 height 7
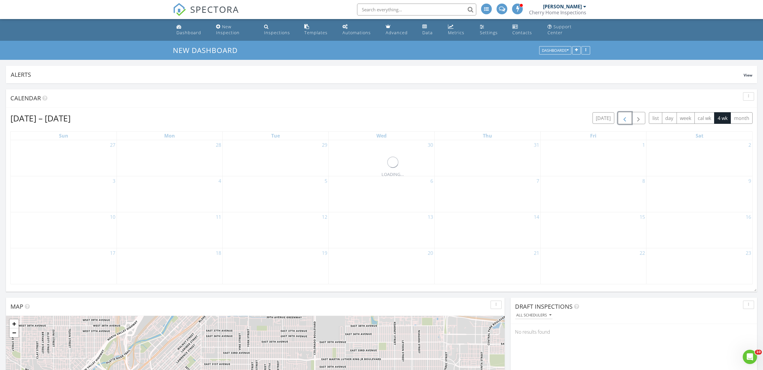
click at [626, 119] on span "button" at bounding box center [624, 118] width 7 height 7
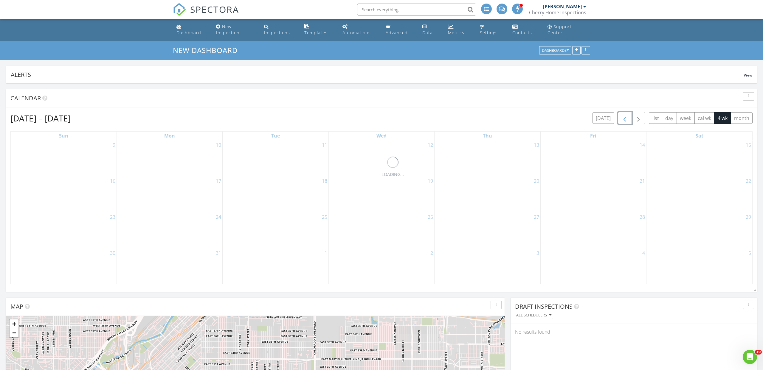
click at [626, 119] on span "button" at bounding box center [624, 118] width 7 height 7
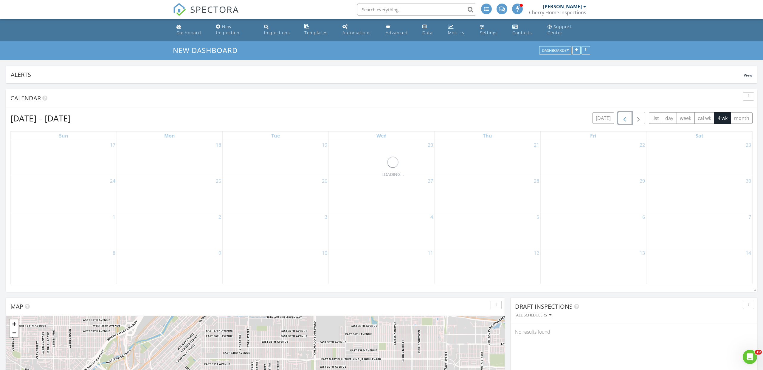
click at [626, 119] on span "button" at bounding box center [624, 118] width 7 height 7
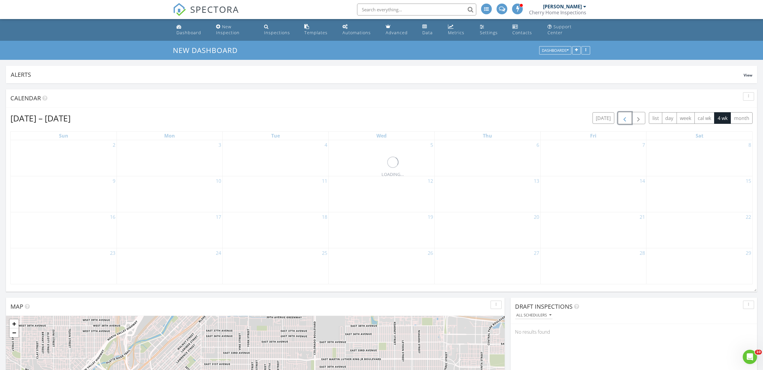
click at [626, 119] on span "button" at bounding box center [624, 118] width 7 height 7
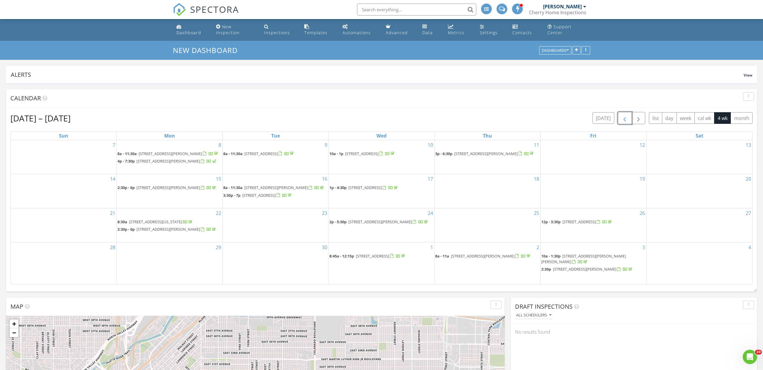
click at [626, 119] on span "button" at bounding box center [624, 118] width 7 height 7
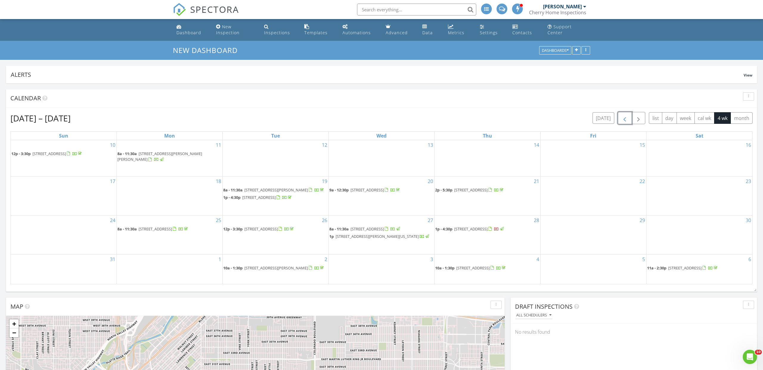
click at [626, 119] on span "button" at bounding box center [624, 118] width 7 height 7
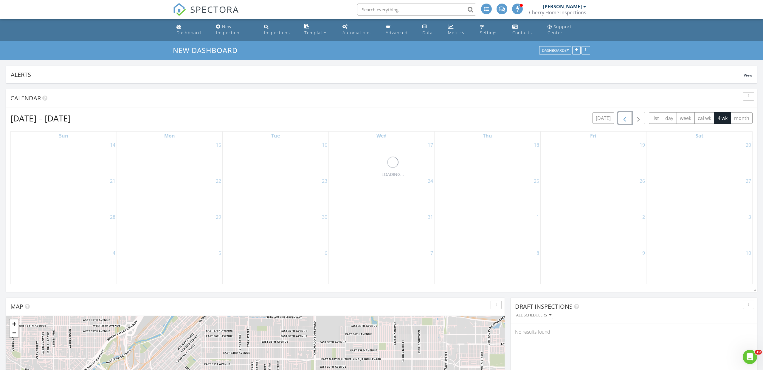
click at [626, 119] on span "button" at bounding box center [624, 118] width 7 height 7
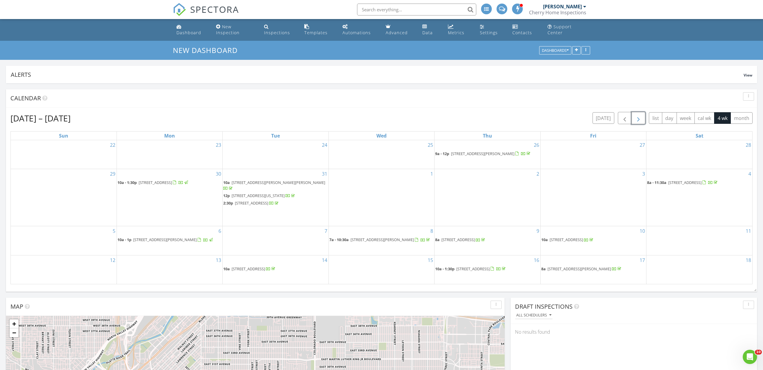
click at [639, 116] on span "button" at bounding box center [638, 118] width 7 height 7
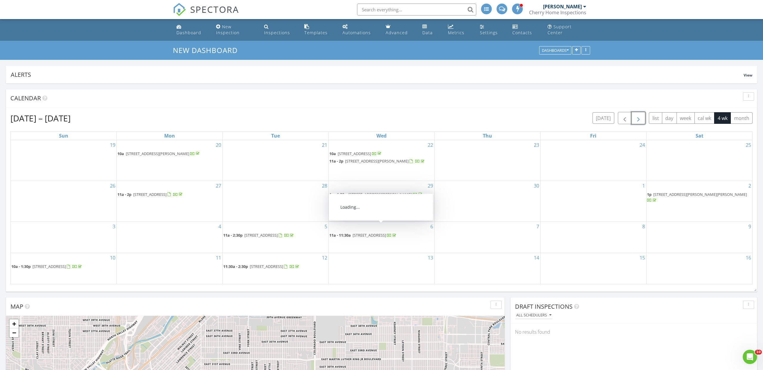
scroll to position [1, 0]
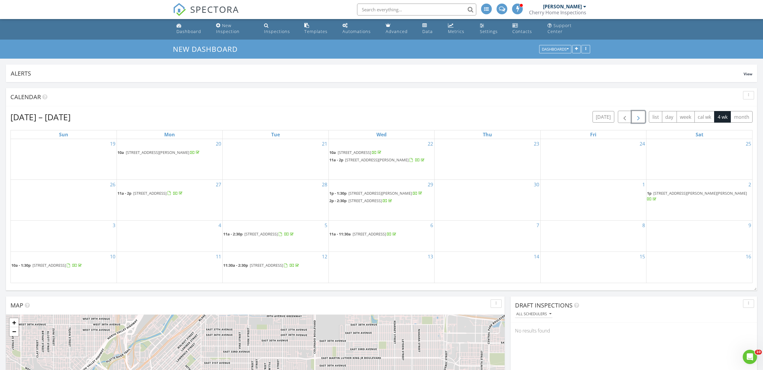
click at [61, 264] on span "2140 W 73rd Pl, Denver 80221" at bounding box center [48, 265] width 33 height 5
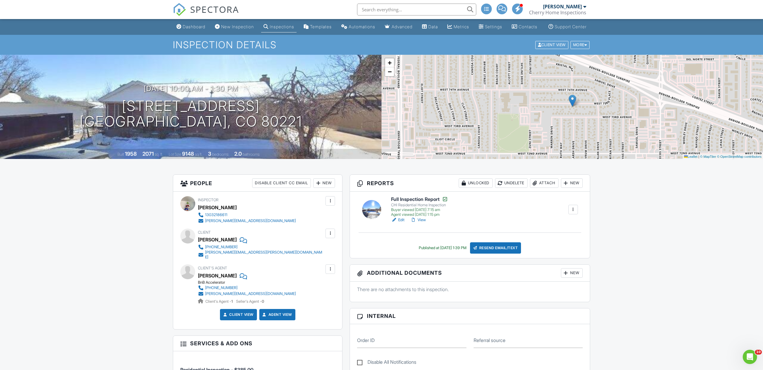
click at [218, 9] on span "SPECTORA" at bounding box center [214, 9] width 49 height 13
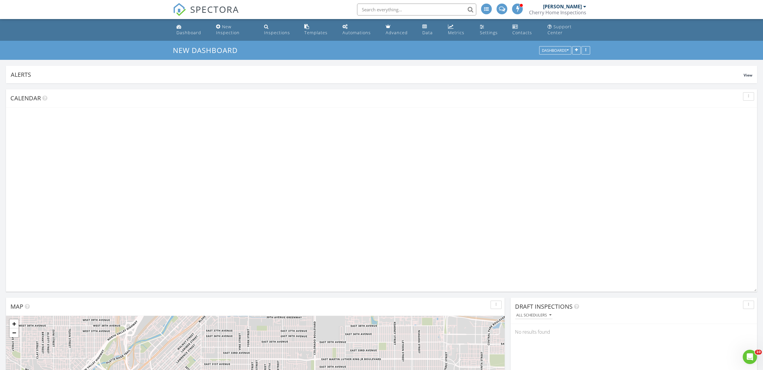
scroll to position [128, 246]
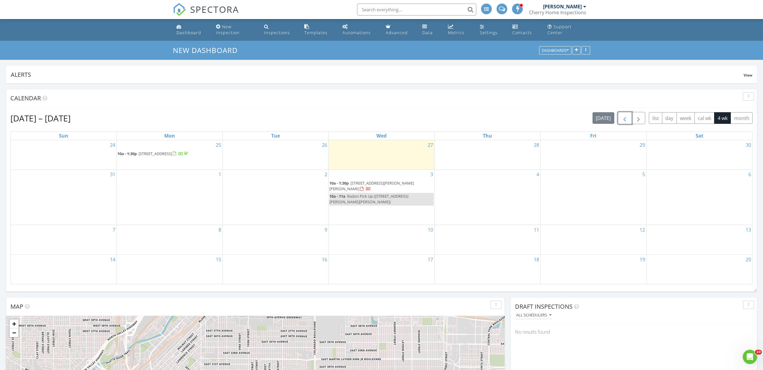
click at [624, 119] on span "button" at bounding box center [624, 118] width 7 height 7
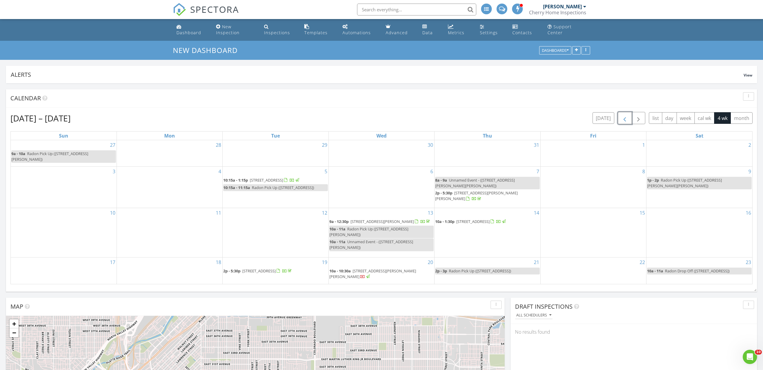
click at [624, 119] on span "button" at bounding box center [624, 118] width 7 height 7
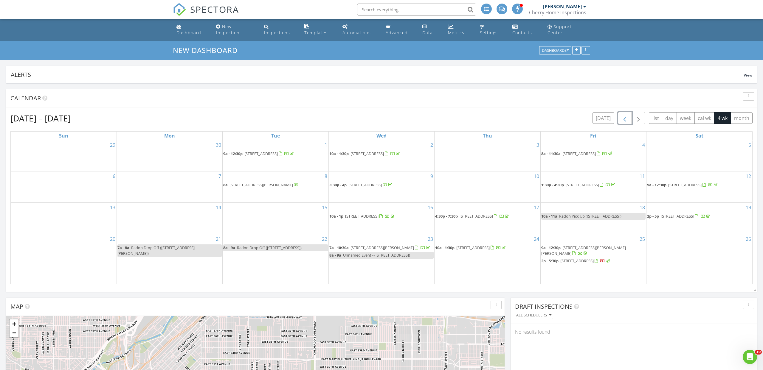
click at [624, 119] on span "button" at bounding box center [624, 118] width 7 height 7
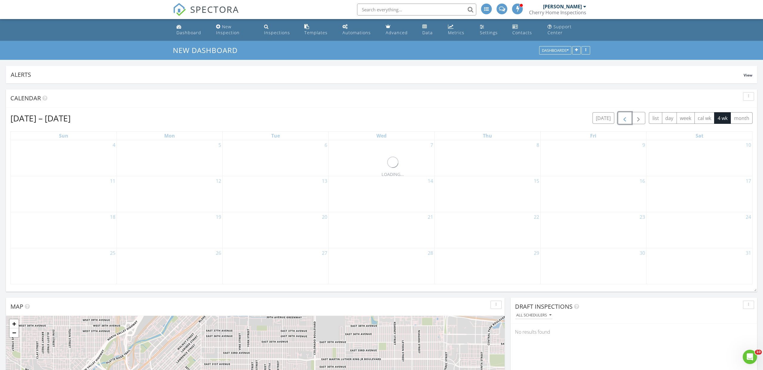
click at [624, 119] on span "button" at bounding box center [624, 118] width 7 height 7
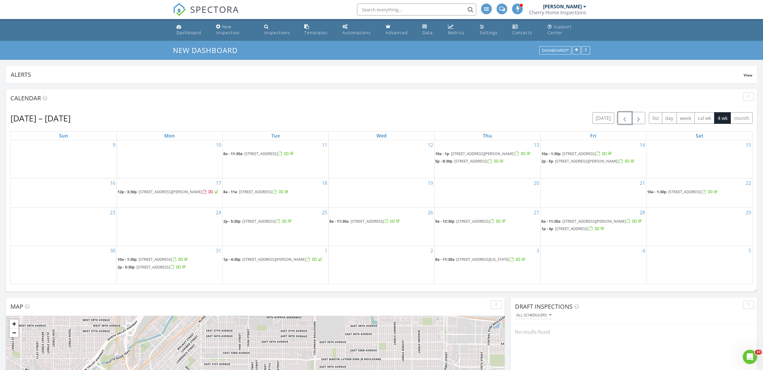
click at [624, 119] on span "button" at bounding box center [624, 118] width 7 height 7
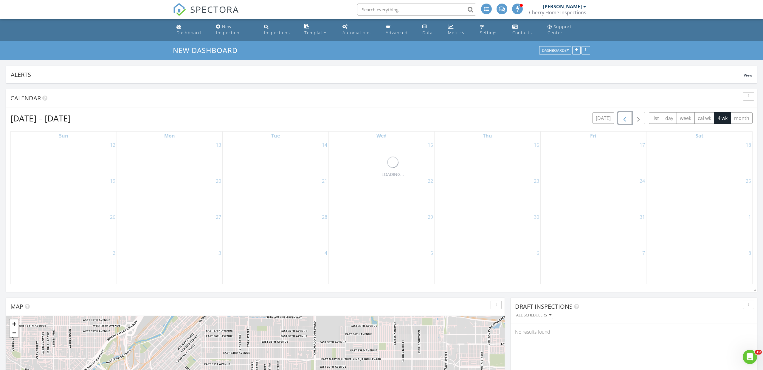
click at [624, 119] on span "button" at bounding box center [624, 118] width 7 height 7
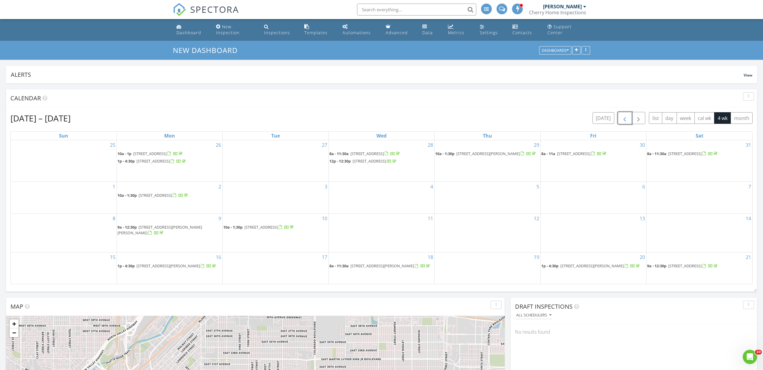
click at [624, 119] on span "button" at bounding box center [624, 118] width 7 height 7
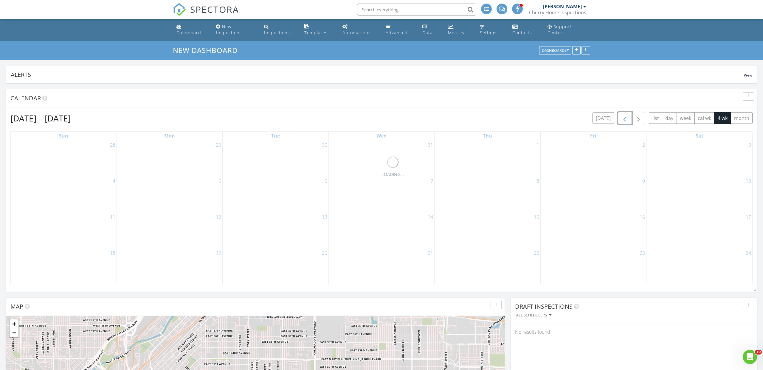
click at [624, 119] on span "button" at bounding box center [624, 118] width 7 height 7
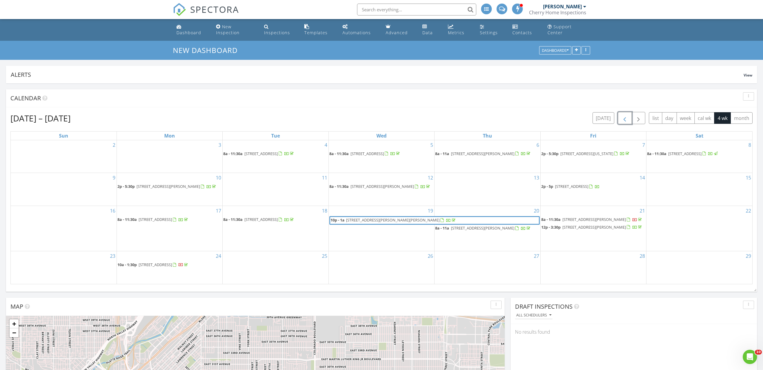
click at [624, 119] on span "button" at bounding box center [624, 118] width 7 height 7
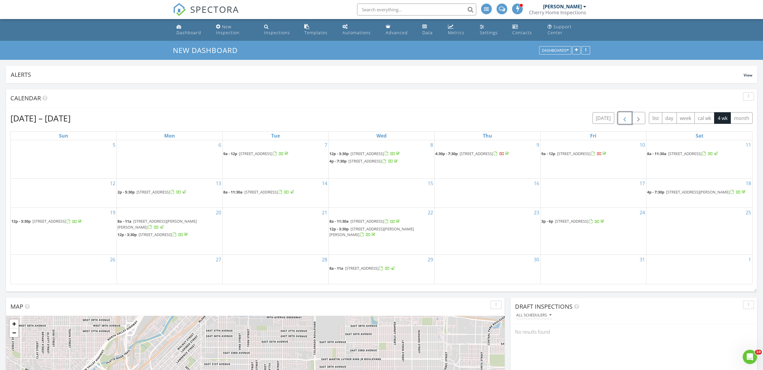
click at [624, 119] on span "button" at bounding box center [624, 118] width 7 height 7
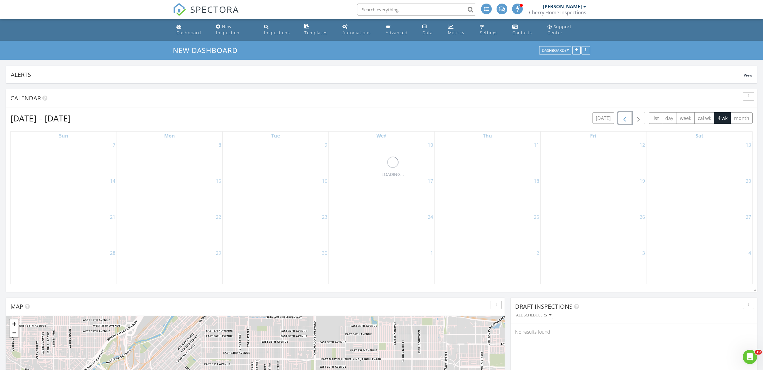
click at [624, 119] on span "button" at bounding box center [624, 118] width 7 height 7
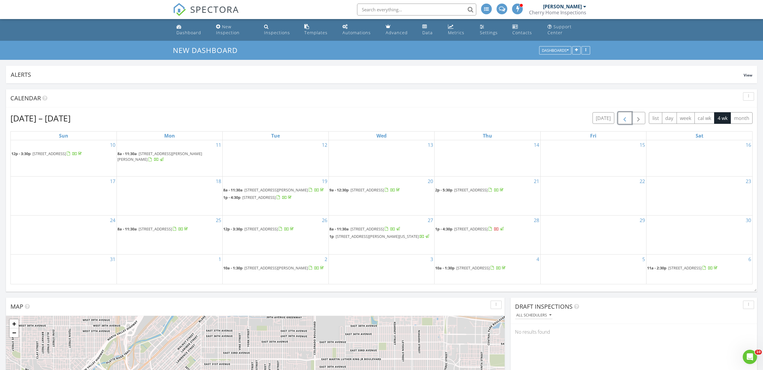
click at [624, 119] on span "button" at bounding box center [624, 118] width 7 height 7
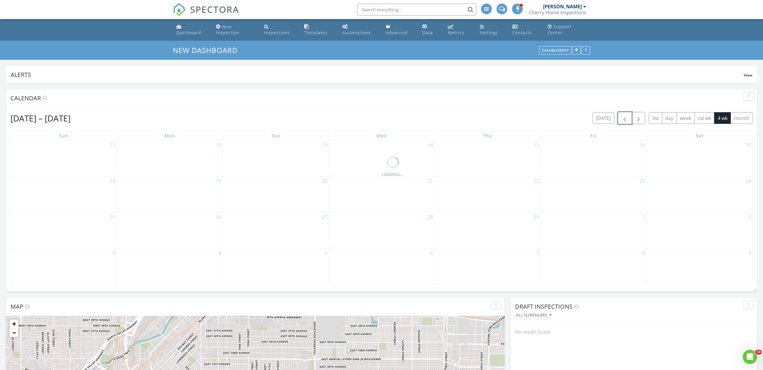
click at [624, 119] on span "button" at bounding box center [624, 118] width 7 height 7
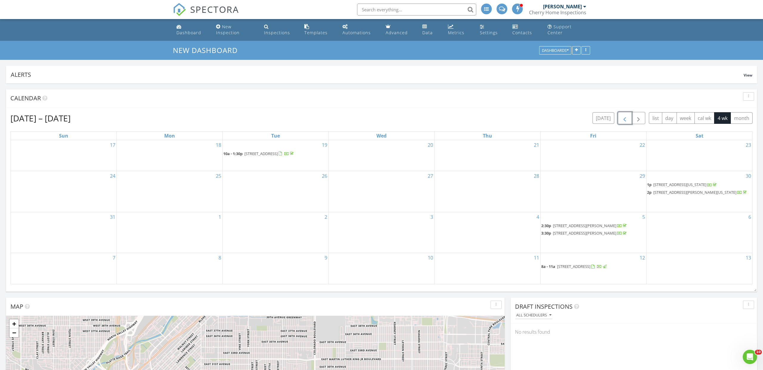
click at [624, 119] on span "button" at bounding box center [624, 118] width 7 height 7
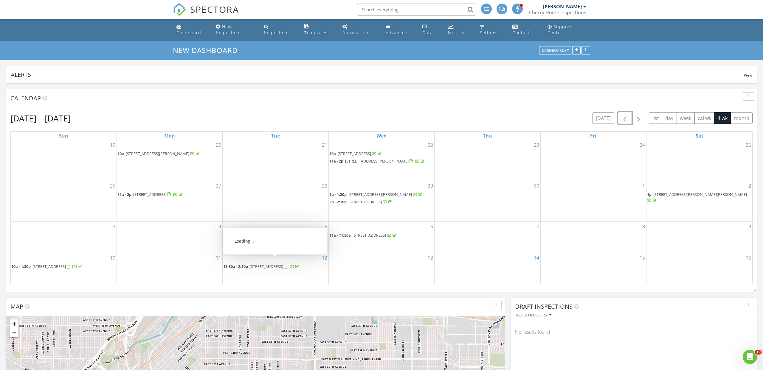
click at [265, 264] on span "[STREET_ADDRESS]" at bounding box center [266, 266] width 33 height 5
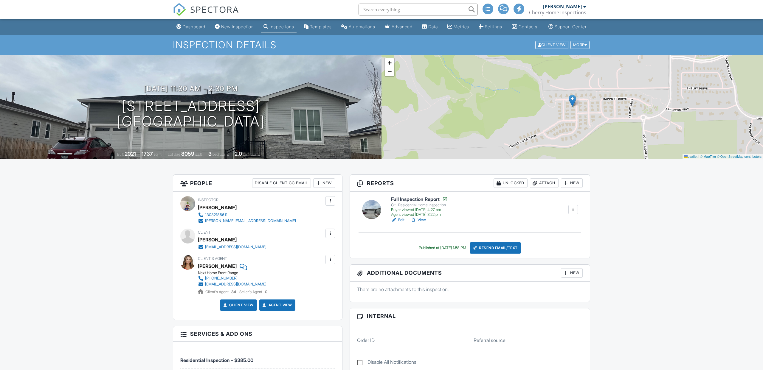
click at [229, 9] on span "SPECTORA" at bounding box center [214, 9] width 49 height 13
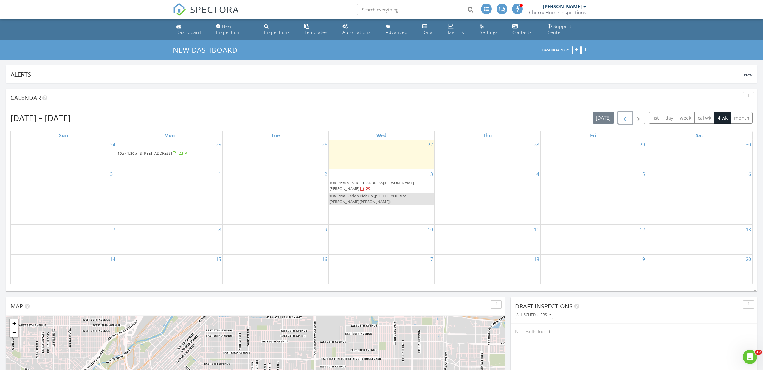
scroll to position [1, 0]
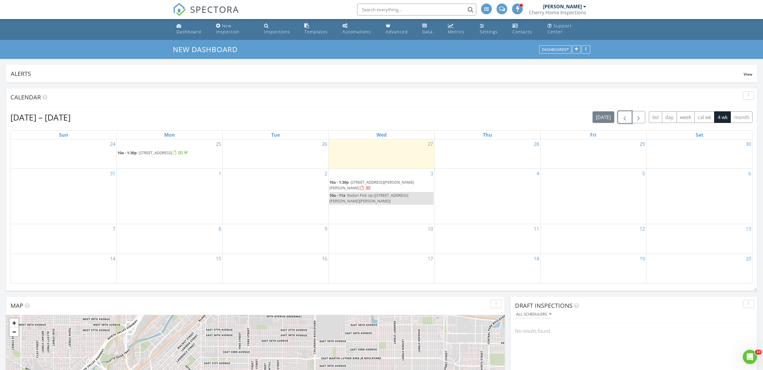
click at [625, 116] on span "button" at bounding box center [624, 117] width 7 height 7
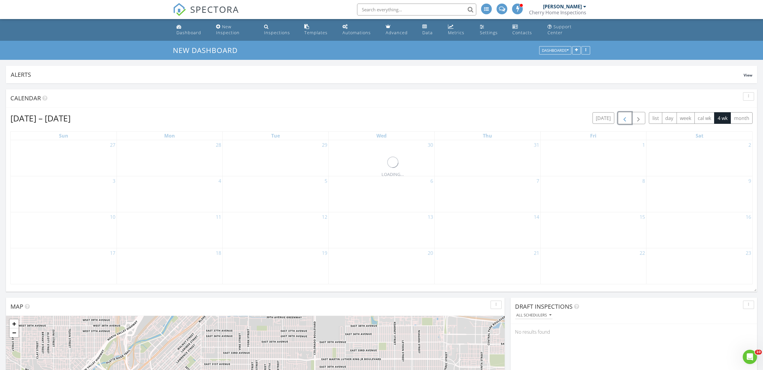
click at [625, 116] on span "button" at bounding box center [624, 118] width 7 height 7
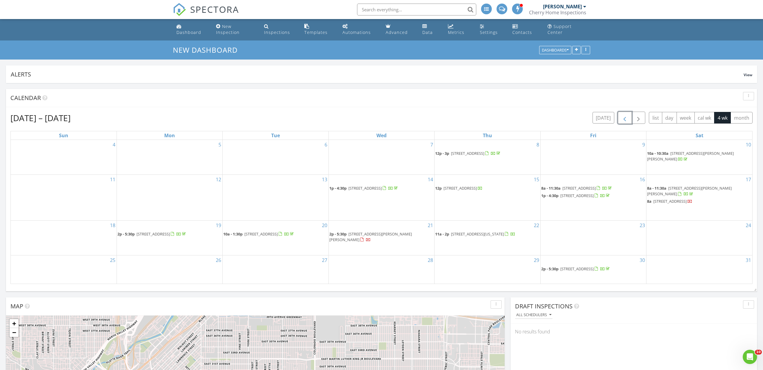
click at [625, 117] on span "button" at bounding box center [624, 117] width 7 height 7
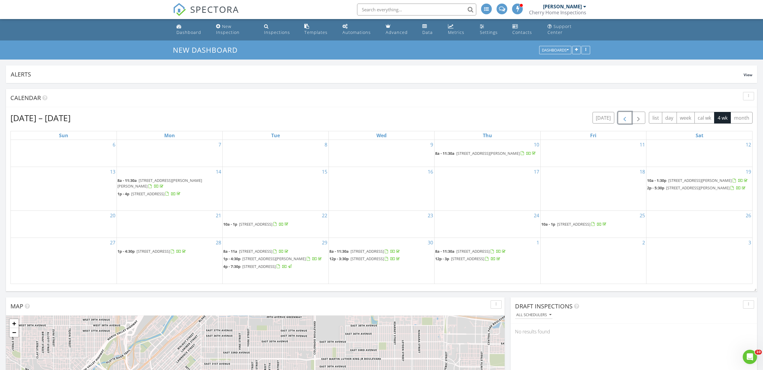
click at [625, 117] on span "button" at bounding box center [624, 117] width 7 height 7
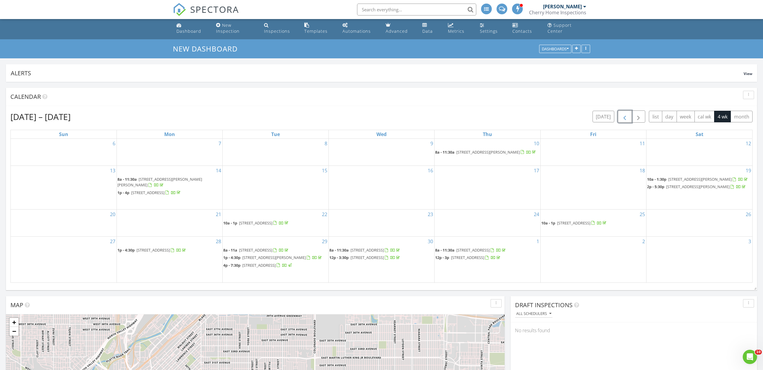
click at [625, 117] on span "button" at bounding box center [624, 116] width 7 height 7
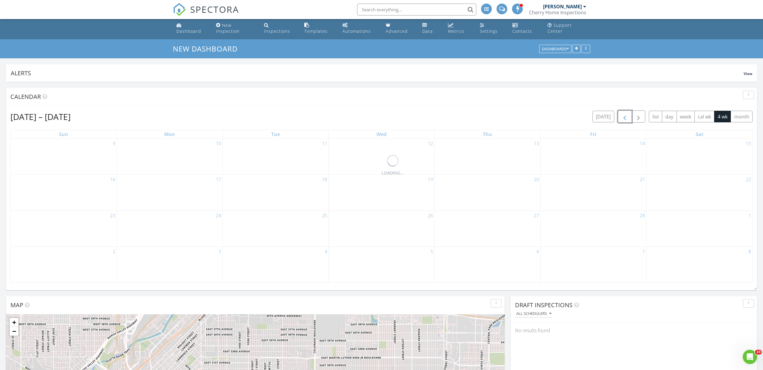
click at [625, 117] on span "button" at bounding box center [624, 116] width 7 height 7
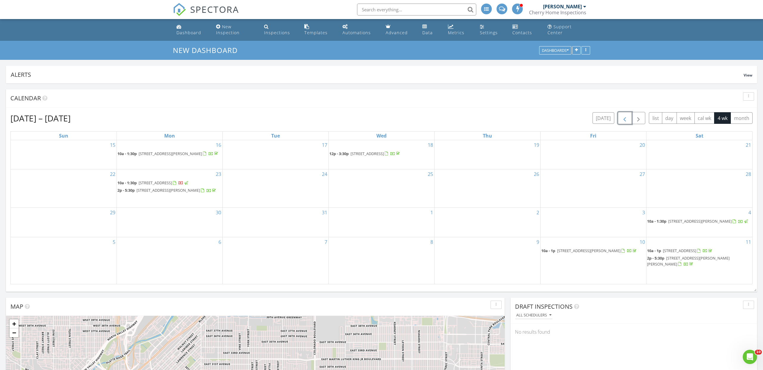
click at [625, 117] on span "button" at bounding box center [624, 118] width 7 height 7
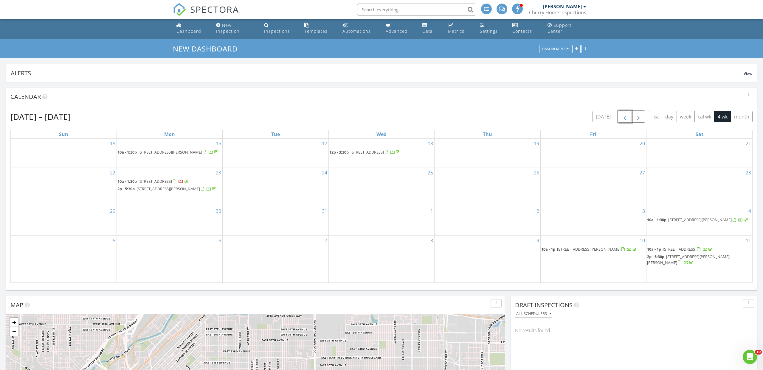
click at [625, 117] on span "button" at bounding box center [624, 116] width 7 height 7
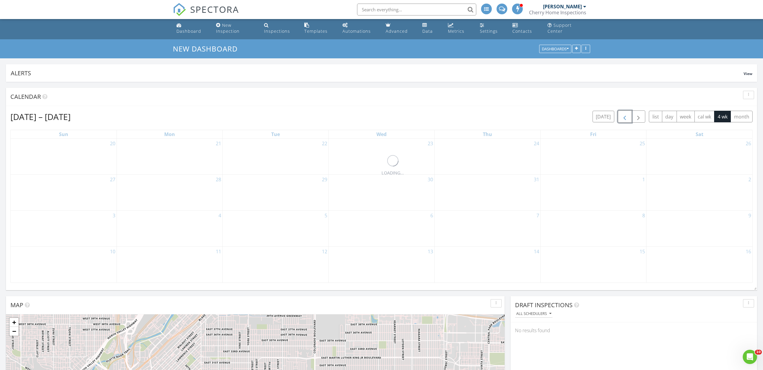
click at [625, 117] on span "button" at bounding box center [624, 116] width 7 height 7
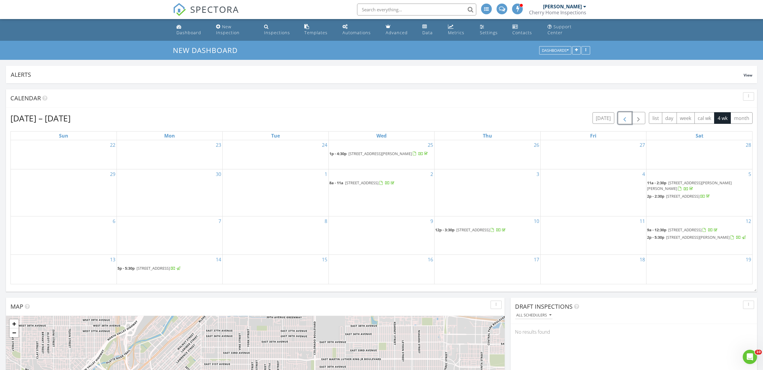
click at [625, 117] on span "button" at bounding box center [624, 118] width 7 height 7
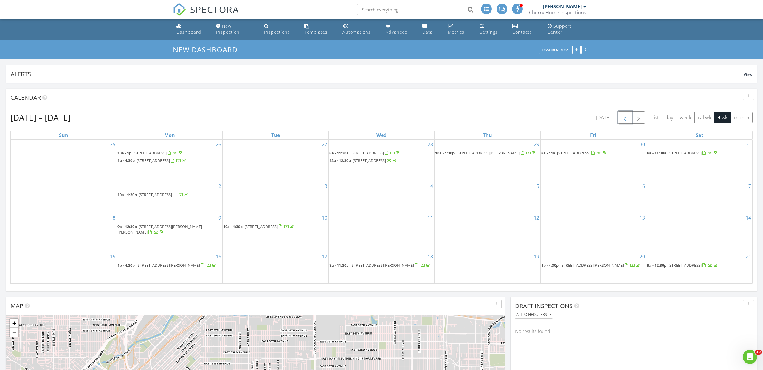
click at [625, 117] on span "button" at bounding box center [624, 117] width 7 height 7
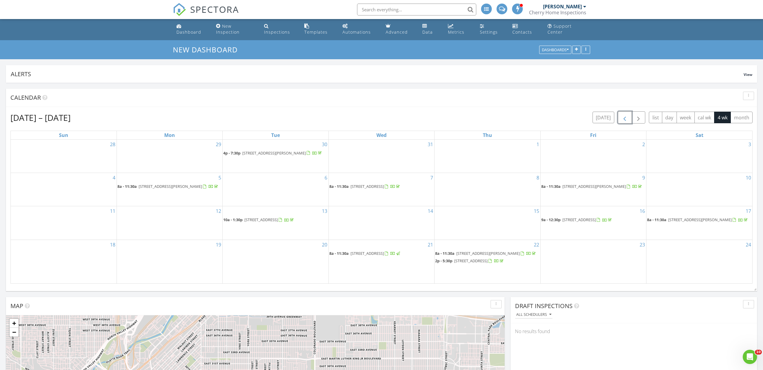
click at [625, 117] on span "button" at bounding box center [624, 117] width 7 height 7
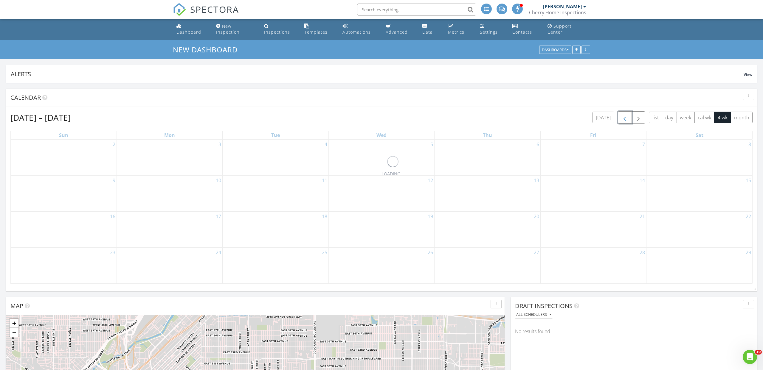
click at [625, 117] on span "button" at bounding box center [624, 117] width 7 height 7
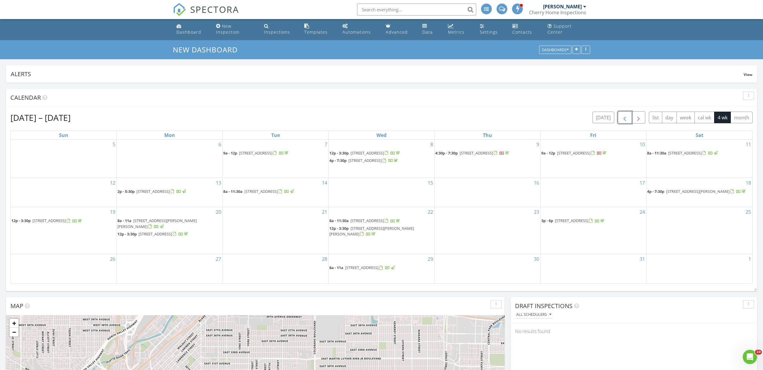
scroll to position [0, 0]
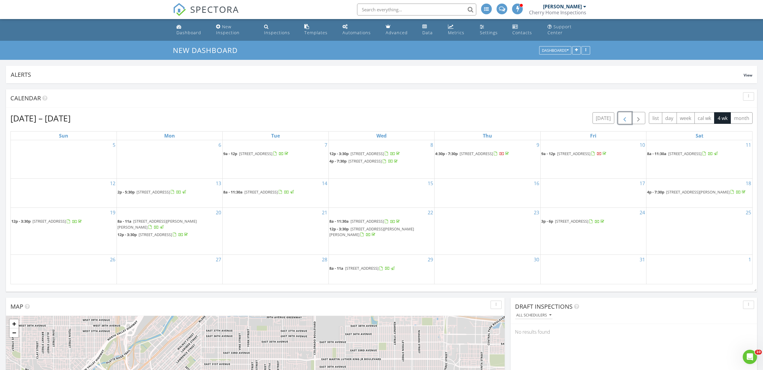
click at [625, 117] on span "button" at bounding box center [624, 118] width 7 height 7
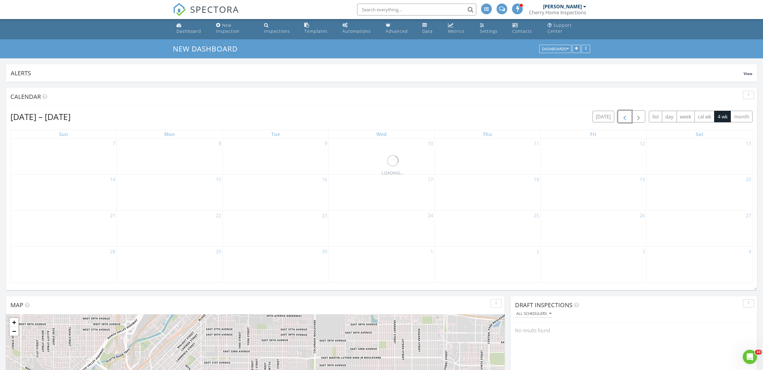
click at [625, 117] on span "button" at bounding box center [624, 116] width 7 height 7
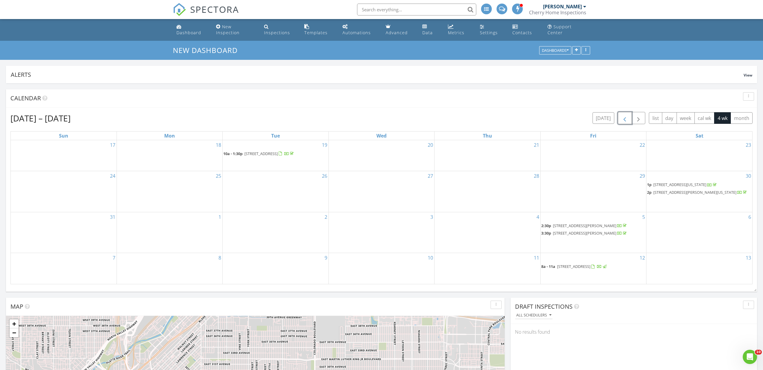
click at [625, 117] on span "button" at bounding box center [624, 118] width 7 height 7
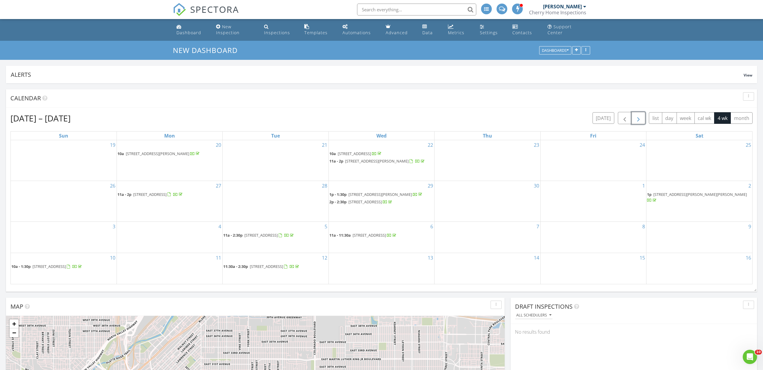
click at [639, 118] on span "button" at bounding box center [638, 118] width 7 height 7
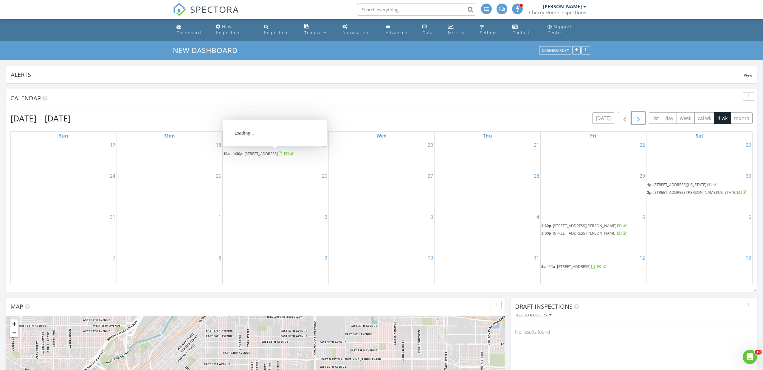
click at [277, 154] on span "2934 S Grape Way, Denver 80222" at bounding box center [260, 153] width 33 height 5
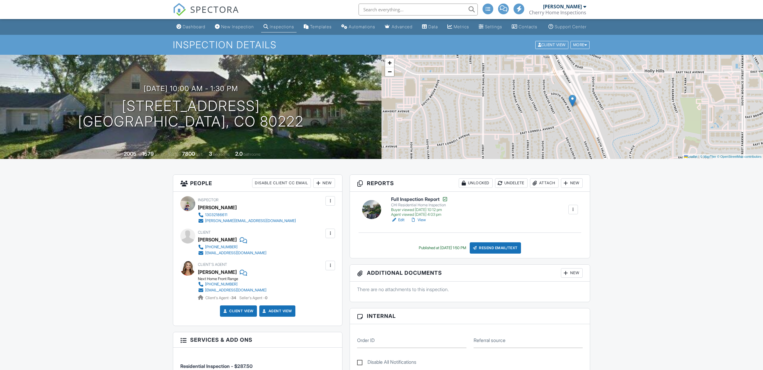
click at [213, 13] on span "SPECTORA" at bounding box center [214, 9] width 49 height 13
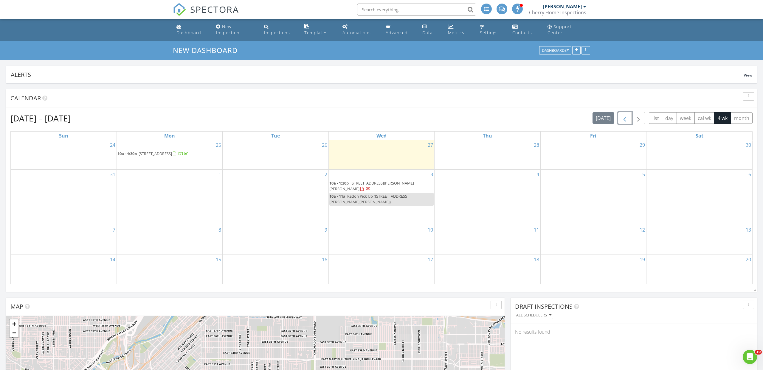
click at [626, 118] on span "button" at bounding box center [624, 118] width 7 height 7
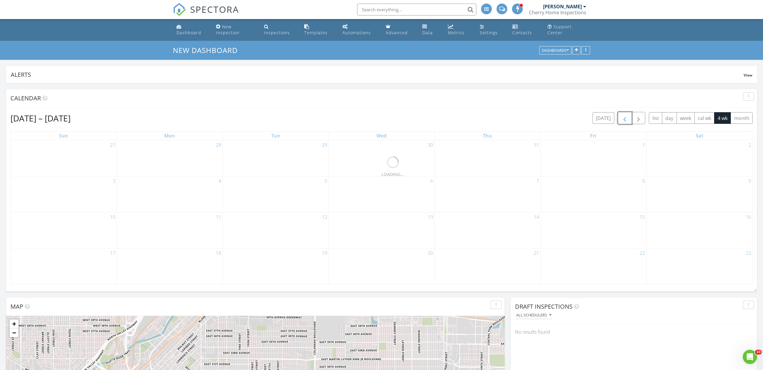
click at [626, 118] on span "button" at bounding box center [624, 118] width 7 height 7
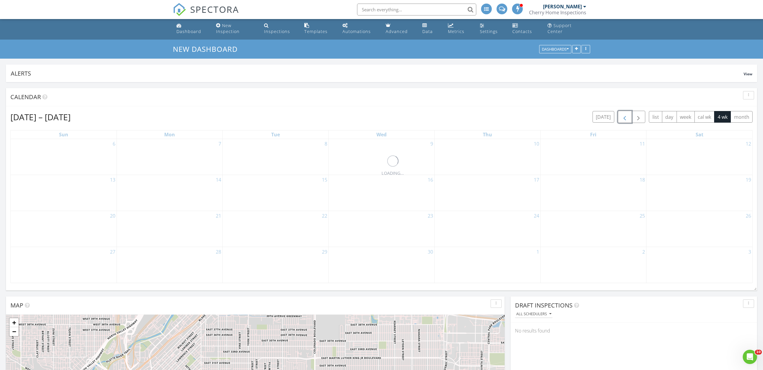
click at [626, 118] on span "button" at bounding box center [624, 117] width 7 height 7
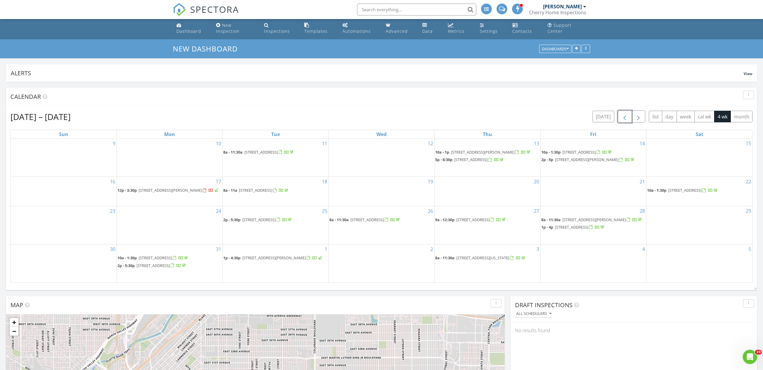
click at [626, 118] on span "button" at bounding box center [624, 116] width 7 height 7
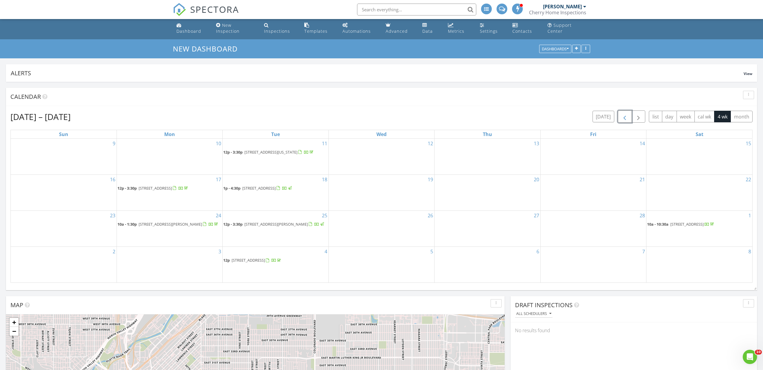
scroll to position [0, 0]
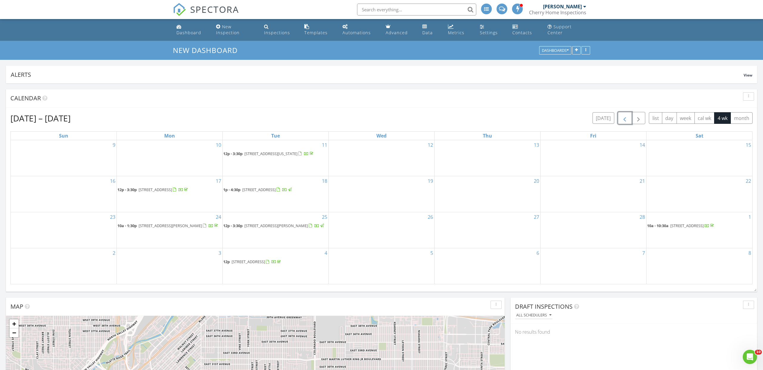
click at [626, 118] on span "button" at bounding box center [624, 118] width 7 height 7
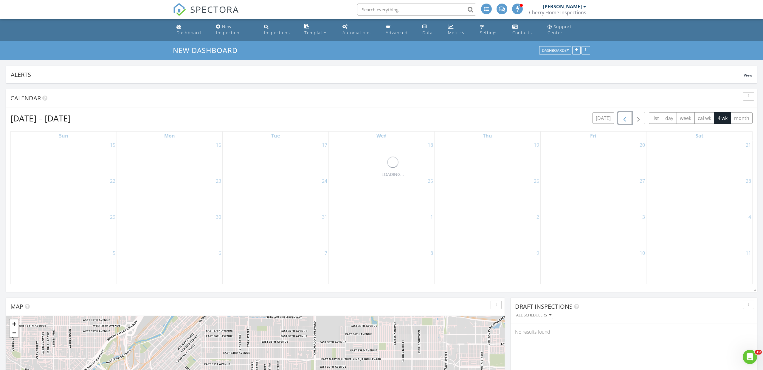
click at [626, 118] on span "button" at bounding box center [624, 118] width 7 height 7
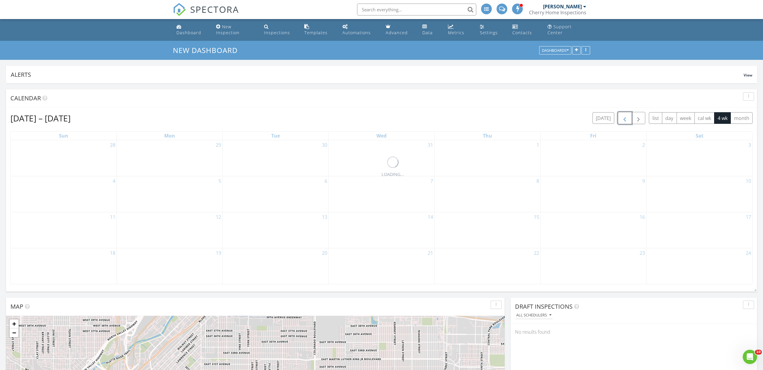
click at [626, 118] on span "button" at bounding box center [624, 118] width 7 height 7
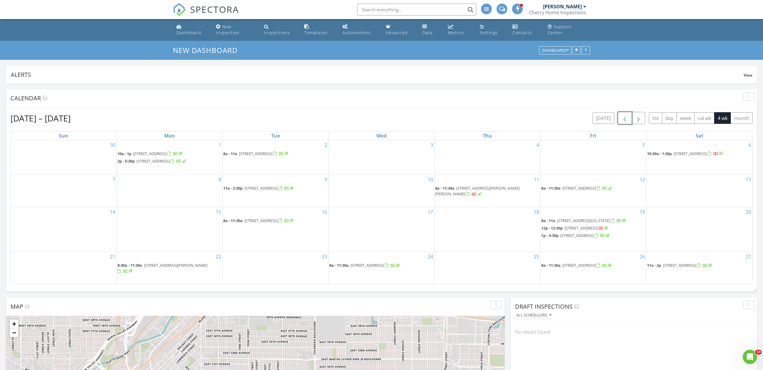
click at [626, 118] on span "button" at bounding box center [624, 118] width 7 height 7
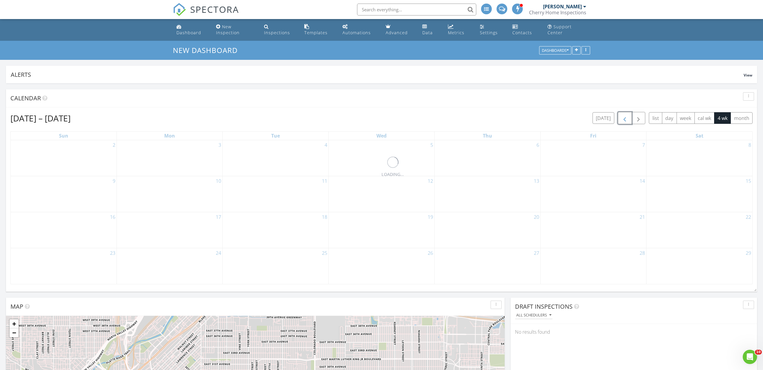
click at [626, 118] on span "button" at bounding box center [624, 118] width 7 height 7
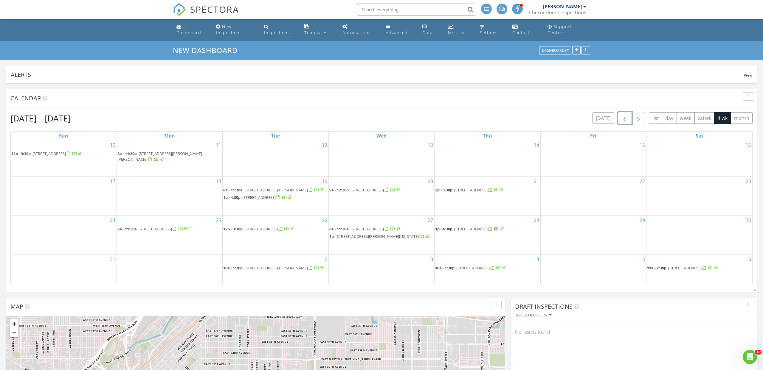
click at [626, 118] on span "button" at bounding box center [624, 118] width 7 height 7
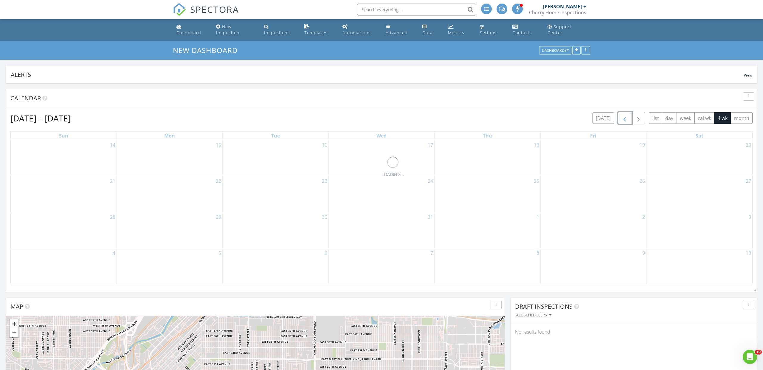
click at [626, 118] on span "button" at bounding box center [624, 118] width 7 height 7
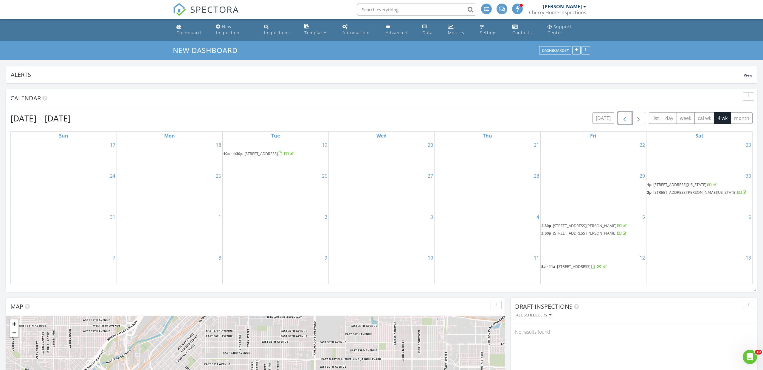
click at [697, 184] on span "7928 Ferncliff Dr, Colorado Springs 80920" at bounding box center [679, 184] width 53 height 5
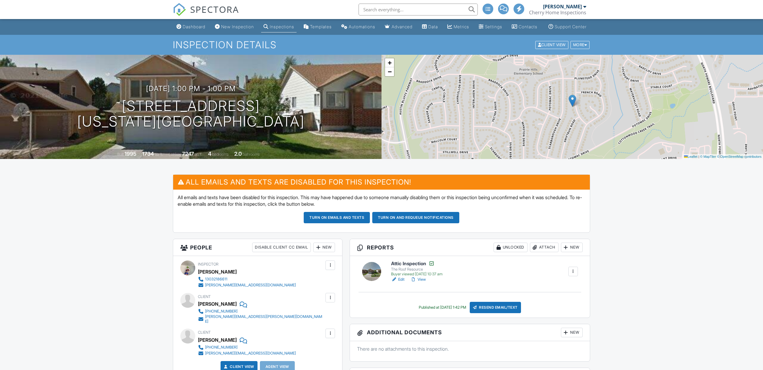
click at [231, 14] on span "SPECTORA" at bounding box center [214, 9] width 49 height 13
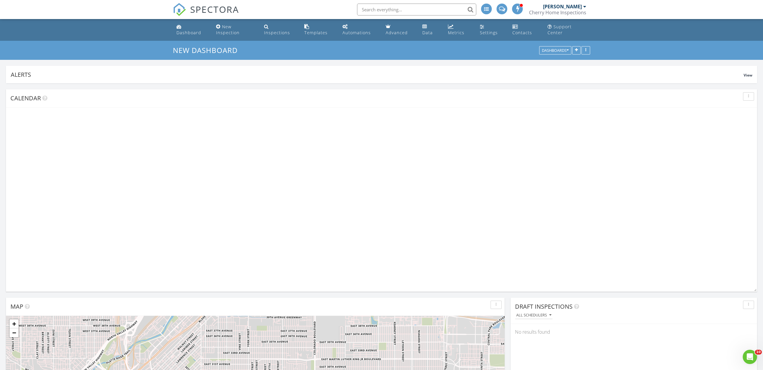
scroll to position [128, 246]
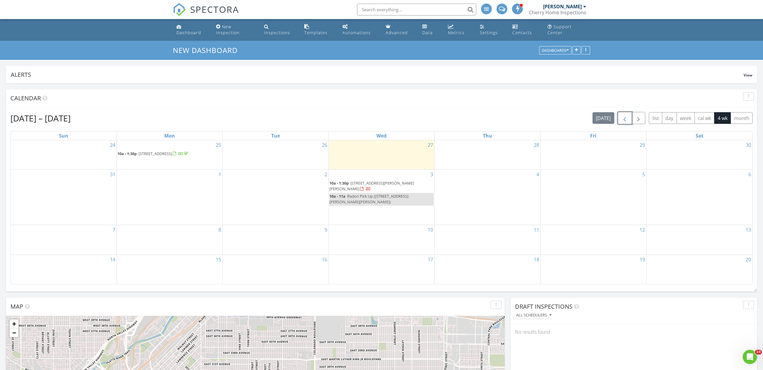
click at [623, 121] on span "button" at bounding box center [624, 118] width 7 height 7
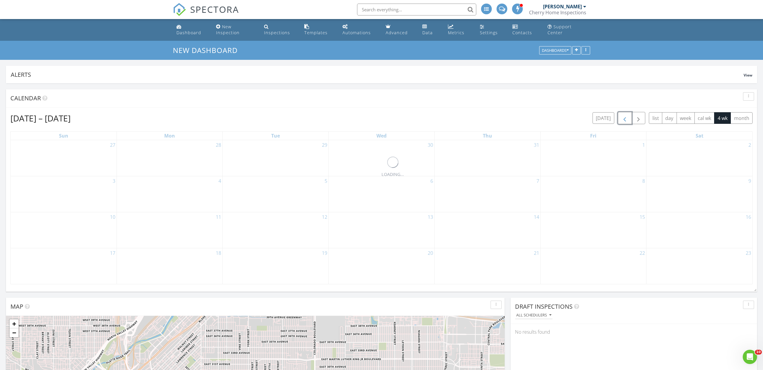
click at [623, 121] on span "button" at bounding box center [624, 118] width 7 height 7
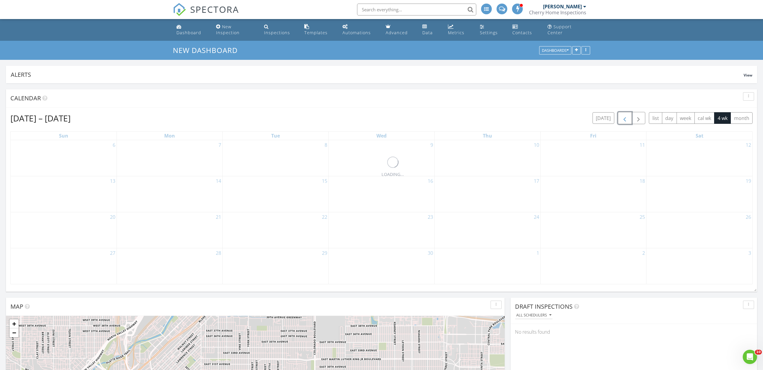
click at [623, 121] on span "button" at bounding box center [624, 118] width 7 height 7
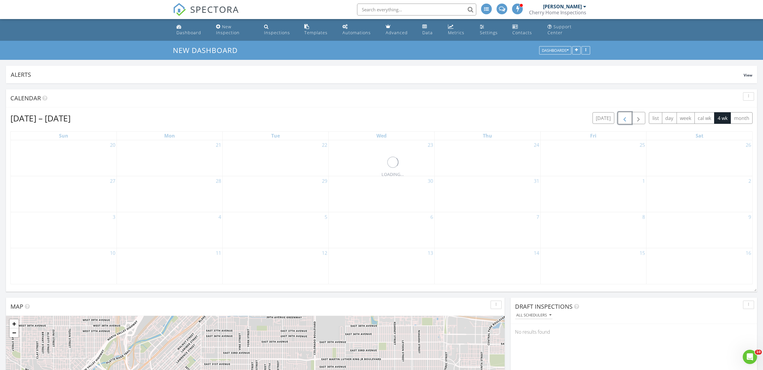
click at [623, 121] on span "button" at bounding box center [624, 118] width 7 height 7
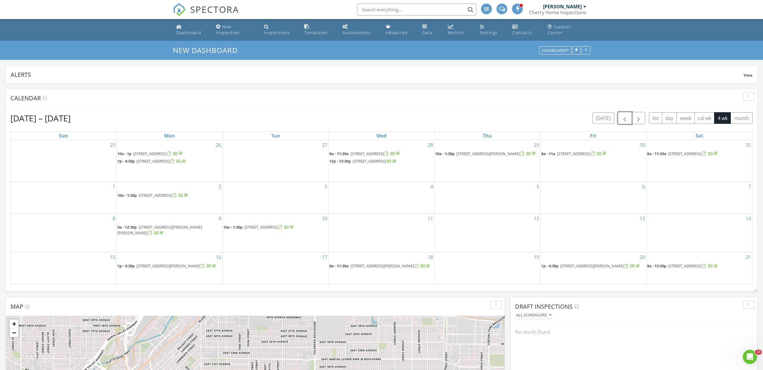
click at [623, 121] on span "button" at bounding box center [624, 118] width 7 height 7
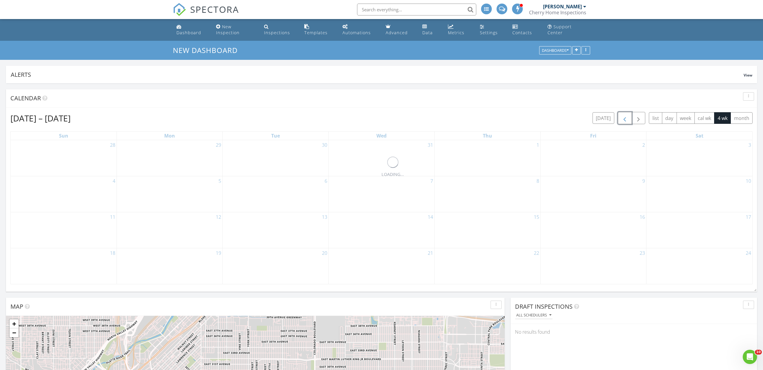
click at [623, 121] on span "button" at bounding box center [624, 118] width 7 height 7
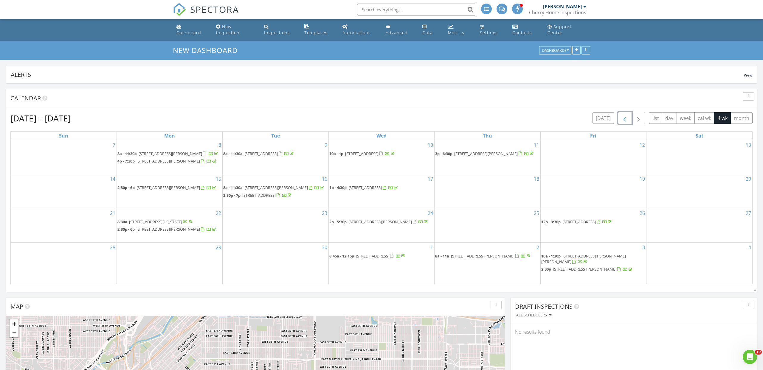
click at [623, 121] on span "button" at bounding box center [624, 118] width 7 height 7
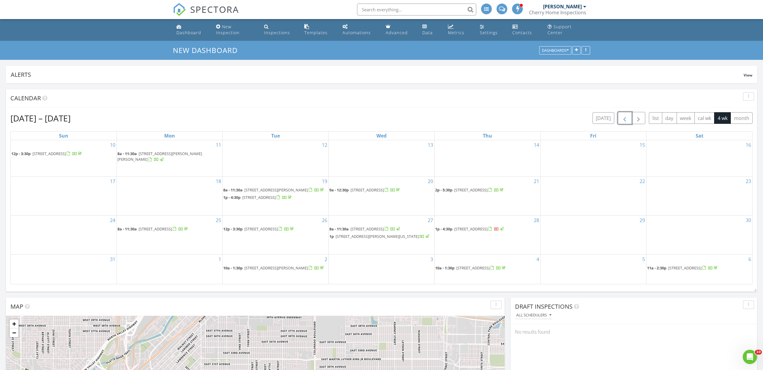
click at [623, 121] on span "button" at bounding box center [624, 118] width 7 height 7
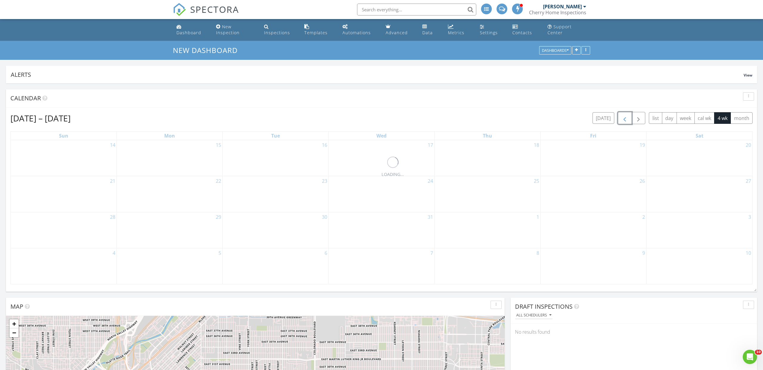
click at [623, 121] on span "button" at bounding box center [624, 118] width 7 height 7
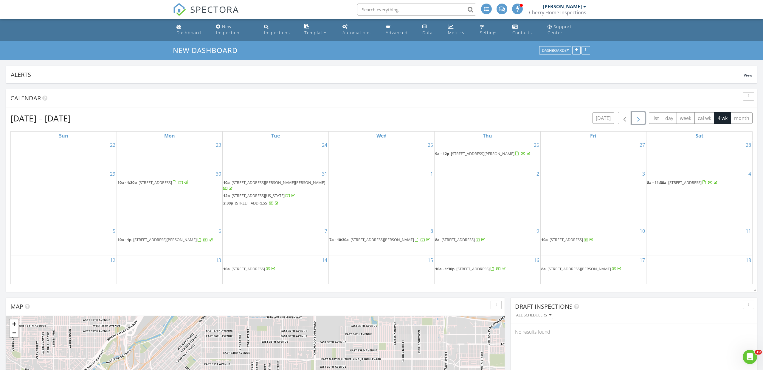
click at [641, 118] on span "button" at bounding box center [638, 118] width 7 height 7
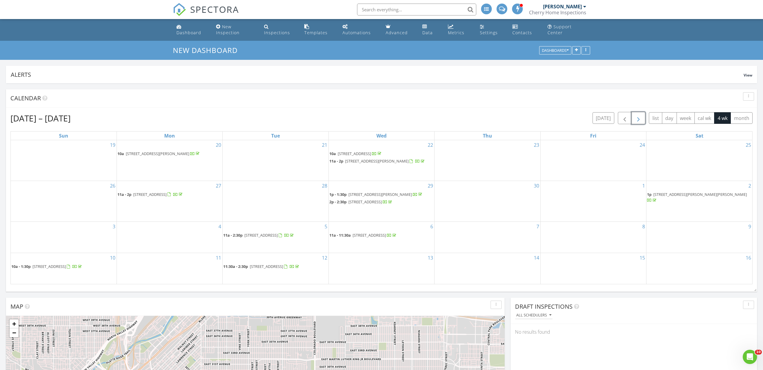
click at [641, 118] on span "button" at bounding box center [638, 118] width 7 height 7
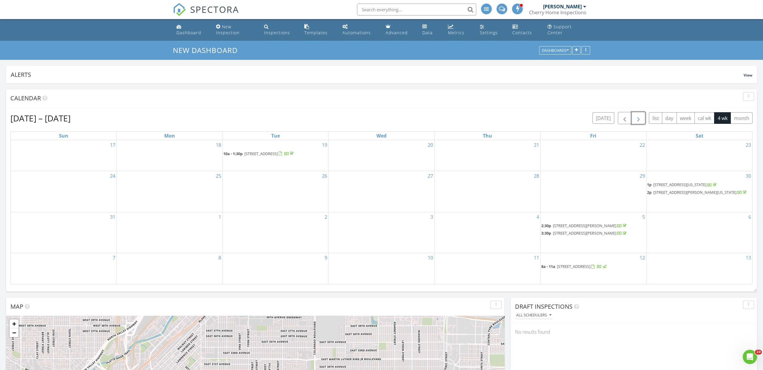
click at [667, 192] on span "3410 Talcott Terrace, Colorado Springs 80920" at bounding box center [694, 192] width 83 height 5
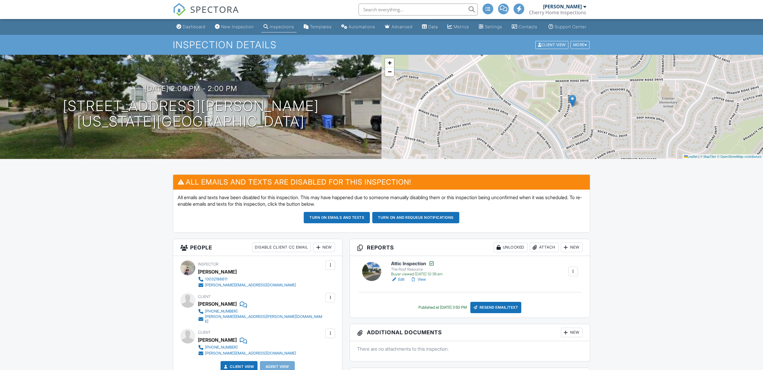
click at [218, 10] on span "SPECTORA" at bounding box center [214, 9] width 49 height 13
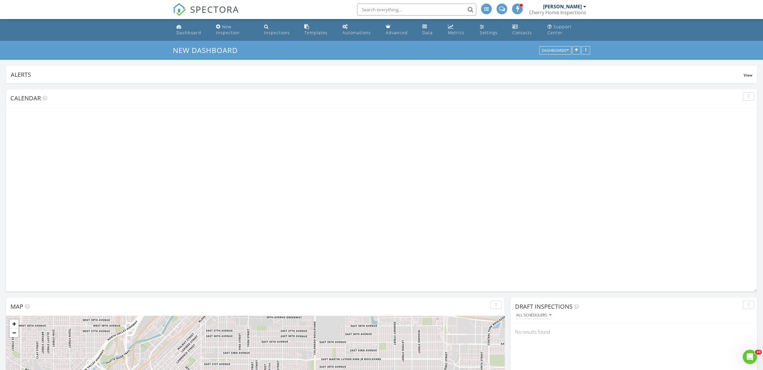
scroll to position [128, 246]
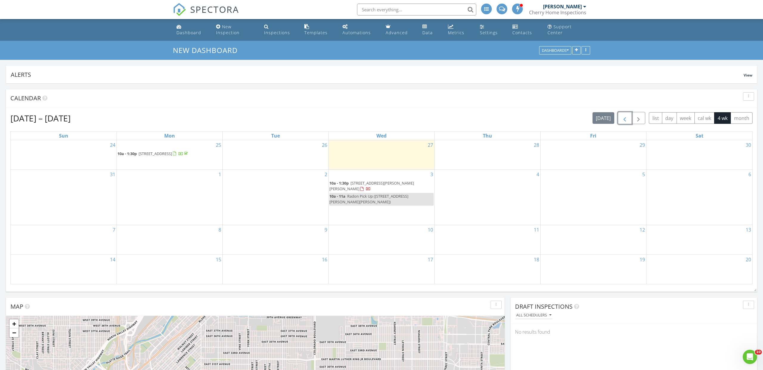
click at [630, 121] on button "button" at bounding box center [625, 118] width 14 height 12
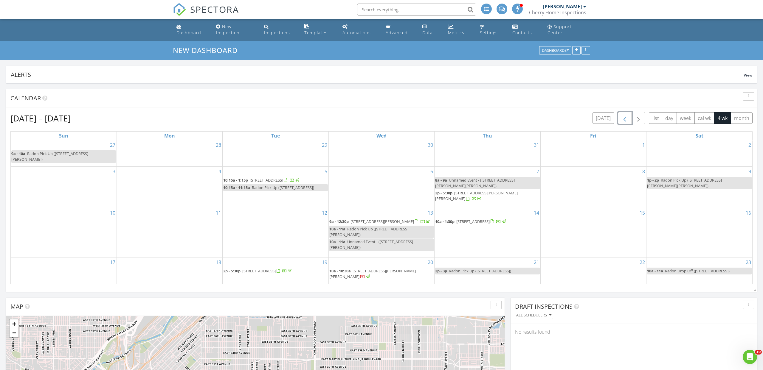
click at [628, 121] on span "button" at bounding box center [624, 118] width 7 height 7
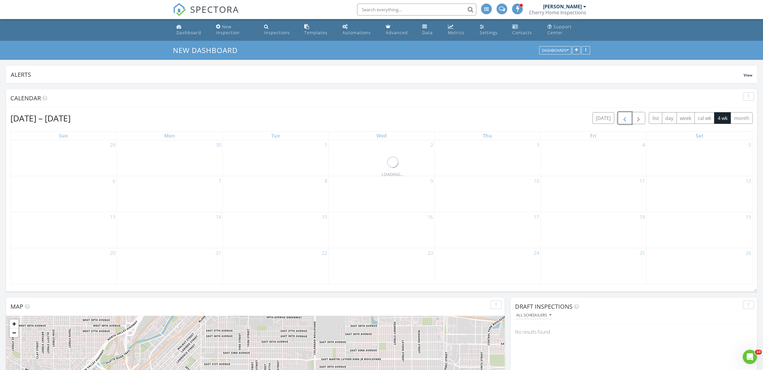
click at [628, 121] on button "button" at bounding box center [625, 118] width 14 height 12
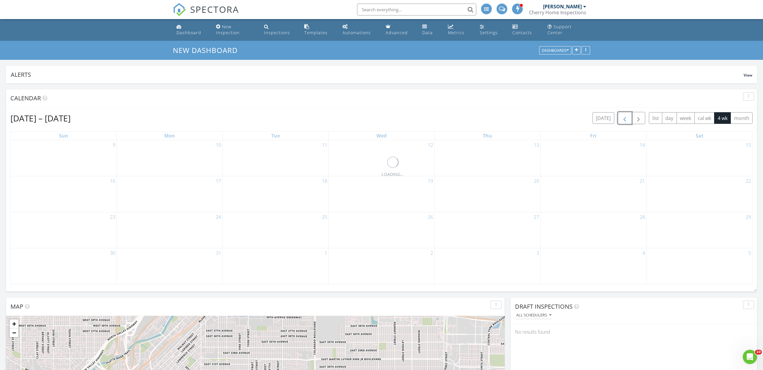
click at [628, 121] on button "button" at bounding box center [625, 118] width 14 height 12
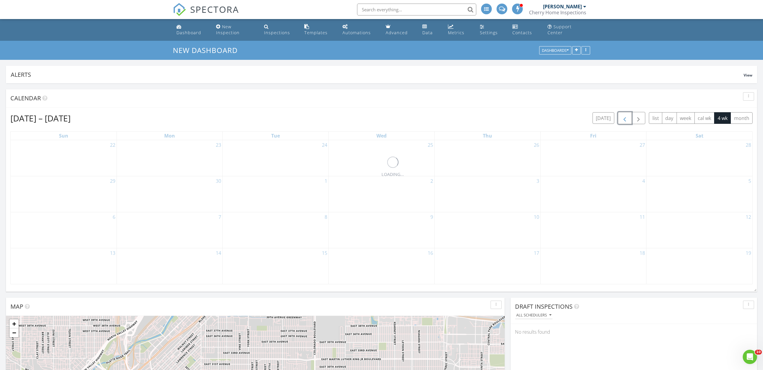
click at [628, 121] on button "button" at bounding box center [625, 118] width 14 height 12
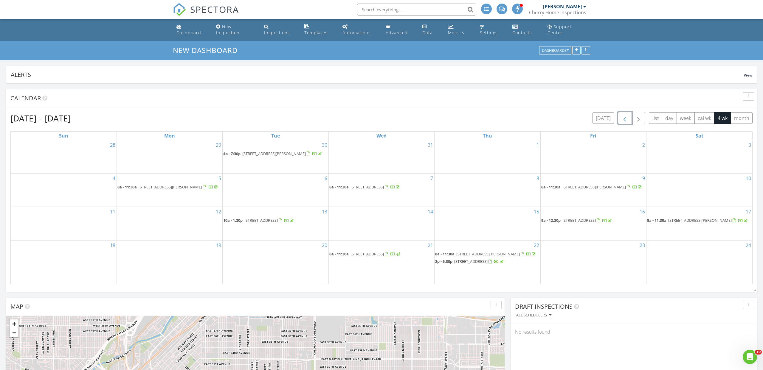
click at [628, 121] on button "button" at bounding box center [625, 118] width 14 height 12
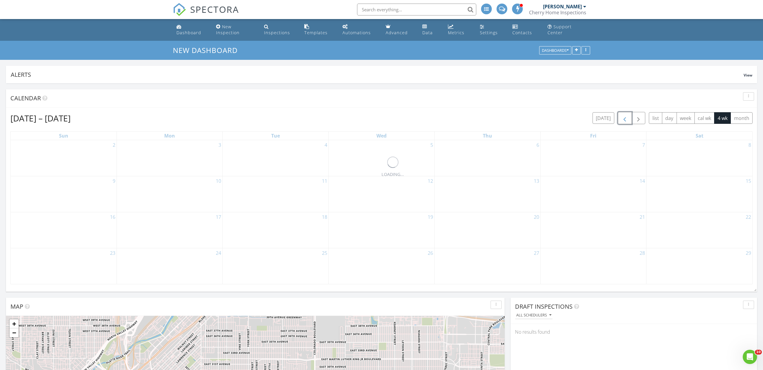
click at [628, 121] on button "button" at bounding box center [625, 118] width 14 height 12
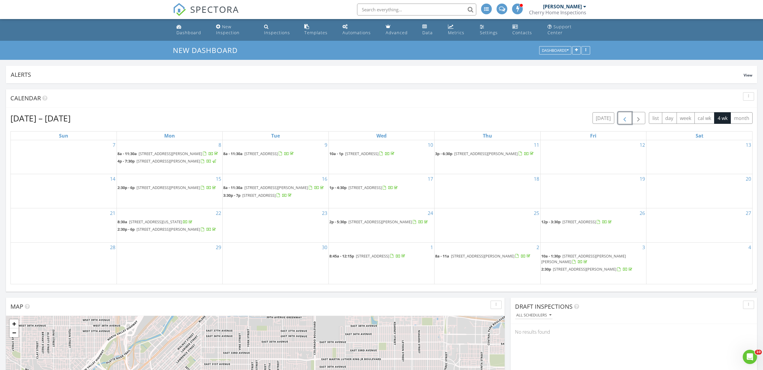
click at [628, 121] on button "button" at bounding box center [625, 118] width 14 height 12
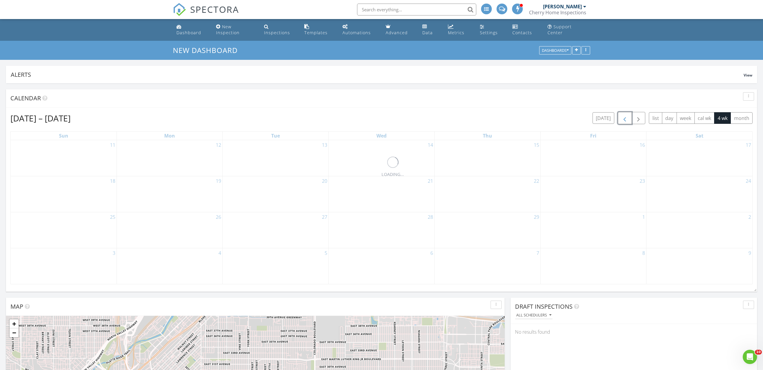
click at [628, 121] on button "button" at bounding box center [625, 118] width 14 height 12
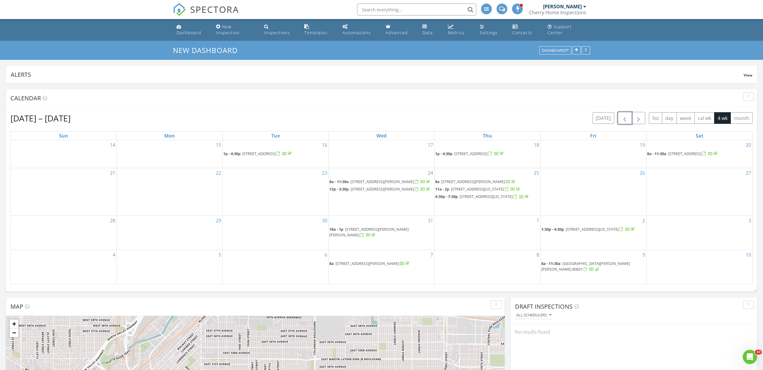
click at [628, 121] on button "button" at bounding box center [625, 118] width 14 height 12
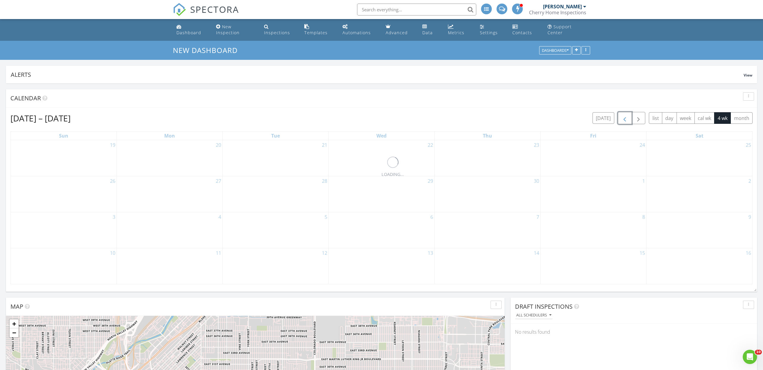
click at [628, 121] on button "button" at bounding box center [625, 118] width 14 height 12
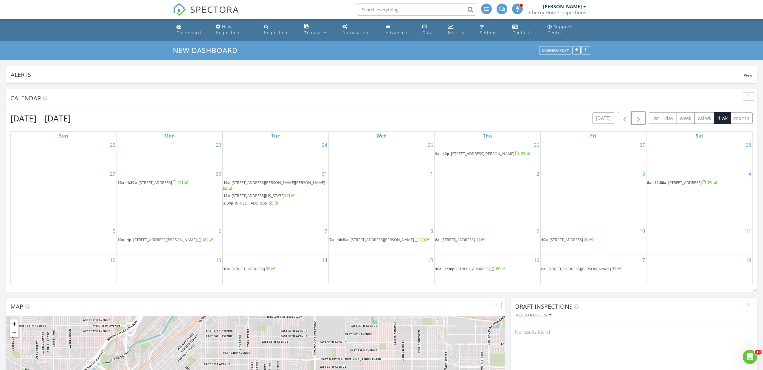
click at [640, 122] on span "button" at bounding box center [638, 118] width 7 height 7
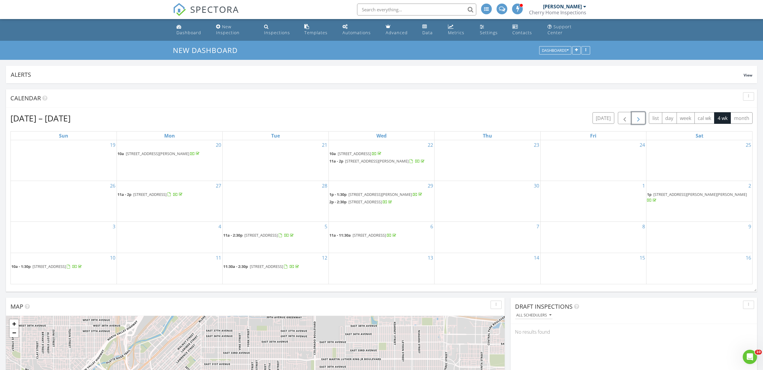
click at [640, 122] on span "button" at bounding box center [638, 118] width 7 height 7
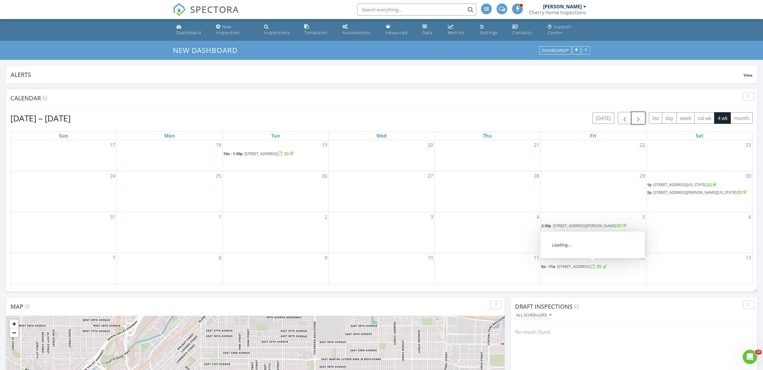
click at [590, 267] on span "1750 Wewatta St 7-11, Denver 80202" at bounding box center [573, 266] width 33 height 5
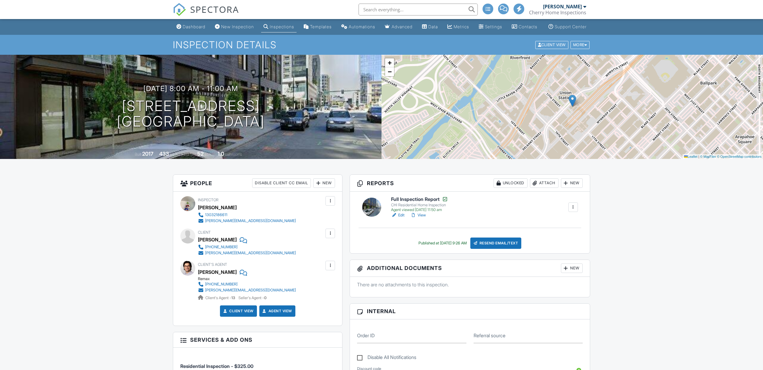
click at [224, 11] on span "SPECTORA" at bounding box center [214, 9] width 49 height 13
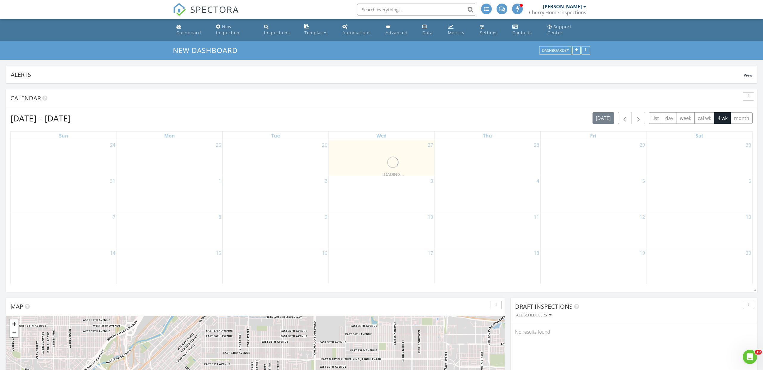
scroll to position [0, 0]
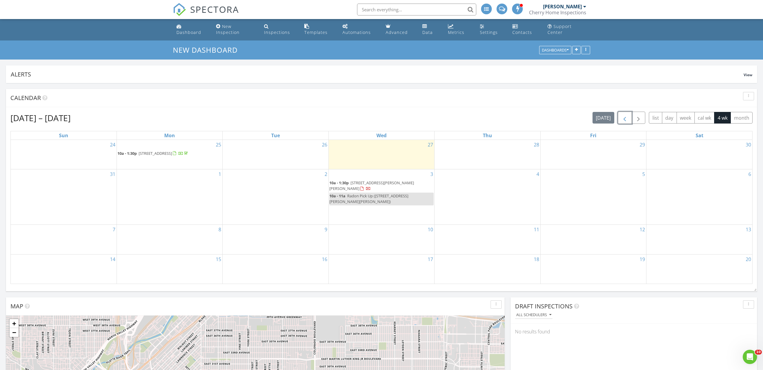
click at [622, 119] on span "button" at bounding box center [624, 117] width 7 height 7
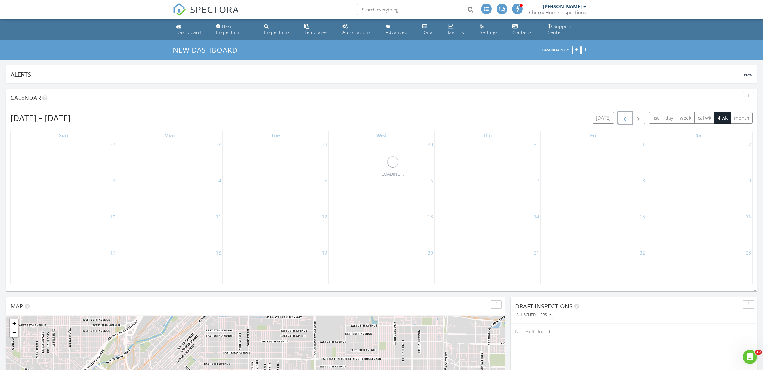
click at [622, 119] on span "button" at bounding box center [624, 117] width 7 height 7
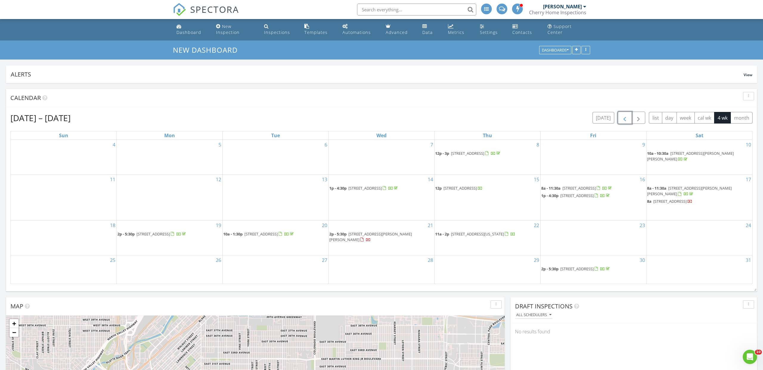
click at [622, 119] on span "button" at bounding box center [624, 117] width 7 height 7
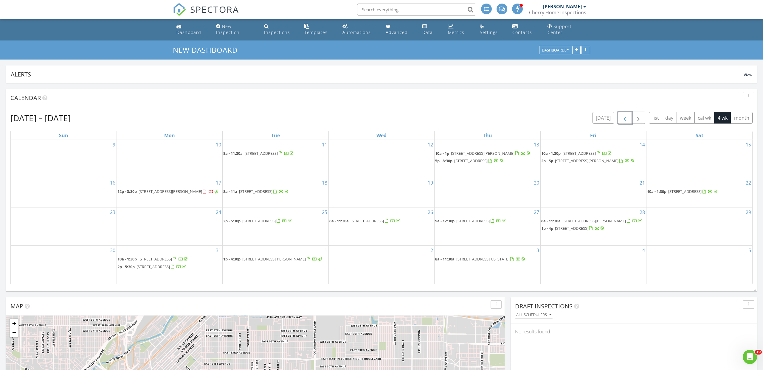
click at [622, 119] on span "button" at bounding box center [624, 117] width 7 height 7
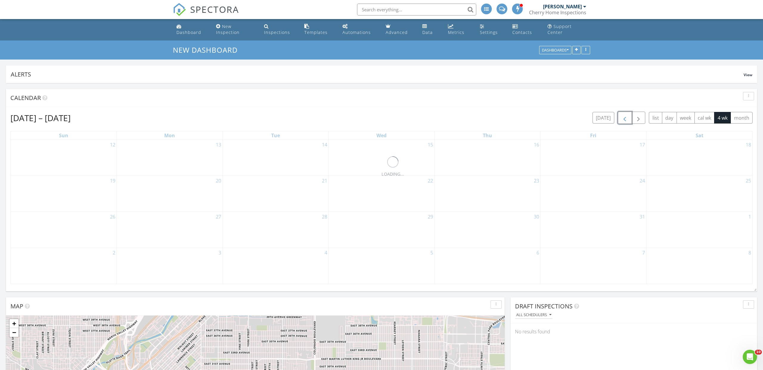
click at [622, 119] on span "button" at bounding box center [624, 117] width 7 height 7
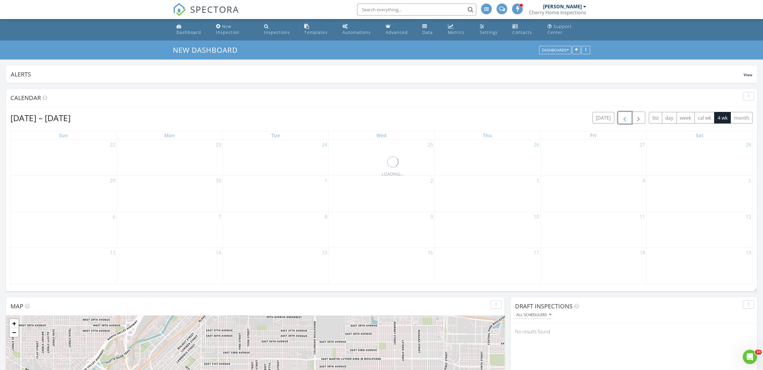
click at [622, 119] on span "button" at bounding box center [624, 117] width 7 height 7
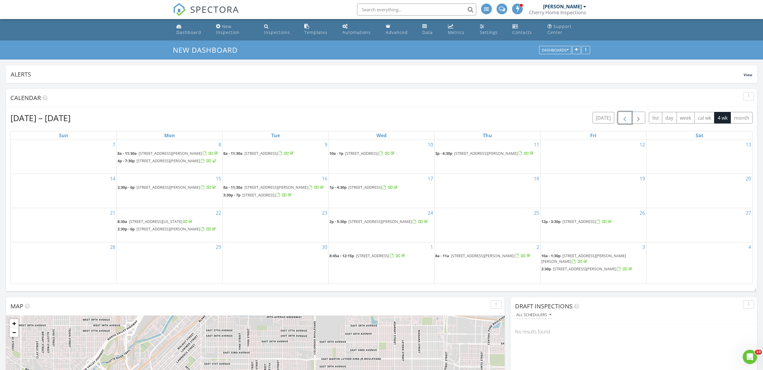
click at [622, 119] on span "button" at bounding box center [624, 117] width 7 height 7
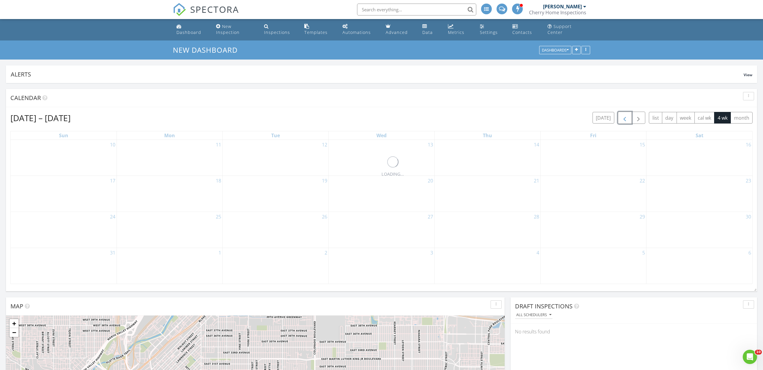
click at [622, 119] on span "button" at bounding box center [624, 117] width 7 height 7
click at [642, 119] on button "button" at bounding box center [638, 118] width 14 height 12
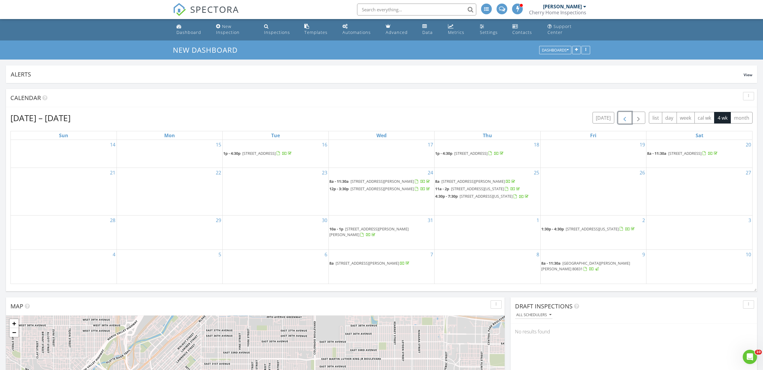
click at [619, 120] on button "button" at bounding box center [625, 118] width 14 height 12
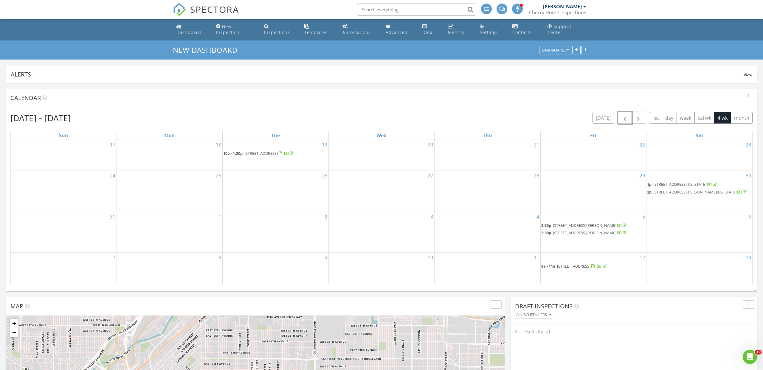
click at [575, 267] on span "1750 Wewatta St 7-11, Denver 80202" at bounding box center [573, 266] width 33 height 5
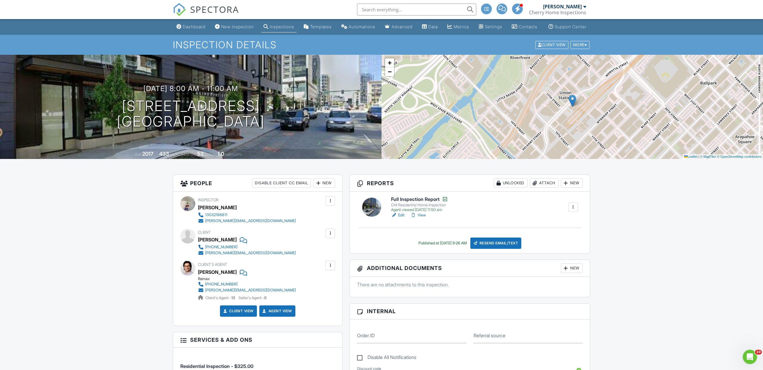
click at [219, 11] on span "SPECTORA" at bounding box center [214, 9] width 49 height 13
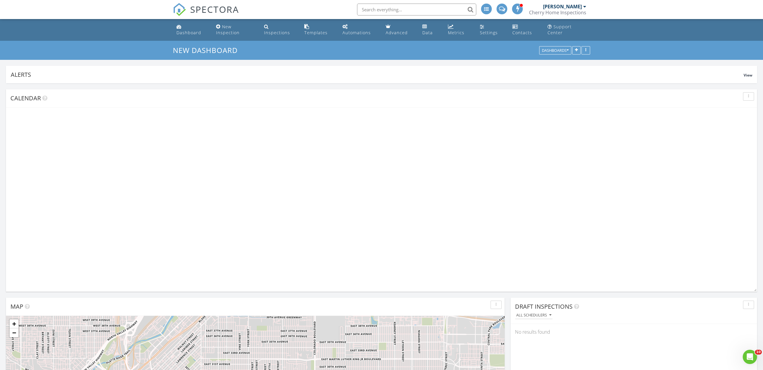
scroll to position [128, 246]
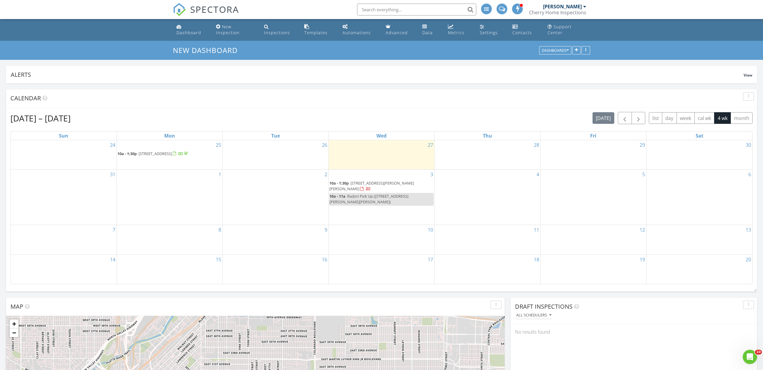
click at [228, 9] on span "SPECTORA" at bounding box center [214, 9] width 49 height 13
click at [627, 119] on span "button" at bounding box center [624, 118] width 7 height 7
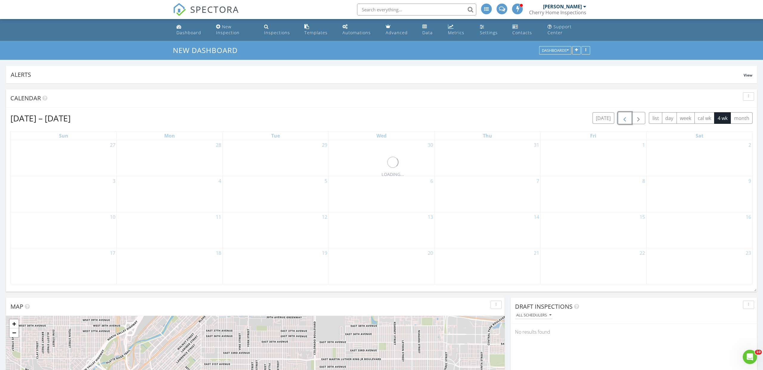
click at [627, 119] on span "button" at bounding box center [624, 118] width 7 height 7
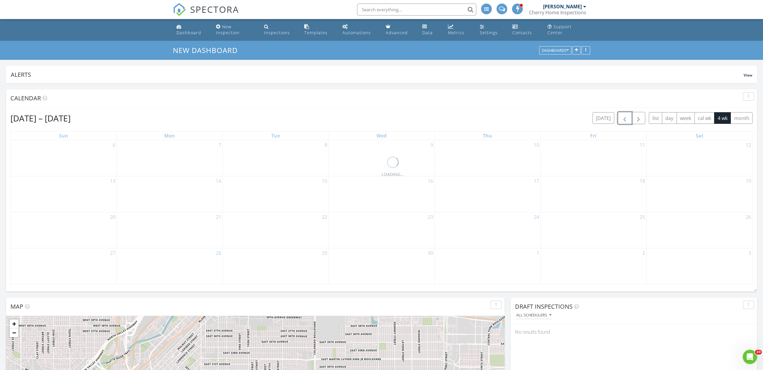
click at [627, 119] on span "button" at bounding box center [624, 118] width 7 height 7
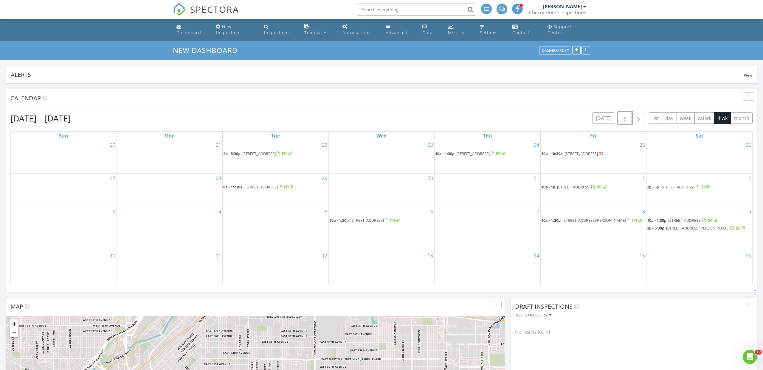
click at [627, 119] on span "button" at bounding box center [624, 118] width 7 height 7
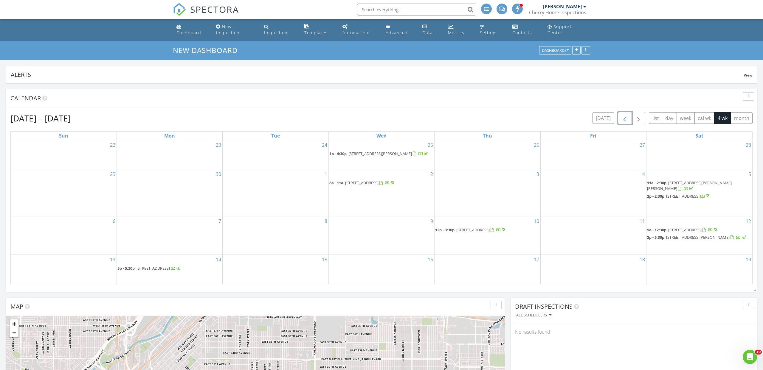
click at [627, 119] on span "button" at bounding box center [624, 118] width 7 height 7
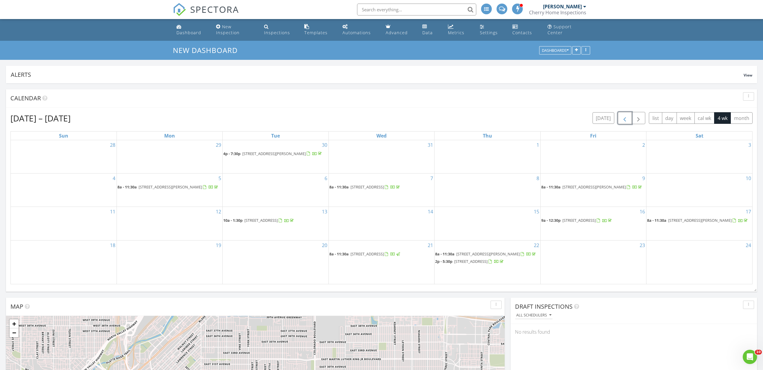
click at [627, 119] on span "button" at bounding box center [624, 118] width 7 height 7
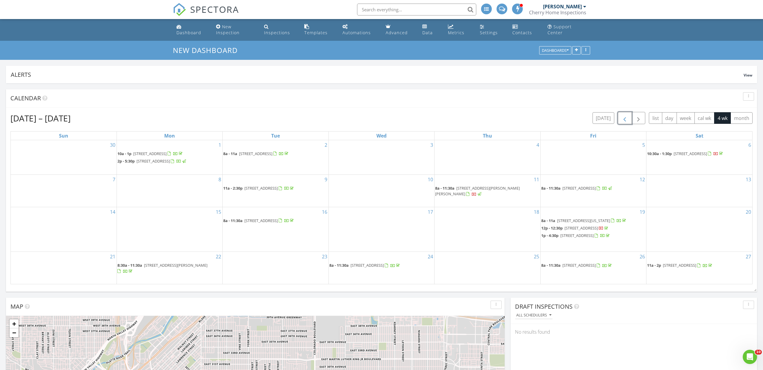
click at [627, 119] on span "button" at bounding box center [624, 118] width 7 height 7
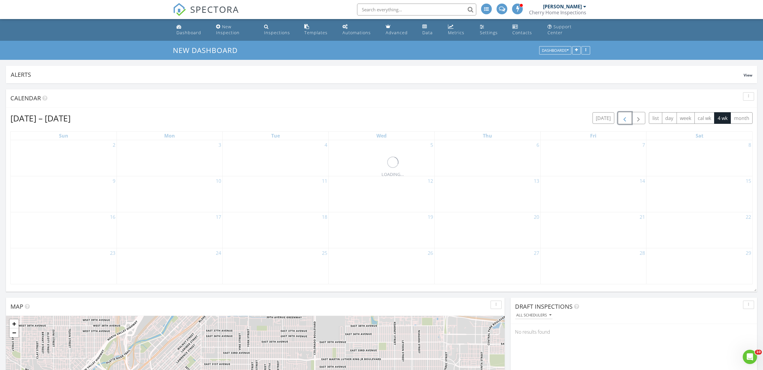
click at [627, 119] on span "button" at bounding box center [624, 118] width 7 height 7
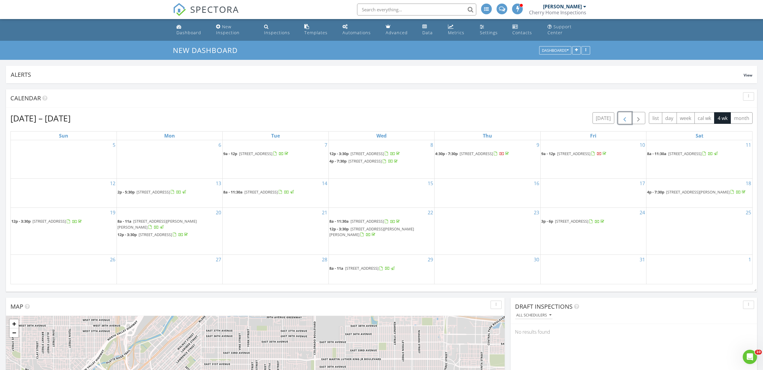
click at [627, 119] on span "button" at bounding box center [624, 118] width 7 height 7
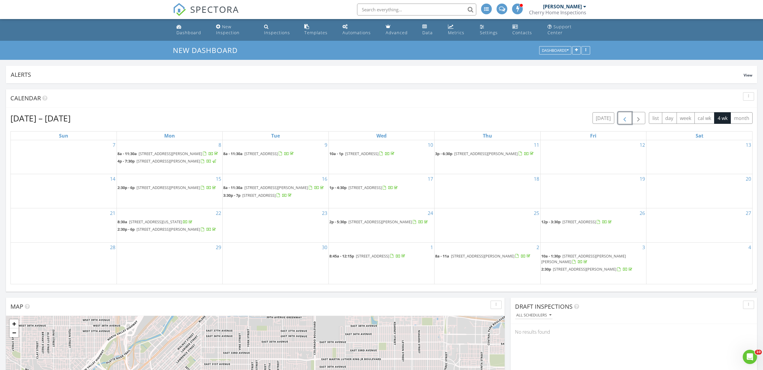
click at [627, 119] on span "button" at bounding box center [624, 118] width 7 height 7
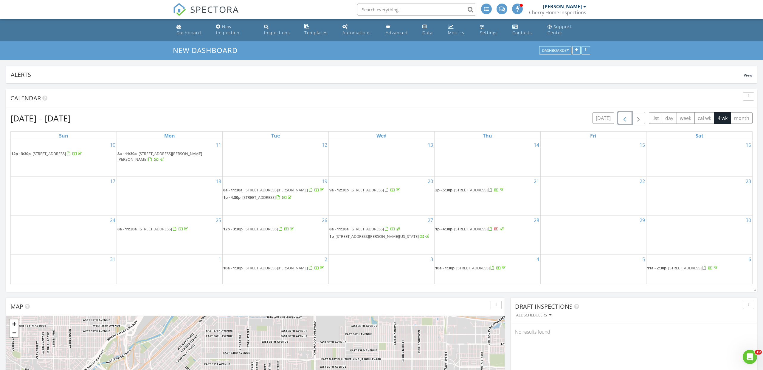
click at [627, 119] on span "button" at bounding box center [624, 118] width 7 height 7
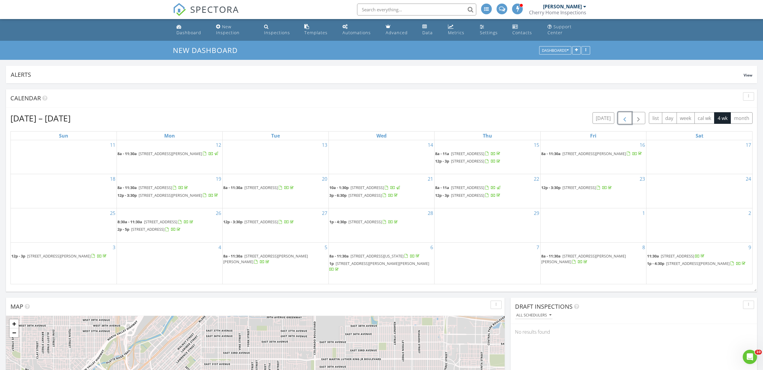
click at [627, 119] on span "button" at bounding box center [624, 118] width 7 height 7
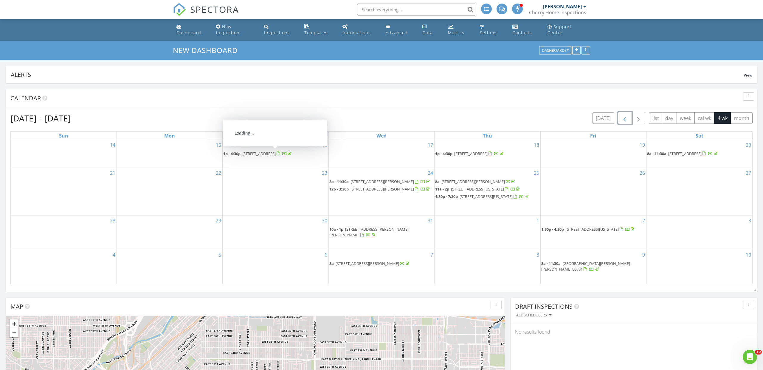
click at [247, 154] on span "9758 E 57th Ave, Denver 80238" at bounding box center [258, 153] width 33 height 5
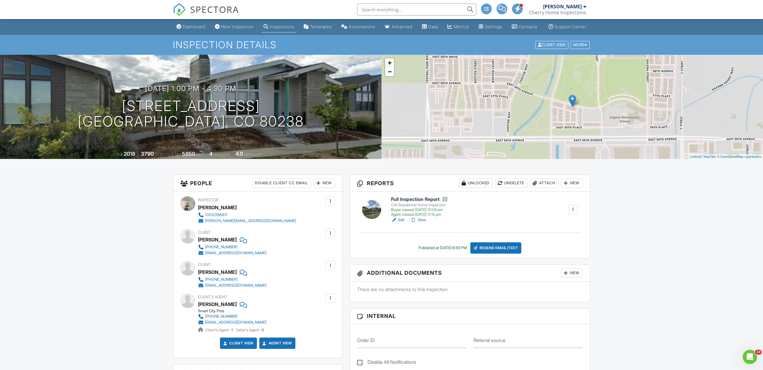
click at [224, 9] on span "SPECTORA" at bounding box center [214, 9] width 49 height 13
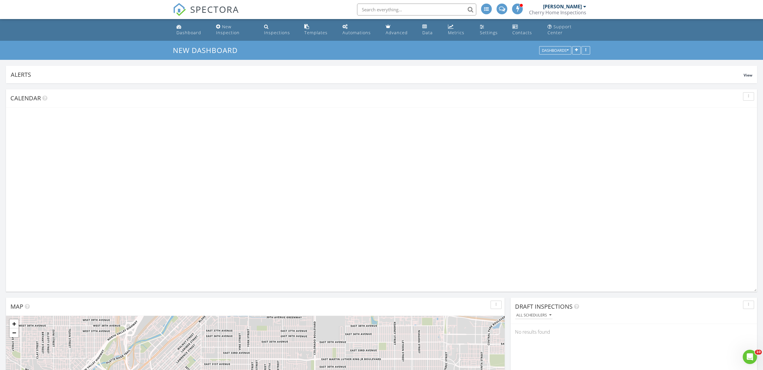
scroll to position [128, 246]
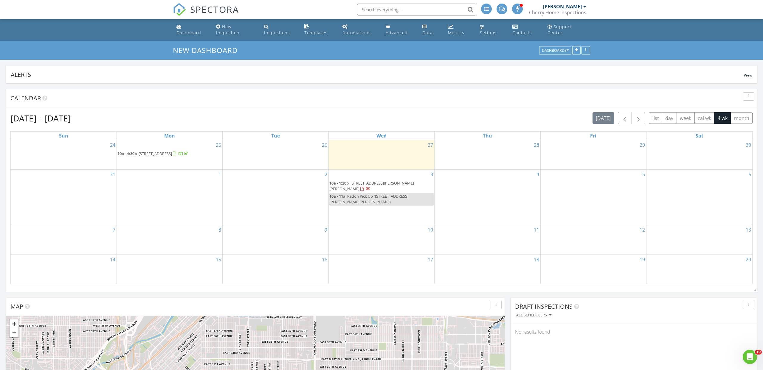
click at [386, 187] on span "[STREET_ADDRESS][PERSON_NAME][PERSON_NAME]" at bounding box center [371, 186] width 85 height 11
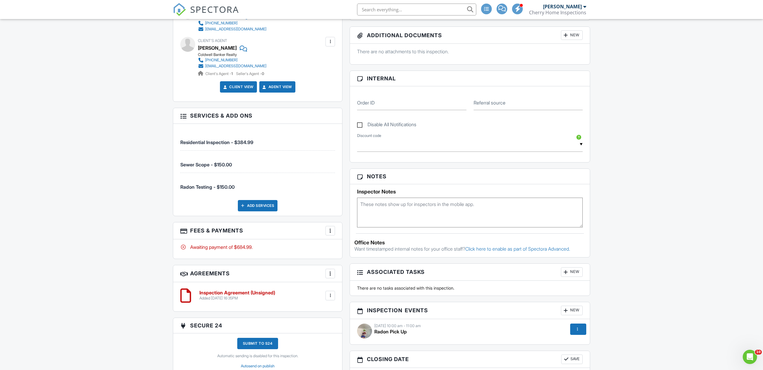
scroll to position [256, 0]
click at [330, 235] on div at bounding box center [330, 232] width 6 height 6
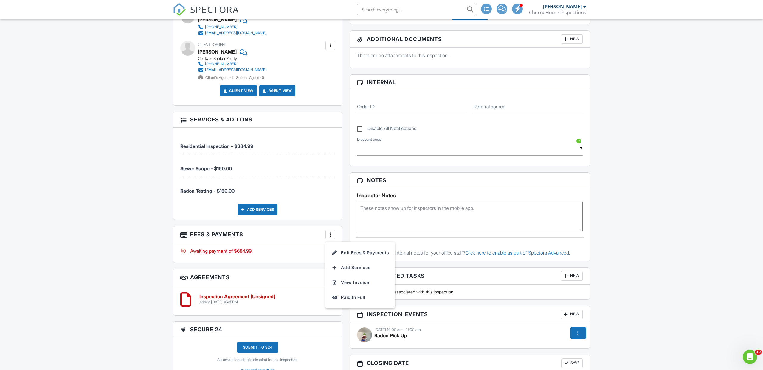
scroll to position [252, 0]
click at [359, 261] on li "Edit Fees & Payments" at bounding box center [360, 253] width 62 height 15
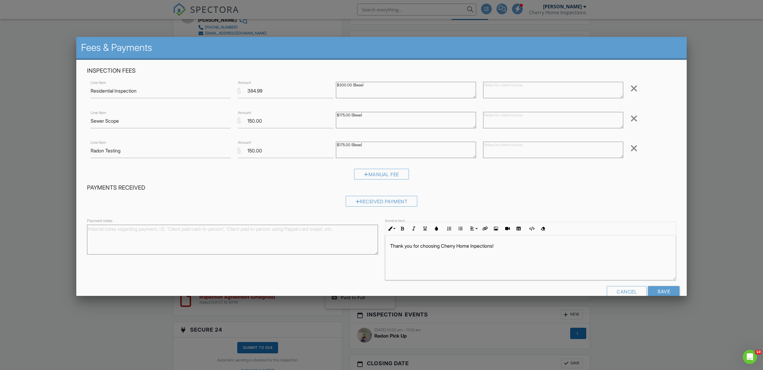
click at [633, 149] on div at bounding box center [633, 149] width 7 height 10
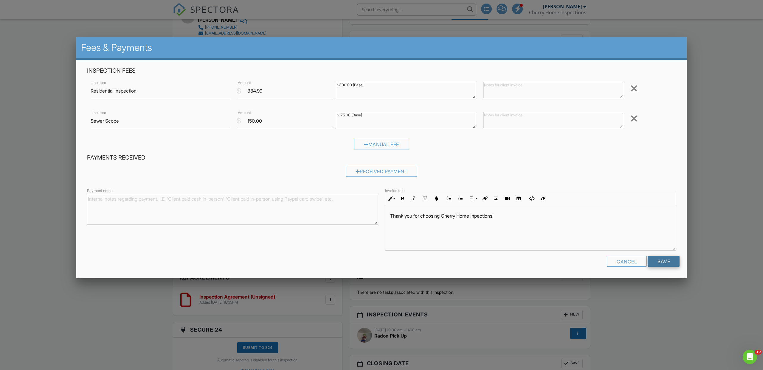
click at [660, 260] on input "Save" at bounding box center [664, 261] width 32 height 11
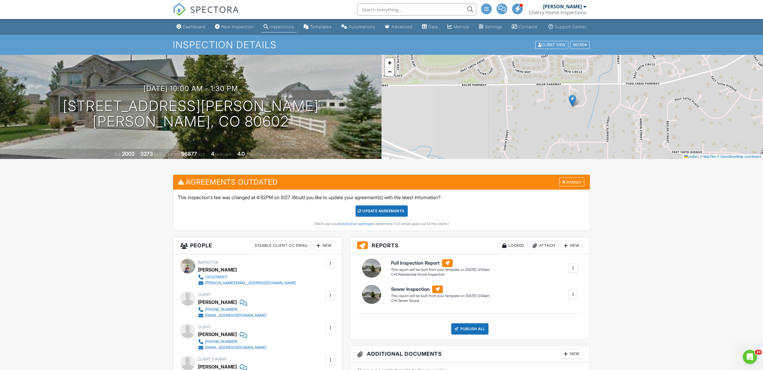
click at [376, 215] on div "Update Agreements" at bounding box center [381, 211] width 52 height 11
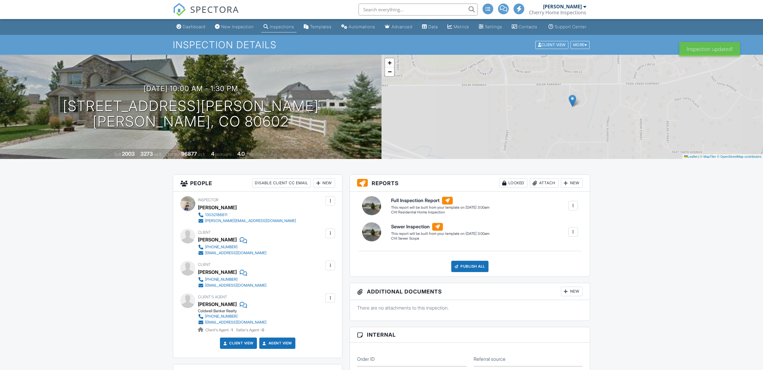
drag, startPoint x: 687, startPoint y: 160, endPoint x: 680, endPoint y: 169, distance: 11.1
click at [687, 159] on div "+ − Leaflet | © MapTiler © OpenStreetMap contributors" at bounding box center [571, 107] width 381 height 104
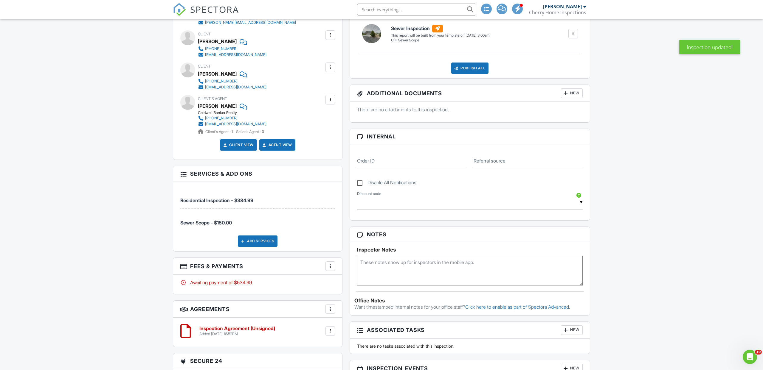
scroll to position [235, 0]
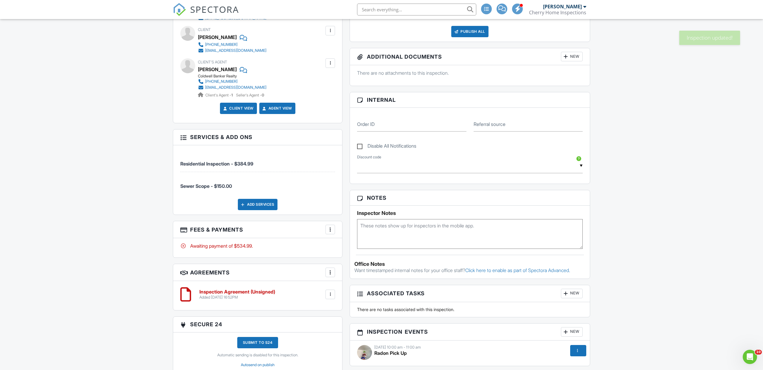
click at [327, 235] on div "More" at bounding box center [330, 230] width 10 height 10
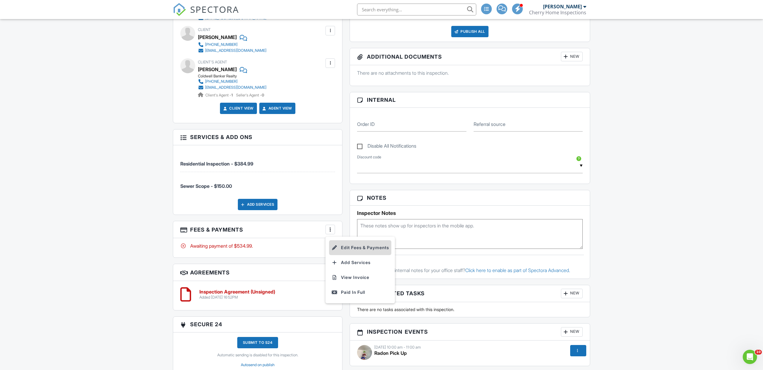
click at [374, 255] on li "Edit Fees & Payments" at bounding box center [360, 247] width 62 height 15
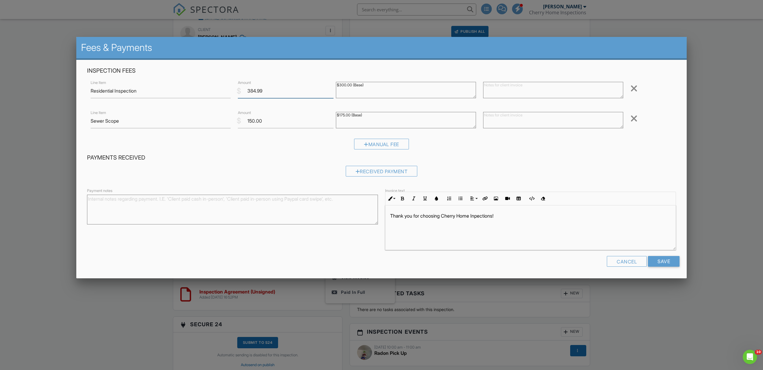
click at [270, 93] on input "384.99" at bounding box center [286, 91] width 96 height 15
type input "384.96"
click at [655, 262] on input "Save" at bounding box center [664, 261] width 32 height 11
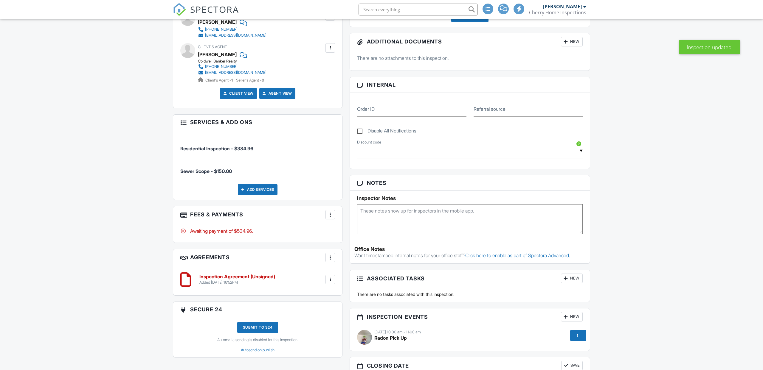
click at [333, 218] on div at bounding box center [330, 215] width 6 height 6
click at [361, 235] on li "Edit Fees & Payments" at bounding box center [360, 233] width 62 height 15
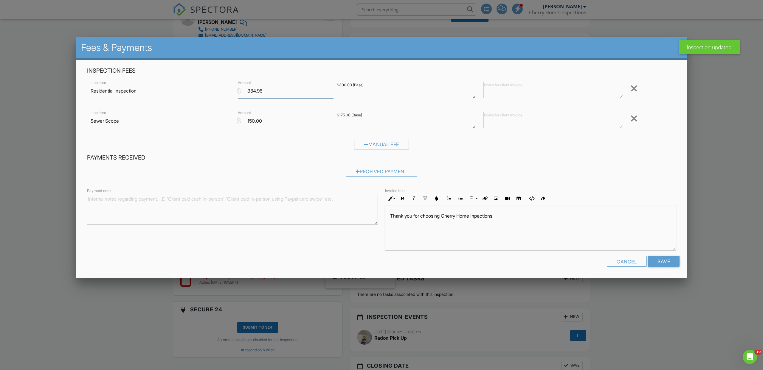
click at [280, 94] on input "384.96" at bounding box center [286, 91] width 96 height 15
type input "385.0"
click at [655, 261] on input "Save" at bounding box center [664, 261] width 32 height 11
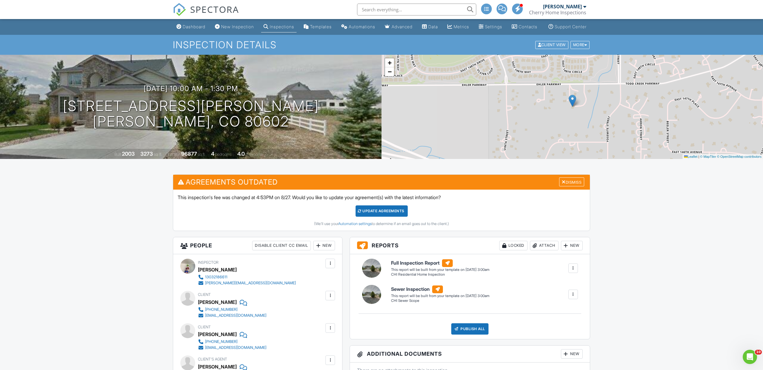
click at [232, 10] on span "SPECTORA" at bounding box center [214, 9] width 49 height 13
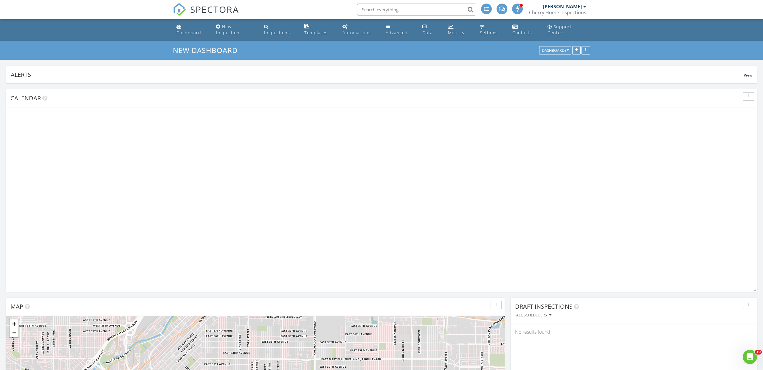
scroll to position [128, 246]
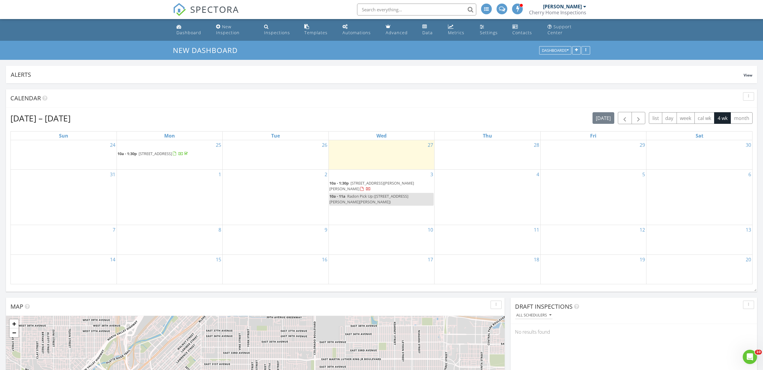
click at [388, 186] on span "[STREET_ADDRESS][PERSON_NAME][PERSON_NAME]" at bounding box center [371, 186] width 85 height 11
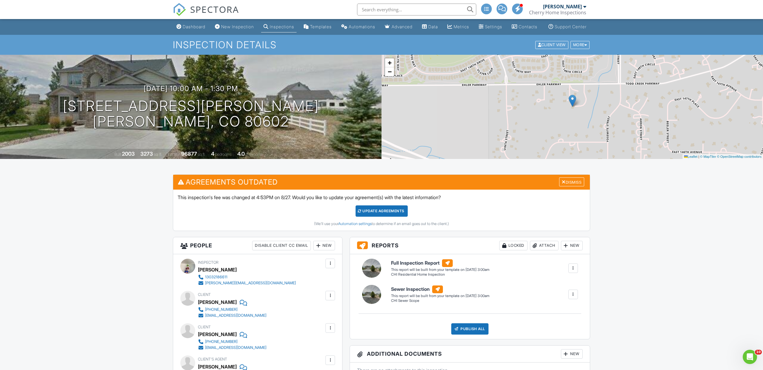
click at [215, 12] on span "SPECTORA" at bounding box center [214, 9] width 49 height 13
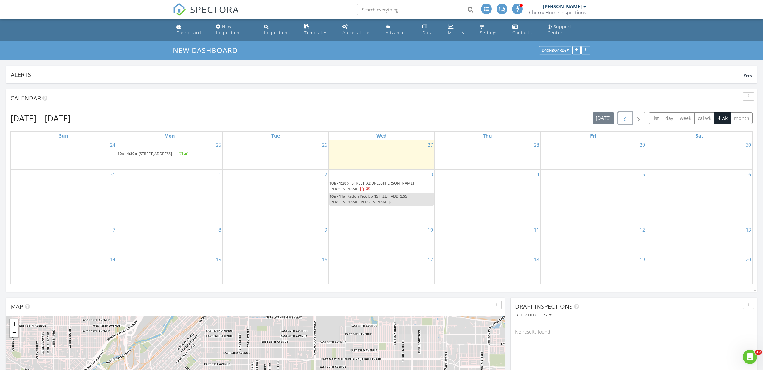
click at [624, 118] on span "button" at bounding box center [624, 118] width 7 height 7
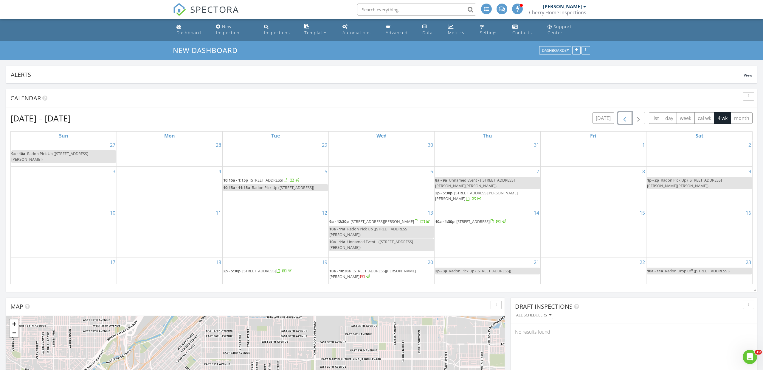
click at [624, 118] on span "button" at bounding box center [624, 118] width 7 height 7
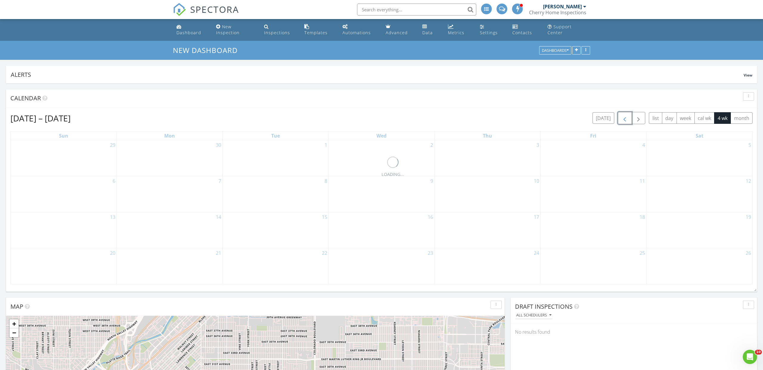
click at [624, 118] on span "button" at bounding box center [624, 118] width 7 height 7
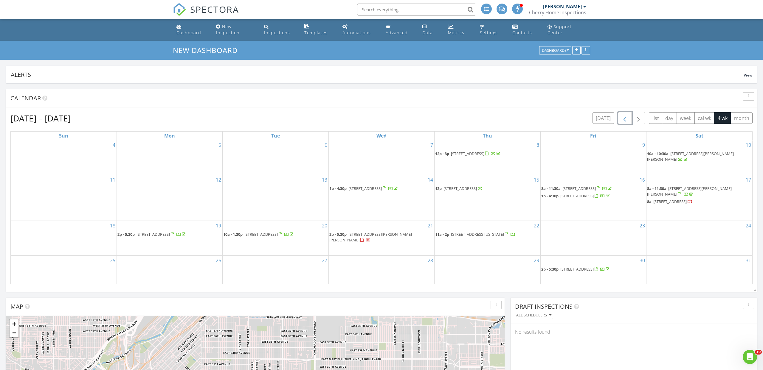
click at [624, 118] on span "button" at bounding box center [624, 118] width 7 height 7
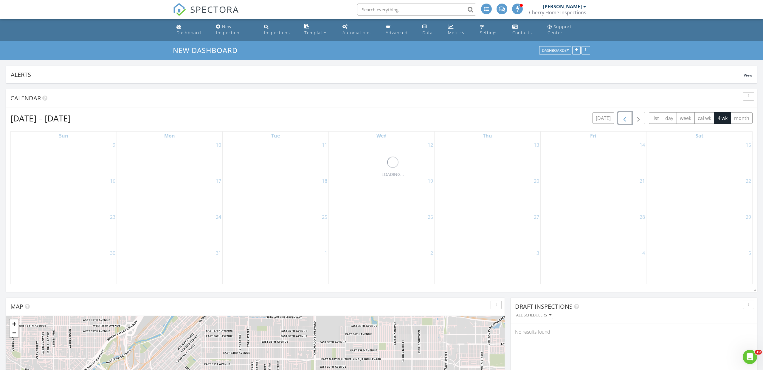
click at [624, 118] on span "button" at bounding box center [624, 118] width 7 height 7
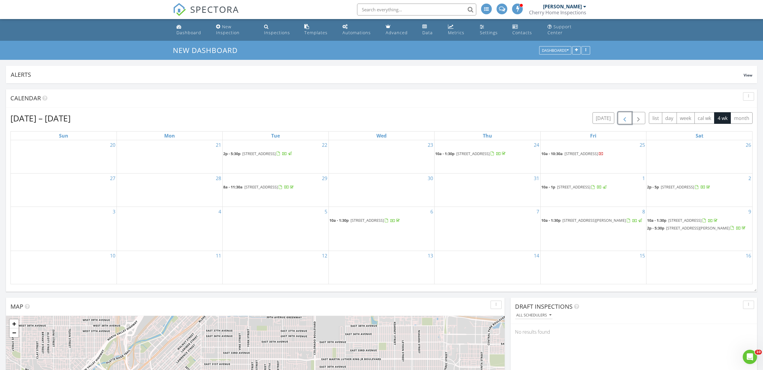
click at [624, 118] on span "button" at bounding box center [624, 118] width 7 height 7
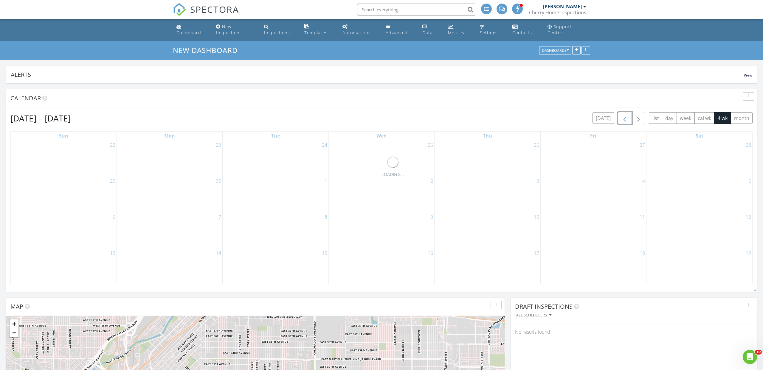
click at [624, 118] on span "button" at bounding box center [624, 118] width 7 height 7
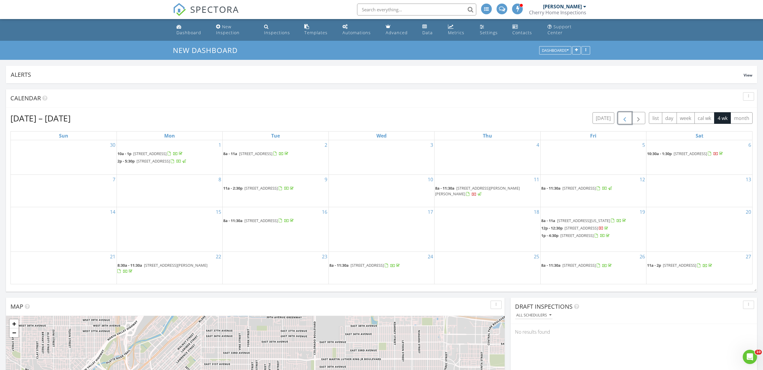
click at [624, 118] on span "button" at bounding box center [624, 118] width 7 height 7
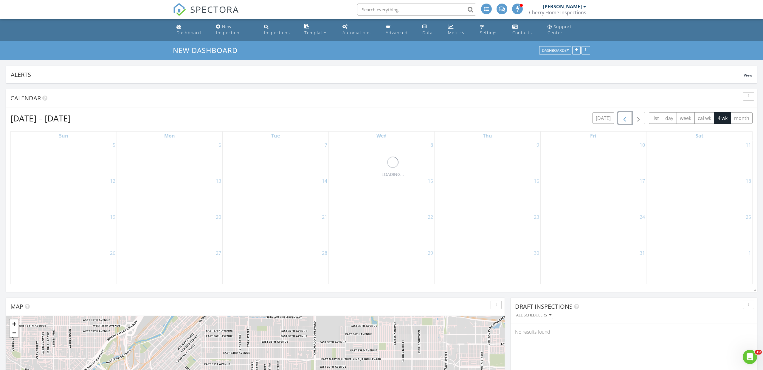
click at [624, 118] on span "button" at bounding box center [624, 118] width 7 height 7
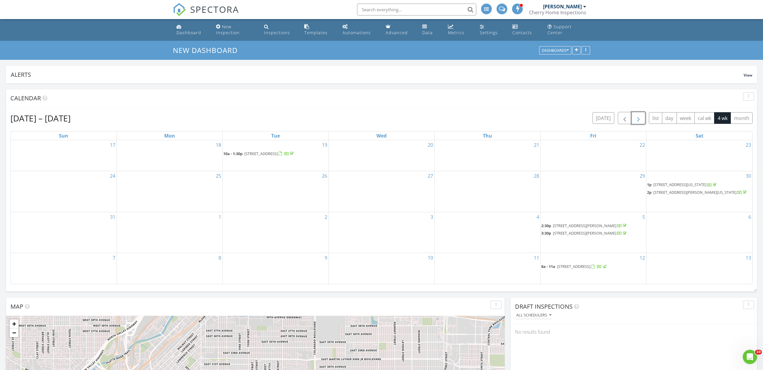
click at [640, 120] on span "button" at bounding box center [638, 118] width 7 height 7
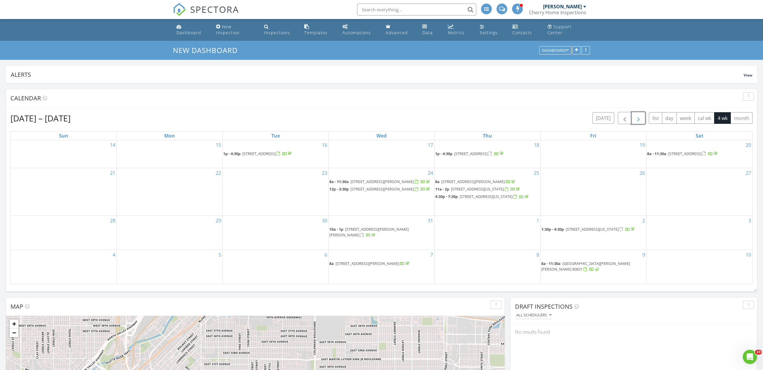
click at [474, 154] on span "[STREET_ADDRESS]" at bounding box center [470, 153] width 33 height 5
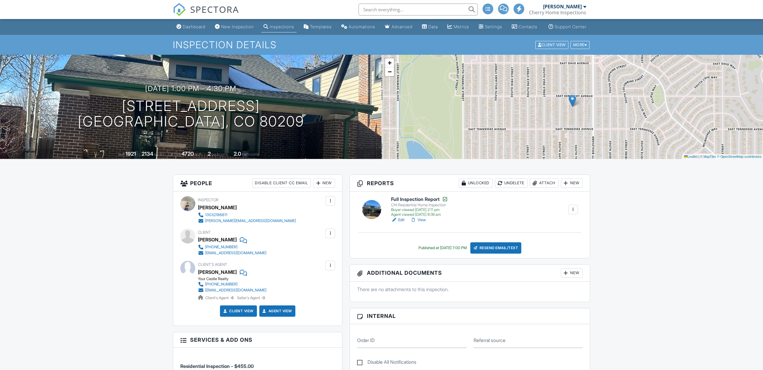
click at [231, 9] on span "SPECTORA" at bounding box center [214, 9] width 49 height 13
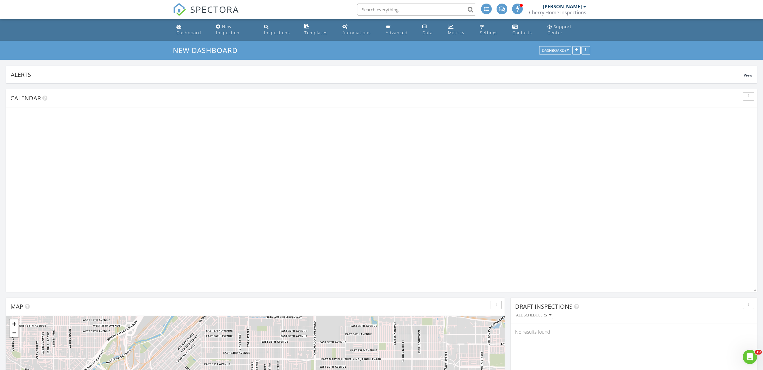
scroll to position [128, 246]
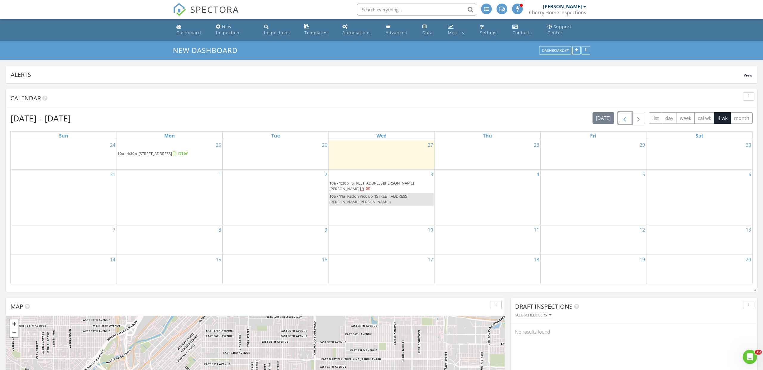
click at [622, 119] on span "button" at bounding box center [624, 118] width 7 height 7
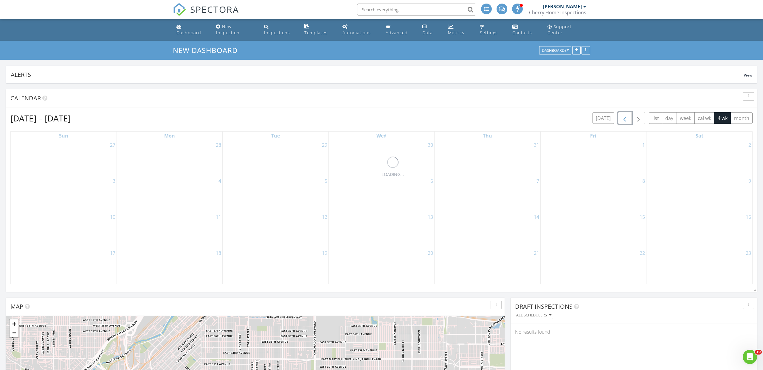
click at [622, 119] on span "button" at bounding box center [624, 118] width 7 height 7
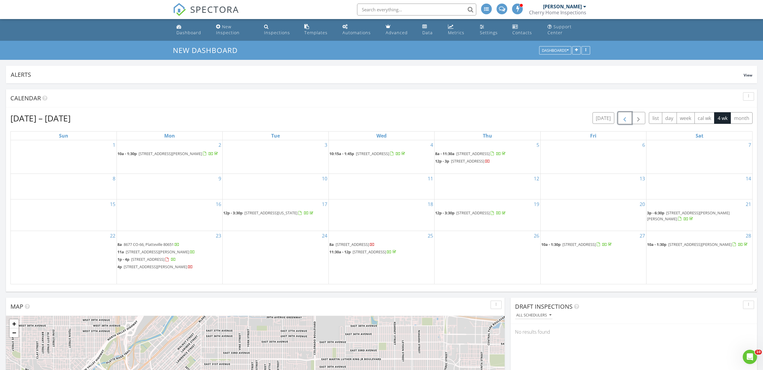
click at [622, 119] on span "button" at bounding box center [624, 118] width 7 height 7
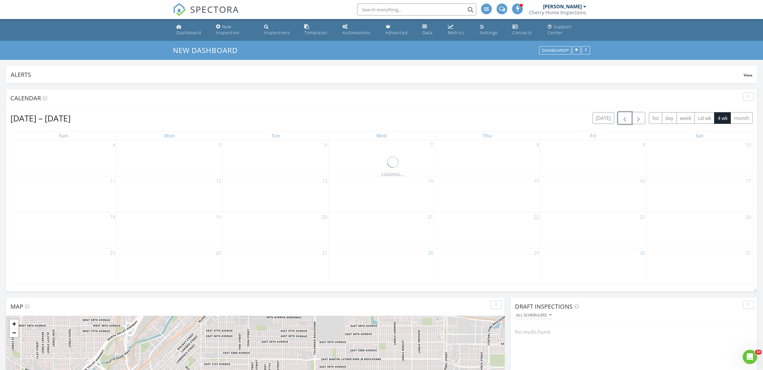
click at [622, 119] on span "button" at bounding box center [624, 118] width 7 height 7
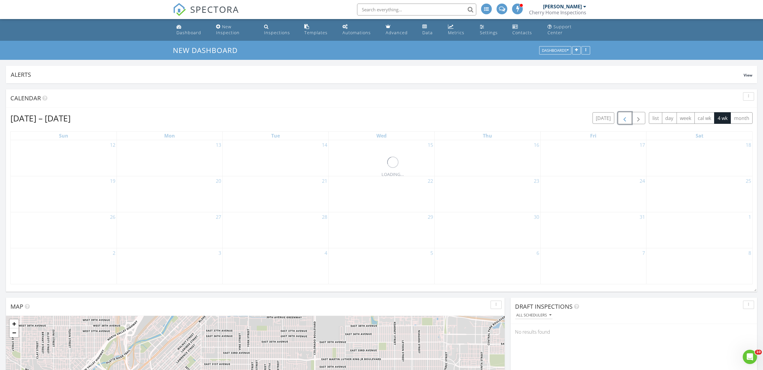
click at [622, 119] on span "button" at bounding box center [624, 118] width 7 height 7
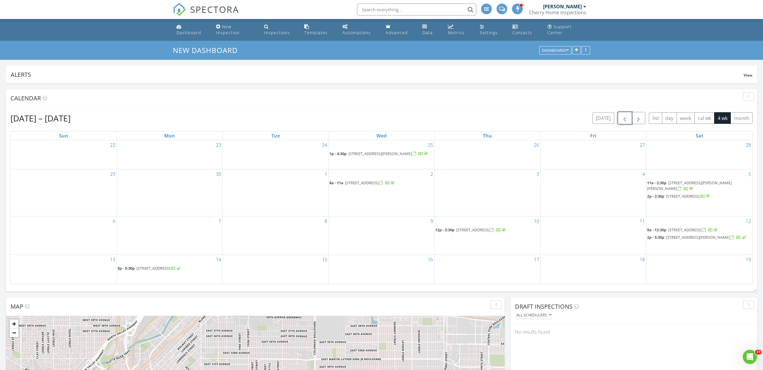
click at [622, 119] on span "button" at bounding box center [624, 118] width 7 height 7
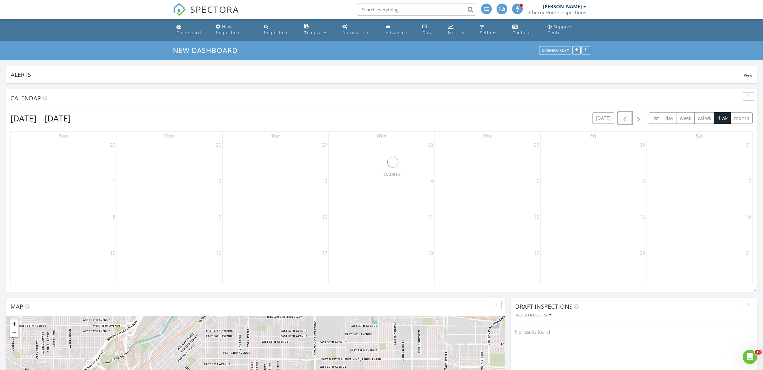
click at [622, 119] on span "button" at bounding box center [624, 118] width 7 height 7
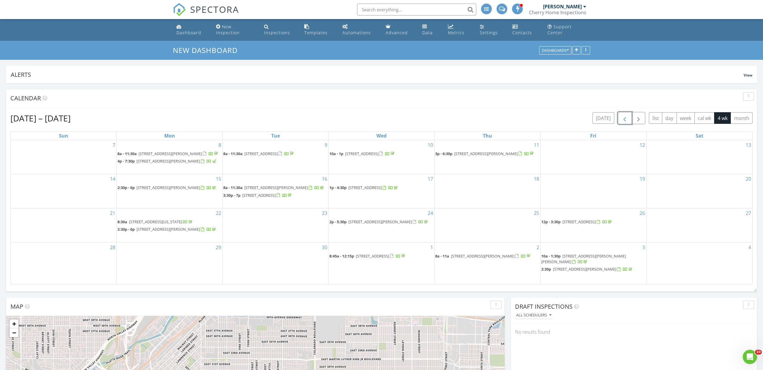
click at [622, 119] on span "button" at bounding box center [624, 118] width 7 height 7
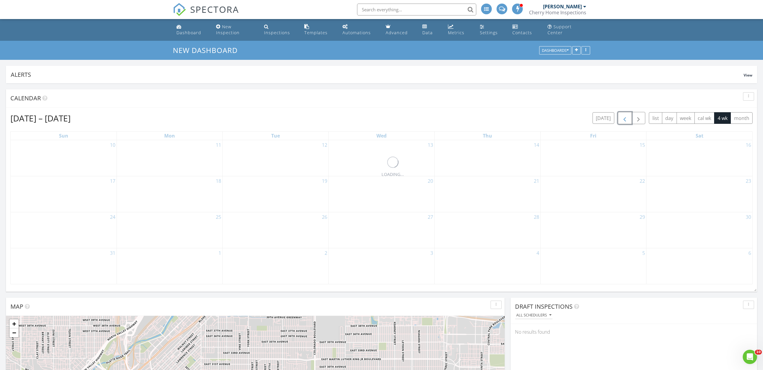
click at [622, 119] on span "button" at bounding box center [624, 118] width 7 height 7
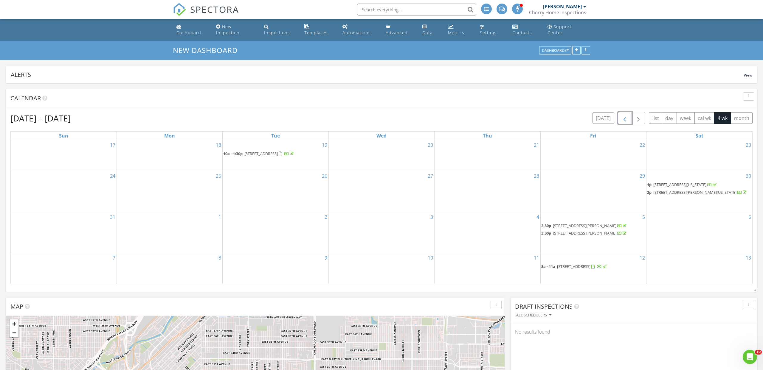
scroll to position [2, 0]
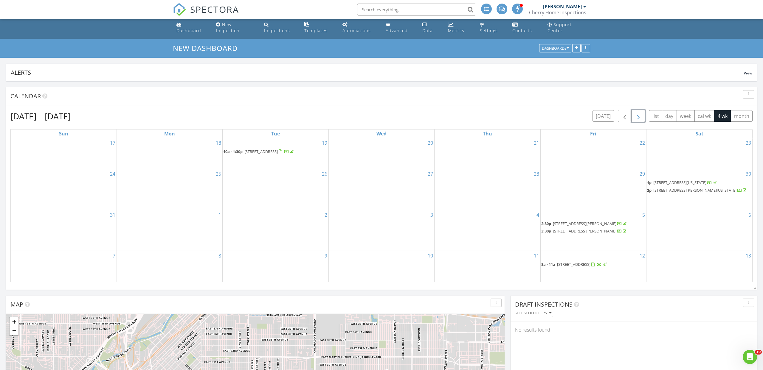
click at [638, 118] on span "button" at bounding box center [638, 116] width 7 height 7
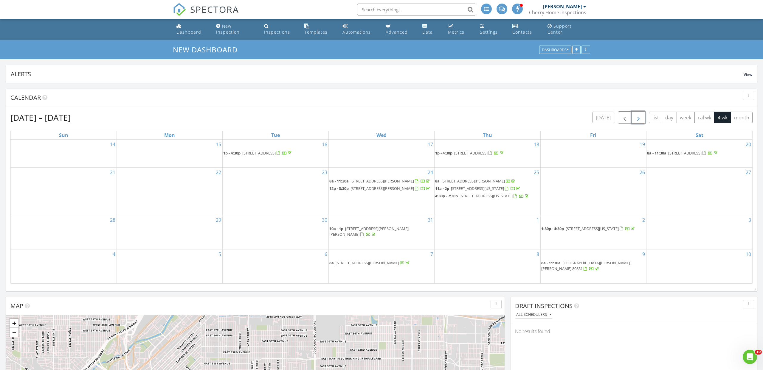
scroll to position [1, 0]
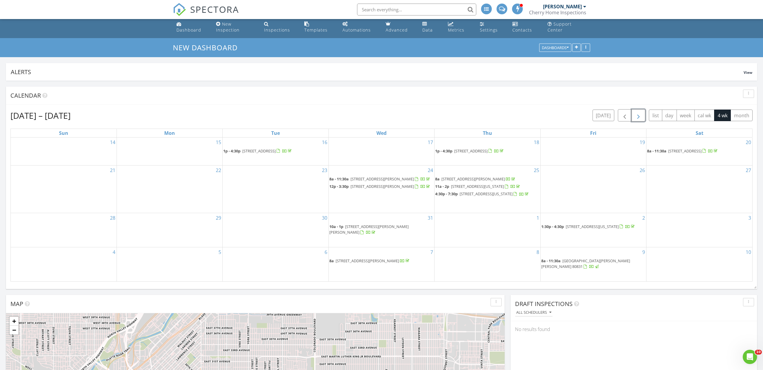
click at [701, 151] on span "[STREET_ADDRESS]" at bounding box center [684, 150] width 33 height 5
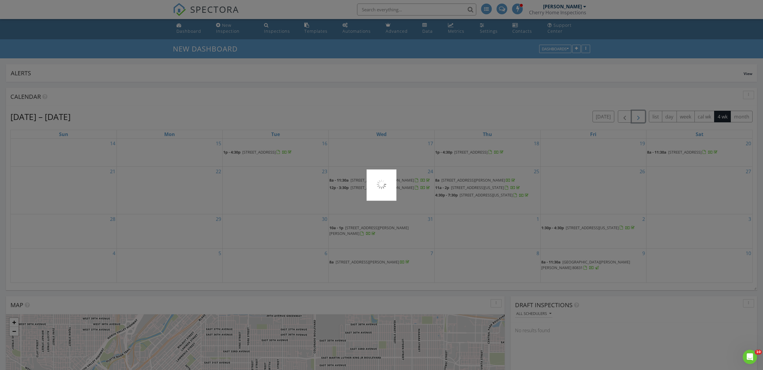
scroll to position [1, 0]
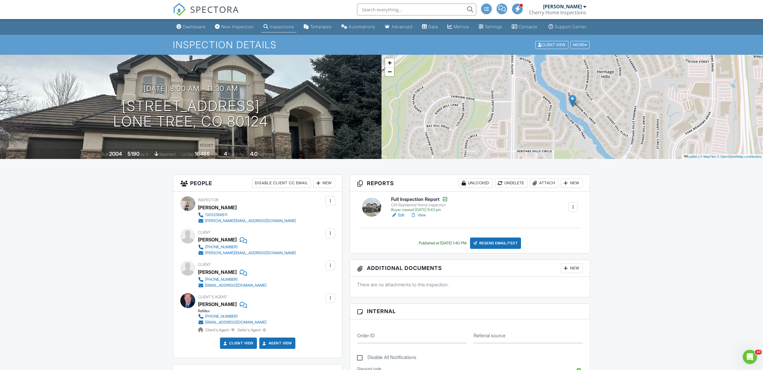
click at [215, 9] on span "SPECTORA" at bounding box center [214, 9] width 49 height 13
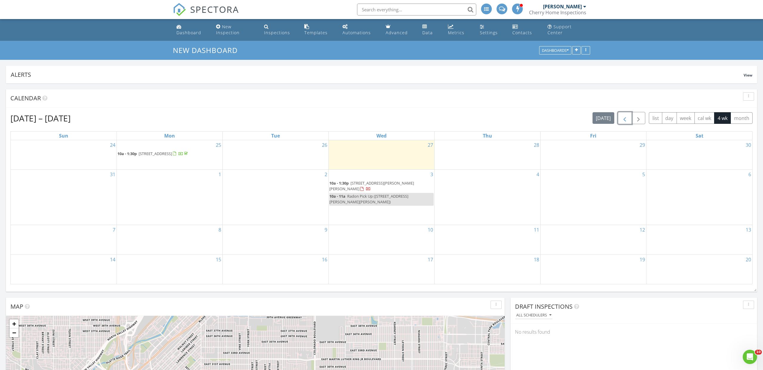
click at [628, 120] on button "button" at bounding box center [625, 118] width 14 height 12
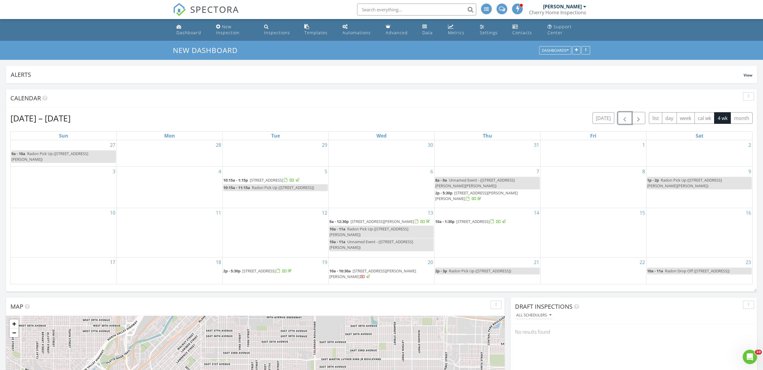
click at [628, 120] on button "button" at bounding box center [625, 118] width 14 height 12
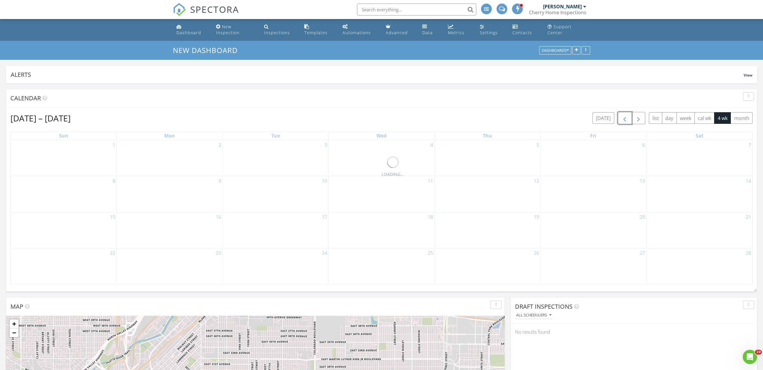
click at [628, 120] on button "button" at bounding box center [625, 118] width 14 height 12
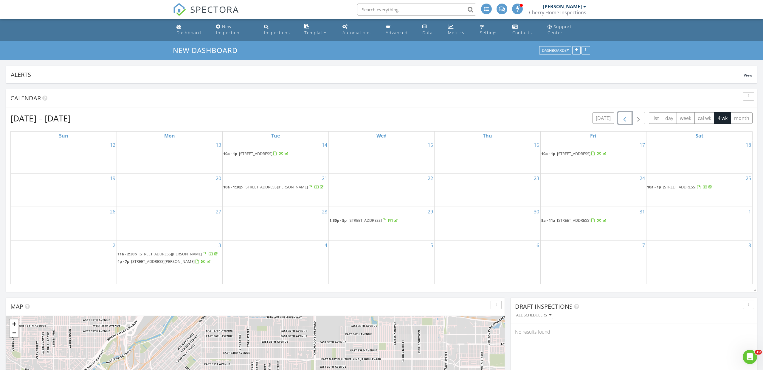
click at [628, 120] on button "button" at bounding box center [625, 118] width 14 height 12
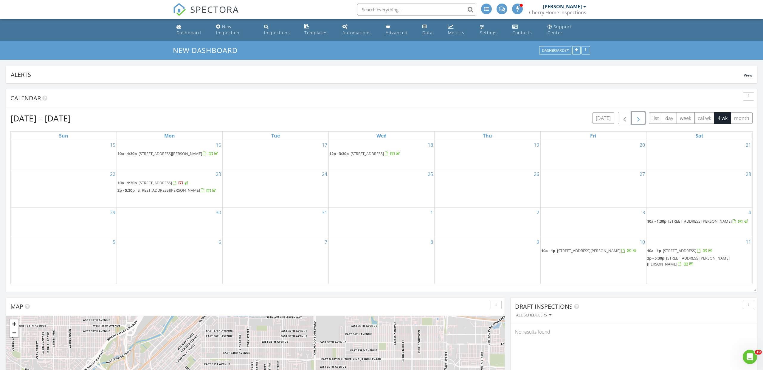
click at [642, 119] on button "button" at bounding box center [638, 118] width 14 height 12
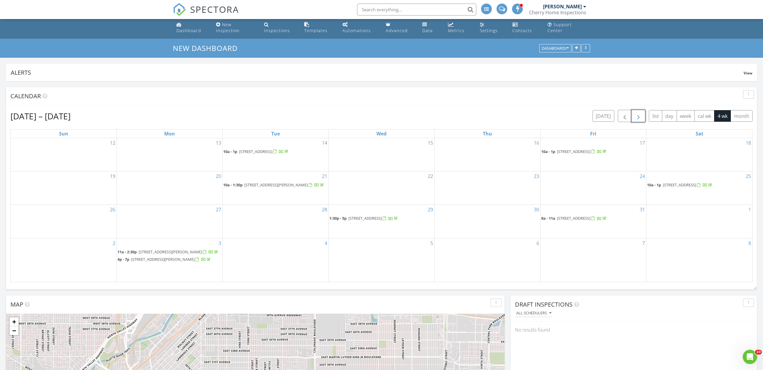
scroll to position [1, 0]
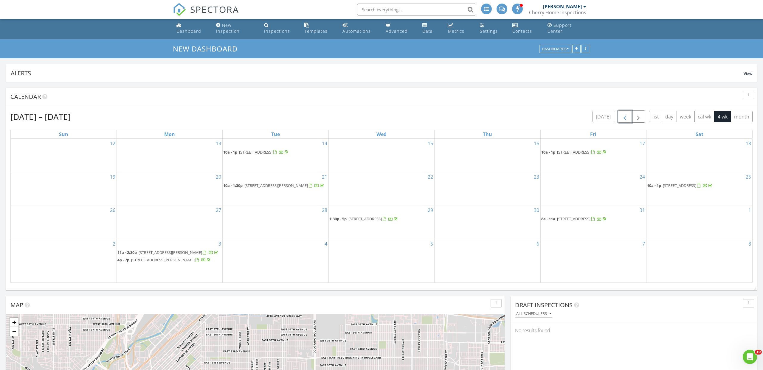
click at [628, 119] on button "button" at bounding box center [625, 117] width 14 height 12
click at [628, 119] on span "button" at bounding box center [624, 116] width 7 height 7
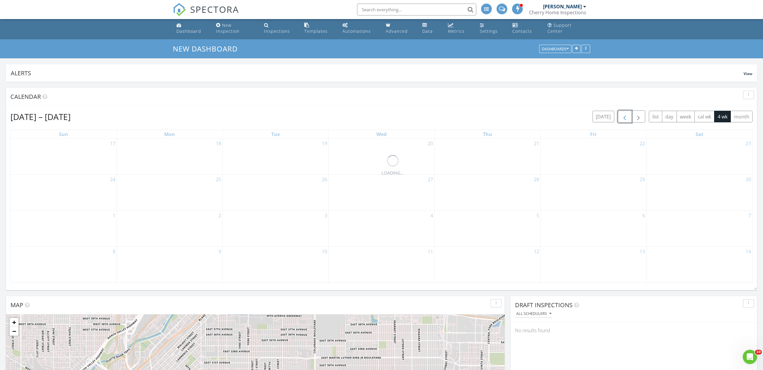
click at [628, 119] on span "button" at bounding box center [624, 116] width 7 height 7
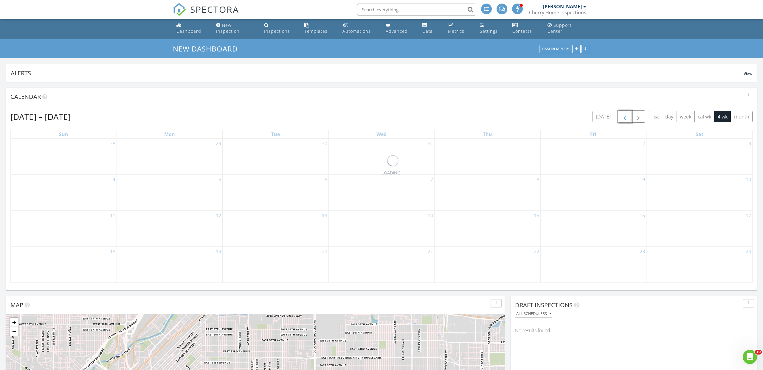
click at [628, 119] on span "button" at bounding box center [624, 116] width 7 height 7
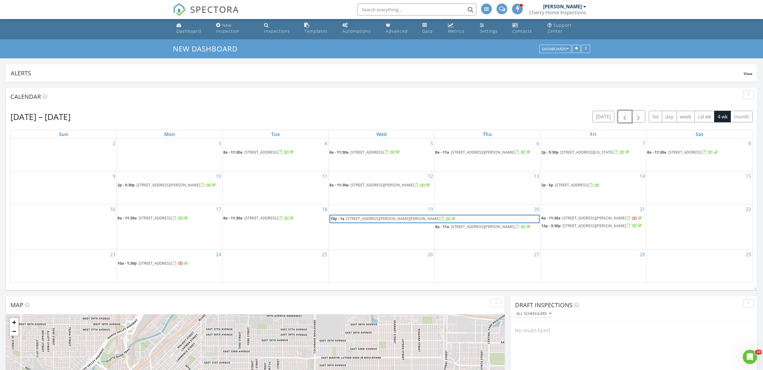
click at [628, 119] on span "button" at bounding box center [624, 116] width 7 height 7
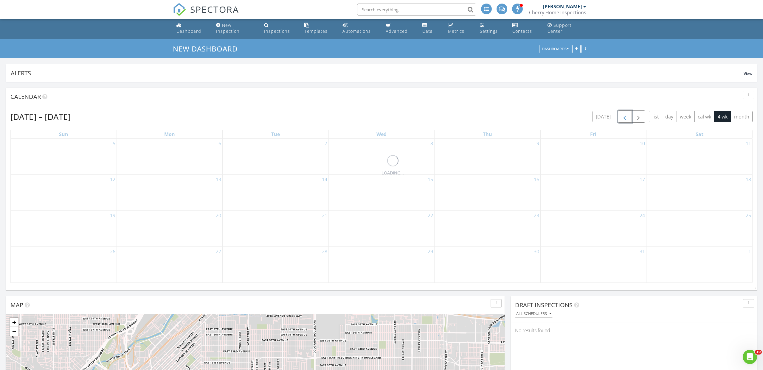
click at [628, 119] on span "button" at bounding box center [624, 116] width 7 height 7
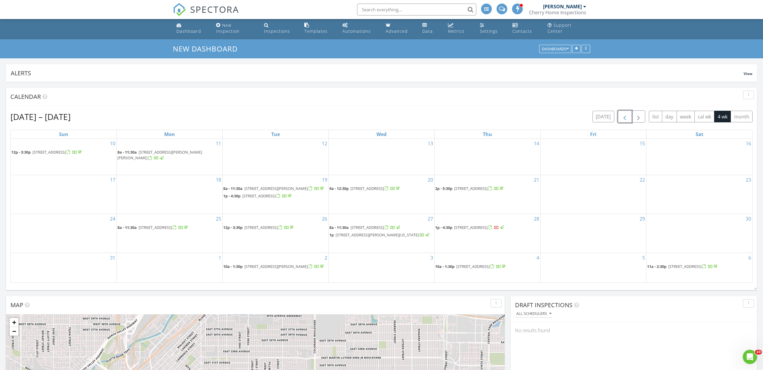
click at [628, 119] on span "button" at bounding box center [624, 116] width 7 height 7
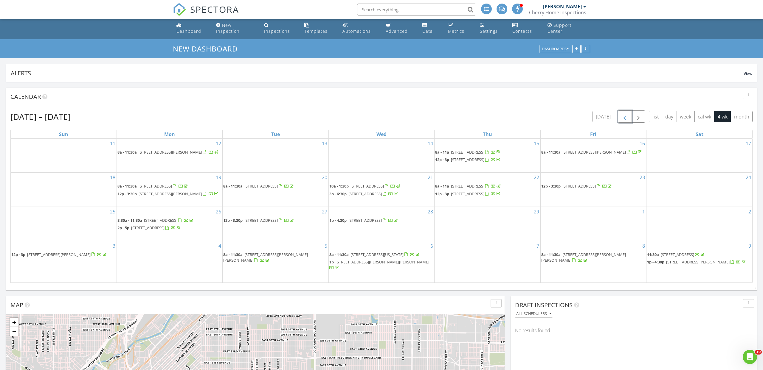
click at [628, 119] on span "button" at bounding box center [624, 116] width 7 height 7
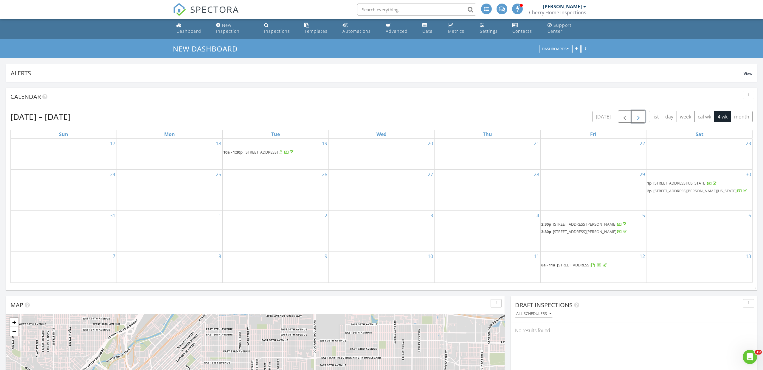
click at [638, 118] on span "button" at bounding box center [638, 116] width 7 height 7
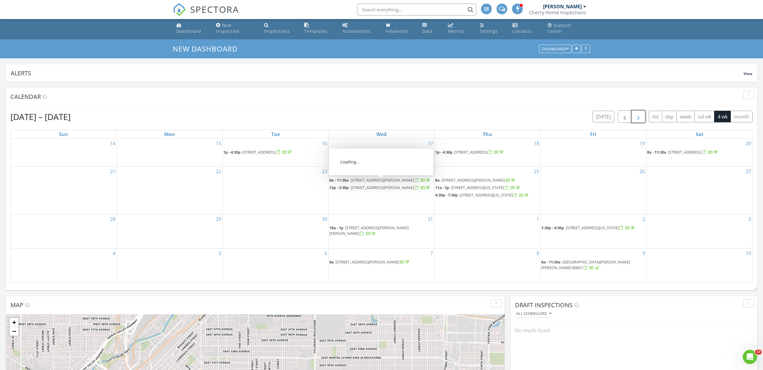
click at [392, 183] on span "[STREET_ADDRESS][PERSON_NAME]" at bounding box center [381, 180] width 63 height 5
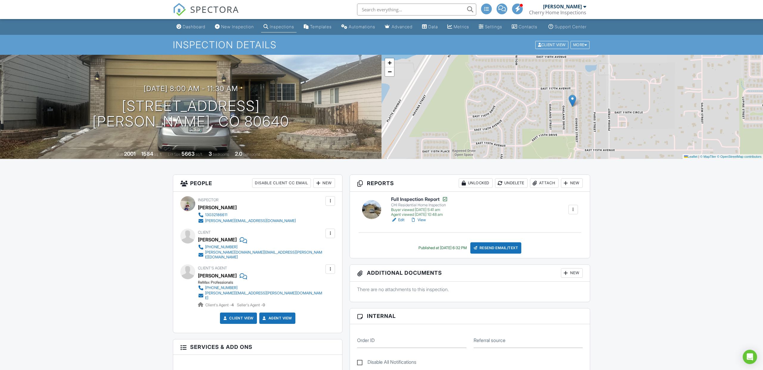
click at [212, 9] on span "SPECTORA" at bounding box center [214, 9] width 49 height 13
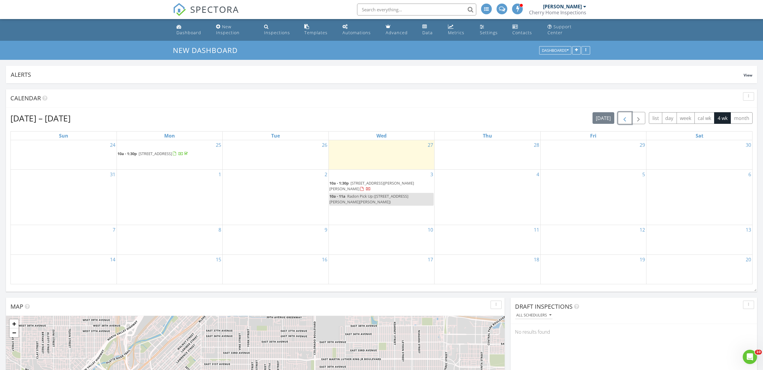
click at [626, 120] on span "button" at bounding box center [624, 118] width 7 height 7
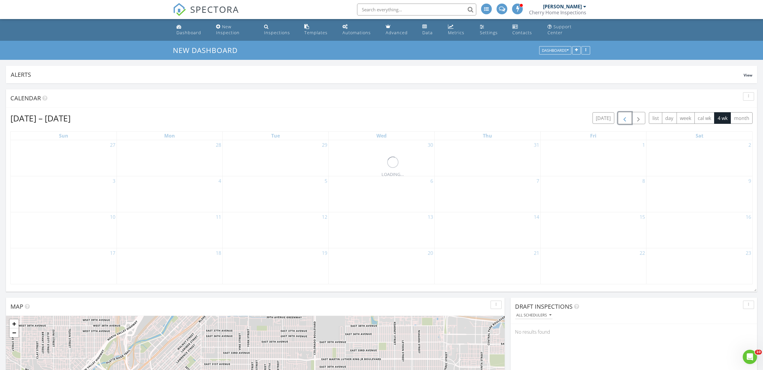
click at [626, 120] on span "button" at bounding box center [624, 118] width 7 height 7
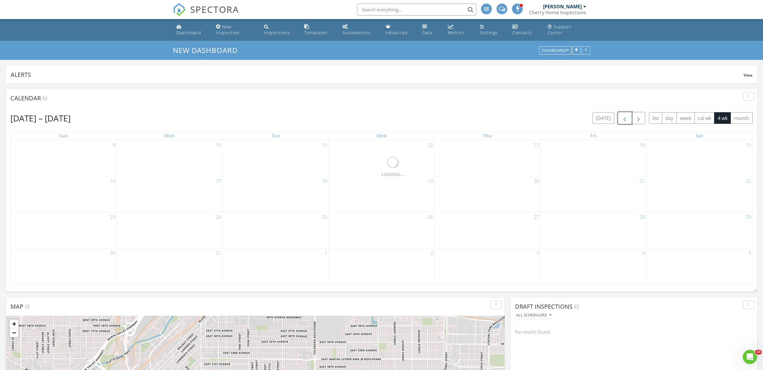
click at [626, 120] on span "button" at bounding box center [624, 118] width 7 height 7
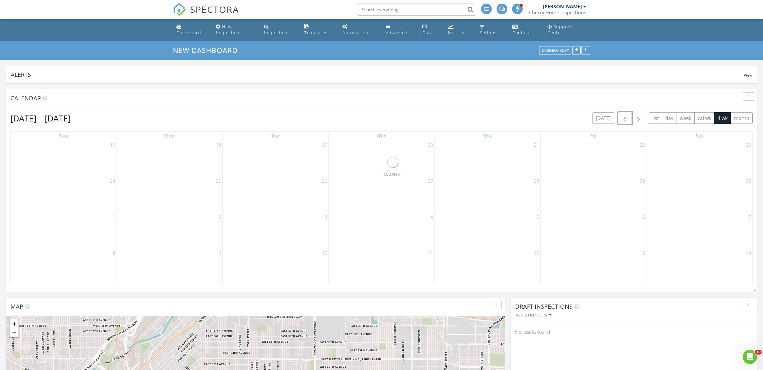
click at [626, 120] on span "button" at bounding box center [624, 118] width 7 height 7
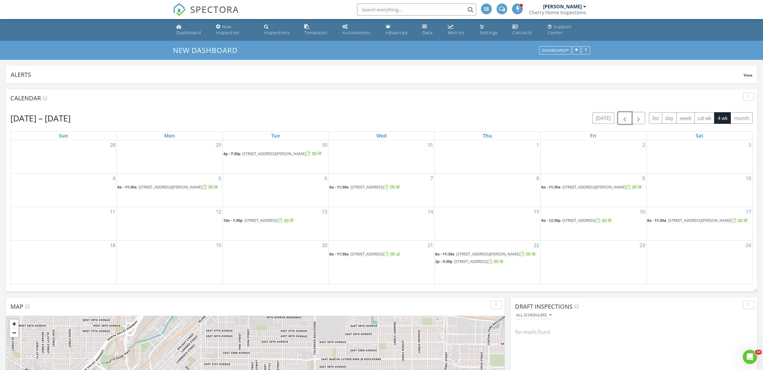
click at [626, 120] on span "button" at bounding box center [624, 118] width 7 height 7
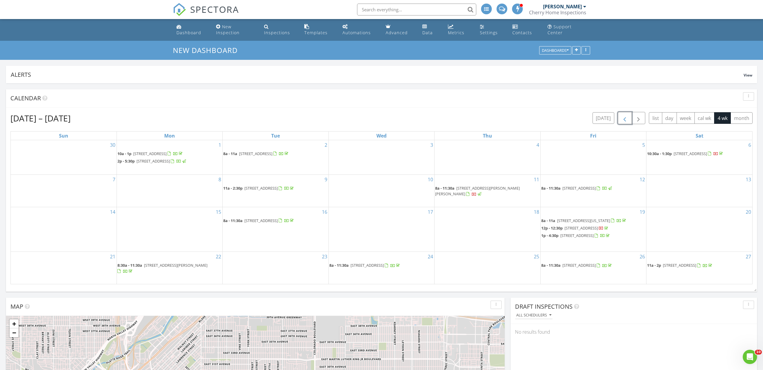
click at [626, 120] on span "button" at bounding box center [624, 118] width 7 height 7
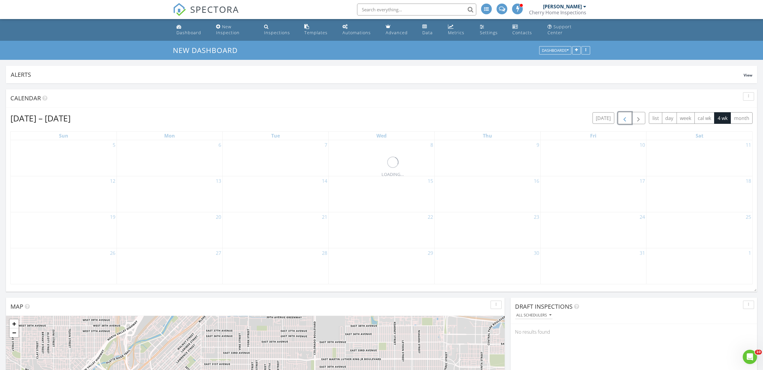
click at [626, 120] on span "button" at bounding box center [624, 118] width 7 height 7
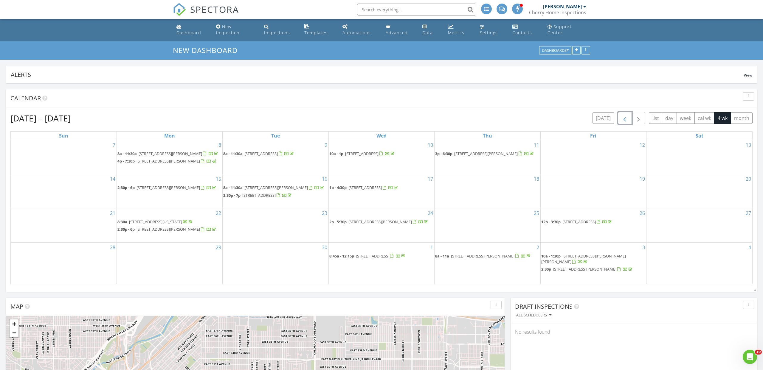
click at [626, 120] on span "button" at bounding box center [624, 118] width 7 height 7
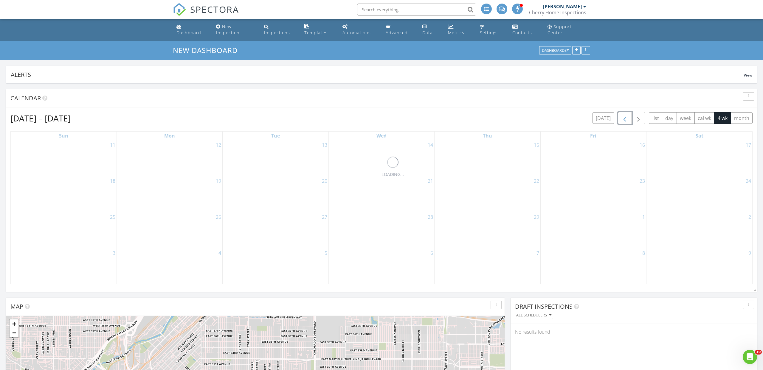
click at [626, 120] on span "button" at bounding box center [624, 118] width 7 height 7
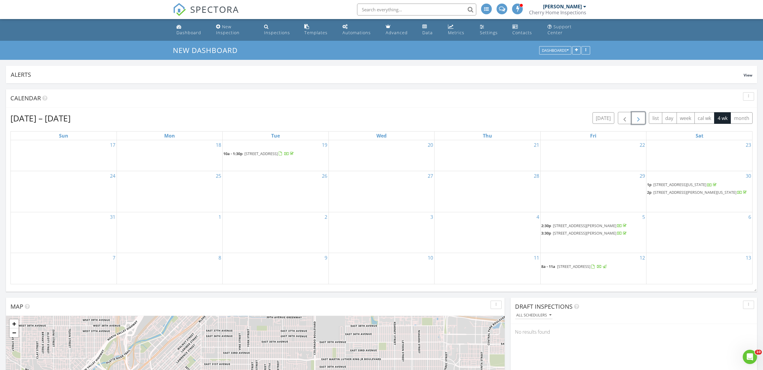
click at [637, 118] on span "button" at bounding box center [638, 118] width 7 height 7
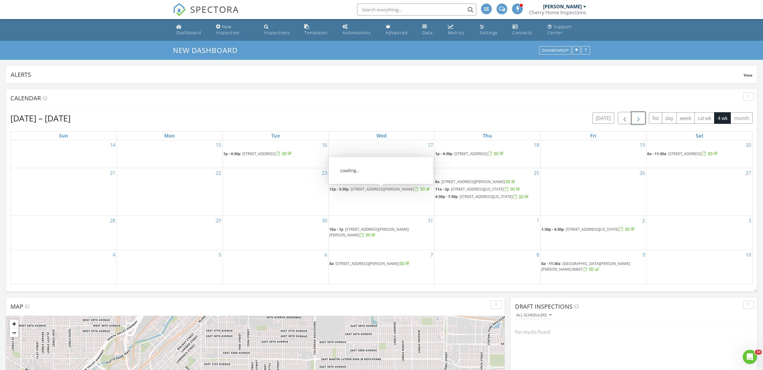
click at [381, 192] on span "4208 S Hudson Pkwy, Englewood 80113" at bounding box center [381, 189] width 63 height 5
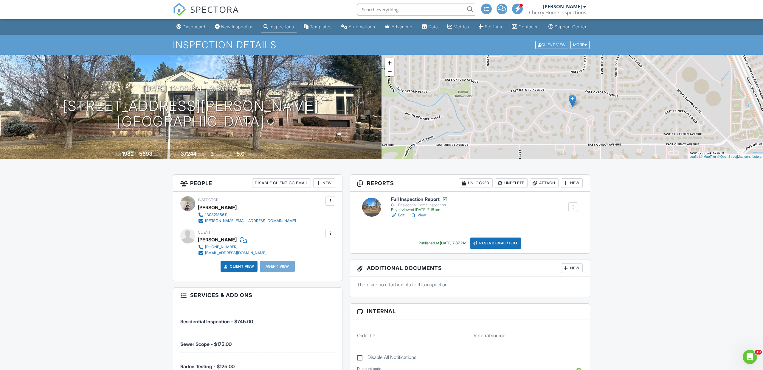
click at [233, 12] on span "SPECTORA" at bounding box center [214, 9] width 49 height 13
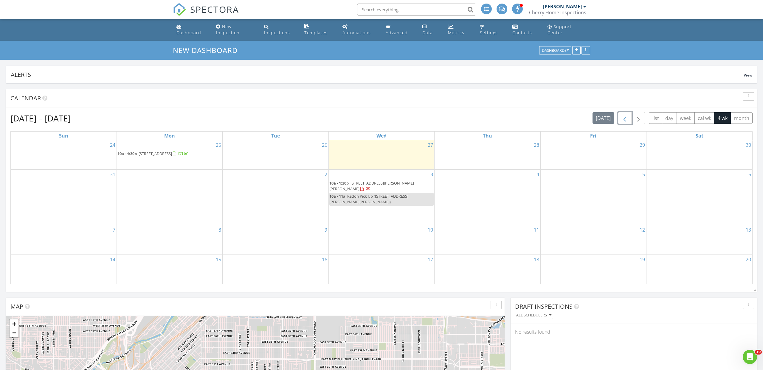
click at [622, 118] on span "button" at bounding box center [624, 118] width 7 height 7
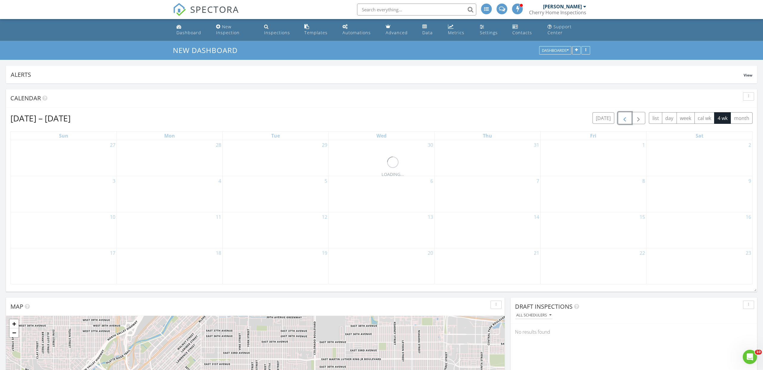
click at [622, 118] on span "button" at bounding box center [624, 118] width 7 height 7
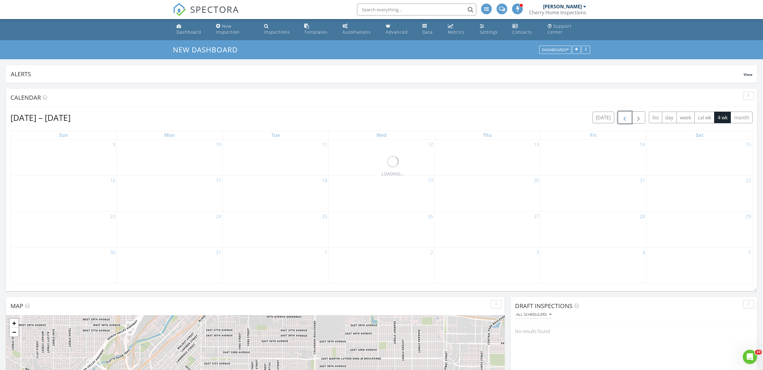
click at [622, 118] on span "button" at bounding box center [624, 117] width 7 height 7
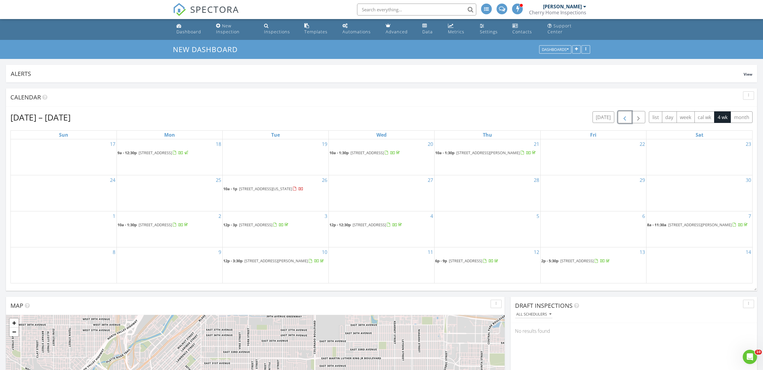
click at [622, 118] on span "button" at bounding box center [624, 117] width 7 height 7
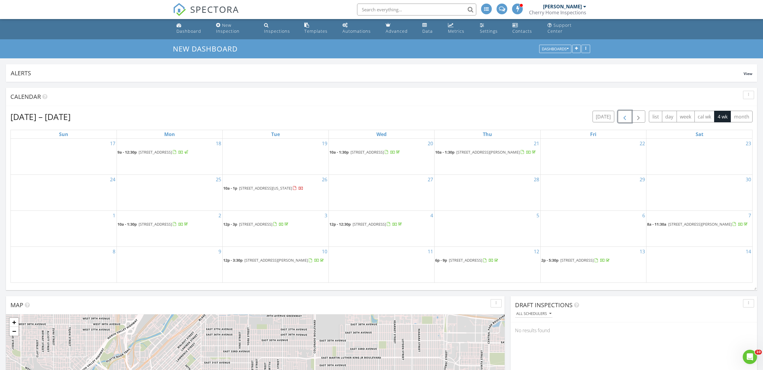
click at [622, 118] on span "button" at bounding box center [624, 116] width 7 height 7
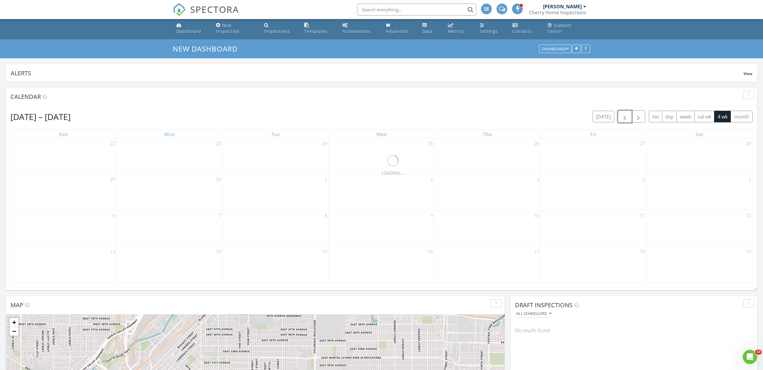
click at [622, 118] on span "button" at bounding box center [624, 116] width 7 height 7
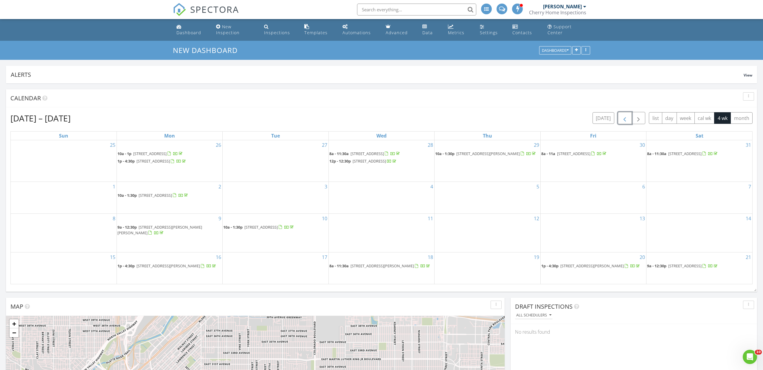
click at [622, 117] on span "button" at bounding box center [624, 118] width 7 height 7
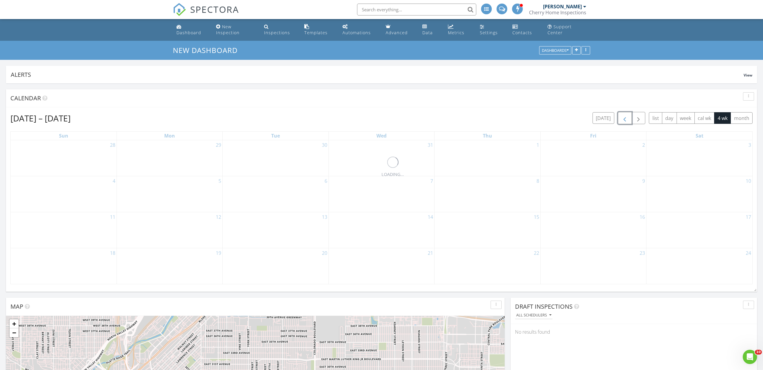
scroll to position [1, 0]
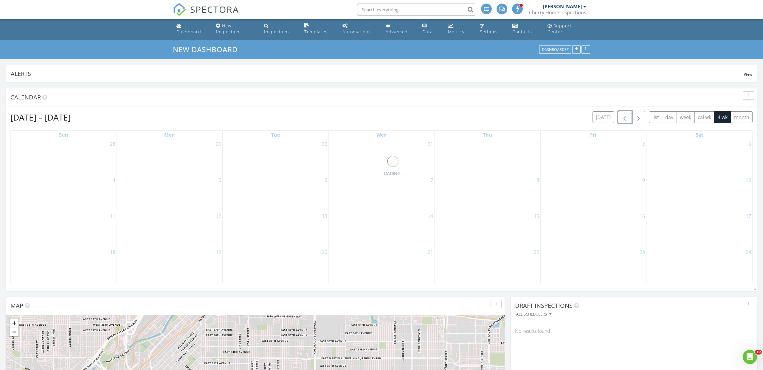
click at [622, 118] on span "button" at bounding box center [624, 117] width 7 height 7
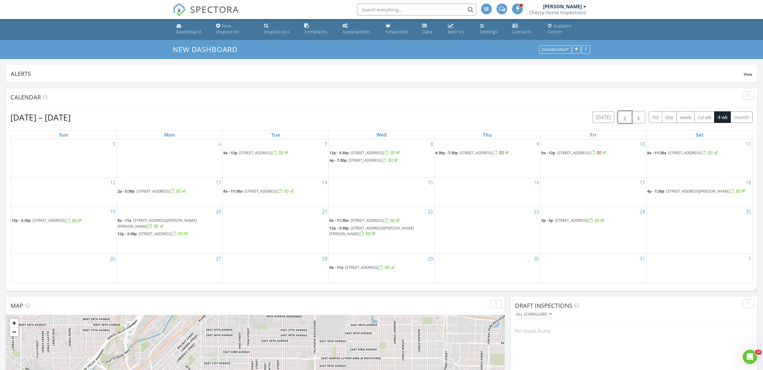
scroll to position [0, 0]
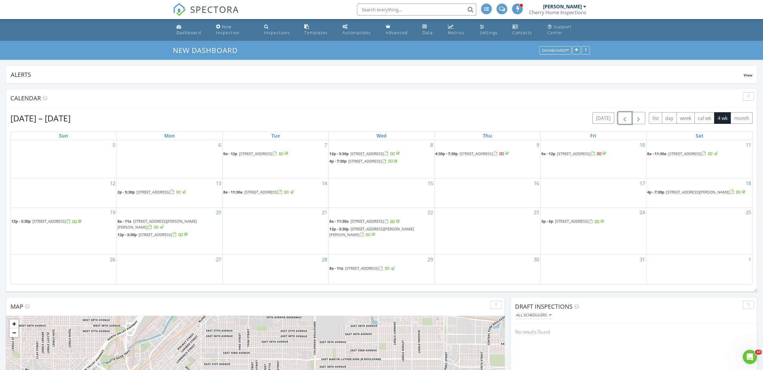
click at [622, 118] on span "button" at bounding box center [624, 118] width 7 height 7
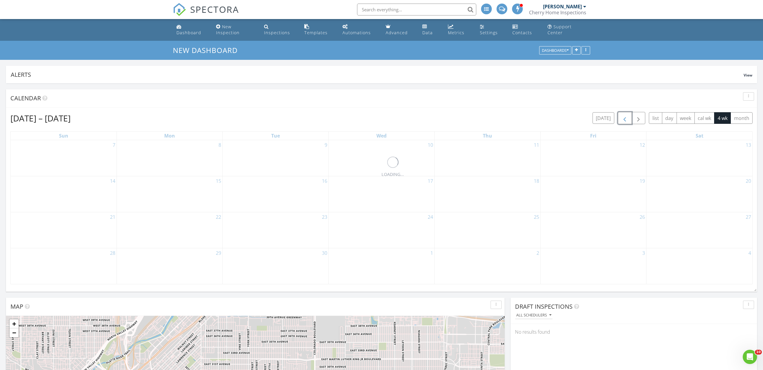
click at [622, 118] on span "button" at bounding box center [624, 118] width 7 height 7
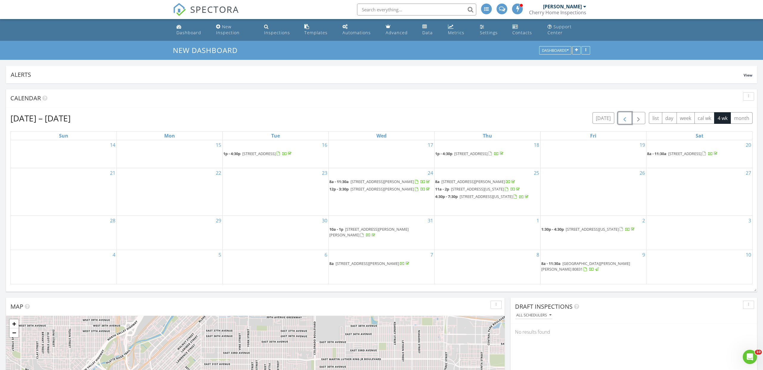
click at [622, 117] on span "button" at bounding box center [624, 118] width 7 height 7
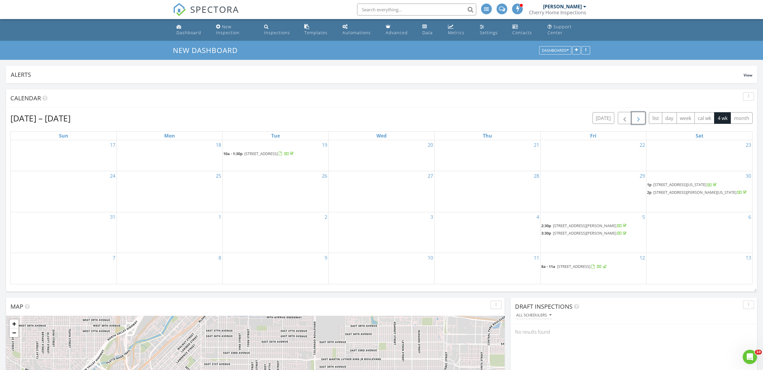
click at [635, 117] on span "button" at bounding box center [638, 118] width 7 height 7
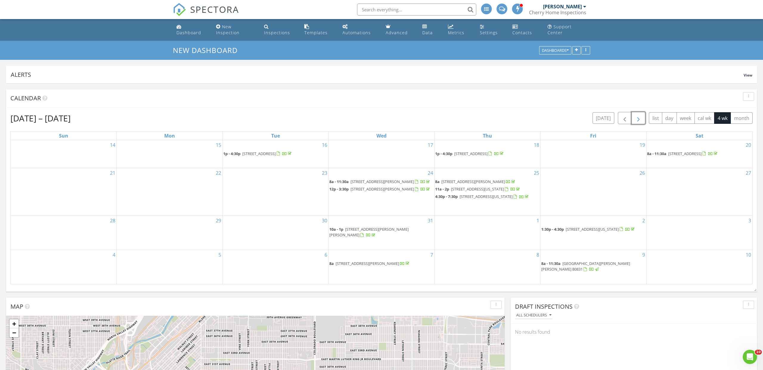
click at [467, 192] on span "[STREET_ADDRESS][US_STATE]" at bounding box center [477, 189] width 53 height 5
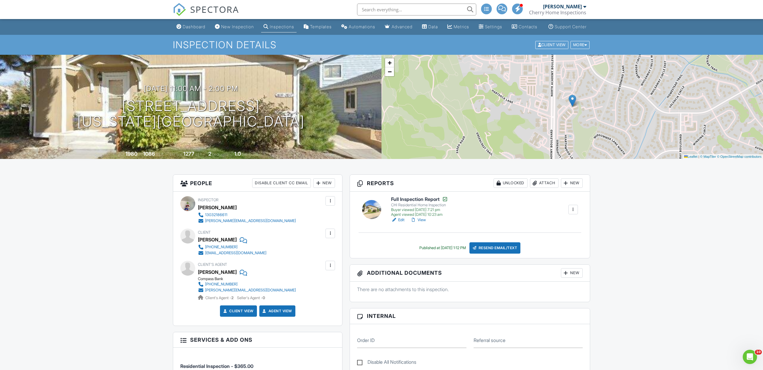
click at [217, 10] on span "SPECTORA" at bounding box center [214, 9] width 49 height 13
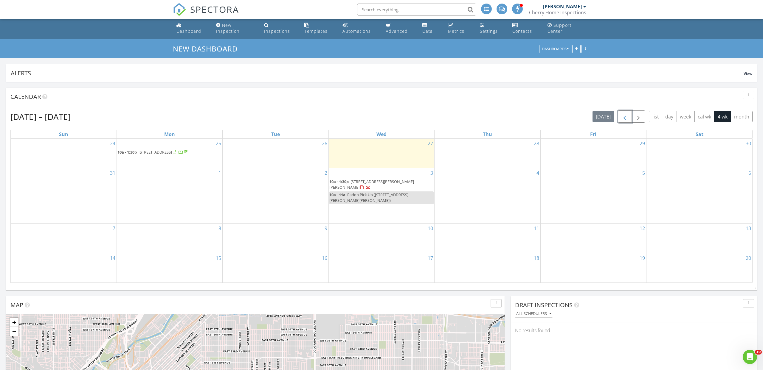
click at [626, 118] on span "button" at bounding box center [624, 116] width 7 height 7
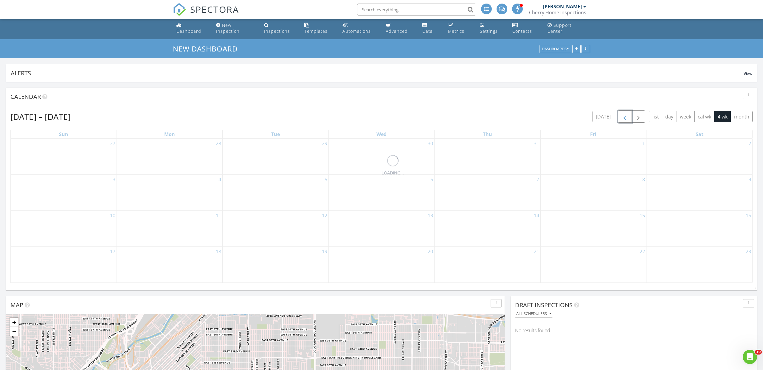
click at [626, 118] on span "button" at bounding box center [624, 116] width 7 height 7
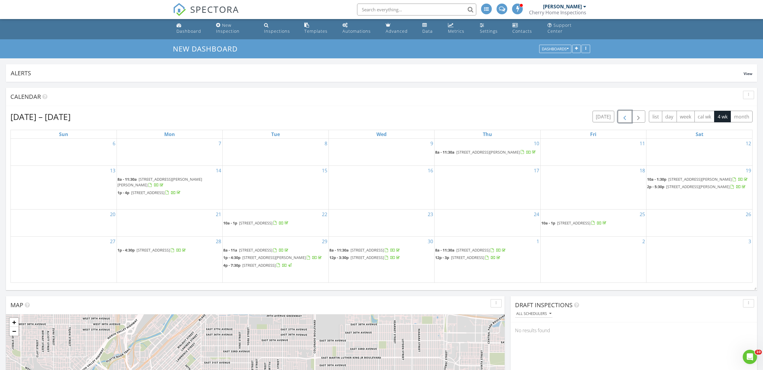
click at [626, 118] on span "button" at bounding box center [624, 116] width 7 height 7
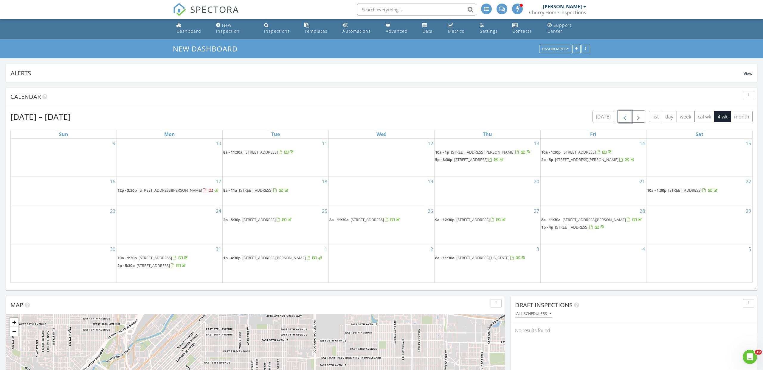
click at [626, 118] on span "button" at bounding box center [624, 116] width 7 height 7
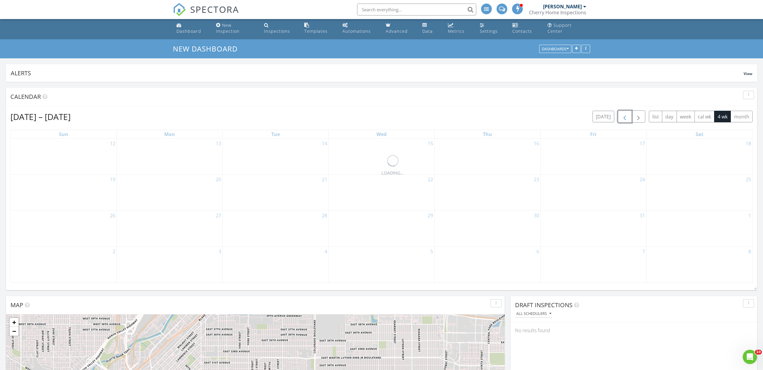
click at [626, 118] on span "button" at bounding box center [624, 116] width 7 height 7
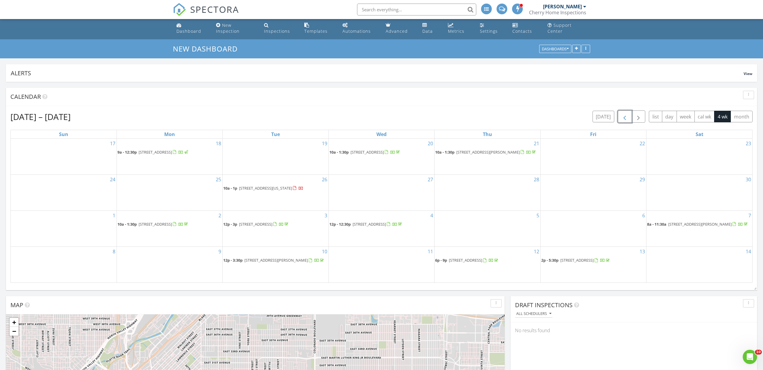
click at [626, 118] on span "button" at bounding box center [624, 116] width 7 height 7
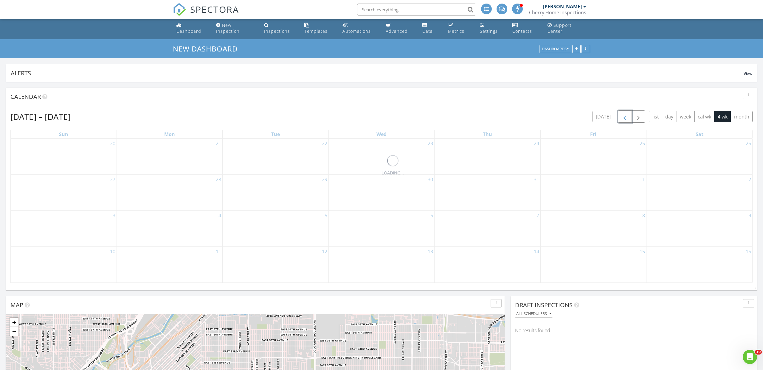
click at [626, 118] on span "button" at bounding box center [624, 116] width 7 height 7
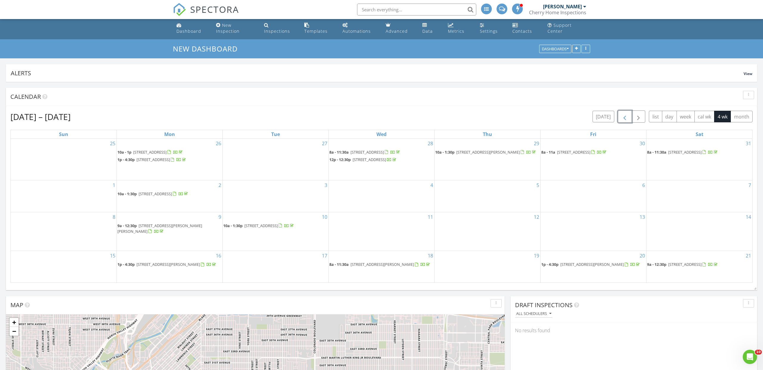
click at [626, 118] on span "button" at bounding box center [624, 116] width 7 height 7
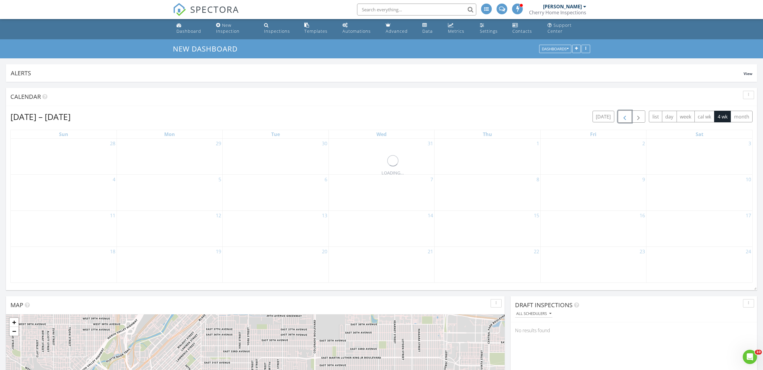
click at [626, 118] on span "button" at bounding box center [624, 116] width 7 height 7
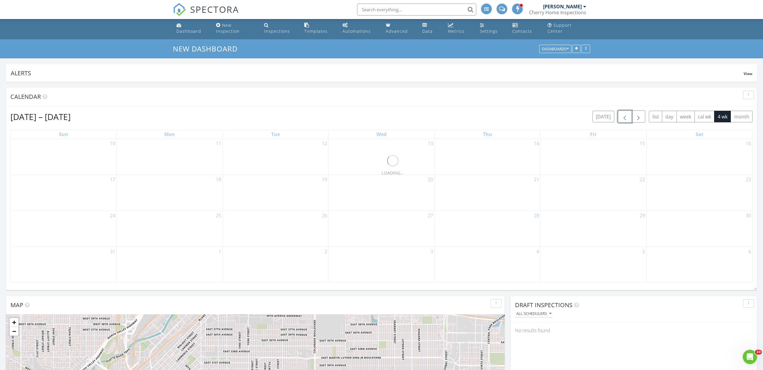
click at [626, 118] on span "button" at bounding box center [624, 116] width 7 height 7
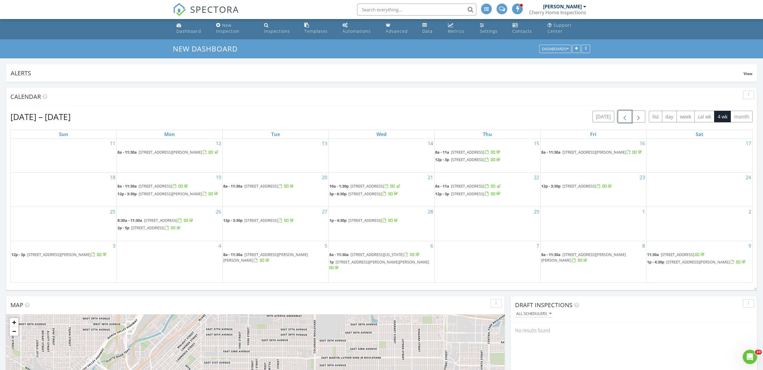
click at [626, 118] on span "button" at bounding box center [624, 116] width 7 height 7
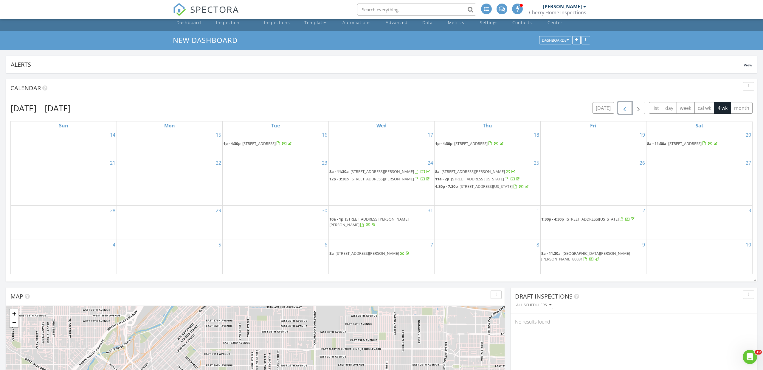
scroll to position [12, 0]
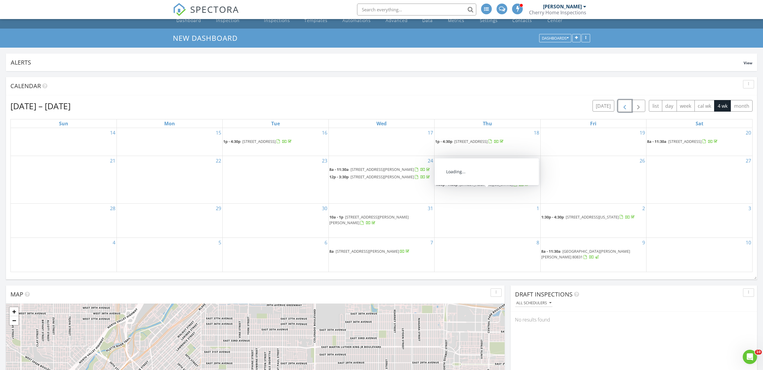
click at [487, 187] on span "14700 E Kentucky Dr 522, Aurora 80012" at bounding box center [485, 184] width 53 height 5
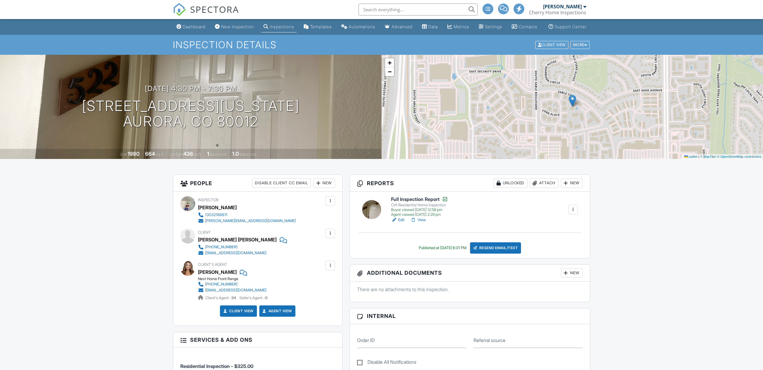
click at [222, 10] on span "SPECTORA" at bounding box center [214, 9] width 49 height 13
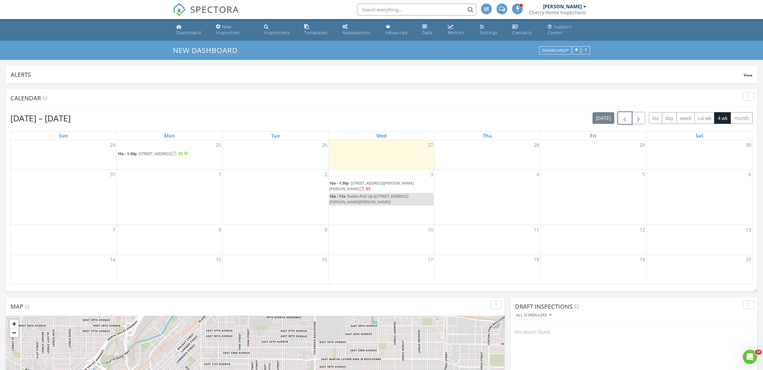
click at [625, 118] on span "button" at bounding box center [624, 118] width 7 height 7
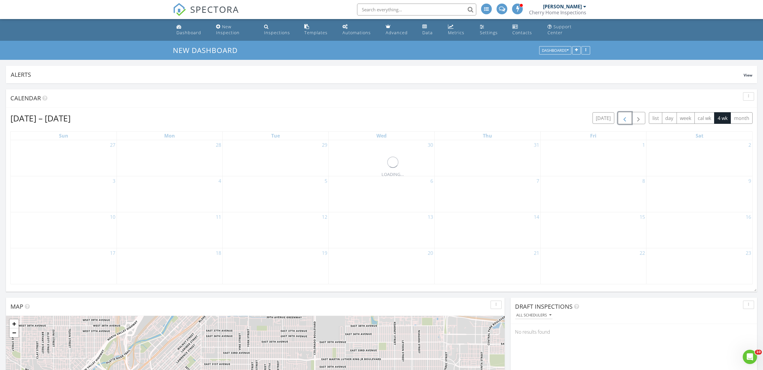
click at [625, 118] on span "button" at bounding box center [624, 118] width 7 height 7
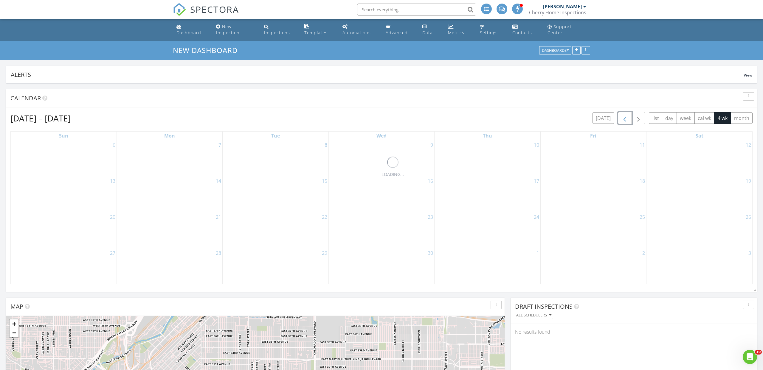
click at [625, 118] on span "button" at bounding box center [624, 118] width 7 height 7
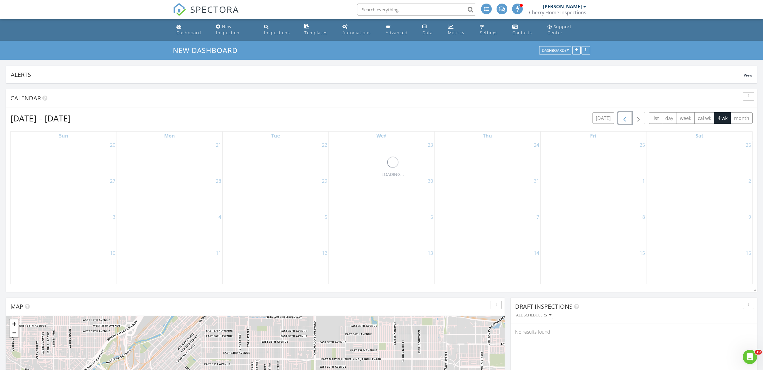
click at [625, 118] on span "button" at bounding box center [624, 118] width 7 height 7
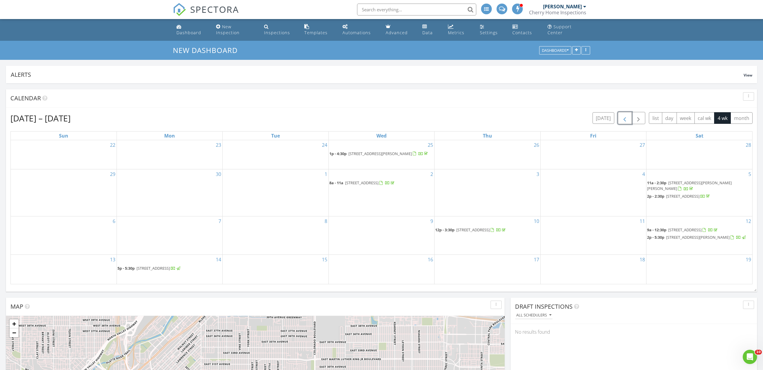
click at [625, 118] on span "button" at bounding box center [624, 118] width 7 height 7
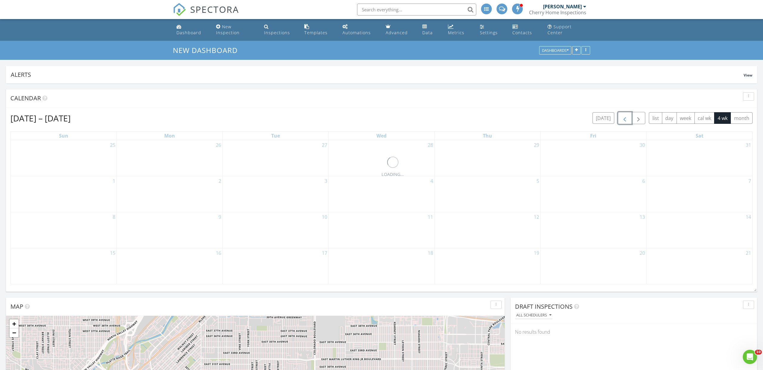
click at [625, 118] on span "button" at bounding box center [624, 118] width 7 height 7
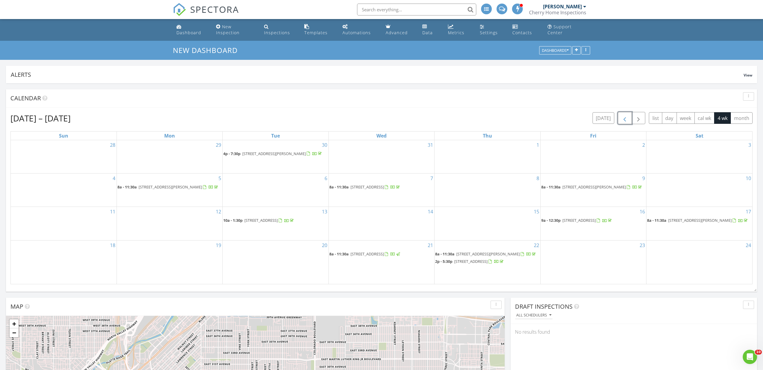
click at [625, 118] on span "button" at bounding box center [624, 118] width 7 height 7
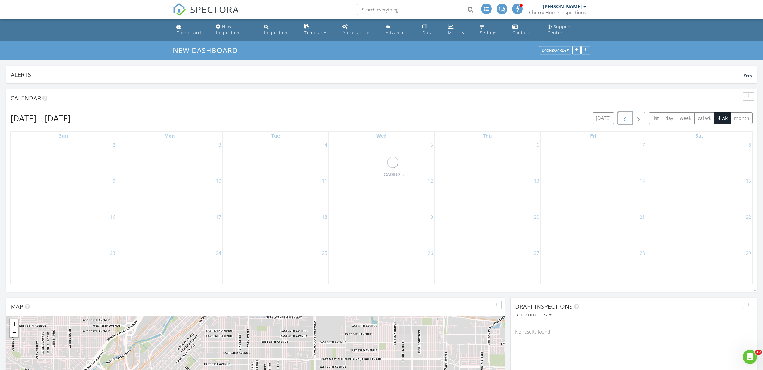
click at [625, 118] on span "button" at bounding box center [624, 118] width 7 height 7
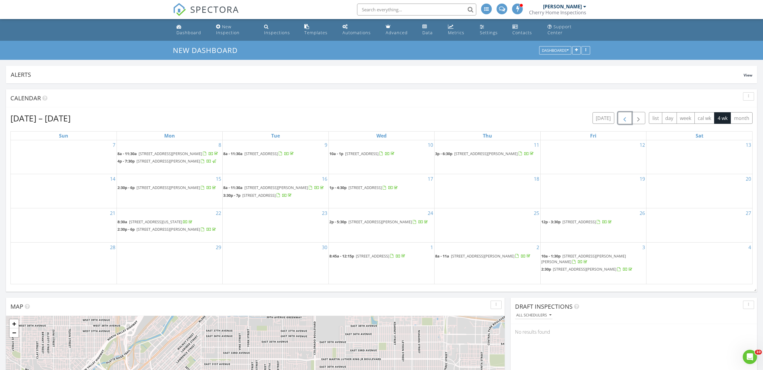
click at [625, 118] on span "button" at bounding box center [624, 118] width 7 height 7
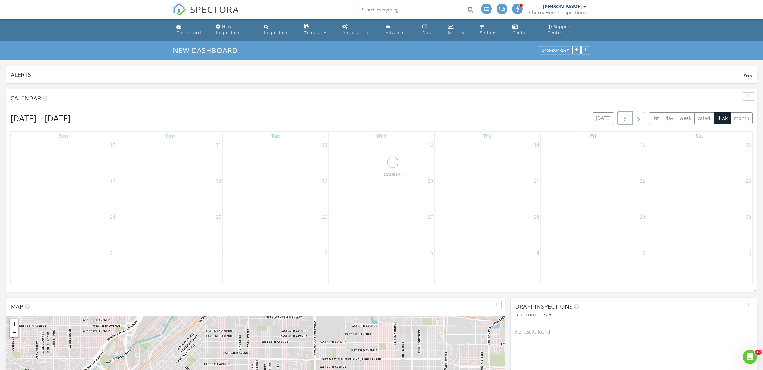
click at [625, 118] on span "button" at bounding box center [624, 118] width 7 height 7
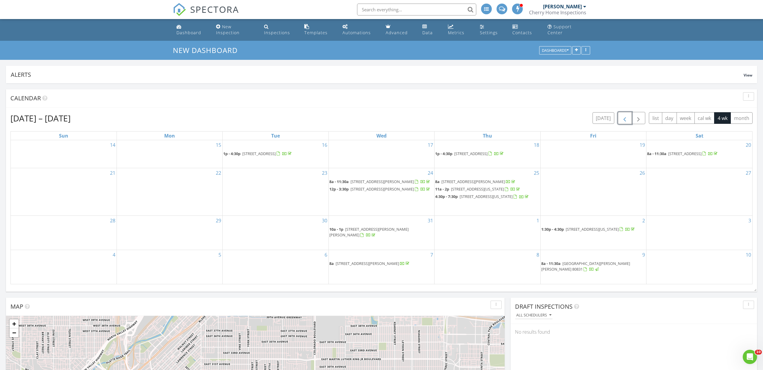
click at [397, 238] on span "18047 Dandy Brush Dr, Parker 80134" at bounding box center [368, 232] width 79 height 11
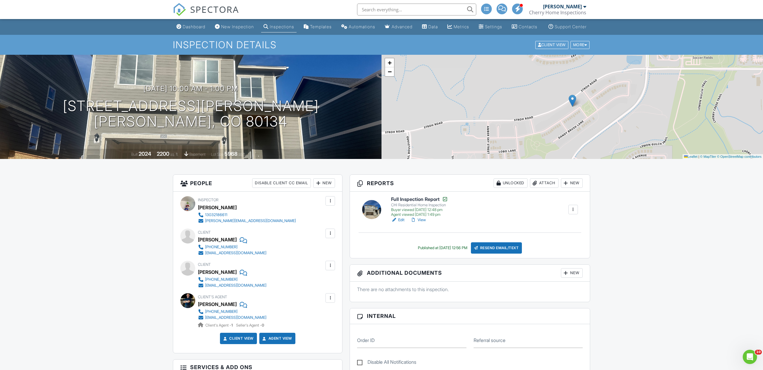
click at [229, 12] on span "SPECTORA" at bounding box center [214, 9] width 49 height 13
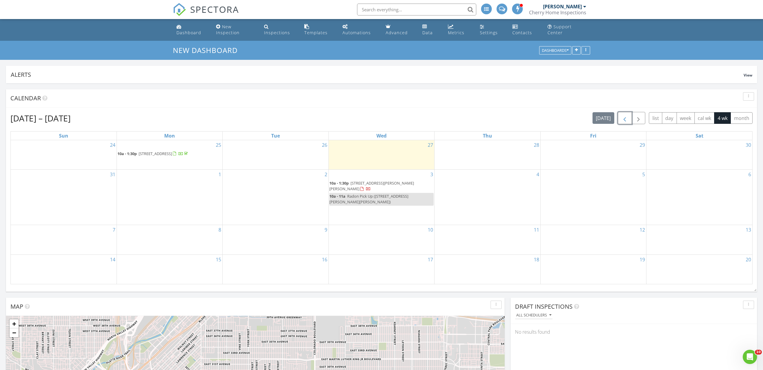
click at [625, 119] on span "button" at bounding box center [624, 118] width 7 height 7
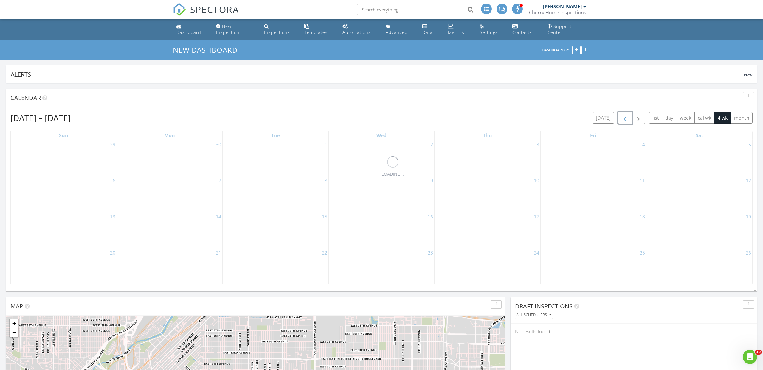
click at [625, 119] on span "button" at bounding box center [624, 117] width 7 height 7
click at [625, 119] on span "button" at bounding box center [624, 118] width 7 height 7
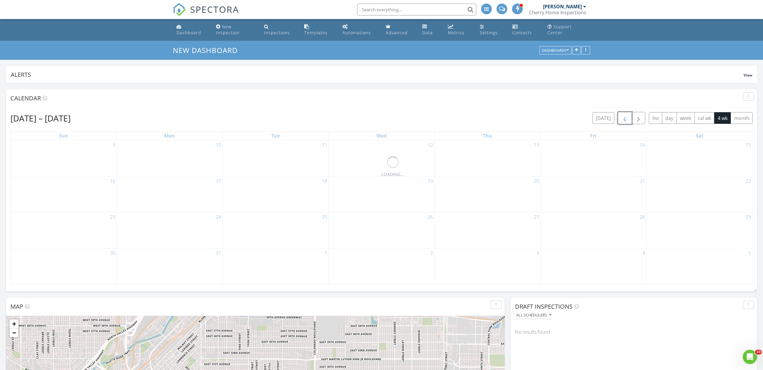
click at [625, 119] on span "button" at bounding box center [624, 118] width 7 height 7
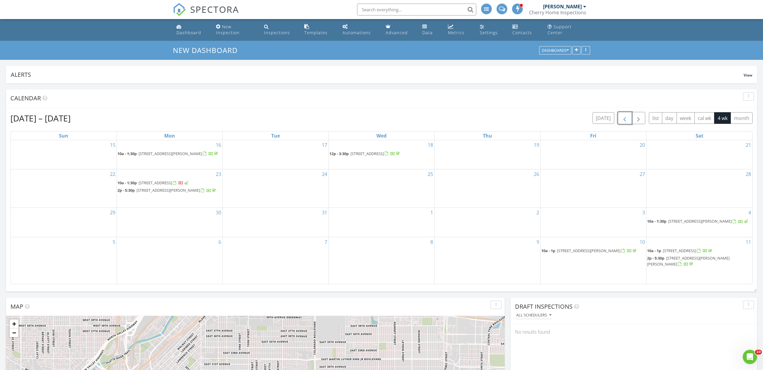
click at [625, 119] on span "button" at bounding box center [624, 118] width 7 height 7
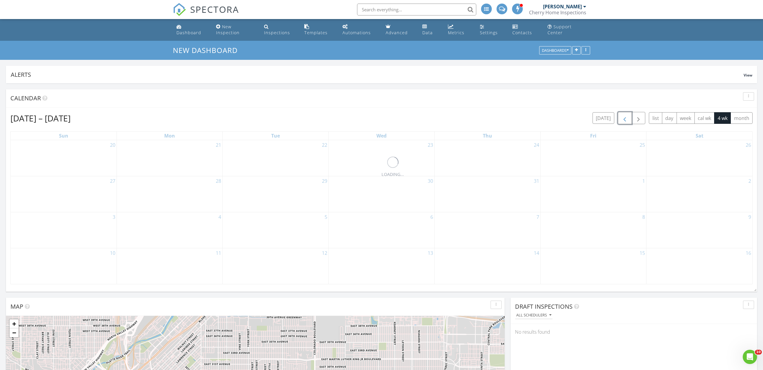
click at [625, 119] on span "button" at bounding box center [624, 118] width 7 height 7
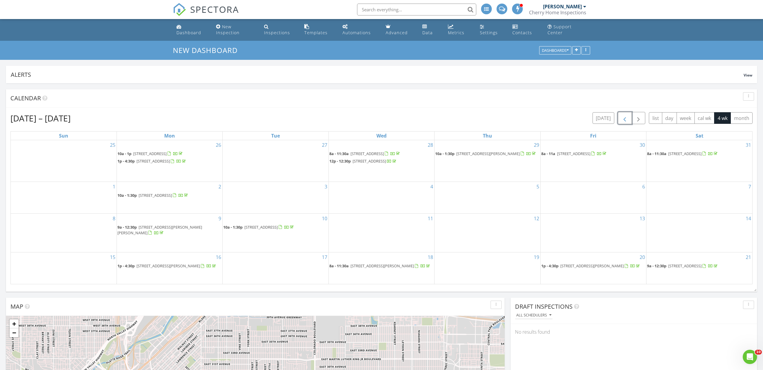
click at [625, 119] on span "button" at bounding box center [624, 118] width 7 height 7
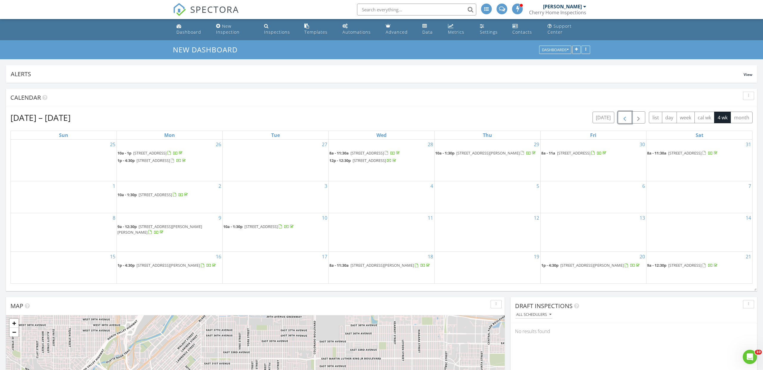
click at [625, 119] on span "button" at bounding box center [624, 117] width 7 height 7
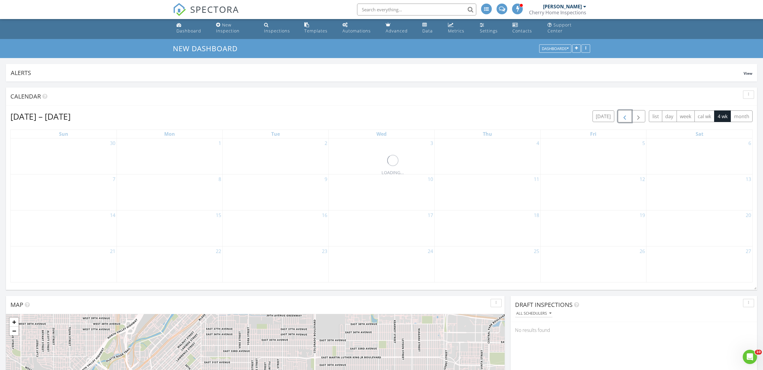
click at [625, 119] on span "button" at bounding box center [624, 116] width 7 height 7
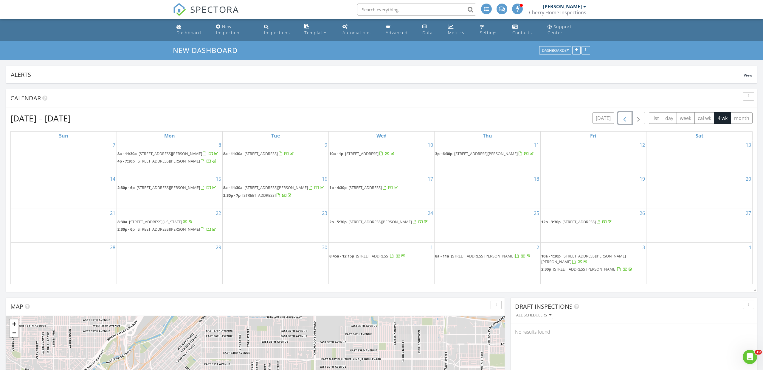
click at [625, 119] on span "button" at bounding box center [624, 118] width 7 height 7
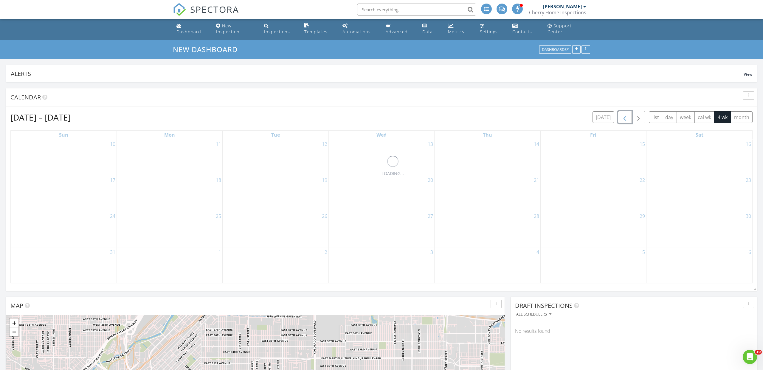
click at [625, 119] on span "button" at bounding box center [624, 117] width 7 height 7
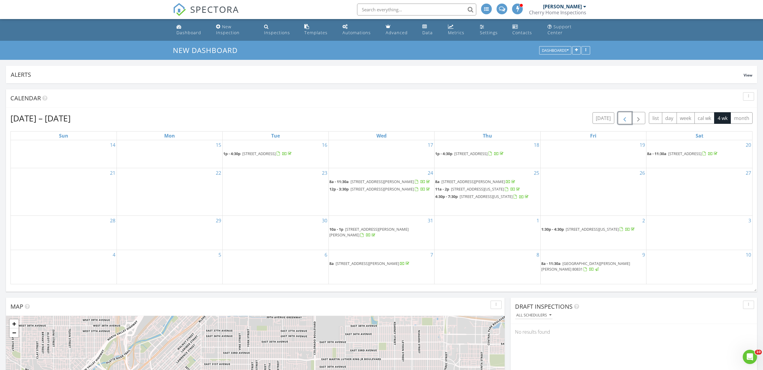
click at [380, 266] on span "12901 N 2nd St, Parker 80134" at bounding box center [367, 263] width 63 height 5
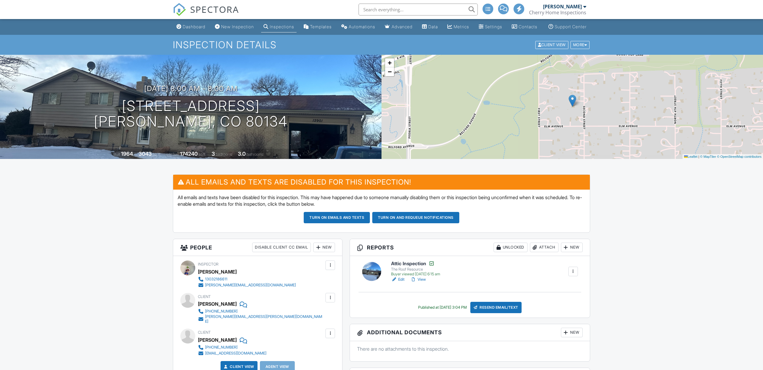
click at [207, 9] on span "SPECTORA" at bounding box center [214, 9] width 49 height 13
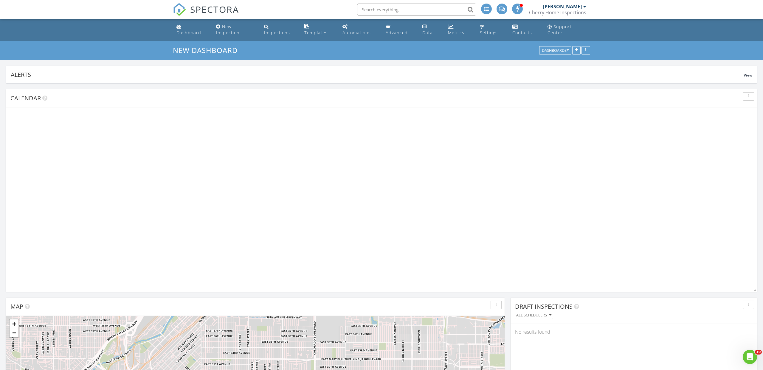
scroll to position [128, 246]
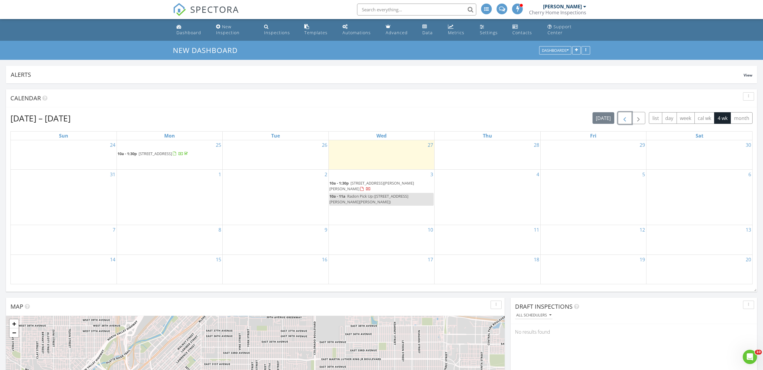
click at [624, 118] on span "button" at bounding box center [624, 118] width 7 height 7
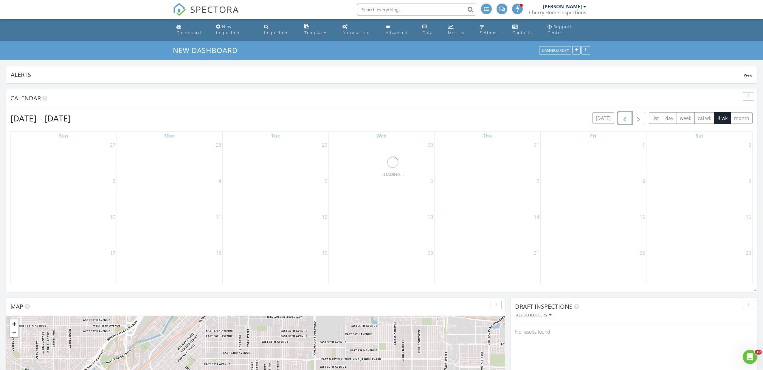
click at [624, 118] on span "button" at bounding box center [624, 118] width 7 height 7
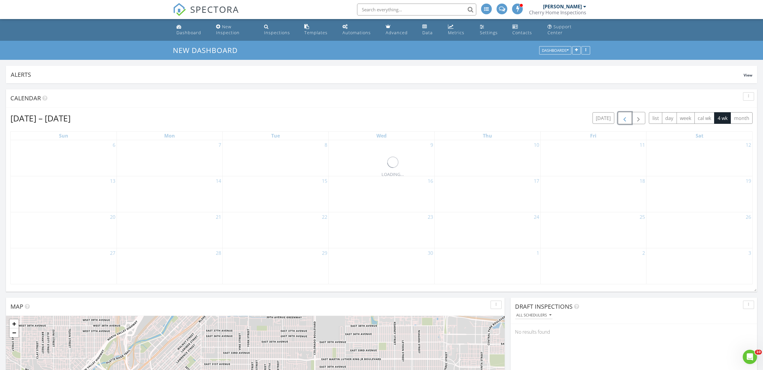
click at [624, 118] on span "button" at bounding box center [624, 118] width 7 height 7
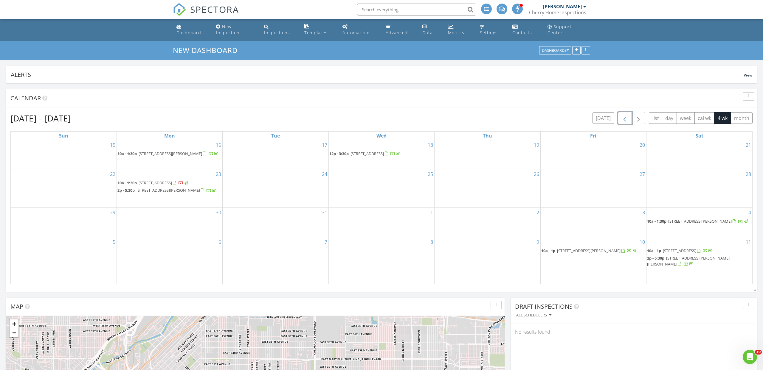
click at [624, 118] on span "button" at bounding box center [624, 118] width 7 height 7
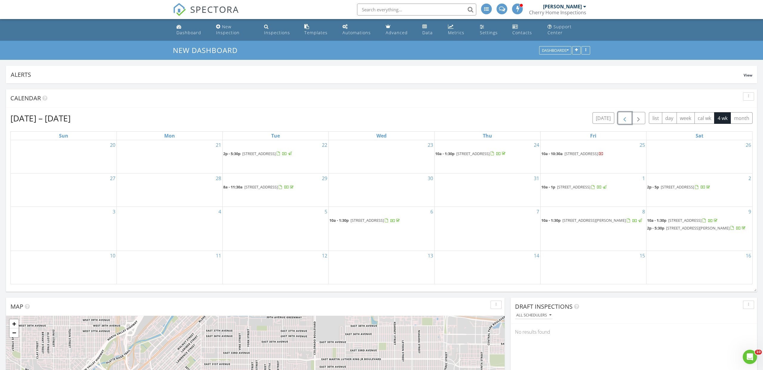
click at [624, 118] on span "button" at bounding box center [624, 118] width 7 height 7
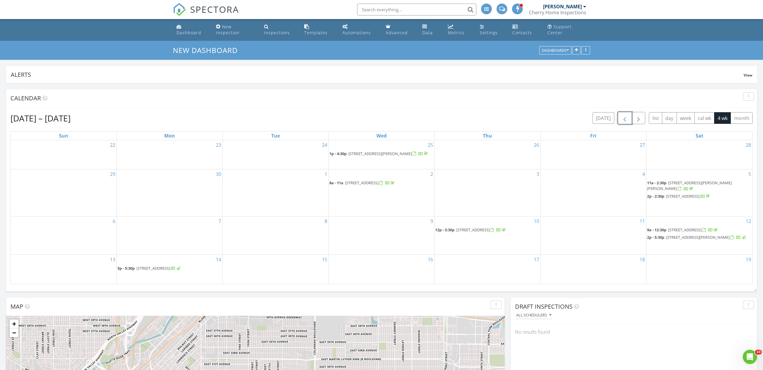
click at [624, 118] on span "button" at bounding box center [624, 118] width 7 height 7
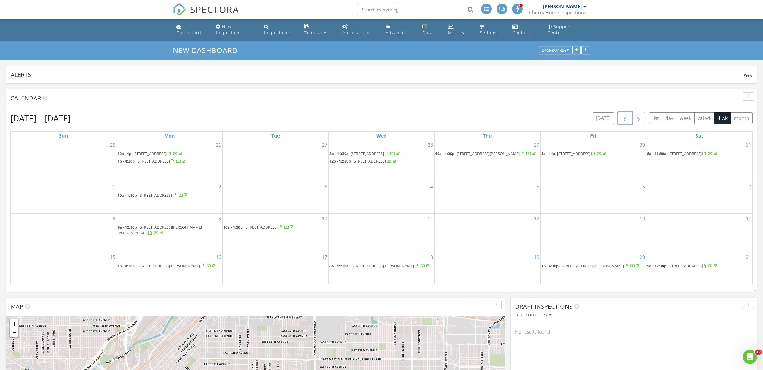
click at [624, 118] on span "button" at bounding box center [624, 118] width 7 height 7
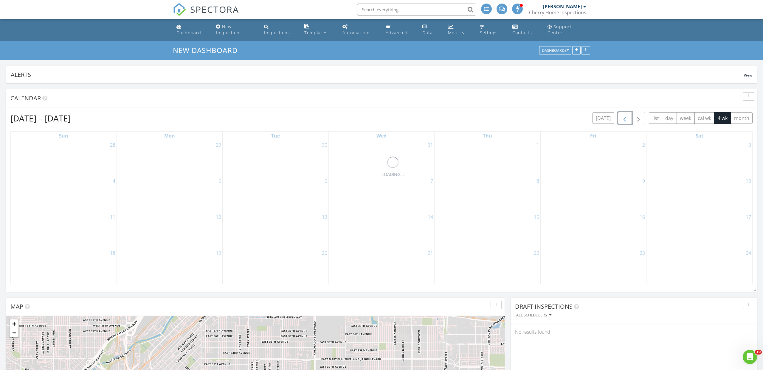
click at [624, 118] on span "button" at bounding box center [624, 118] width 7 height 7
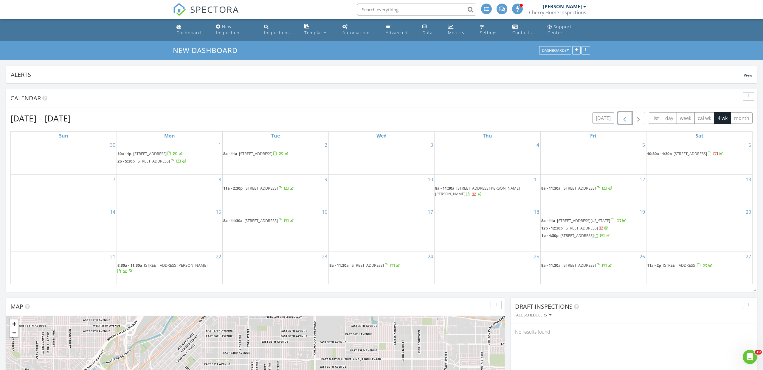
click at [624, 118] on span "button" at bounding box center [624, 118] width 7 height 7
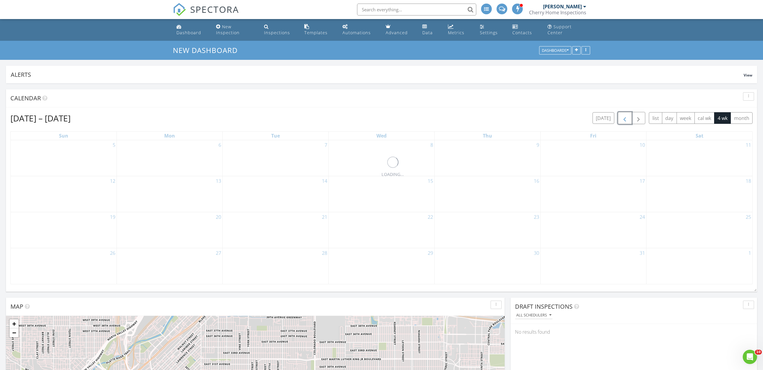
click at [624, 118] on span "button" at bounding box center [624, 118] width 7 height 7
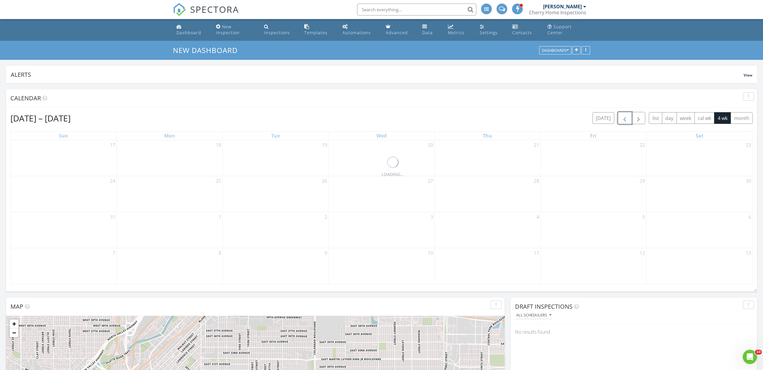
click at [624, 118] on span "button" at bounding box center [624, 118] width 7 height 7
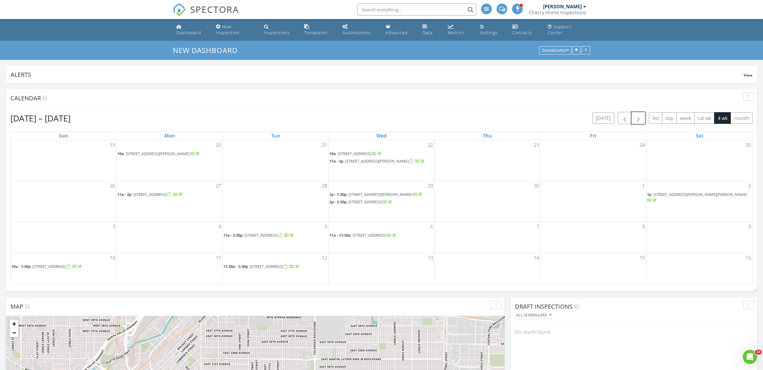
click at [645, 118] on button "button" at bounding box center [638, 118] width 14 height 12
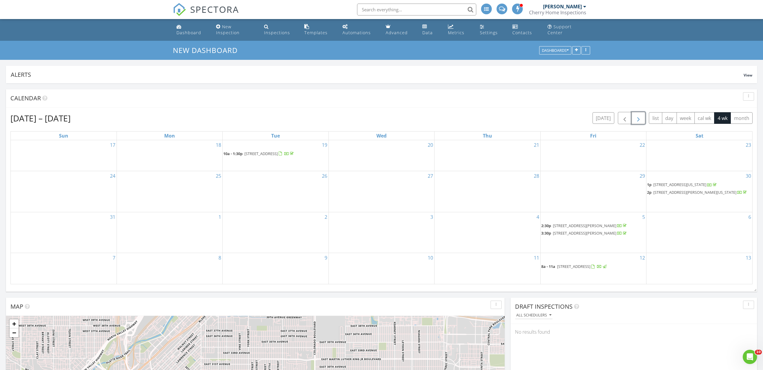
click at [645, 118] on button "button" at bounding box center [638, 118] width 14 height 12
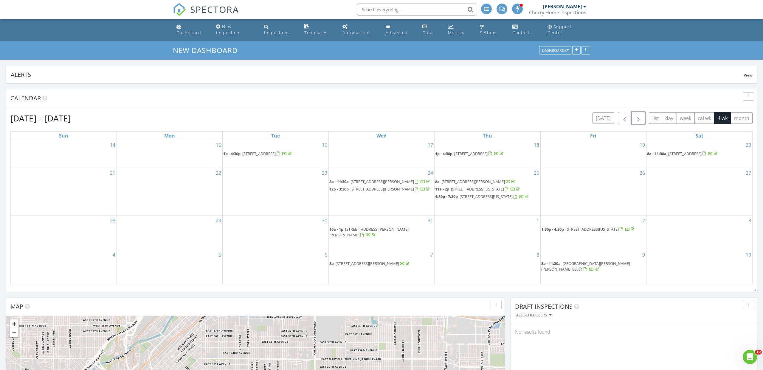
click at [645, 118] on button "button" at bounding box center [638, 118] width 14 height 12
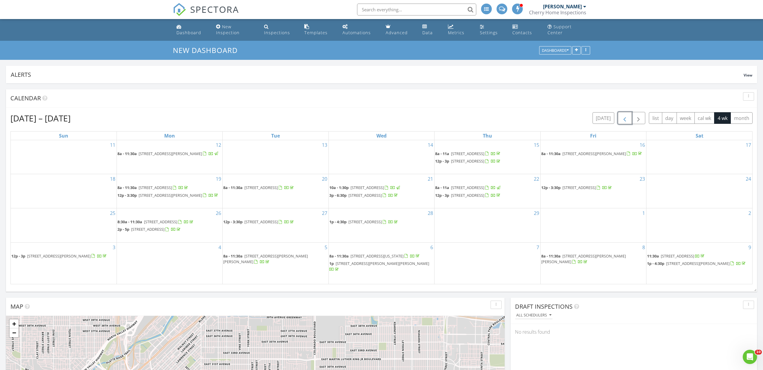
click at [622, 118] on span "button" at bounding box center [624, 118] width 7 height 7
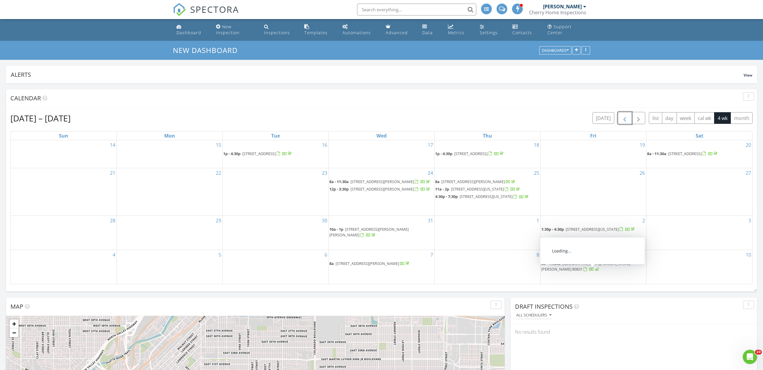
click at [589, 272] on span "20613 Cheryl Grove, Peyton 80831" at bounding box center [585, 266] width 89 height 11
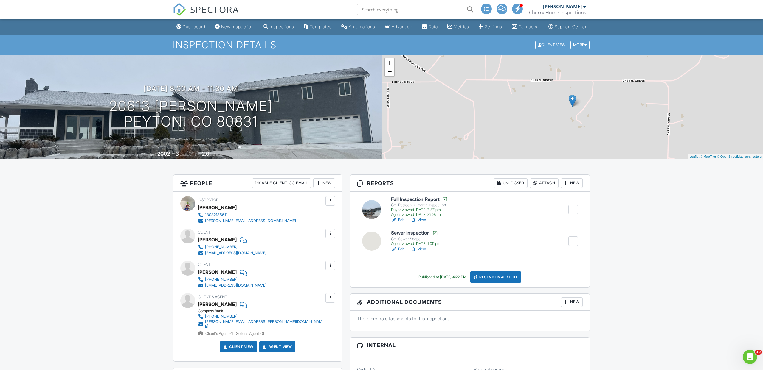
click at [234, 16] on link "SPECTORA" at bounding box center [206, 14] width 66 height 13
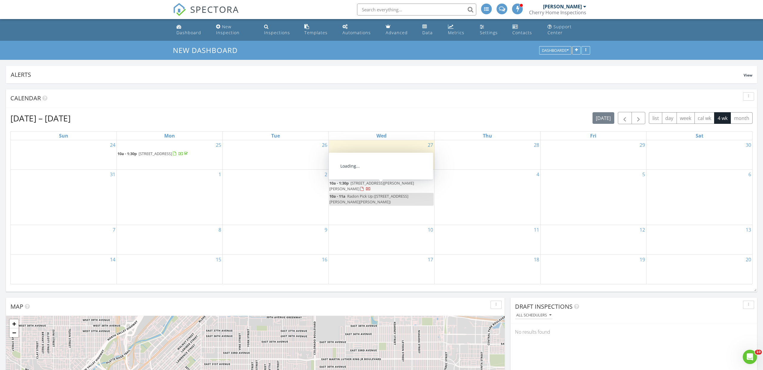
click at [381, 188] on span "8700 Ehler Pkwy, Thornton 80602" at bounding box center [371, 186] width 85 height 11
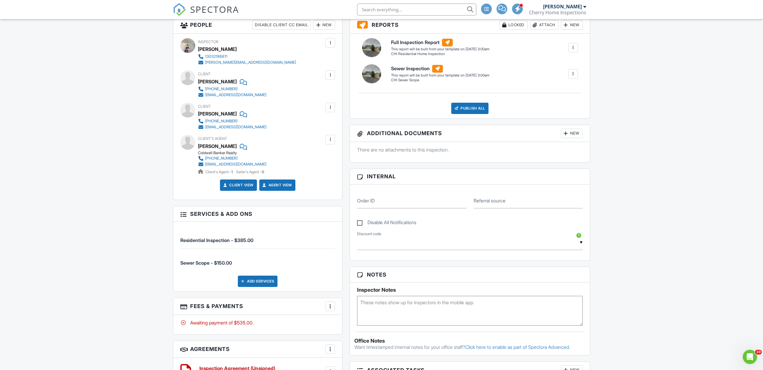
scroll to position [220, 0]
click at [332, 310] on div at bounding box center [330, 307] width 6 height 6
click at [360, 274] on li "Edit Fees & Payments" at bounding box center [360, 267] width 62 height 15
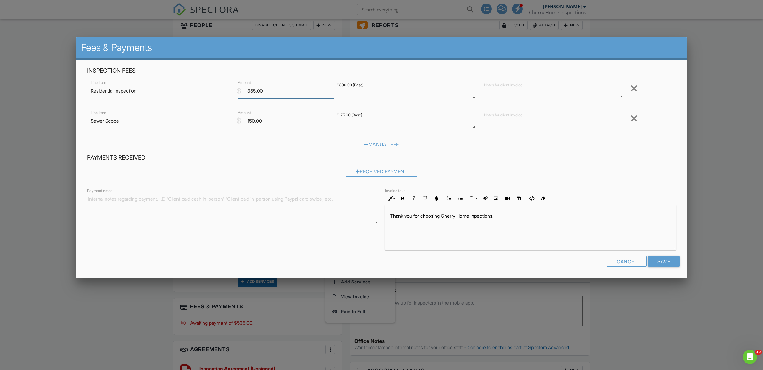
click at [251, 90] on input "385.00" at bounding box center [286, 91] width 96 height 15
type input "485.00"
click at [668, 261] on input "Save" at bounding box center [664, 261] width 32 height 11
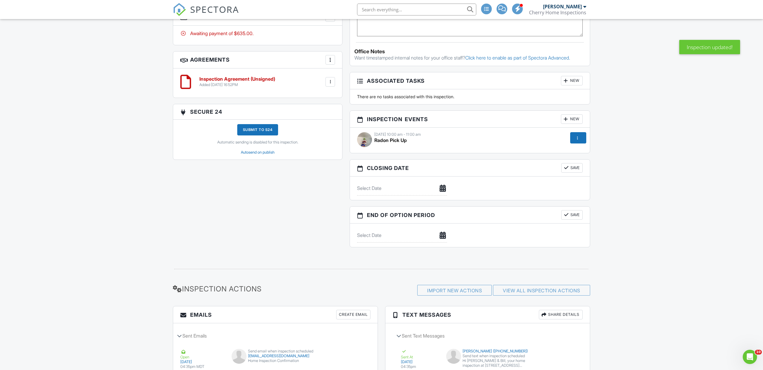
scroll to position [249, 0]
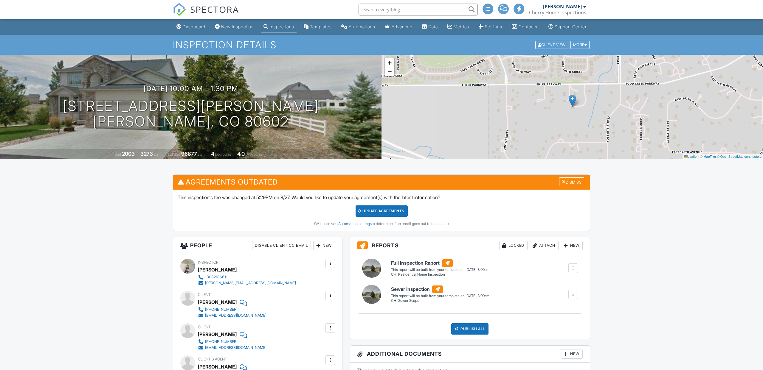
click at [400, 217] on div "Update Agreements" at bounding box center [381, 211] width 52 height 11
